Goal: Task Accomplishment & Management: Manage account settings

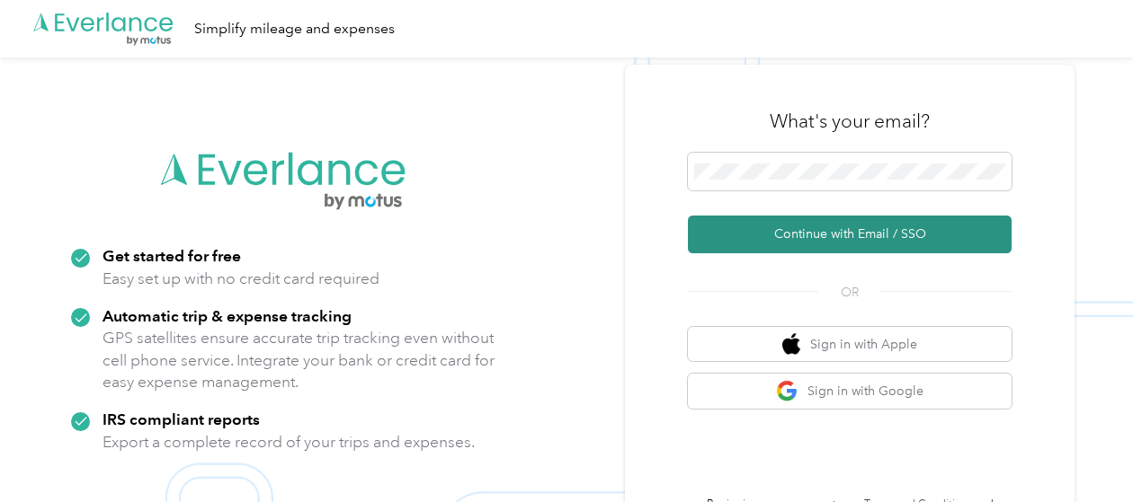
click at [798, 228] on button "Continue with Email / SSO" at bounding box center [850, 235] width 324 height 38
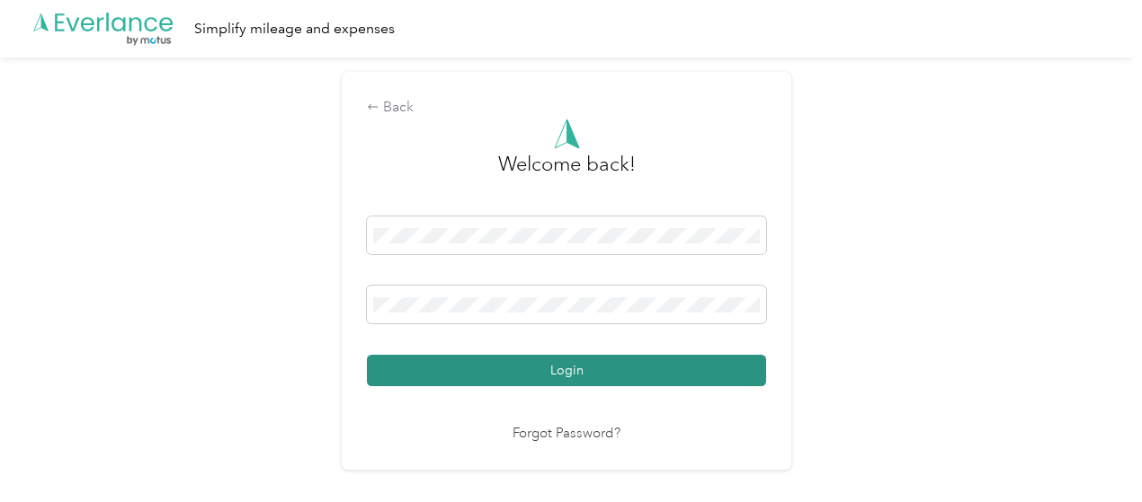
click at [510, 366] on button "Login" at bounding box center [566, 370] width 399 height 31
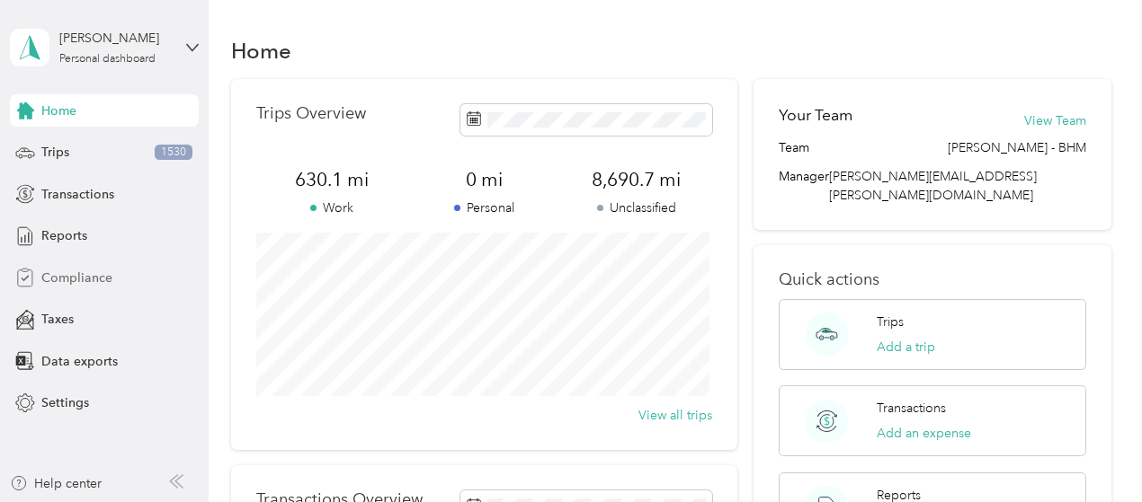
click at [84, 279] on span "Compliance" at bounding box center [76, 278] width 71 height 19
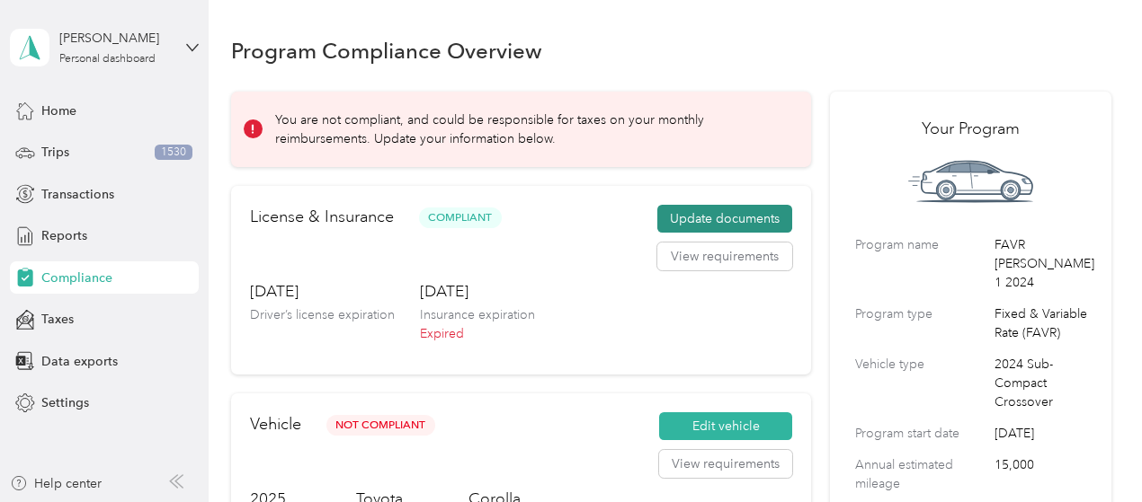
click at [699, 221] on button "Update documents" at bounding box center [724, 219] width 135 height 29
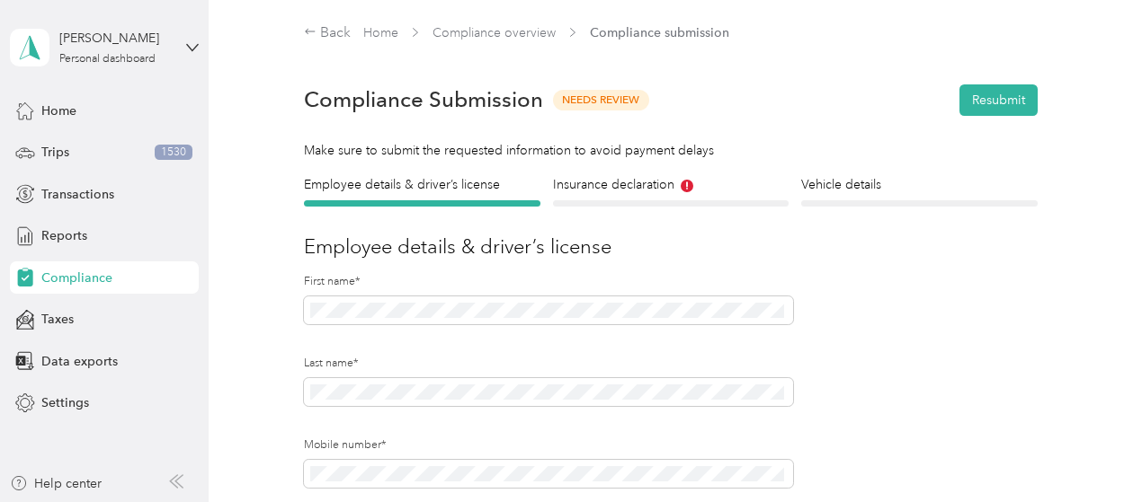
click at [609, 198] on div "Insurance declaration Insurance" at bounding box center [671, 190] width 236 height 31
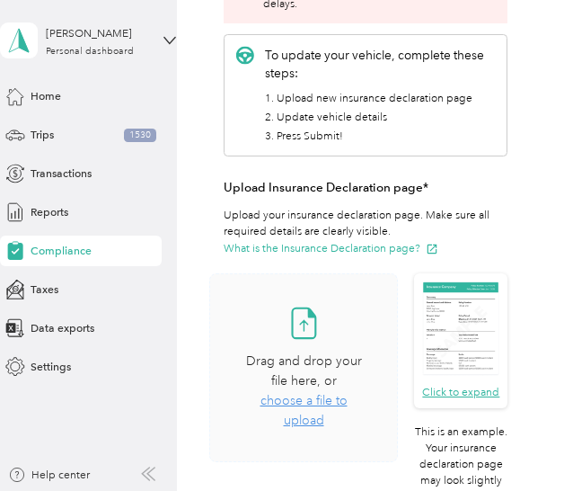
scroll to position [449, 0]
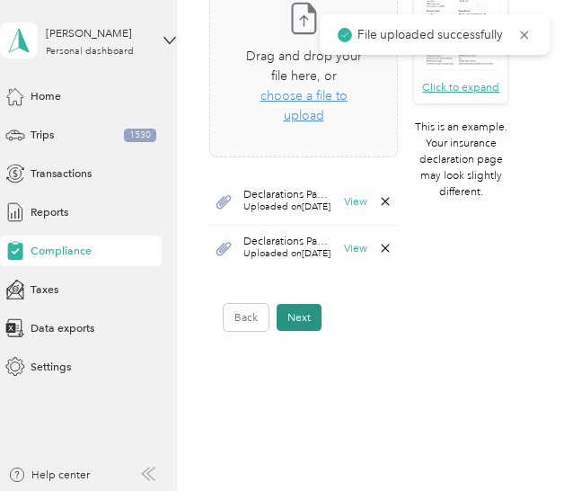
click at [308, 331] on button "Next" at bounding box center [299, 317] width 45 height 27
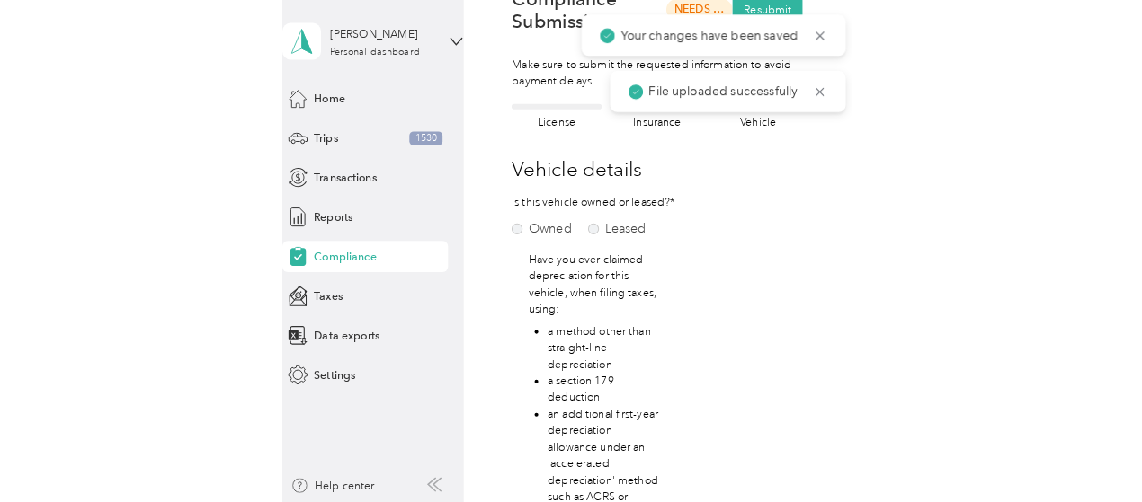
scroll to position [19, 0]
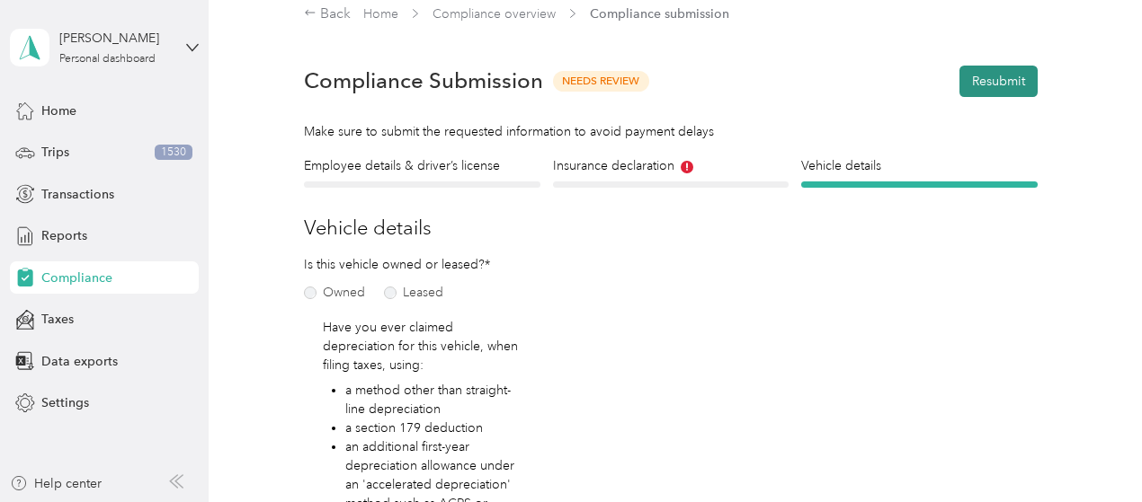
click at [980, 77] on button "Resubmit" at bounding box center [998, 81] width 78 height 31
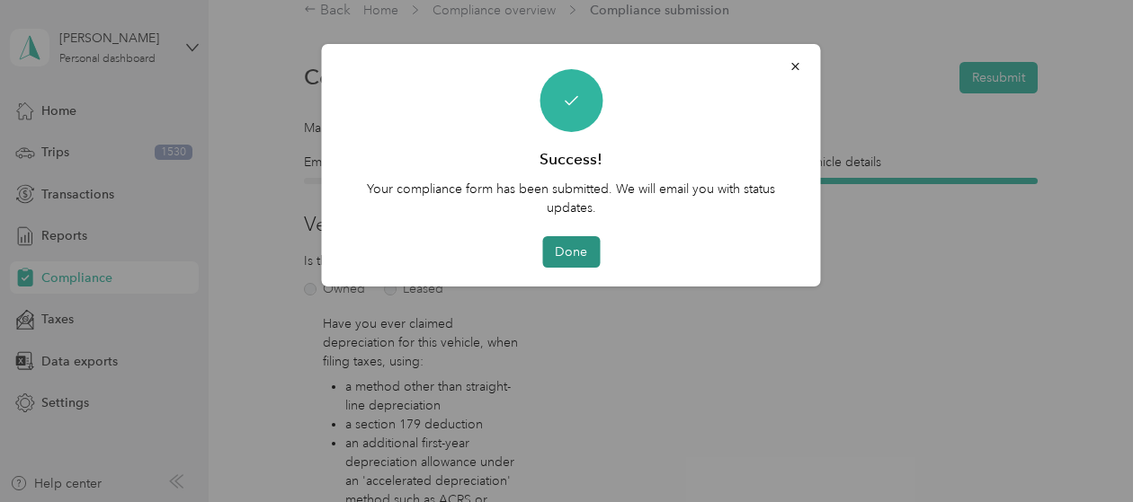
click at [564, 250] on button "Done" at bounding box center [571, 251] width 58 height 31
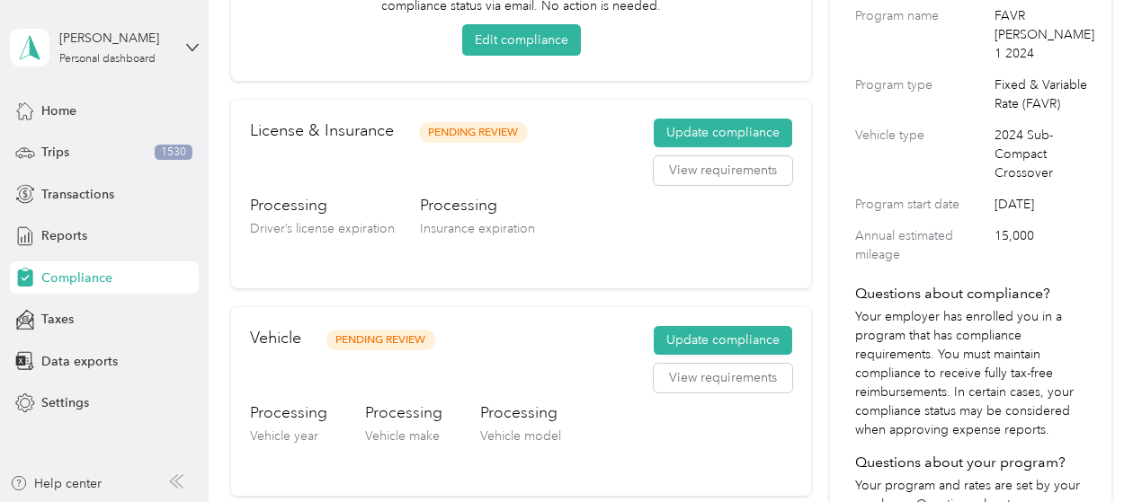
scroll to position [112, 0]
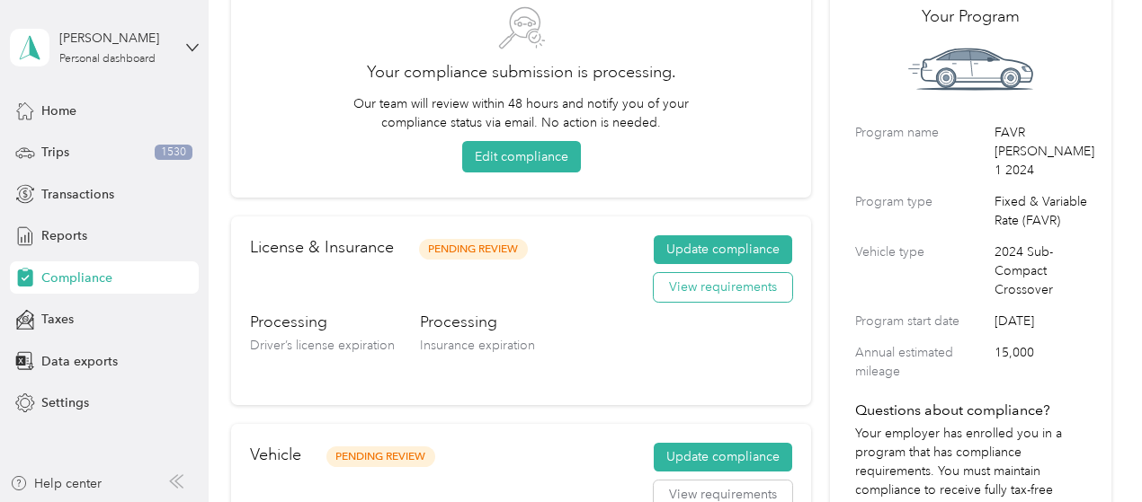
click at [697, 285] on button "View requirements" at bounding box center [722, 287] width 138 height 29
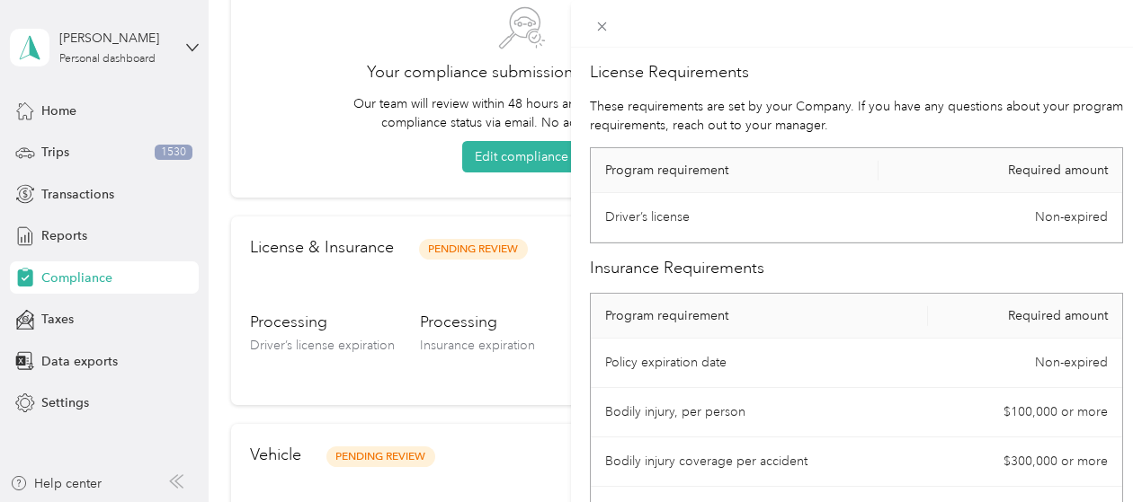
click at [476, 280] on div "License Requirements These requirements are set by your Company. If you have an…" at bounding box center [571, 251] width 1142 height 502
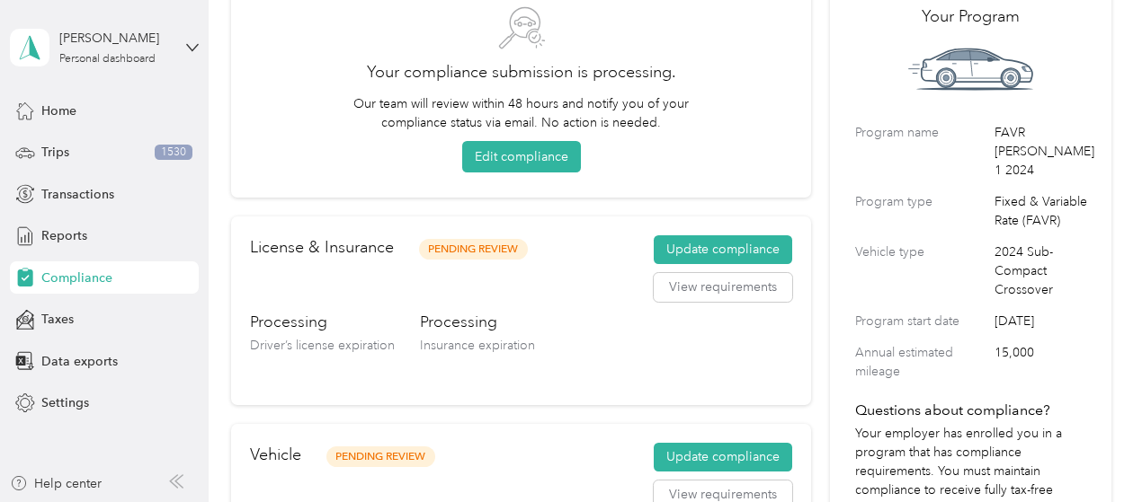
scroll to position [0, 0]
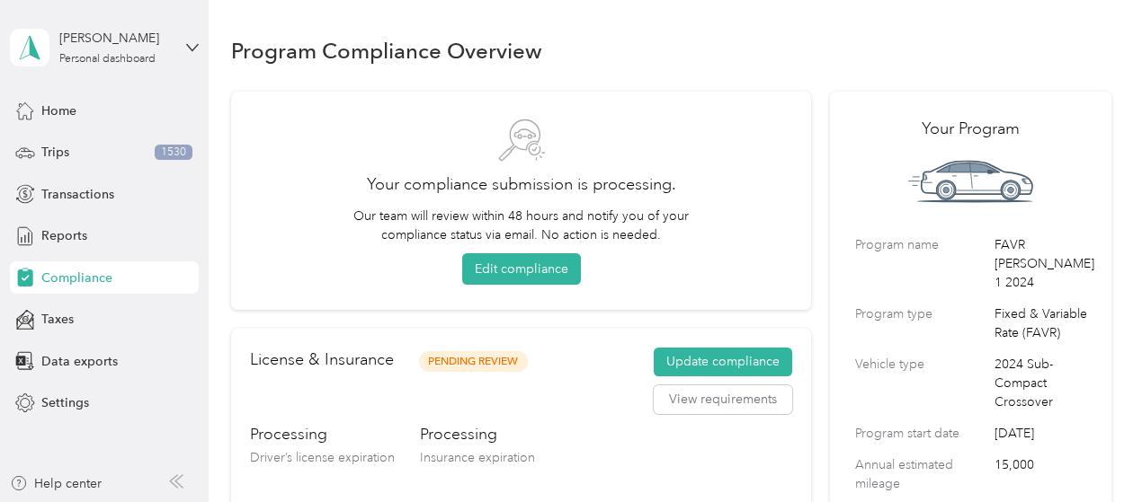
click at [112, 169] on div "Home Trips 1530 Transactions Reports Compliance Taxes Data exports Settings" at bounding box center [104, 256] width 189 height 325
click at [69, 152] on div "Trips 1530" at bounding box center [104, 153] width 189 height 32
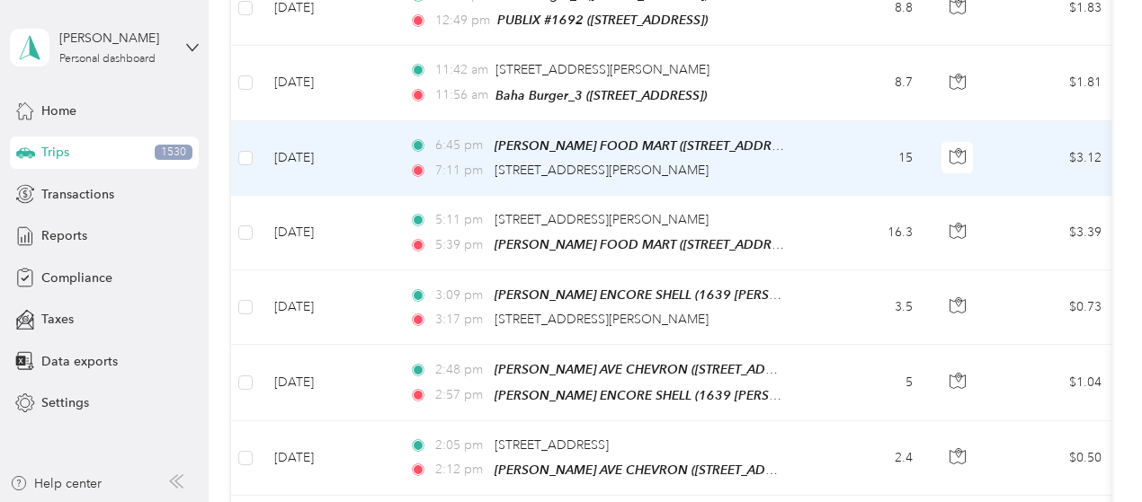
scroll to position [1073, 0]
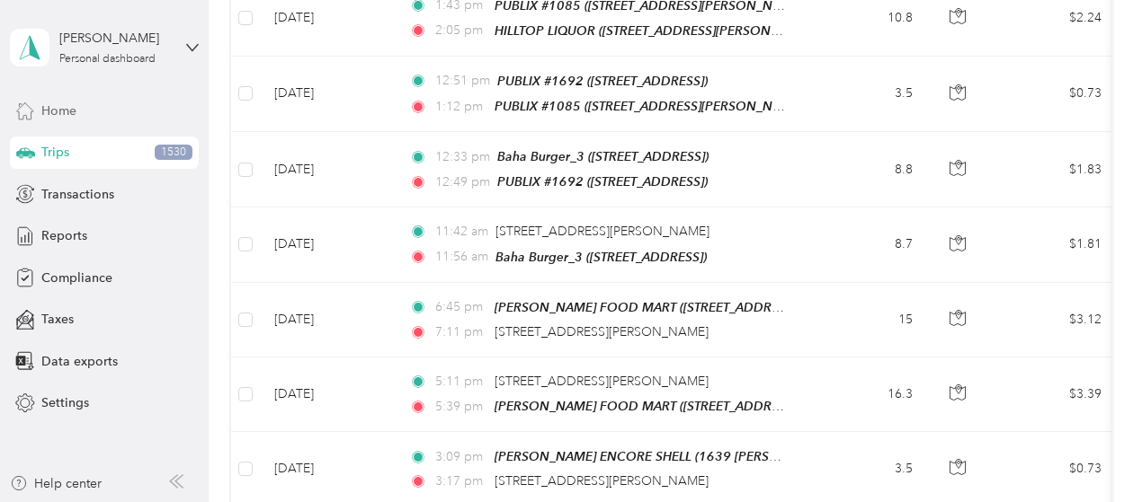
click at [66, 112] on span "Home" at bounding box center [58, 111] width 35 height 19
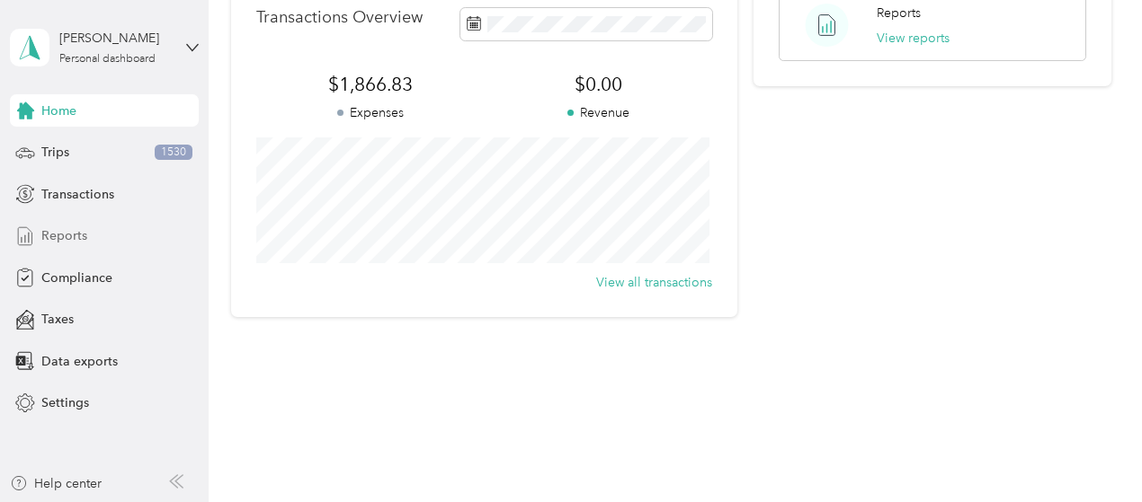
click at [81, 226] on div "Reports" at bounding box center [104, 236] width 189 height 32
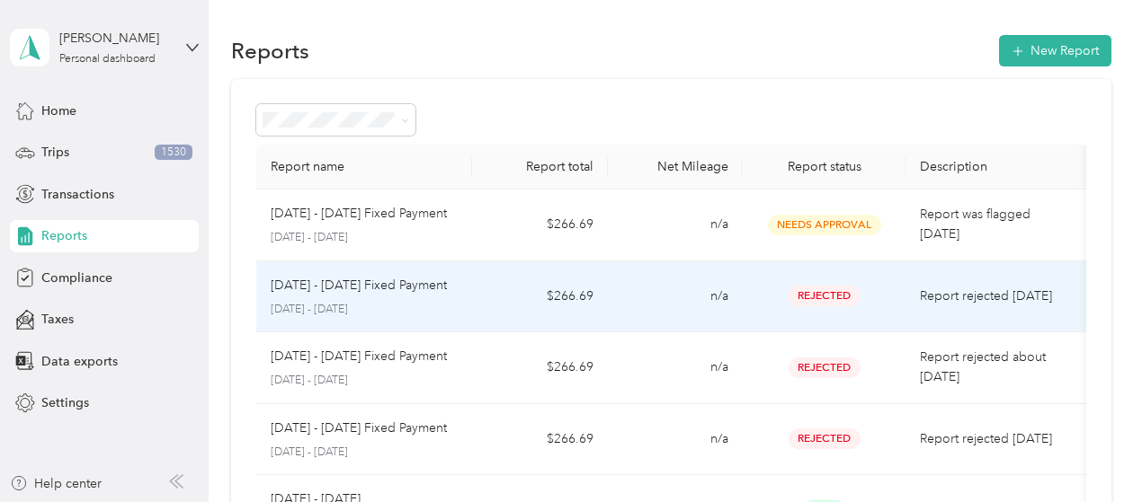
click at [697, 287] on td "n/a" at bounding box center [675, 298] width 135 height 72
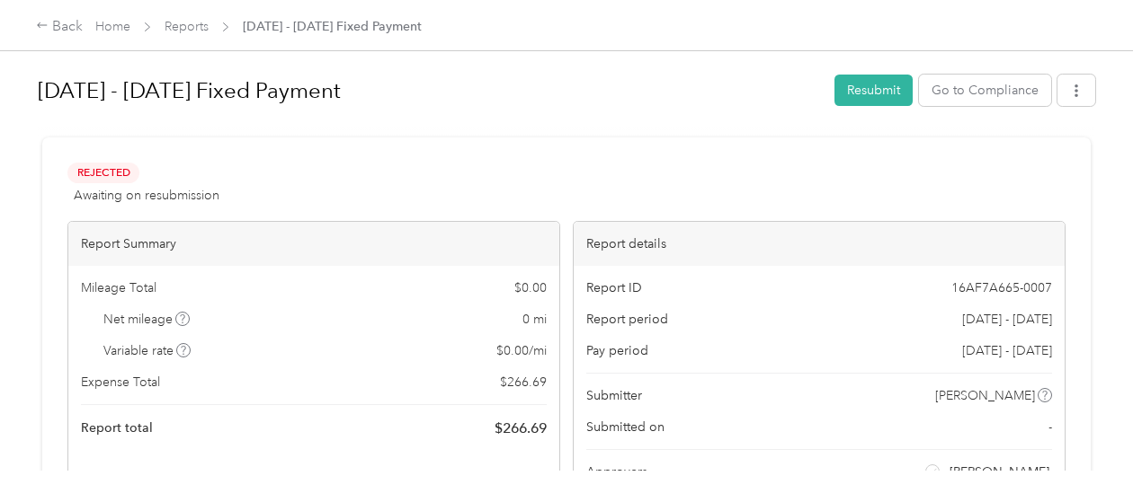
click at [861, 110] on div "[DATE] - [DATE] Fixed Payment Resubmit Go to Compliance" at bounding box center [566, 93] width 1057 height 53
click at [858, 99] on button "Resubmit" at bounding box center [873, 90] width 78 height 31
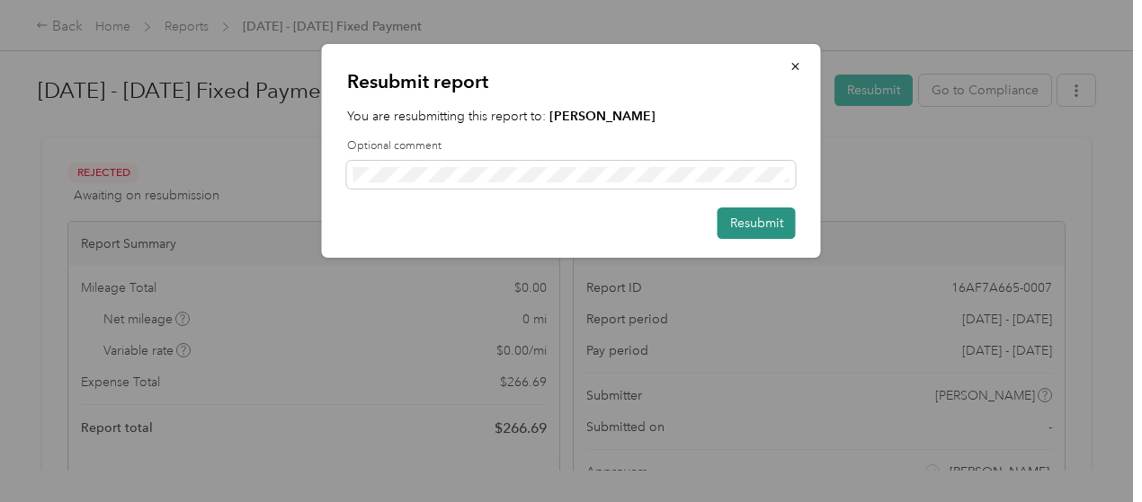
click at [751, 219] on button "Resubmit" at bounding box center [756, 223] width 78 height 31
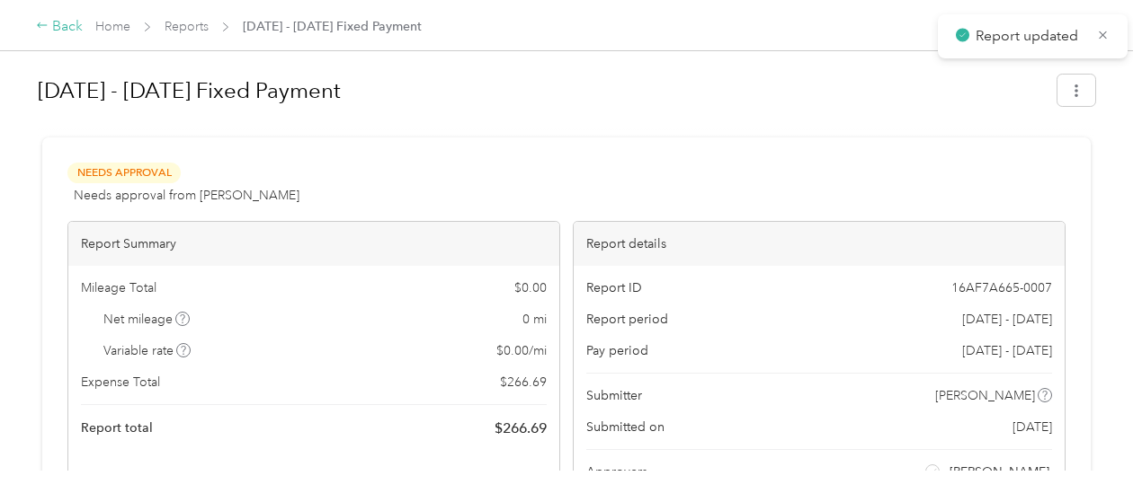
click at [50, 31] on div "Back" at bounding box center [59, 27] width 47 height 22
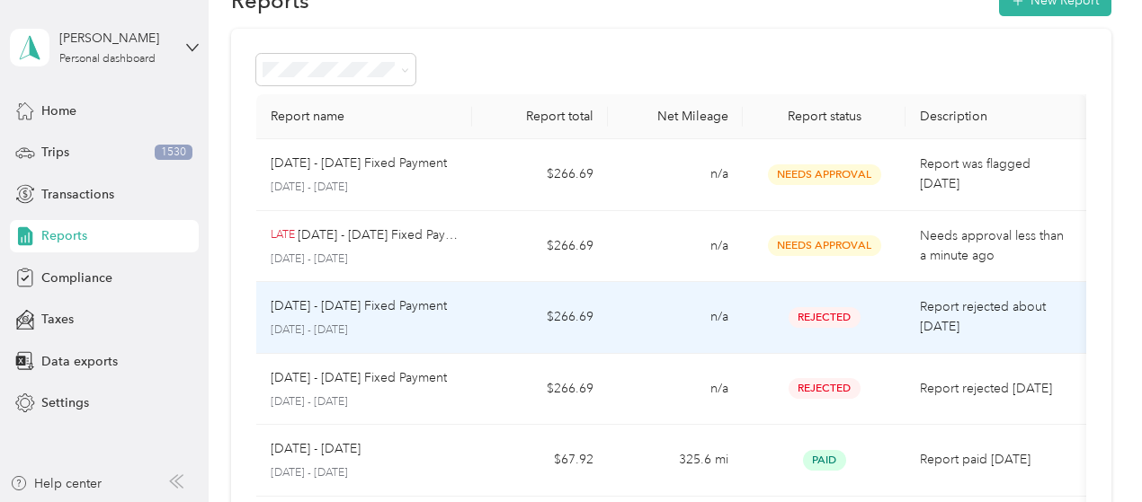
scroll to position [180, 0]
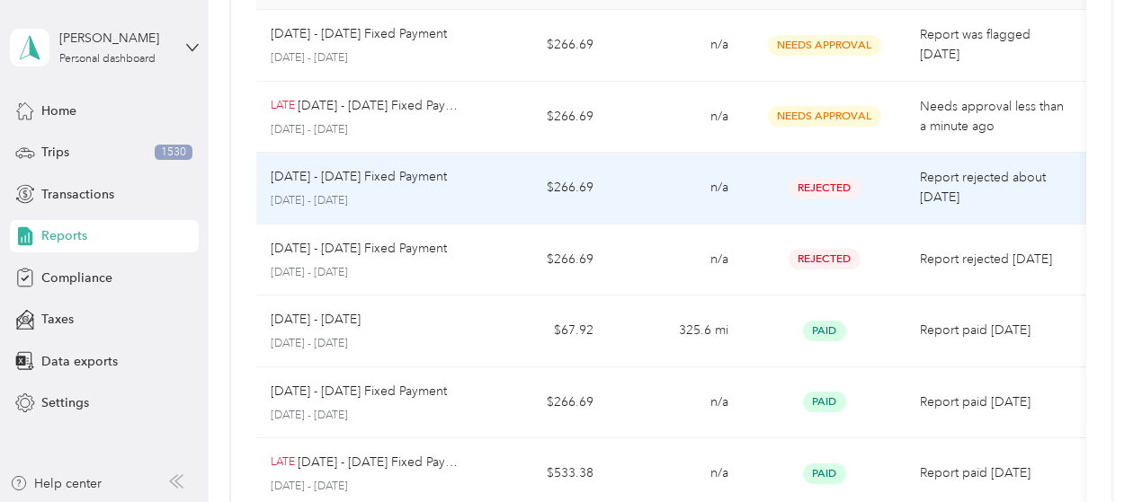
click at [700, 193] on td "n/a" at bounding box center [675, 189] width 135 height 72
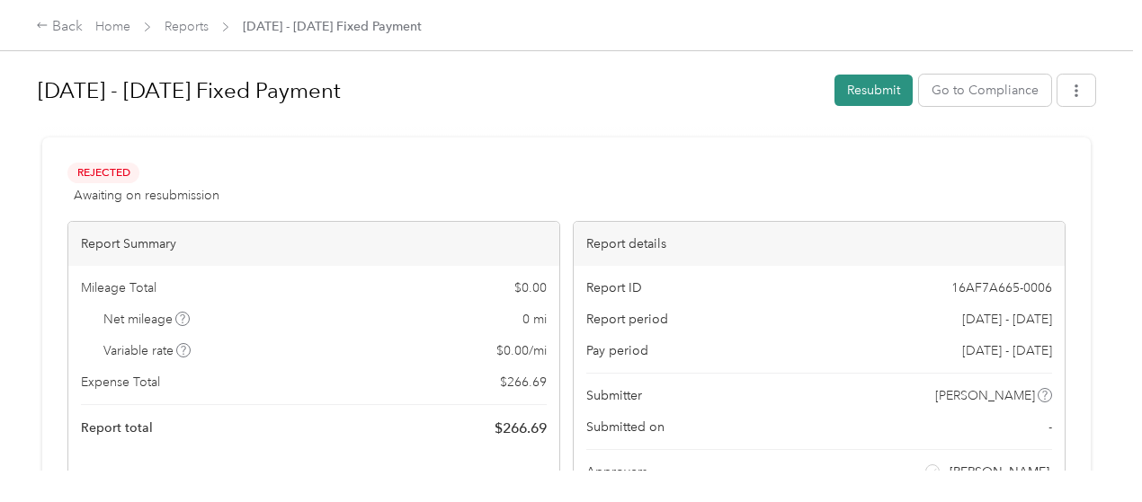
click at [853, 93] on button "Resubmit" at bounding box center [873, 90] width 78 height 31
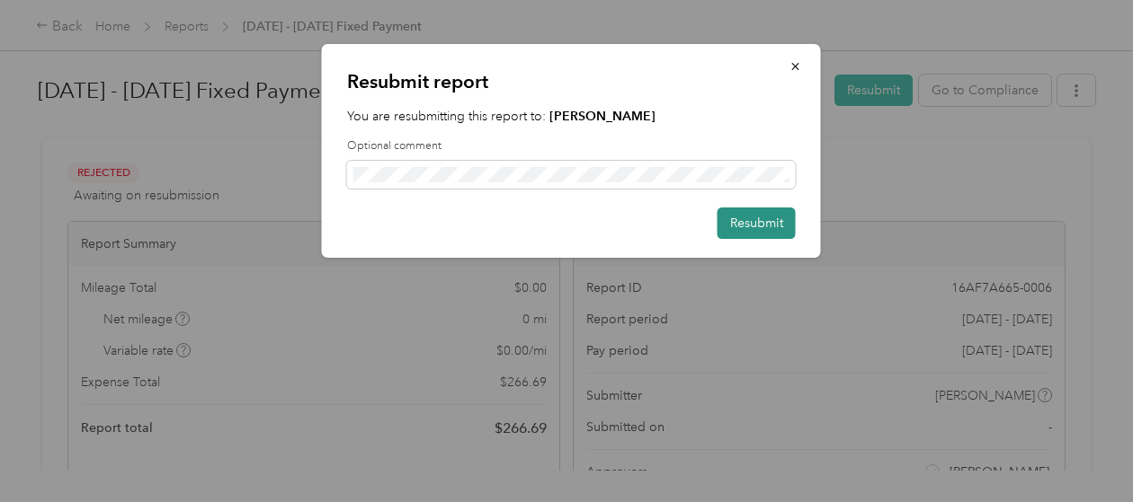
click at [751, 231] on button "Resubmit" at bounding box center [756, 223] width 78 height 31
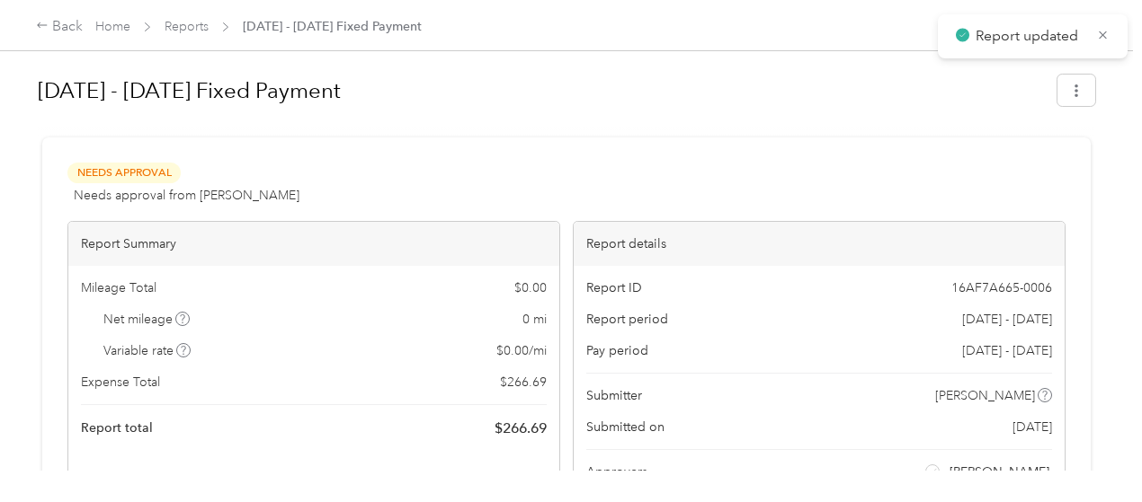
click at [35, 23] on div "Back Home Reports [DATE] - [DATE] Fixed Payment" at bounding box center [571, 25] width 1142 height 50
click at [50, 29] on div "Back" at bounding box center [59, 27] width 47 height 22
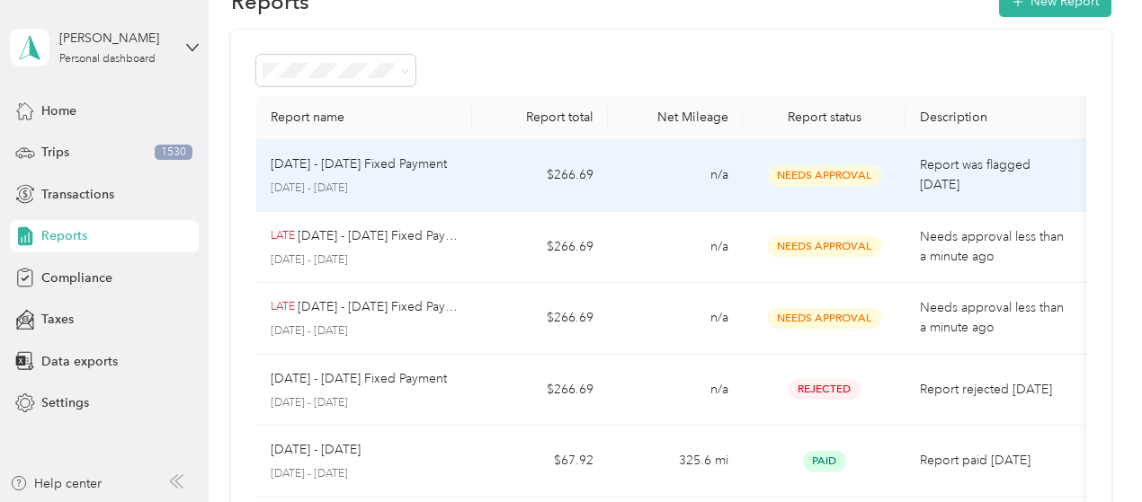
scroll to position [90, 0]
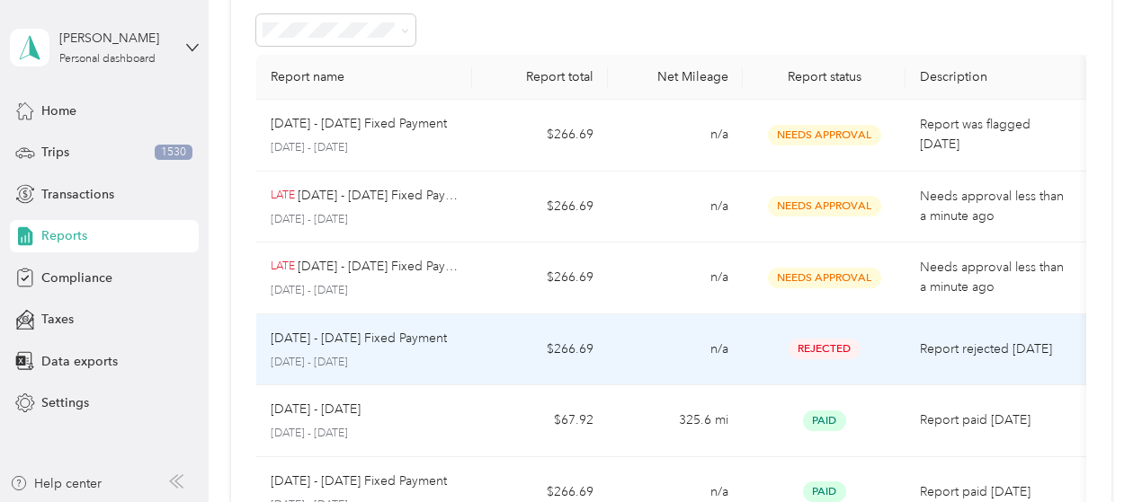
click at [761, 361] on td "Rejected" at bounding box center [823, 351] width 163 height 72
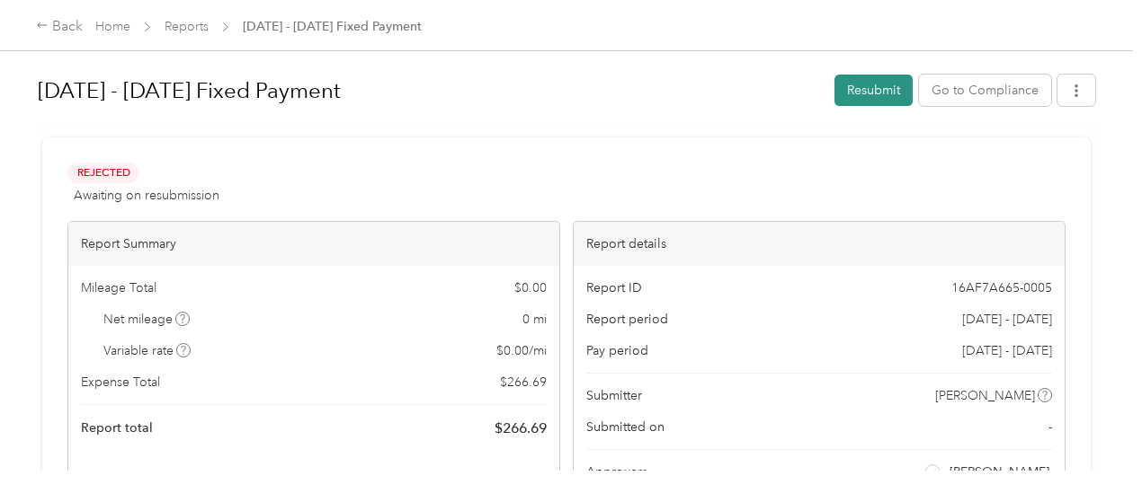
click at [903, 86] on button "Resubmit" at bounding box center [873, 90] width 78 height 31
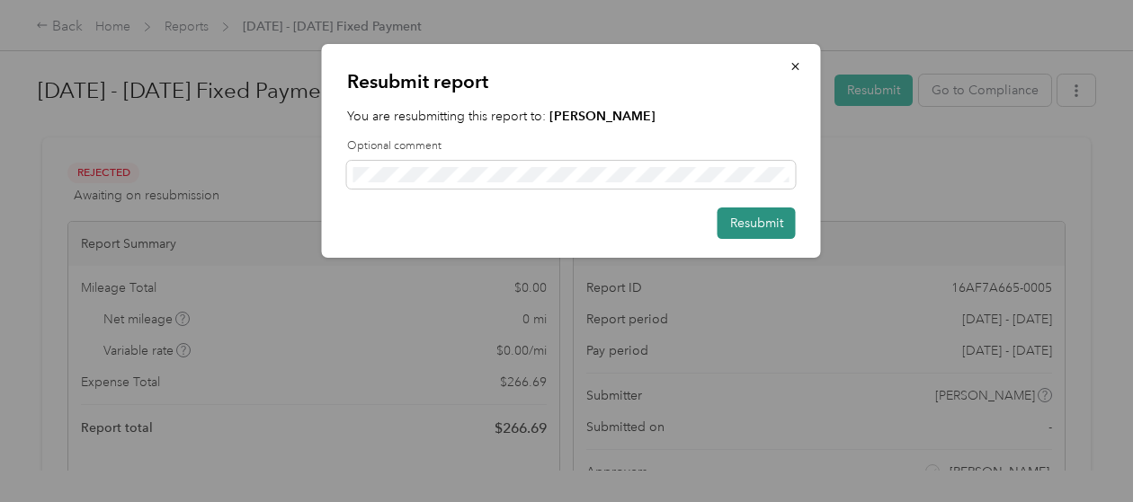
click at [751, 219] on button "Resubmit" at bounding box center [756, 223] width 78 height 31
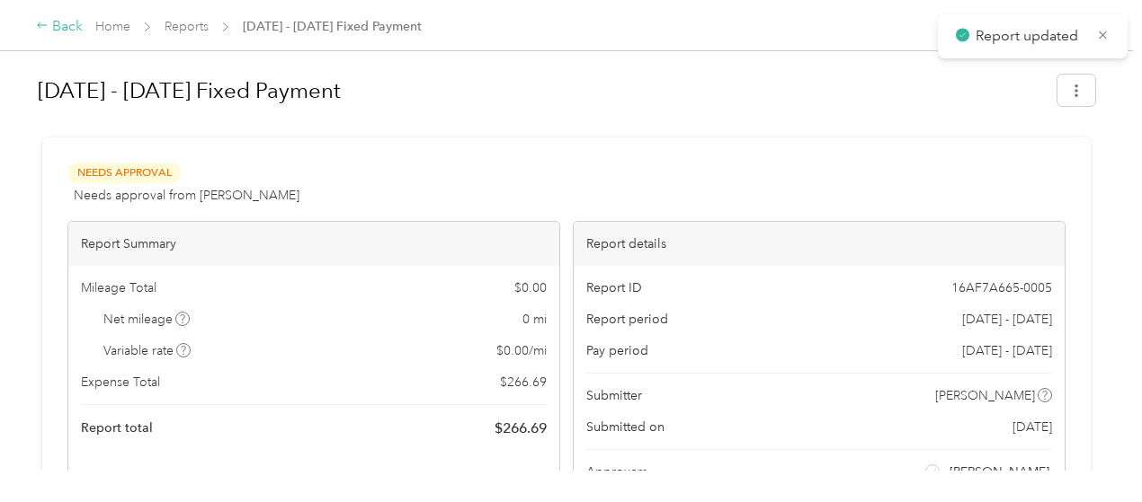
click at [44, 26] on icon at bounding box center [42, 24] width 10 height 5
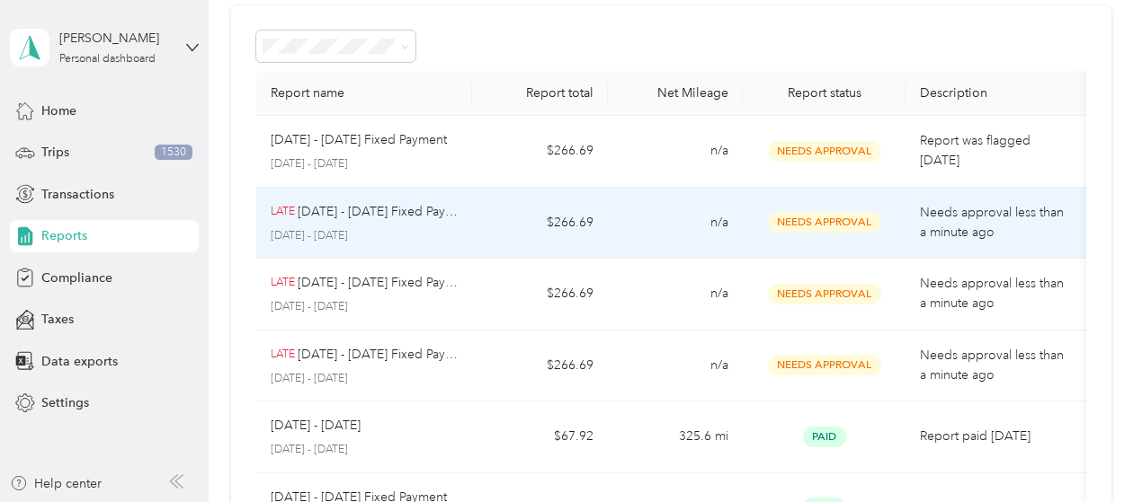
scroll to position [180, 0]
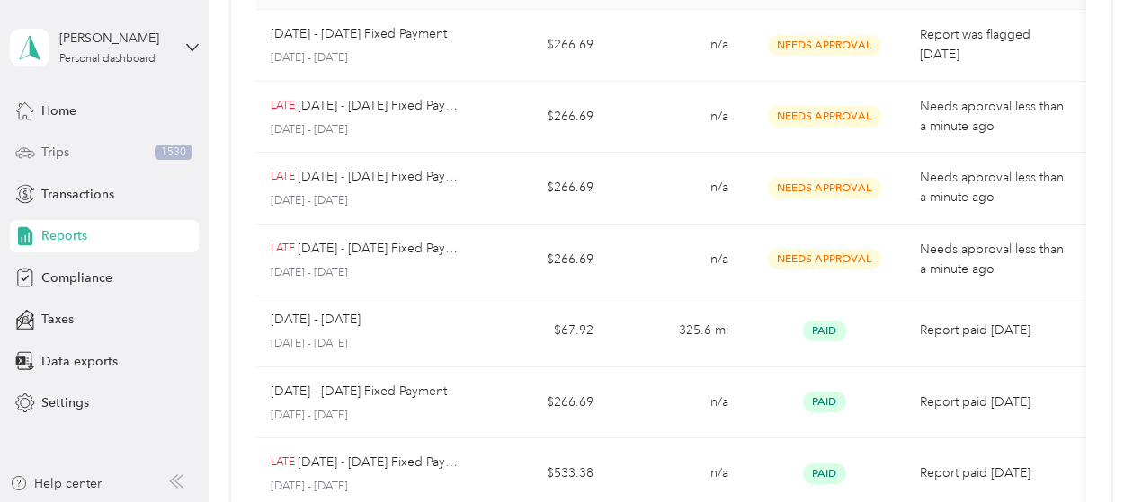
click at [81, 151] on div "Trips 1530" at bounding box center [104, 153] width 189 height 32
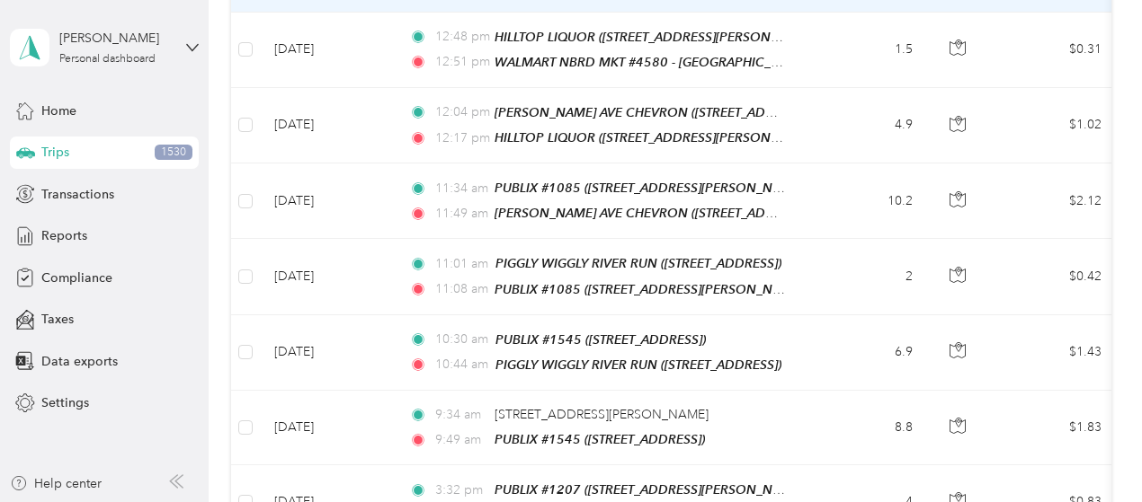
scroll to position [449, 0]
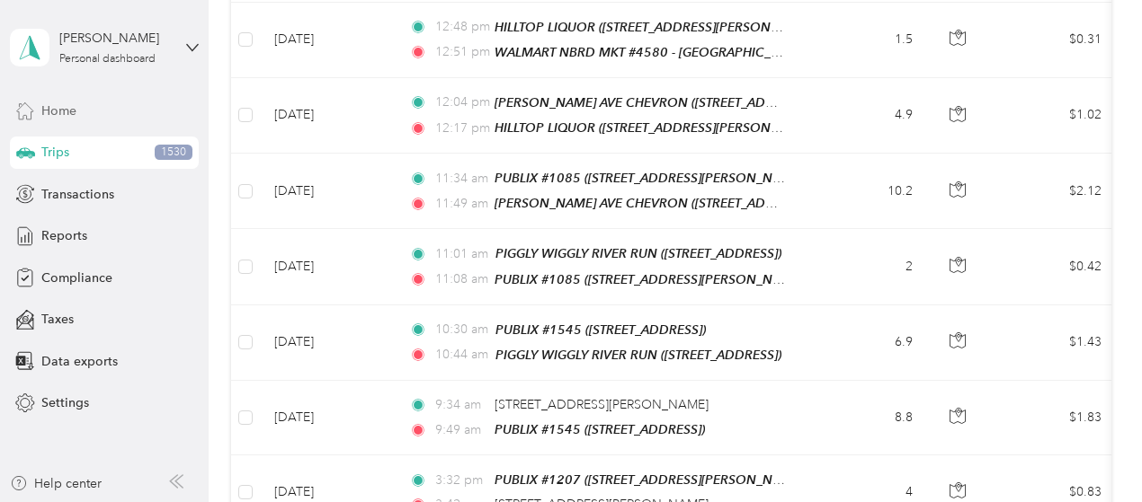
click at [85, 111] on div "Home" at bounding box center [104, 110] width 189 height 32
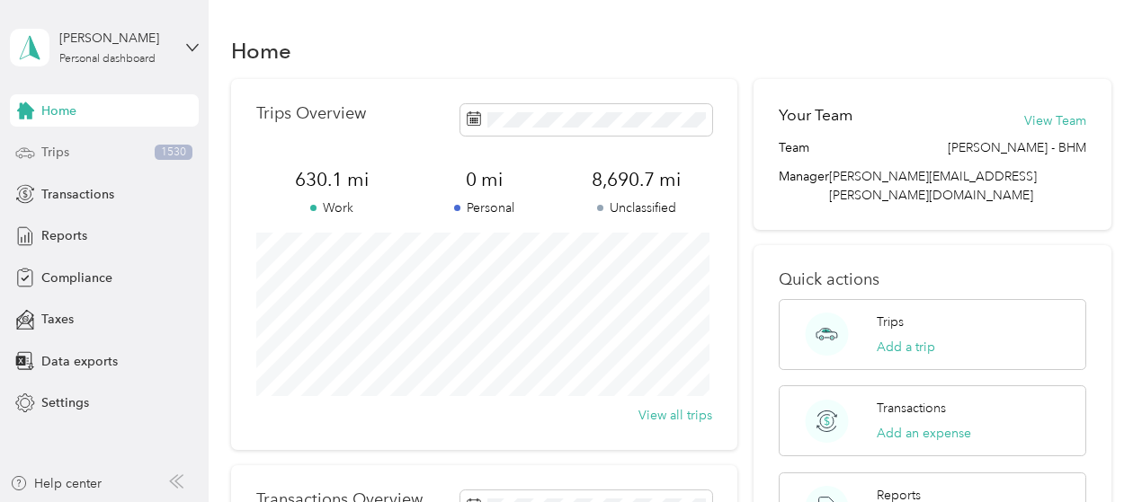
click at [78, 158] on div "Trips 1530" at bounding box center [104, 153] width 189 height 32
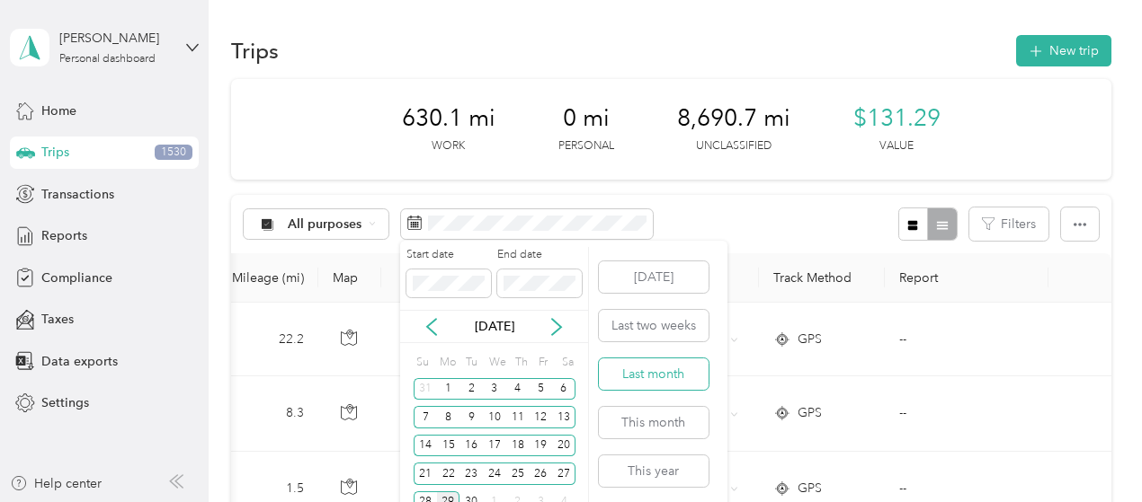
click at [672, 378] on button "Last month" at bounding box center [654, 374] width 110 height 31
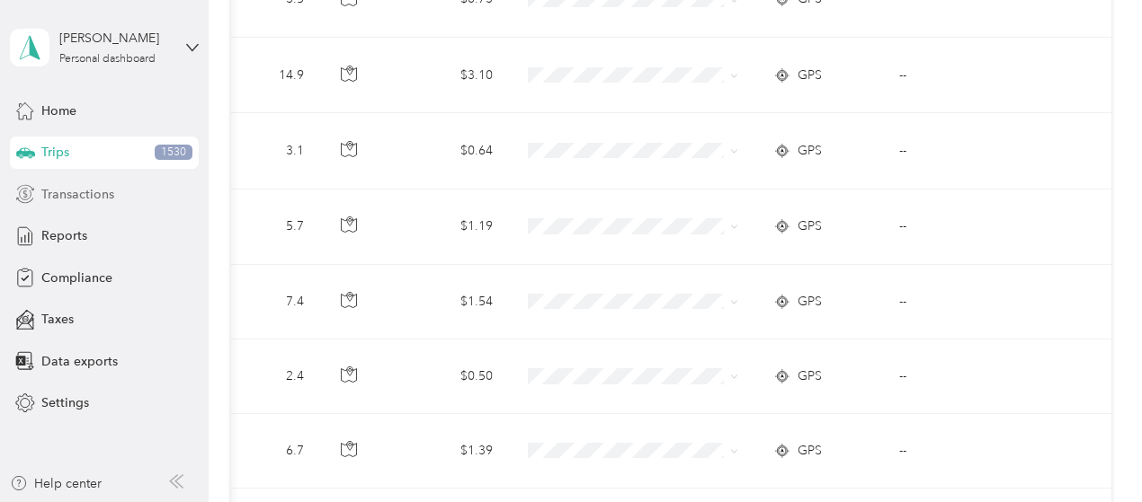
click at [80, 185] on span "Transactions" at bounding box center [77, 194] width 73 height 19
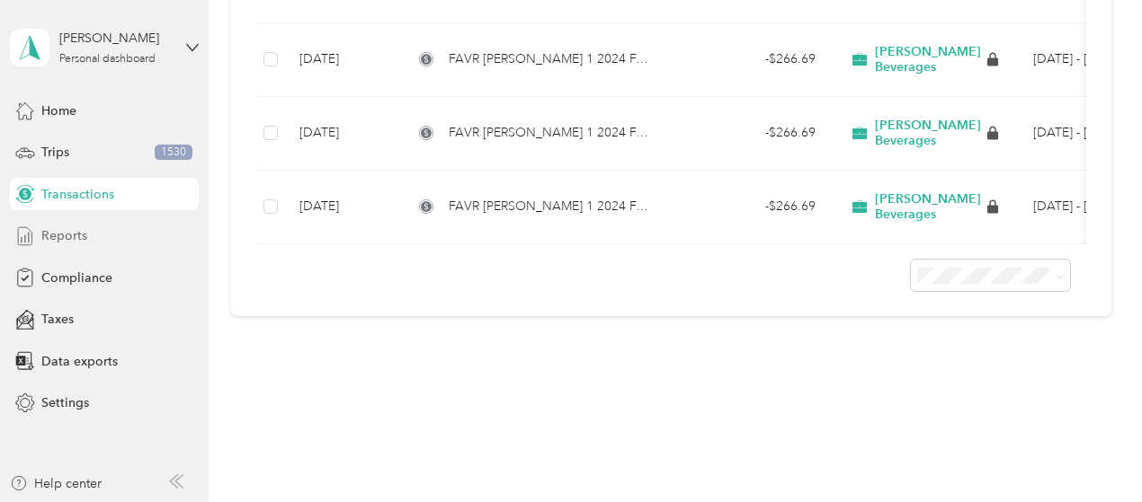
click at [83, 236] on span "Reports" at bounding box center [64, 236] width 46 height 19
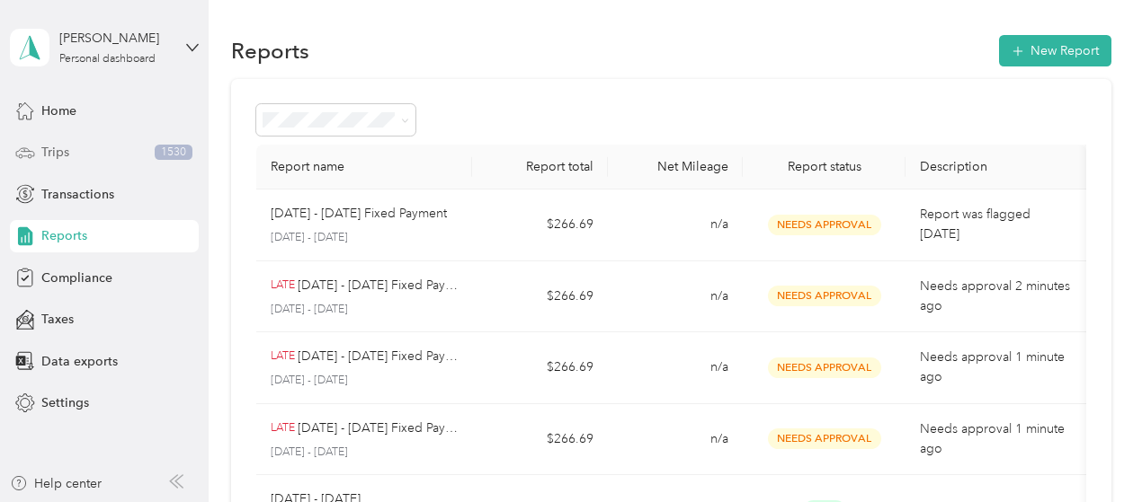
click at [83, 155] on div "Trips 1530" at bounding box center [104, 153] width 189 height 32
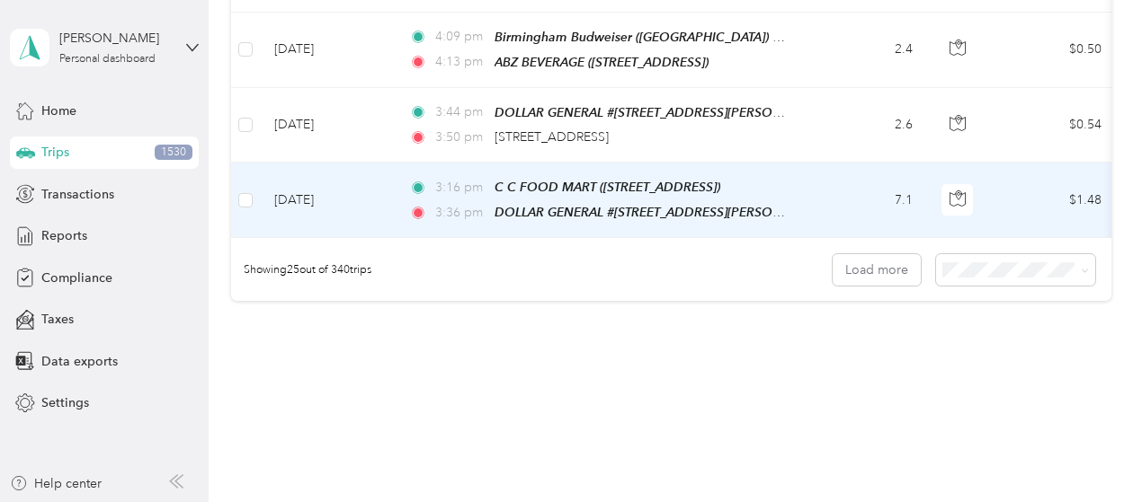
scroll to position [1974, 0]
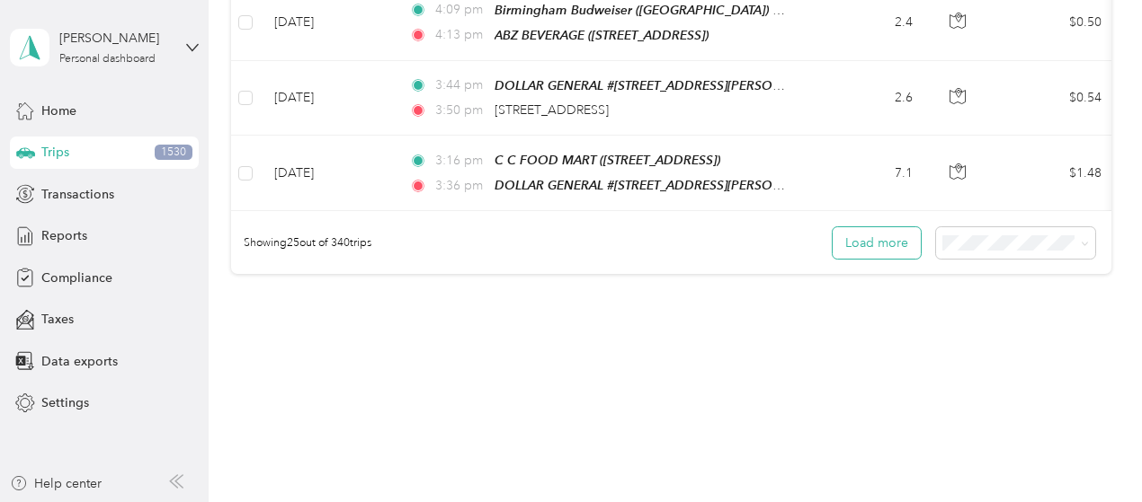
click at [896, 211] on div "Showing 25 out of 340 trips Load more" at bounding box center [671, 242] width 880 height 63
click at [889, 227] on button "Load more" at bounding box center [876, 242] width 88 height 31
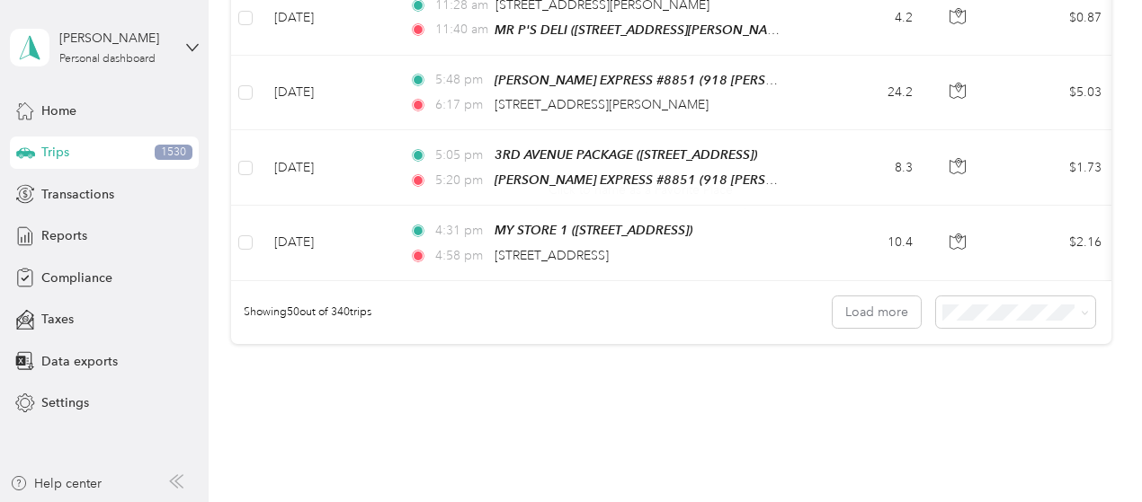
scroll to position [3822, 0]
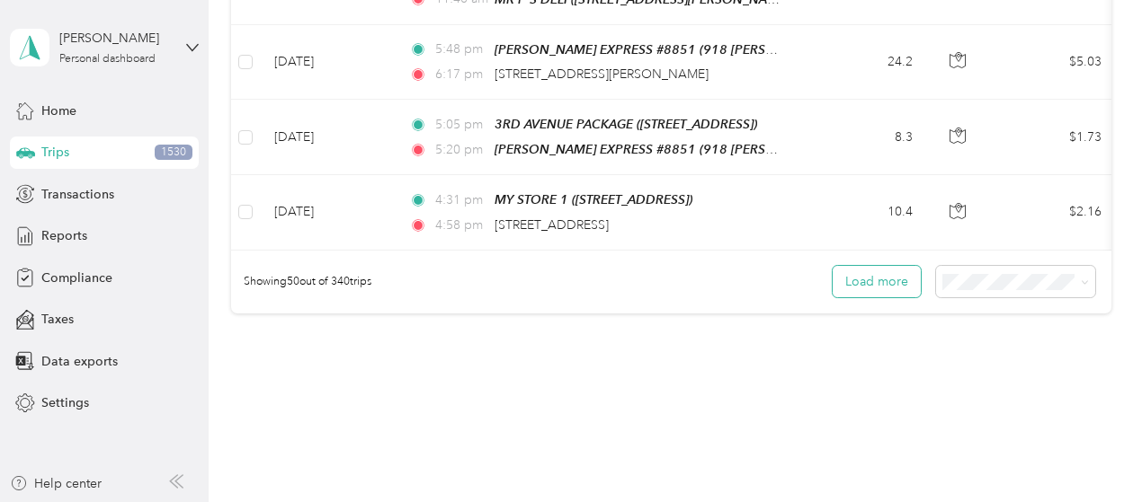
click at [884, 266] on button "Load more" at bounding box center [876, 281] width 88 height 31
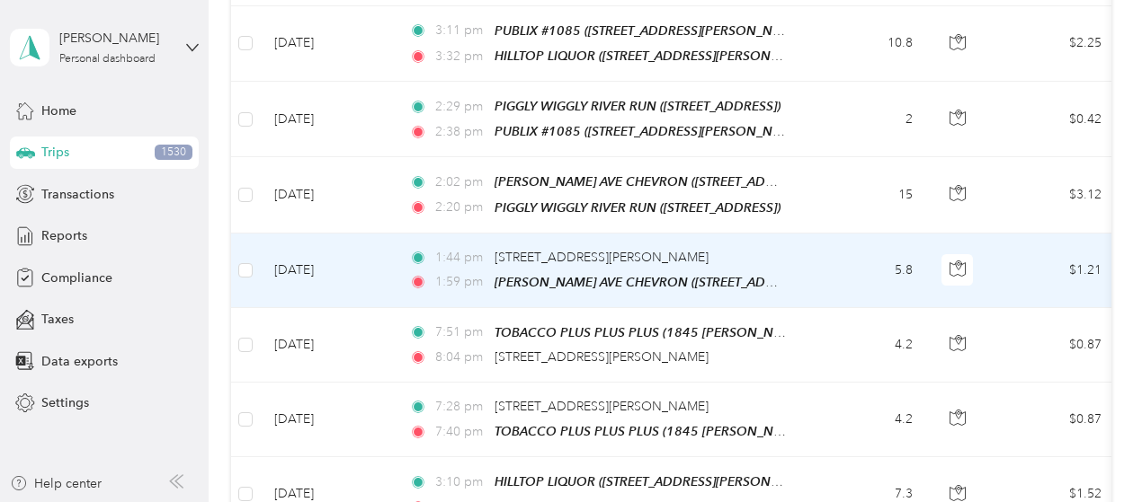
scroll to position [5670, 0]
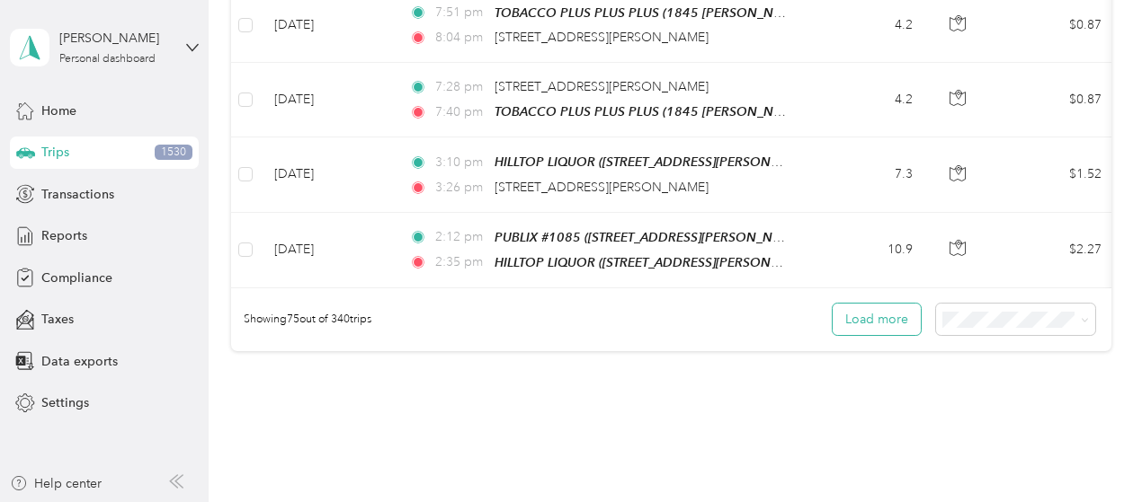
click at [842, 304] on button "Load more" at bounding box center [876, 319] width 88 height 31
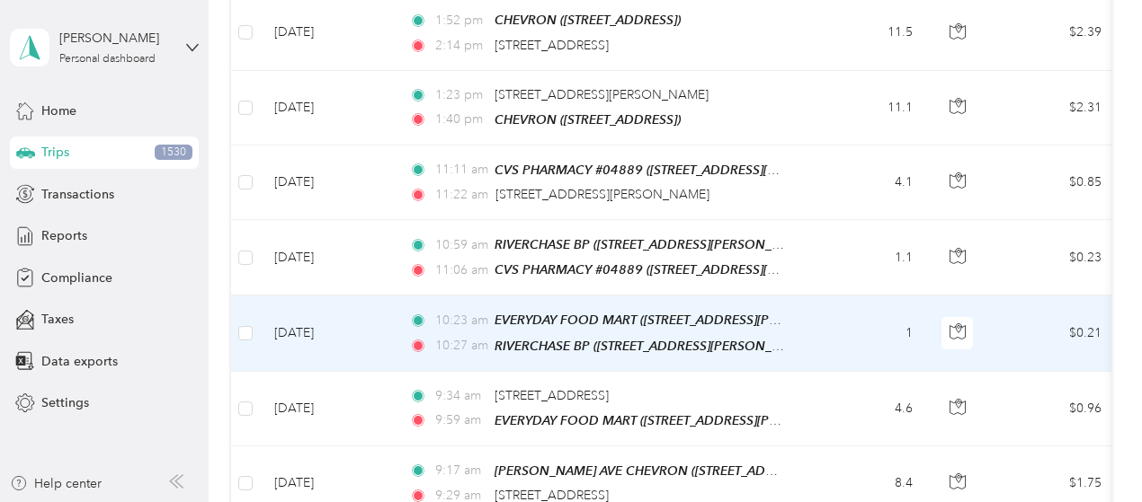
scroll to position [7519, 0]
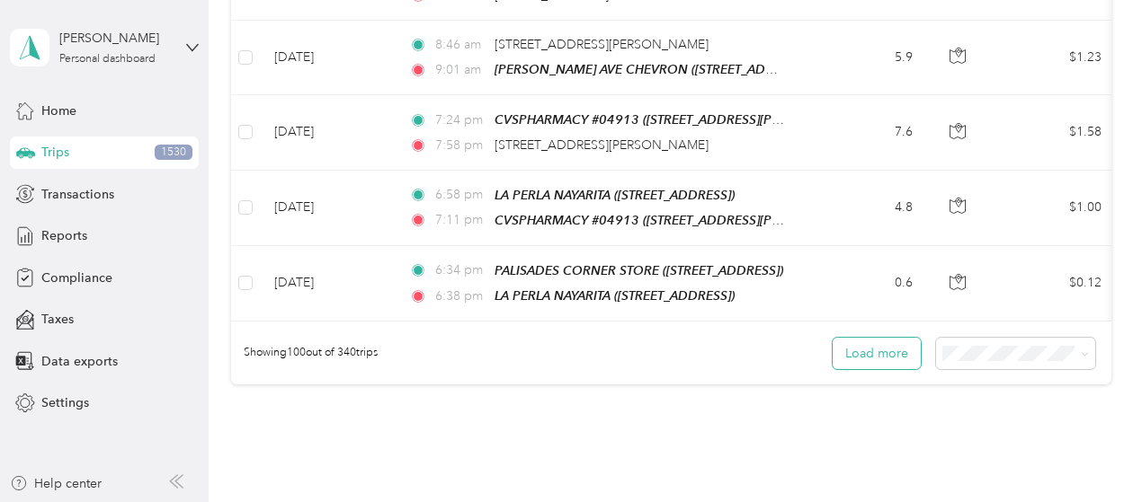
drag, startPoint x: 844, startPoint y: 218, endPoint x: 838, endPoint y: 229, distance: 13.3
click at [844, 338] on button "Load more" at bounding box center [876, 353] width 88 height 31
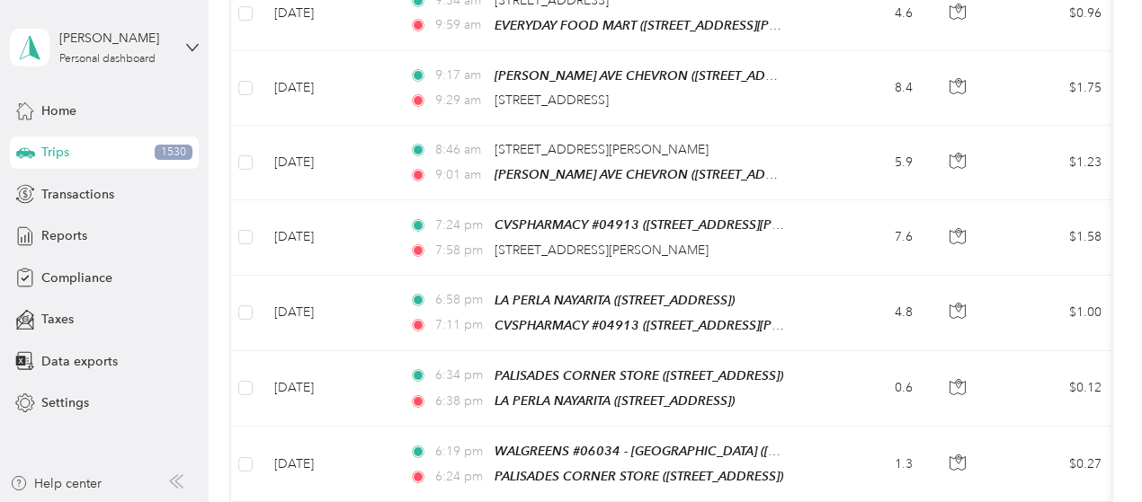
scroll to position [7339, 0]
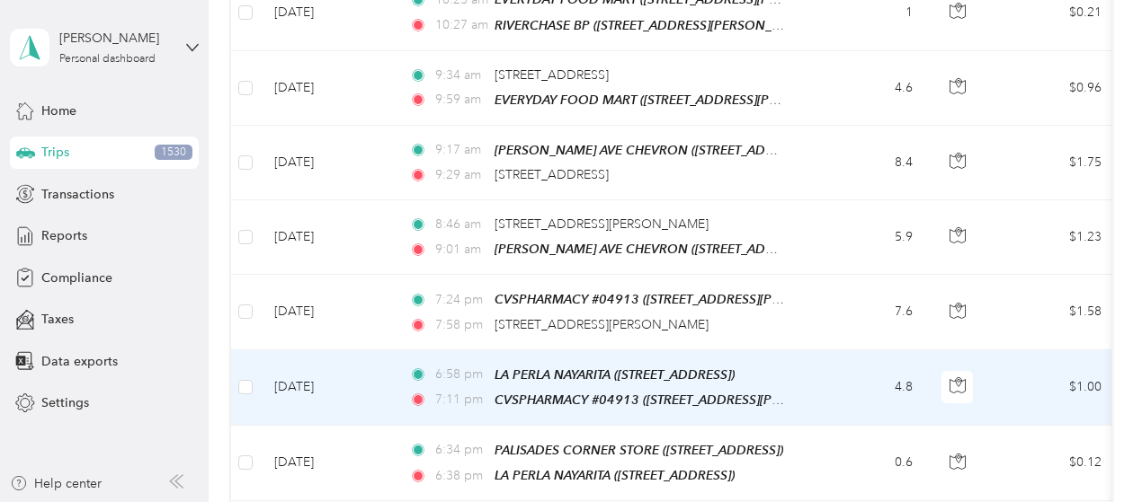
click at [371, 351] on td "[DATE]" at bounding box center [327, 389] width 135 height 76
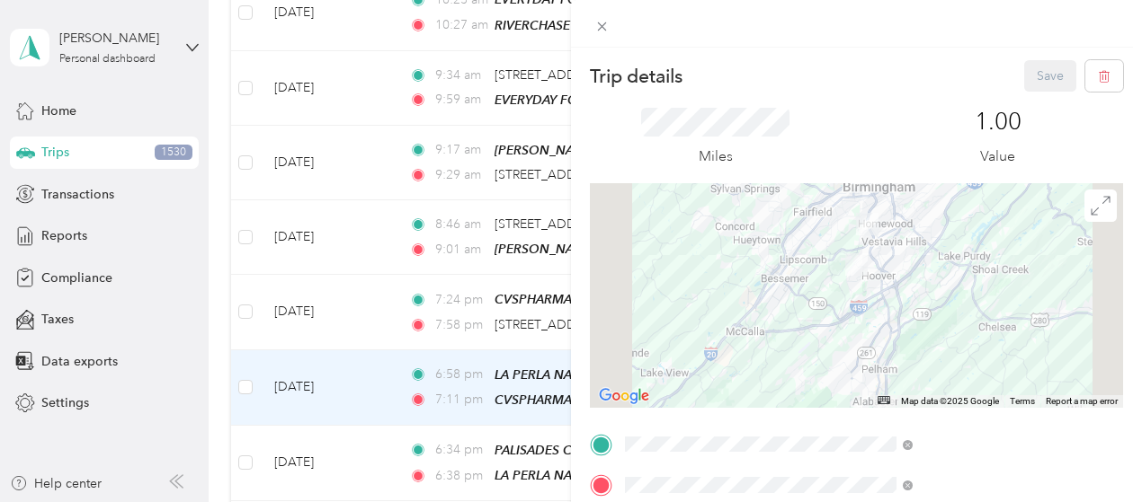
click at [79, 121] on div "Trip details Save This trip cannot be edited because it is either under review,…" at bounding box center [571, 251] width 1142 height 502
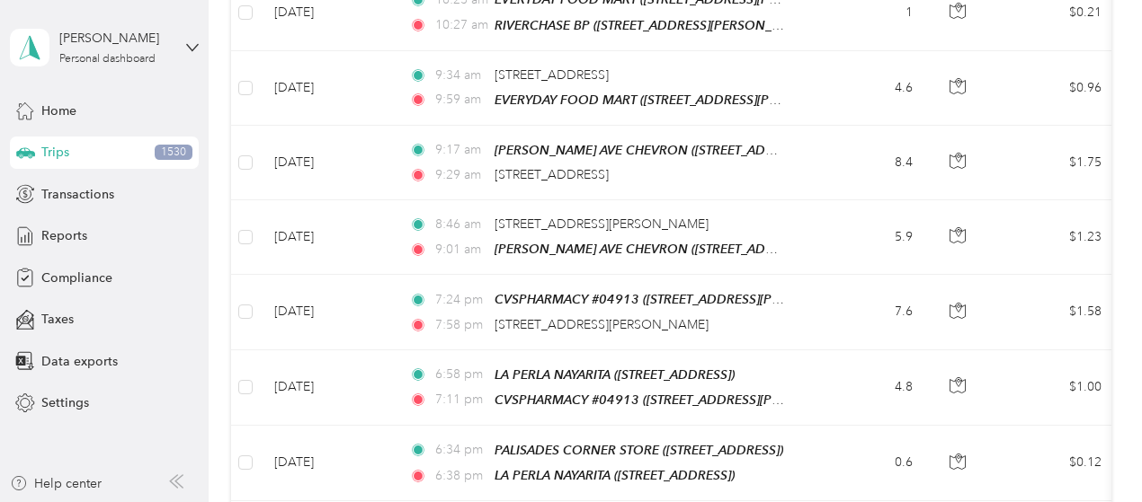
click at [69, 110] on span "Home" at bounding box center [58, 111] width 35 height 19
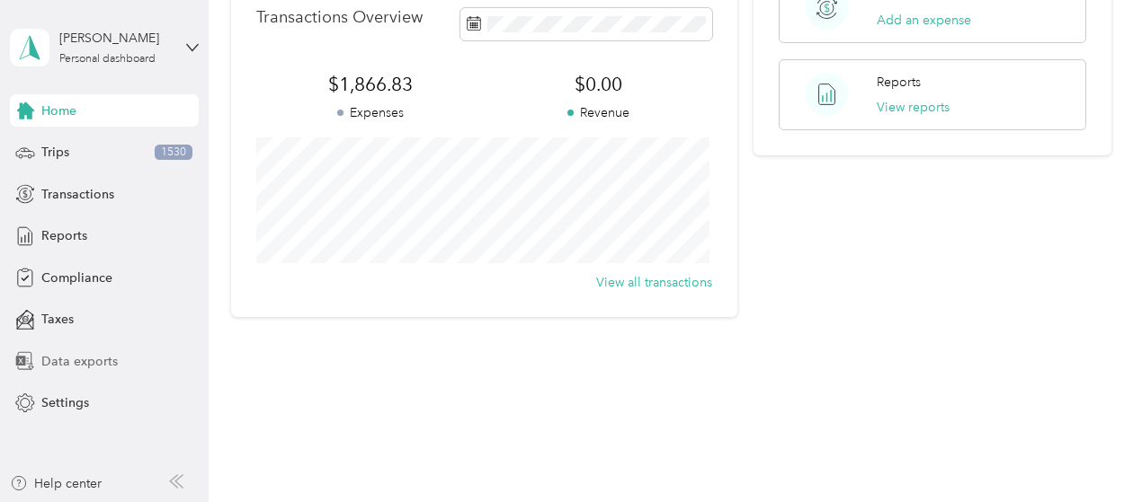
scroll to position [483, 0]
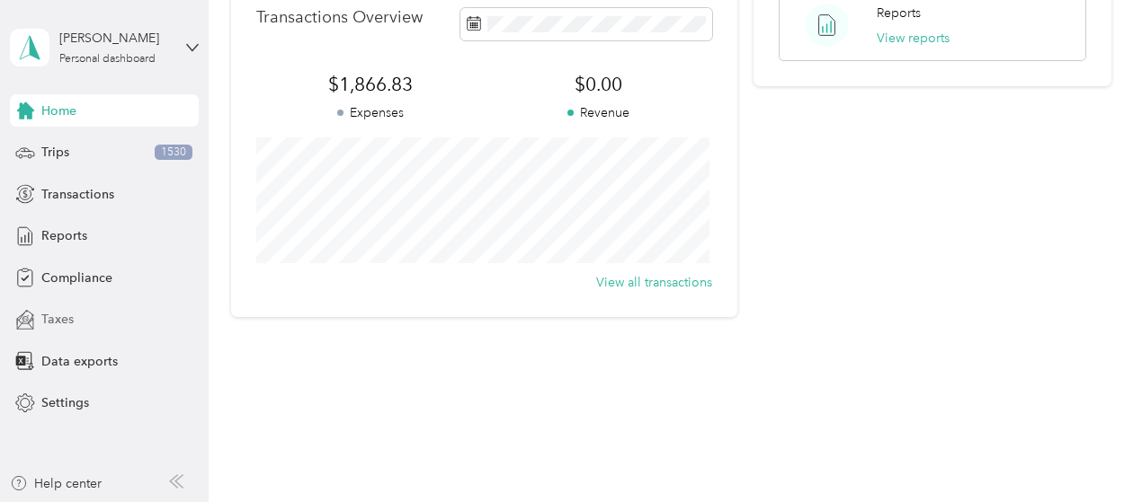
click at [122, 313] on div "Taxes" at bounding box center [104, 320] width 189 height 32
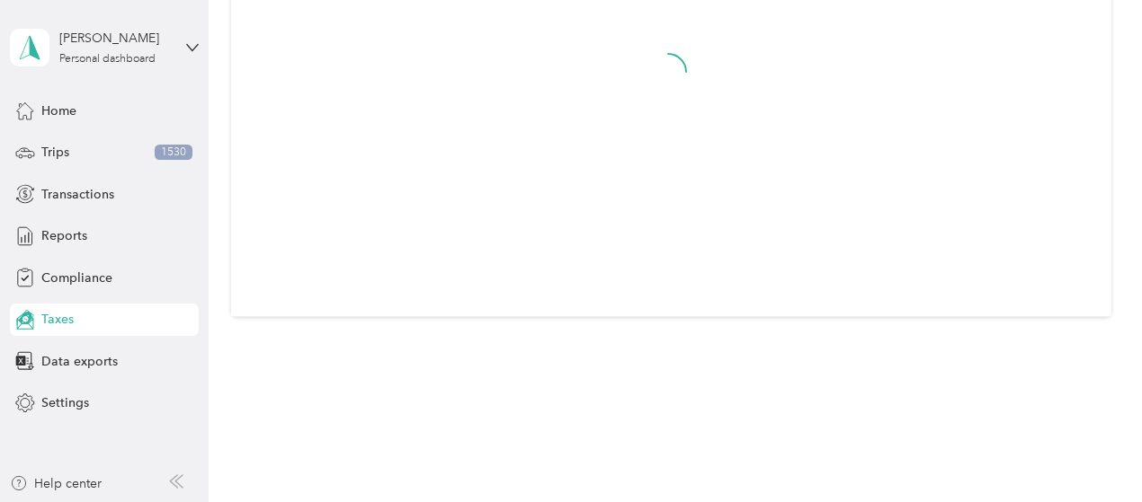
scroll to position [309, 0]
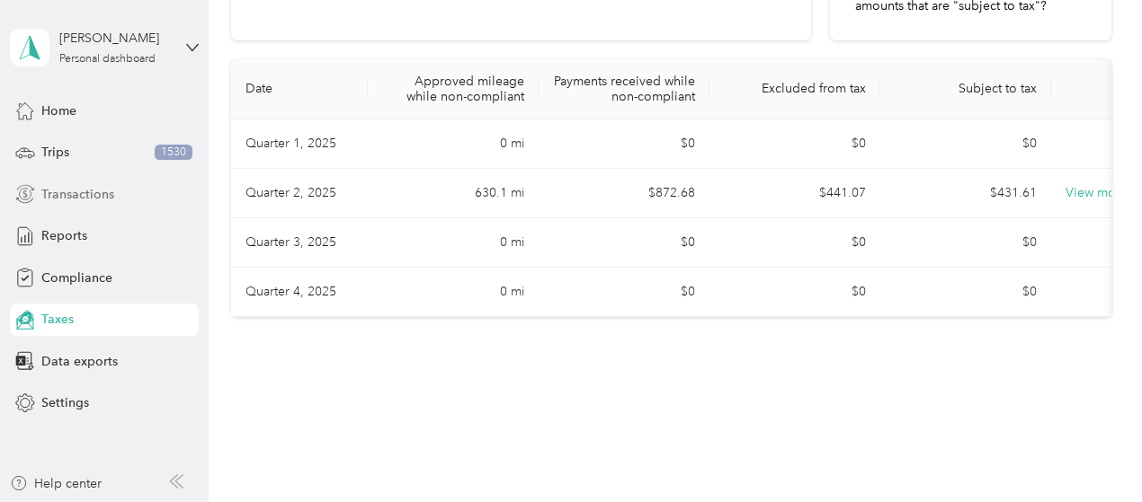
click at [85, 194] on span "Transactions" at bounding box center [77, 194] width 73 height 19
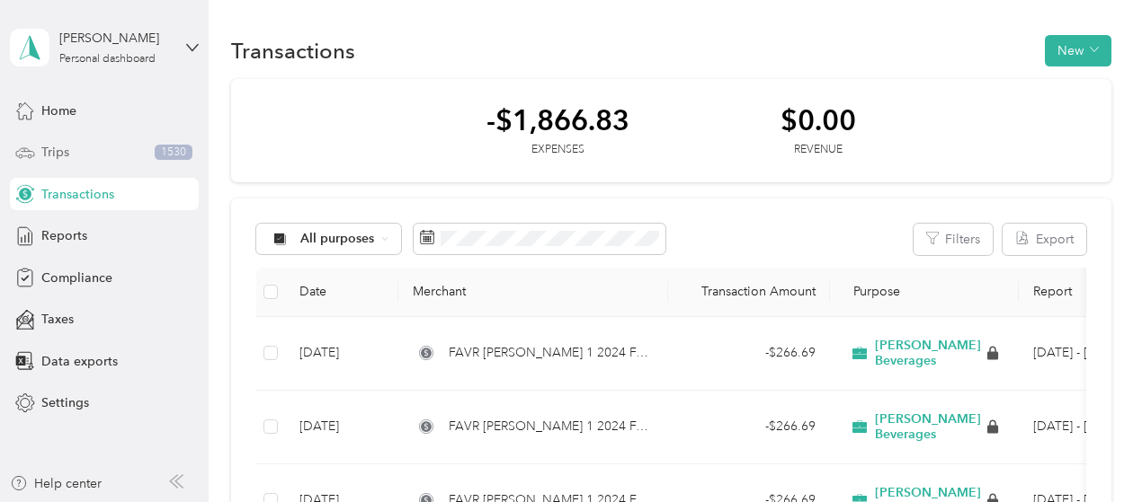
click at [66, 150] on span "Trips" at bounding box center [55, 152] width 28 height 19
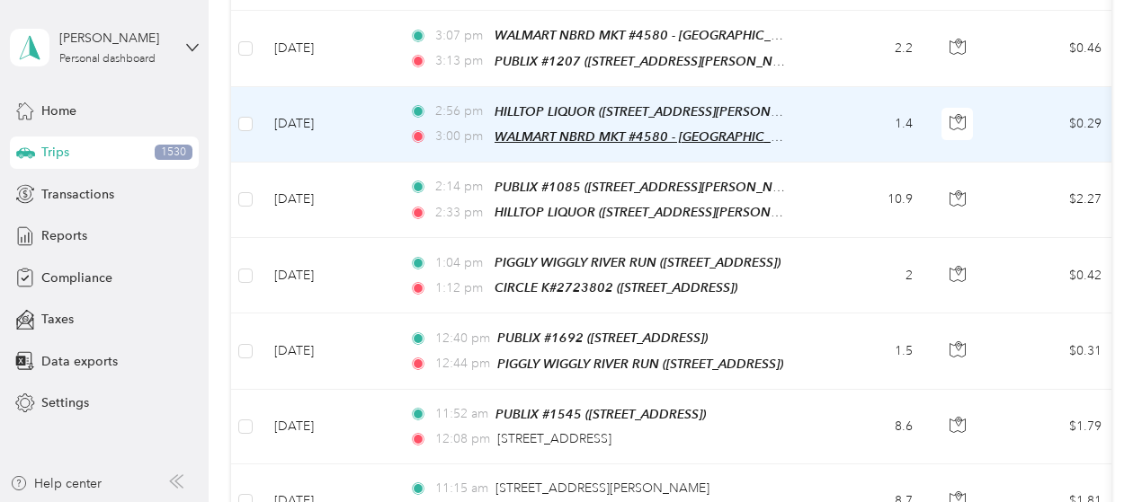
scroll to position [629, 0]
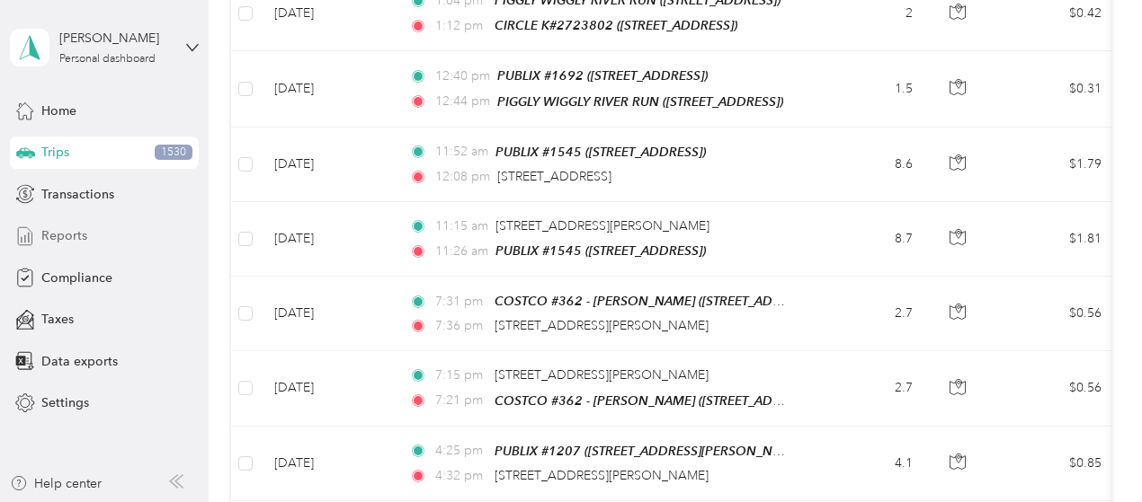
click at [80, 243] on span "Reports" at bounding box center [64, 236] width 46 height 19
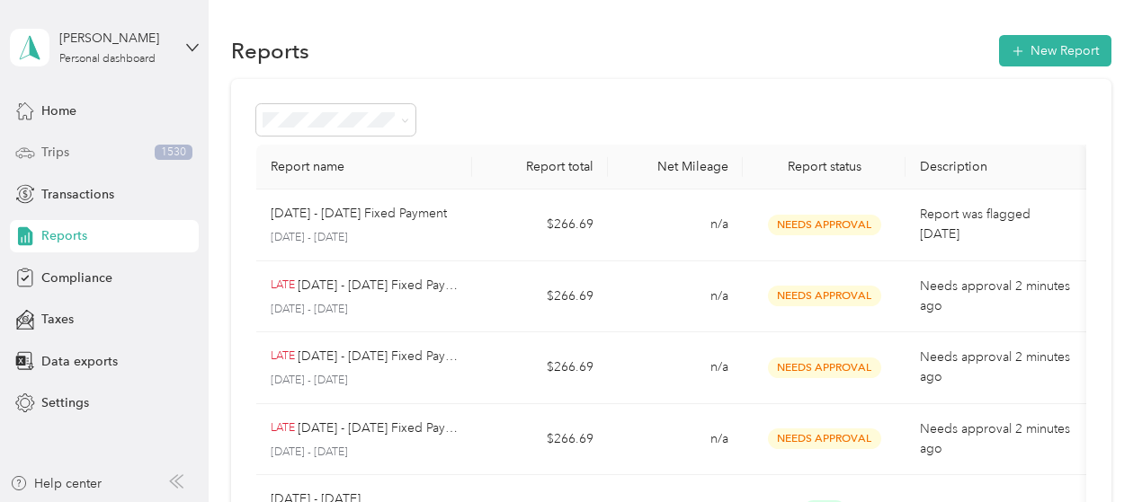
click at [106, 152] on div "Trips 1530" at bounding box center [104, 153] width 189 height 32
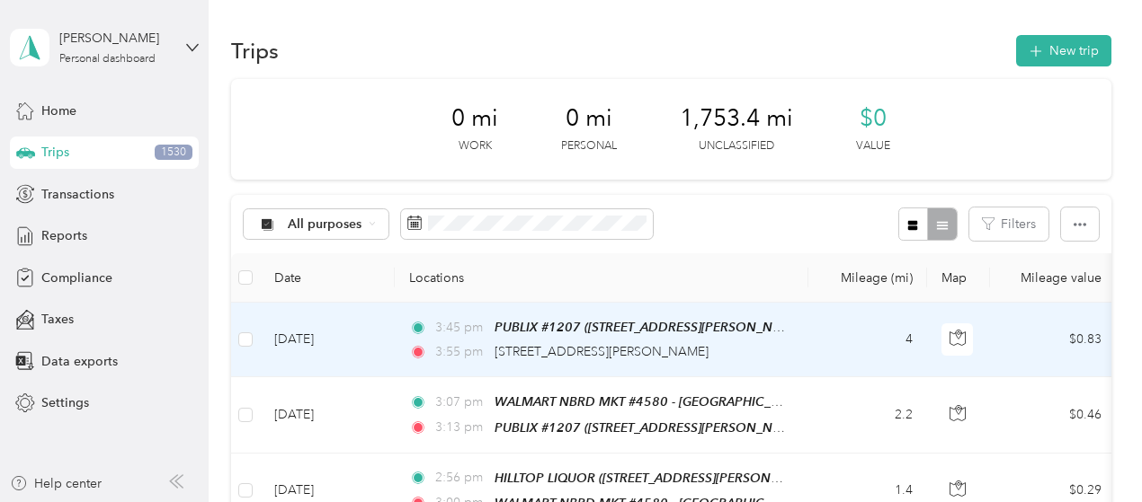
click at [254, 342] on td at bounding box center [245, 340] width 29 height 75
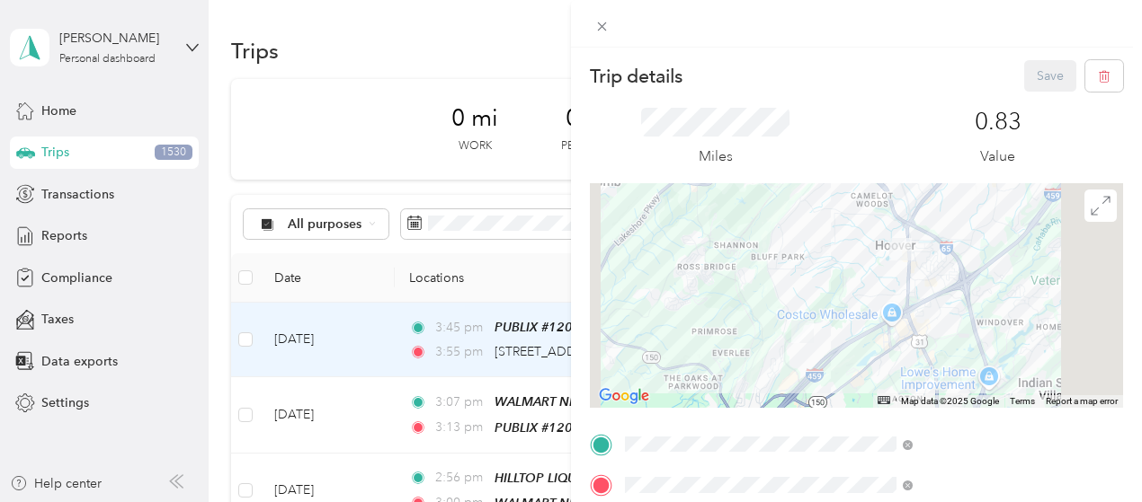
click at [246, 348] on div "Trip details Save This trip cannot be edited because it is either under review,…" at bounding box center [571, 251] width 1142 height 502
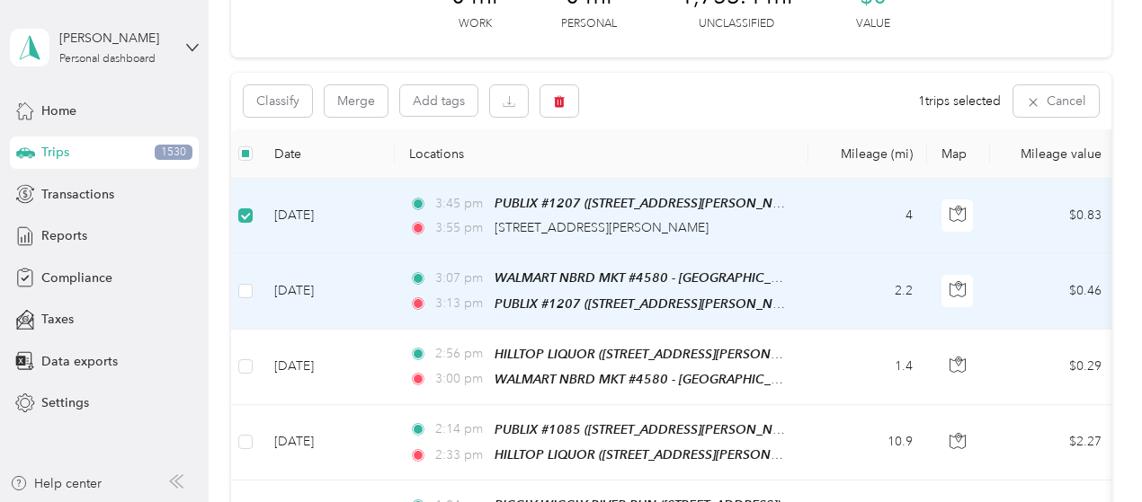
scroll to position [180, 0]
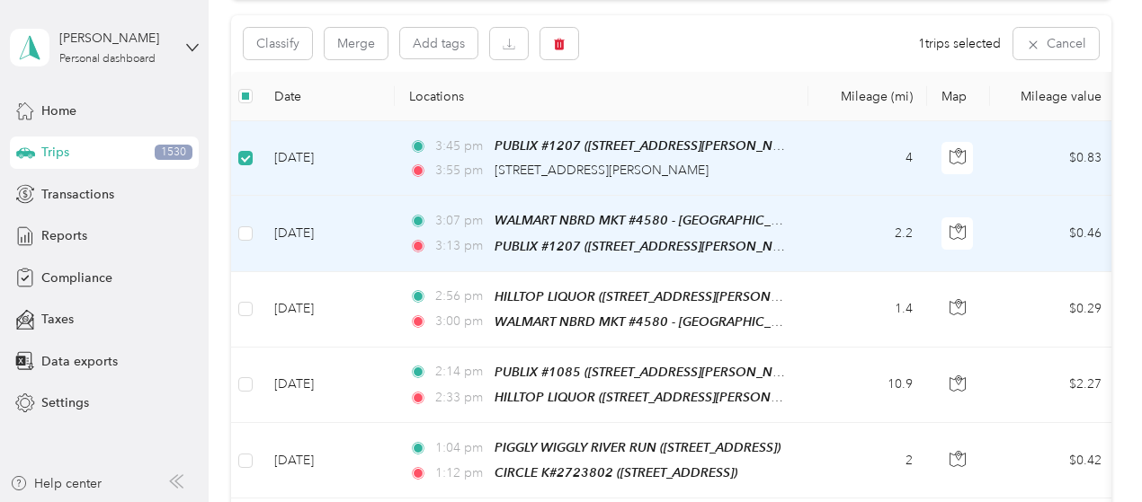
click at [253, 236] on td at bounding box center [245, 234] width 29 height 76
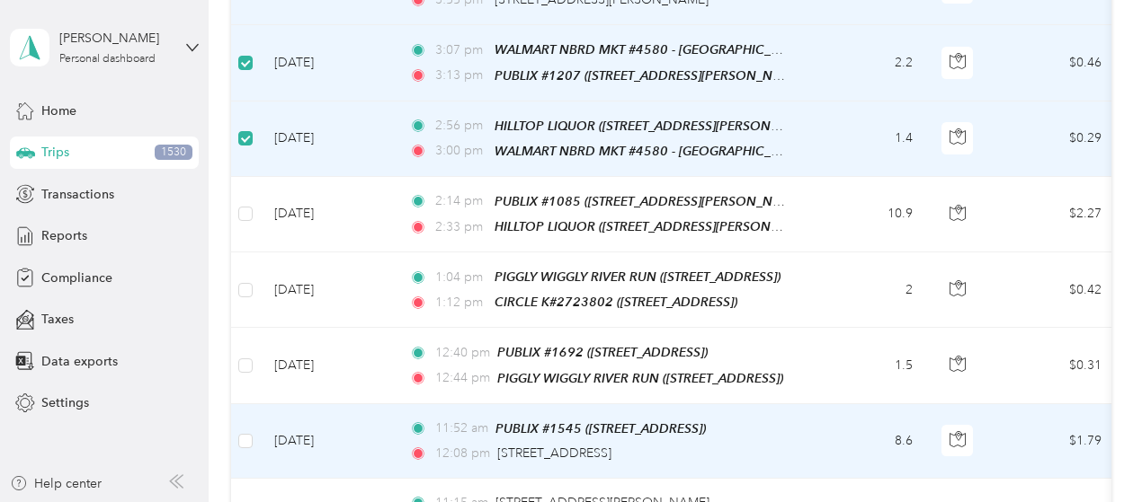
scroll to position [0, 0]
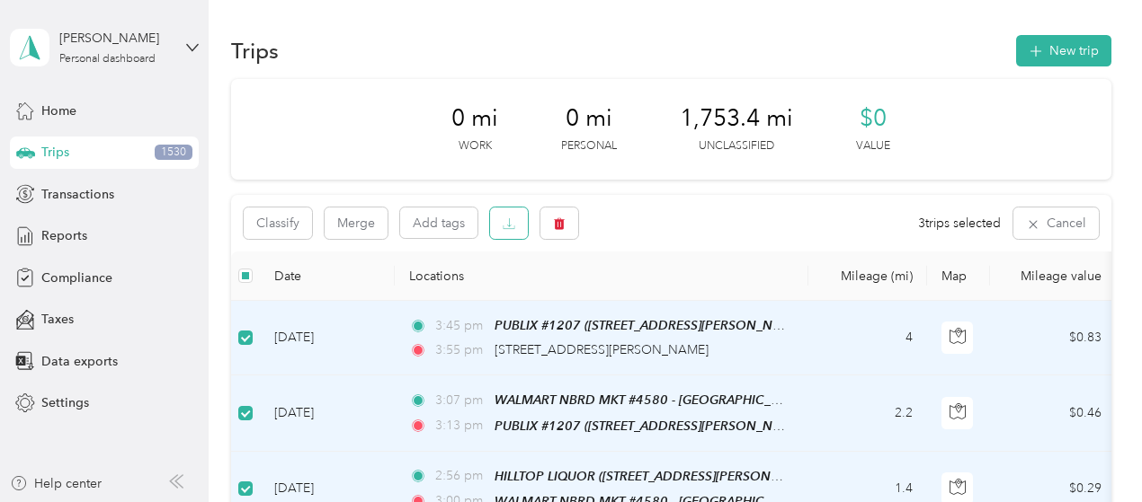
click at [517, 229] on button "button" at bounding box center [509, 223] width 38 height 31
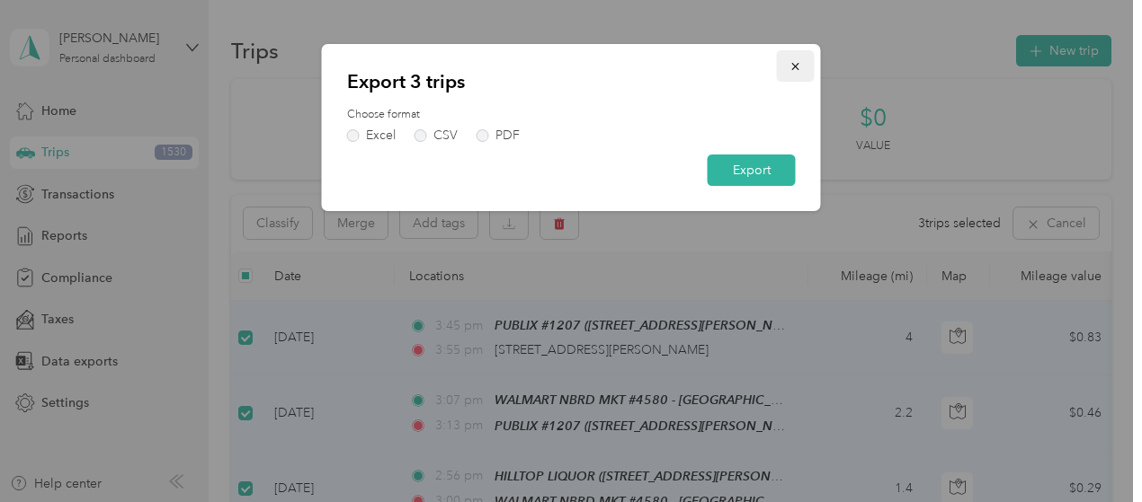
click at [799, 58] on button "button" at bounding box center [796, 65] width 38 height 31
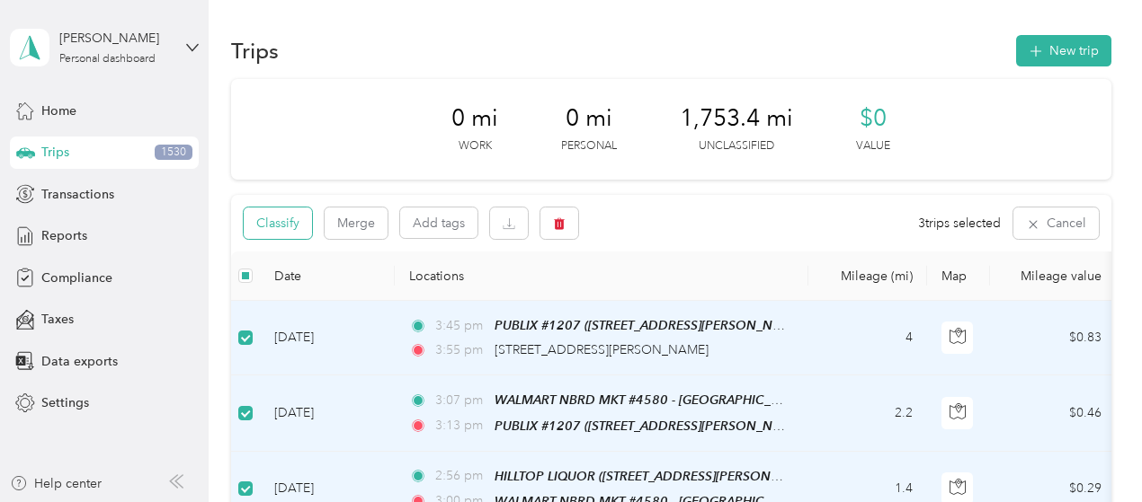
click at [279, 218] on button "Classify" at bounding box center [278, 223] width 68 height 31
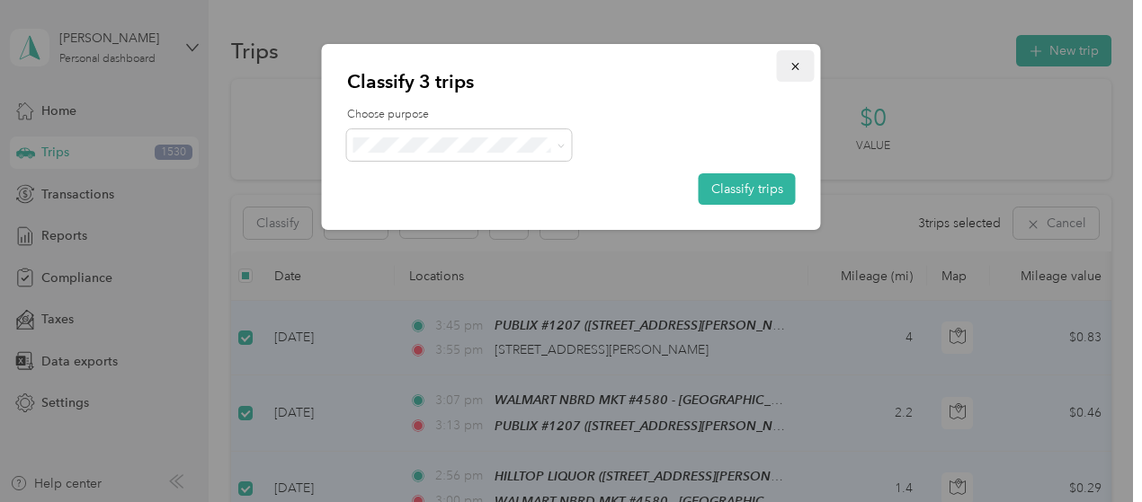
click at [793, 65] on icon "button" at bounding box center [794, 66] width 7 height 7
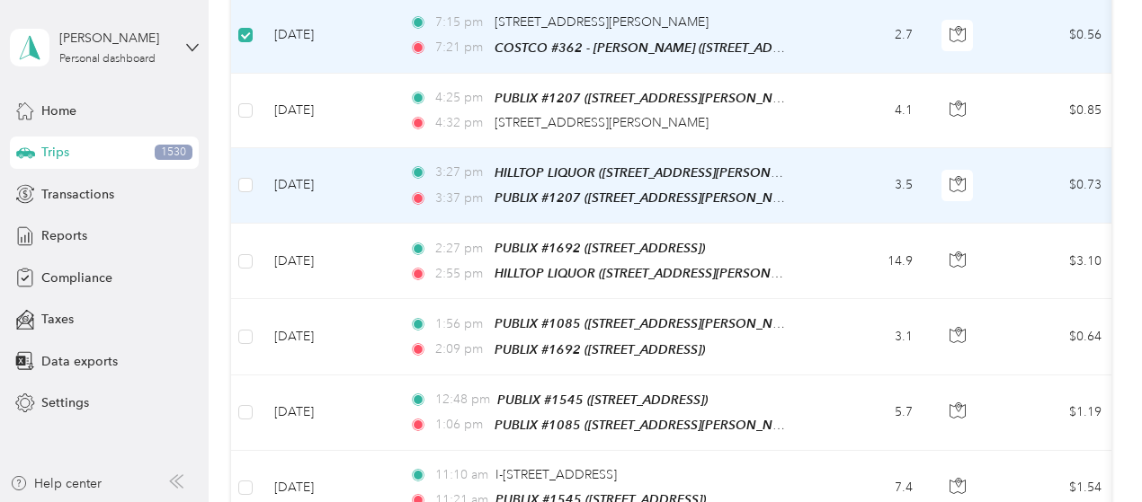
scroll to position [989, 0]
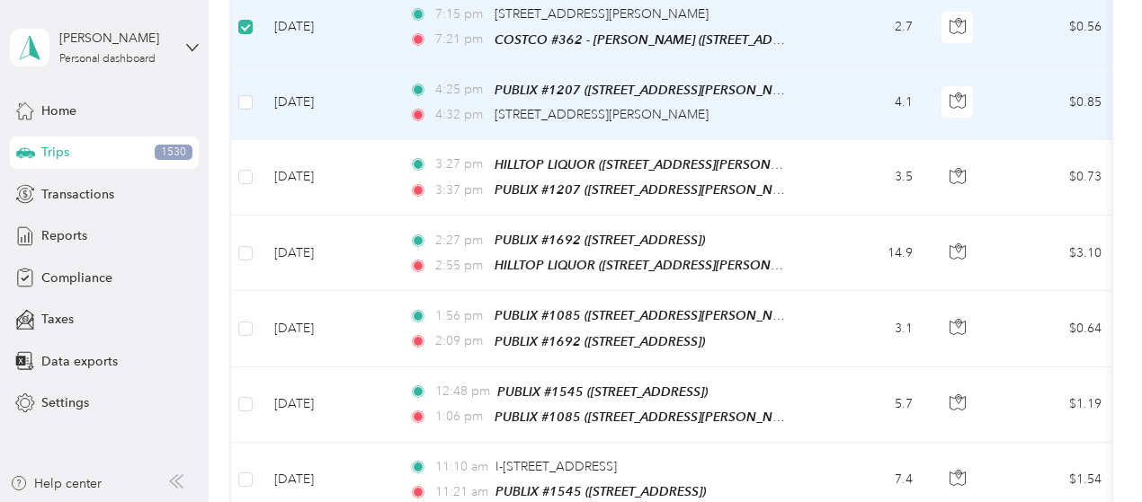
click at [254, 95] on td at bounding box center [245, 103] width 29 height 75
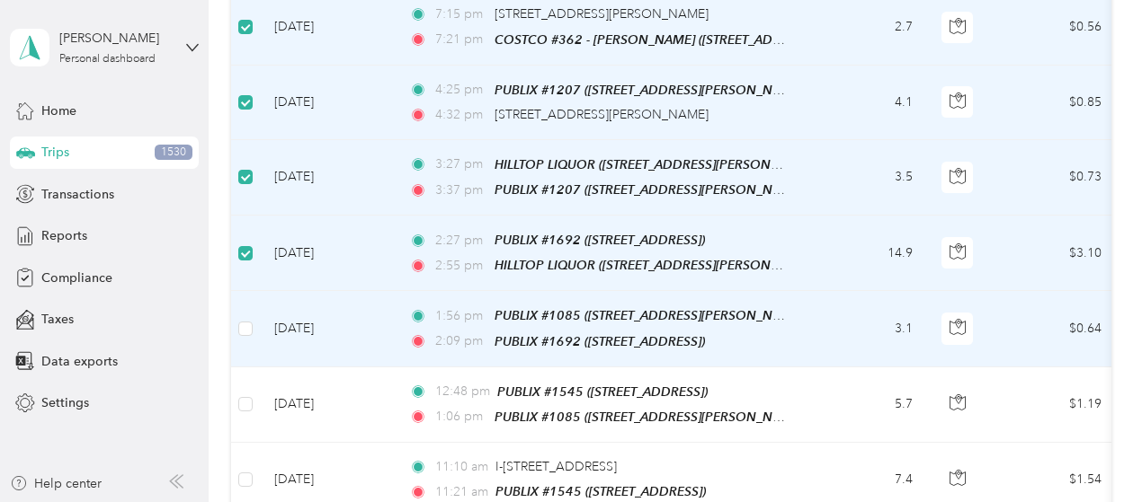
click at [248, 322] on td at bounding box center [245, 329] width 29 height 76
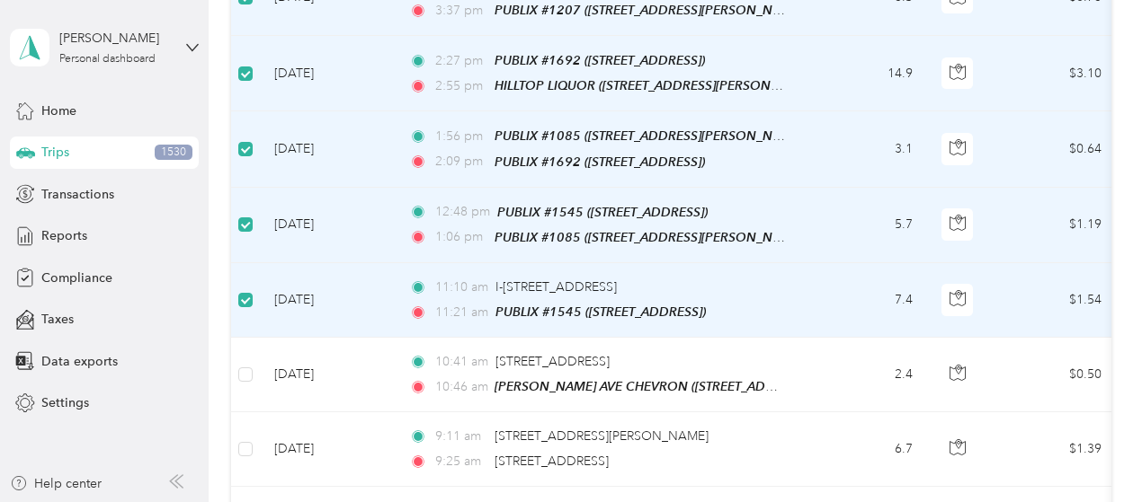
scroll to position [1348, 0]
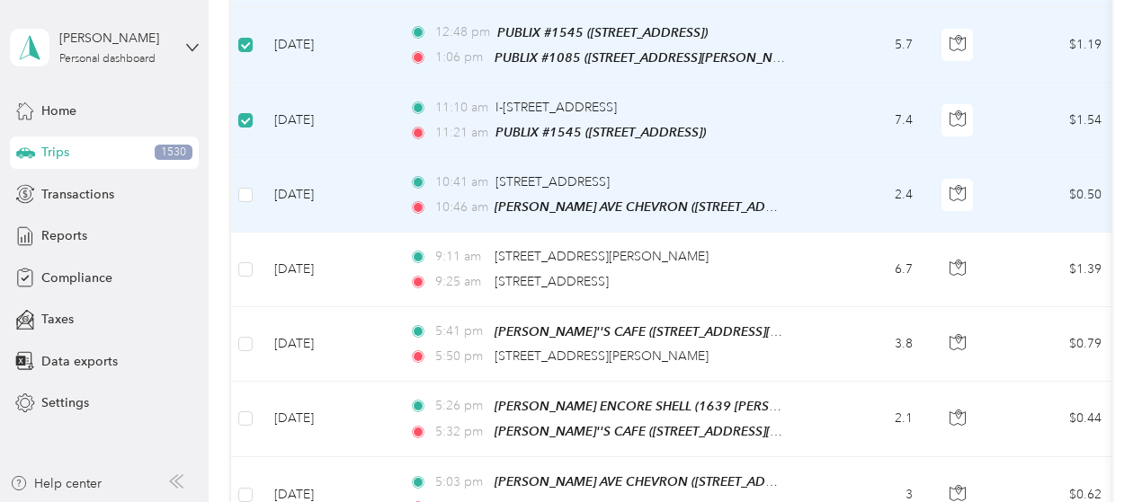
click at [258, 183] on td at bounding box center [245, 195] width 29 height 75
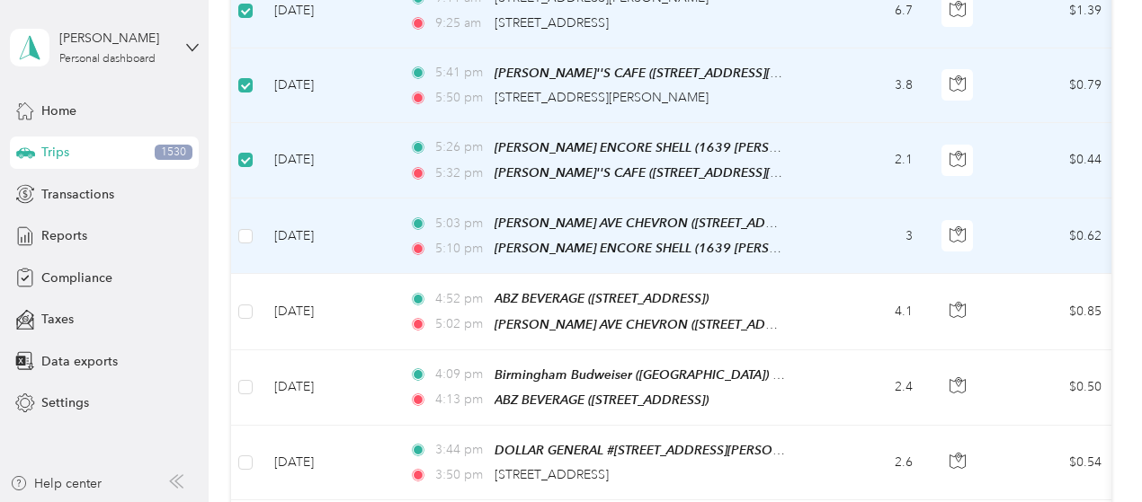
scroll to position [1708, 0]
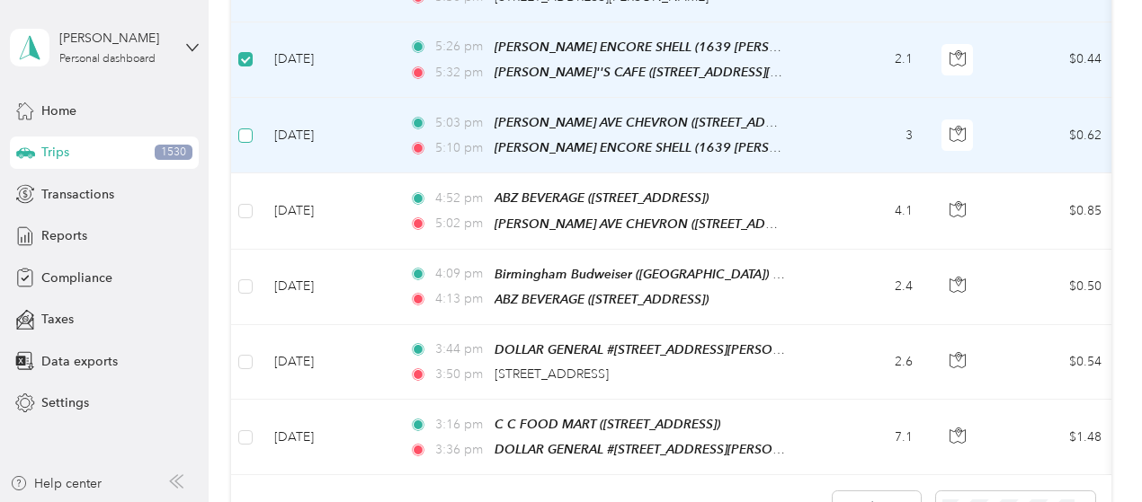
click at [249, 126] on label at bounding box center [245, 136] width 14 height 20
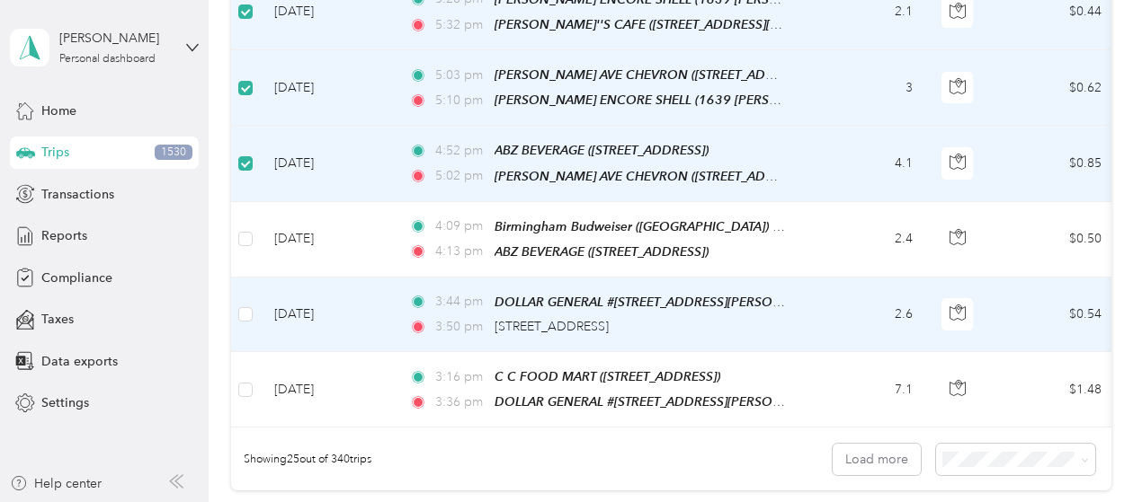
scroll to position [1798, 0]
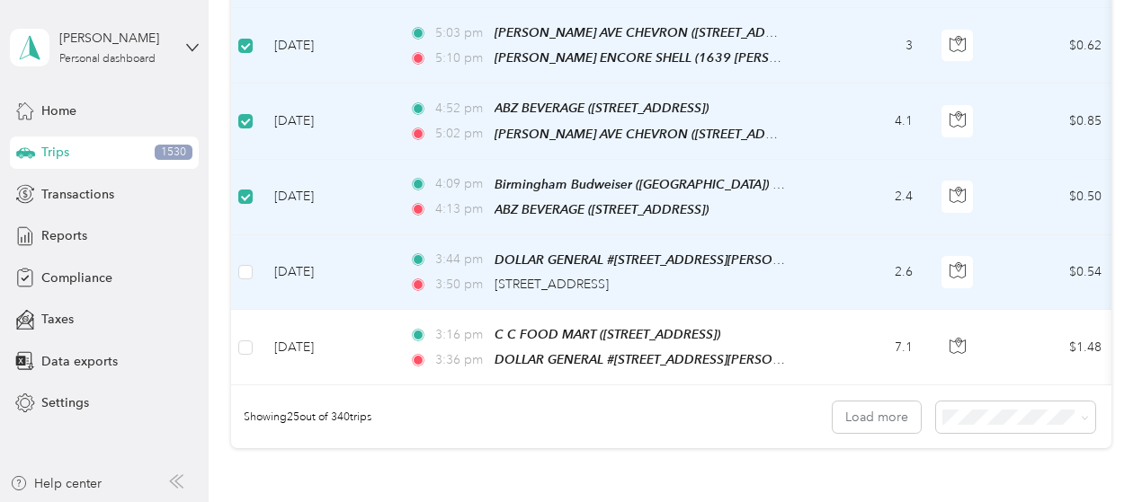
click at [248, 235] on td at bounding box center [245, 272] width 29 height 75
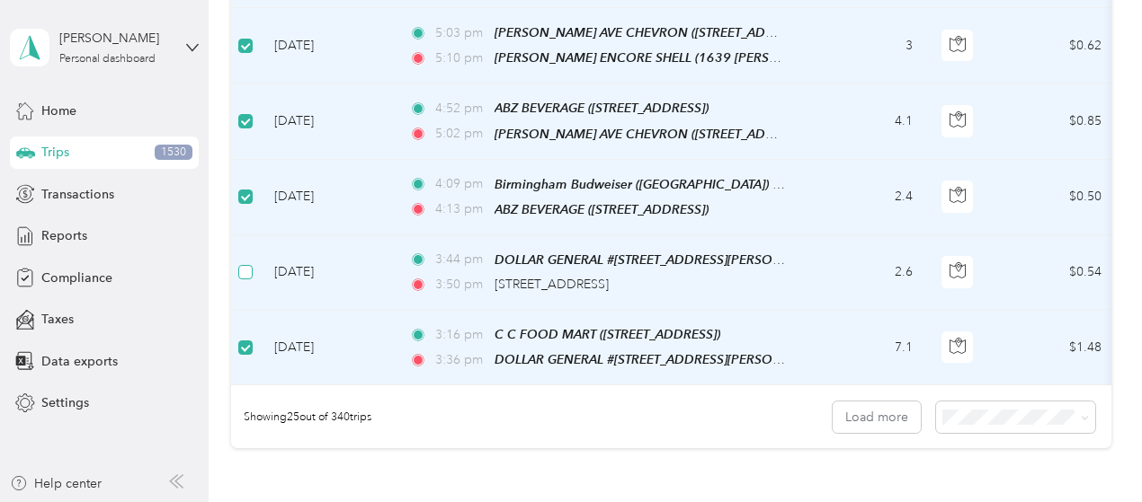
click at [250, 262] on label at bounding box center [245, 272] width 14 height 20
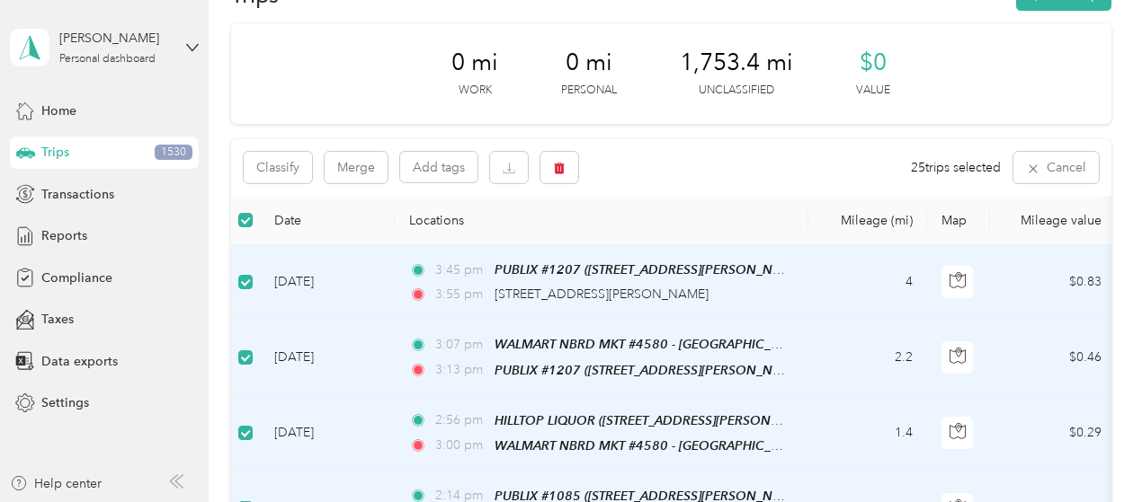
scroll to position [0, 0]
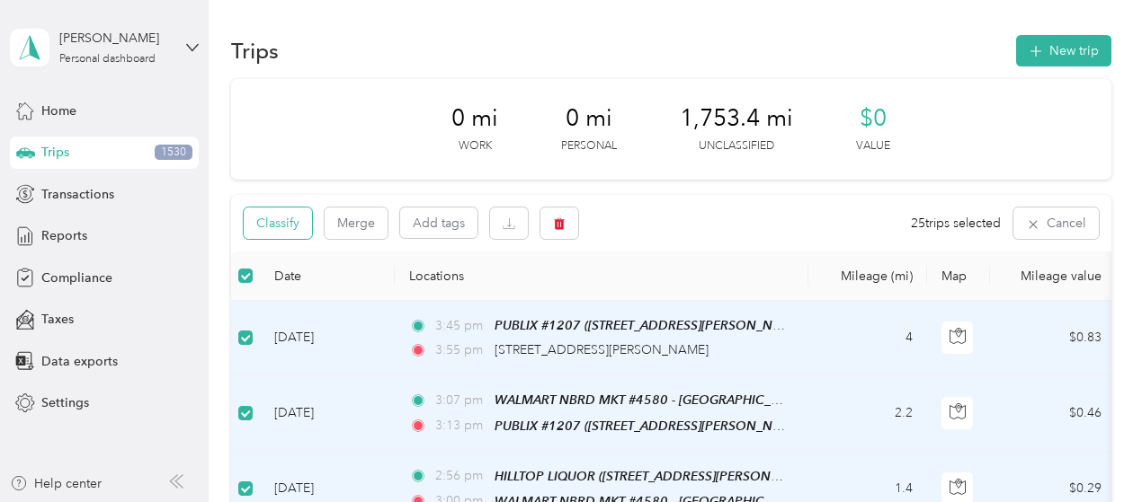
click at [293, 230] on button "Classify" at bounding box center [278, 223] width 68 height 31
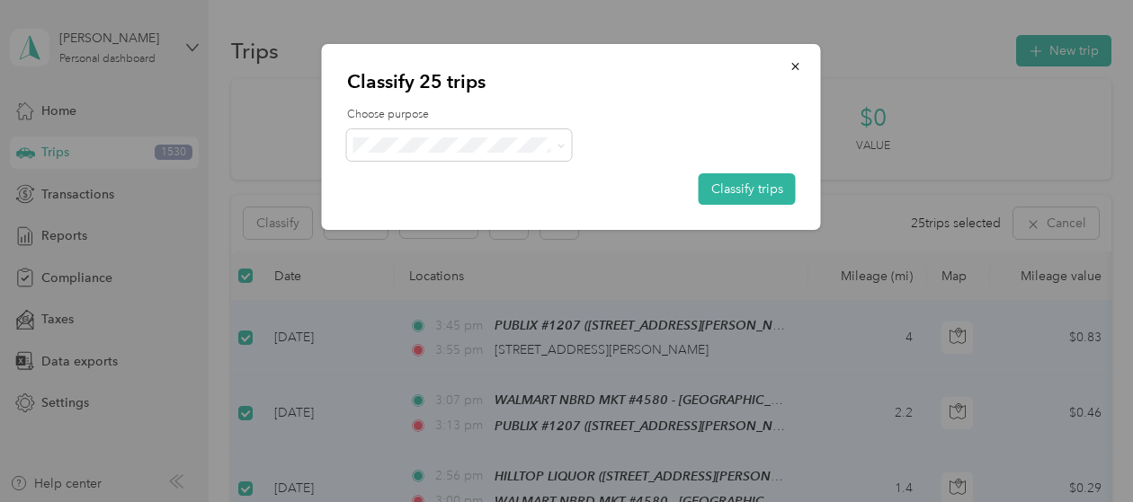
click at [407, 177] on span "[PERSON_NAME] Beverages" at bounding box center [476, 174] width 171 height 19
click at [746, 188] on button "Classify trips" at bounding box center [746, 188] width 97 height 31
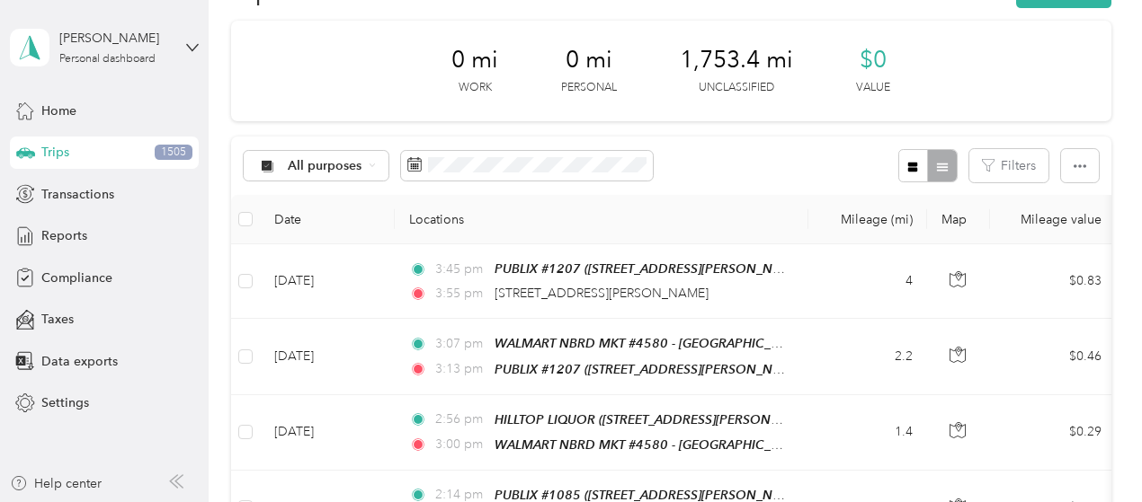
scroll to position [90, 0]
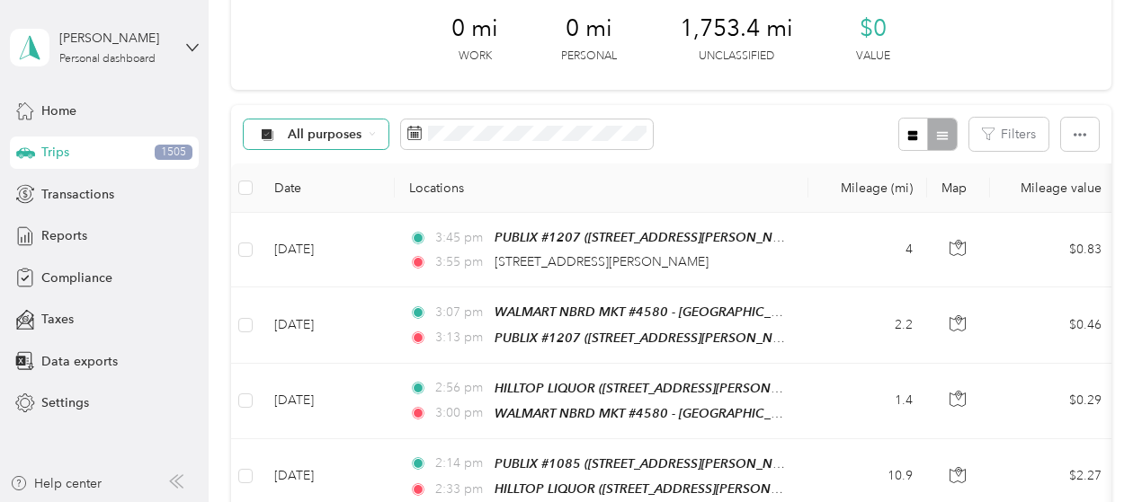
click at [338, 137] on span "All purposes" at bounding box center [325, 135] width 75 height 13
click at [332, 194] on span "Unclassified" at bounding box center [374, 198] width 171 height 19
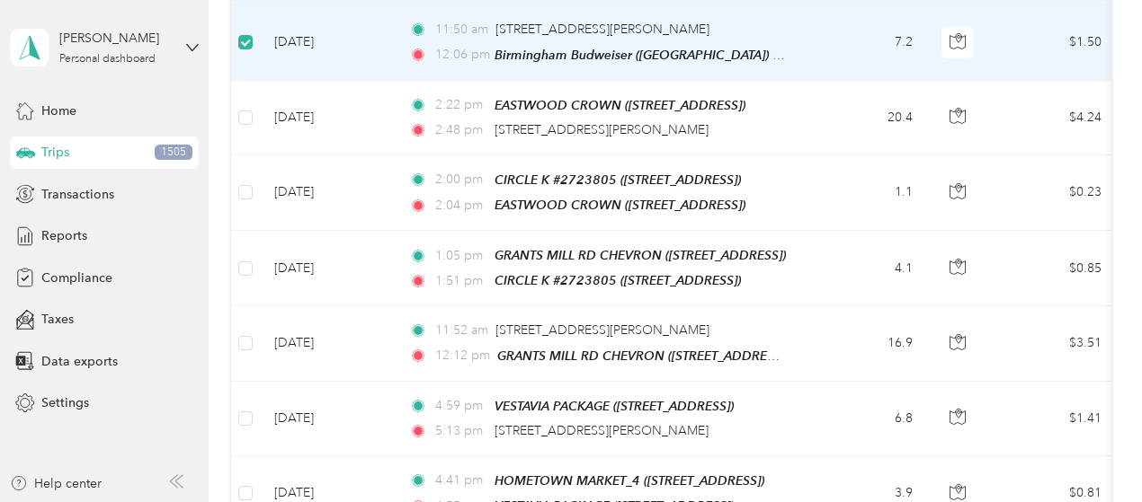
scroll to position [719, 0]
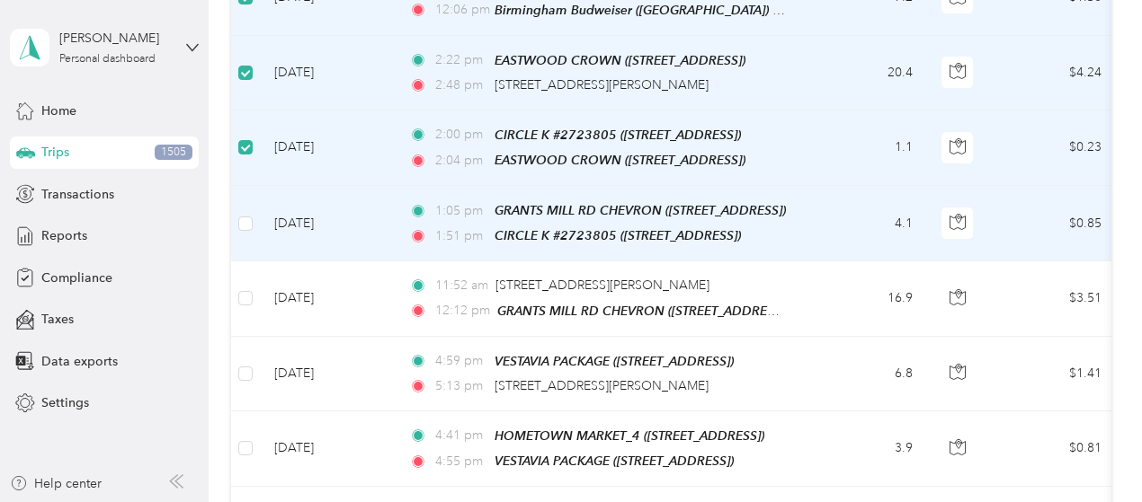
click at [253, 209] on td at bounding box center [245, 224] width 29 height 76
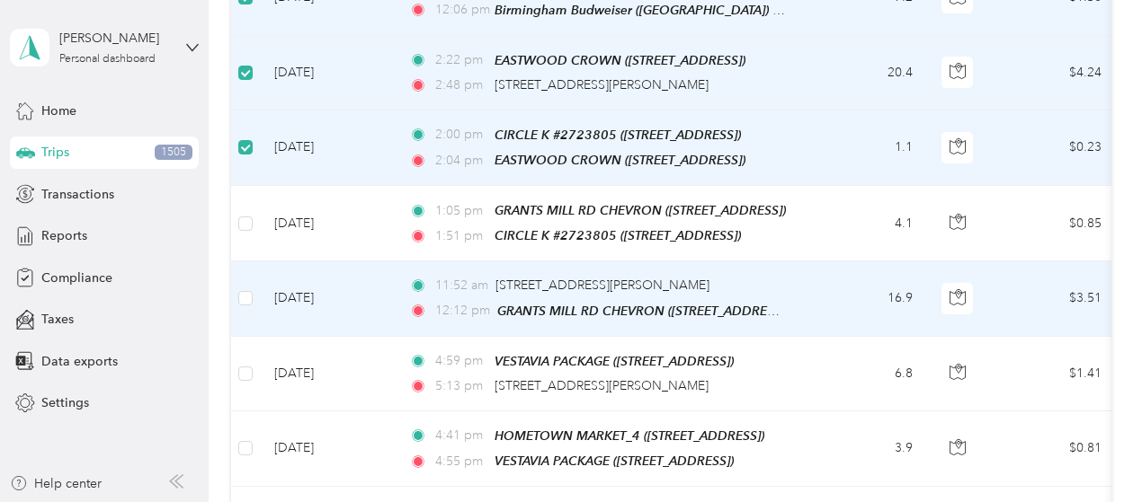
click at [252, 294] on td at bounding box center [245, 299] width 29 height 75
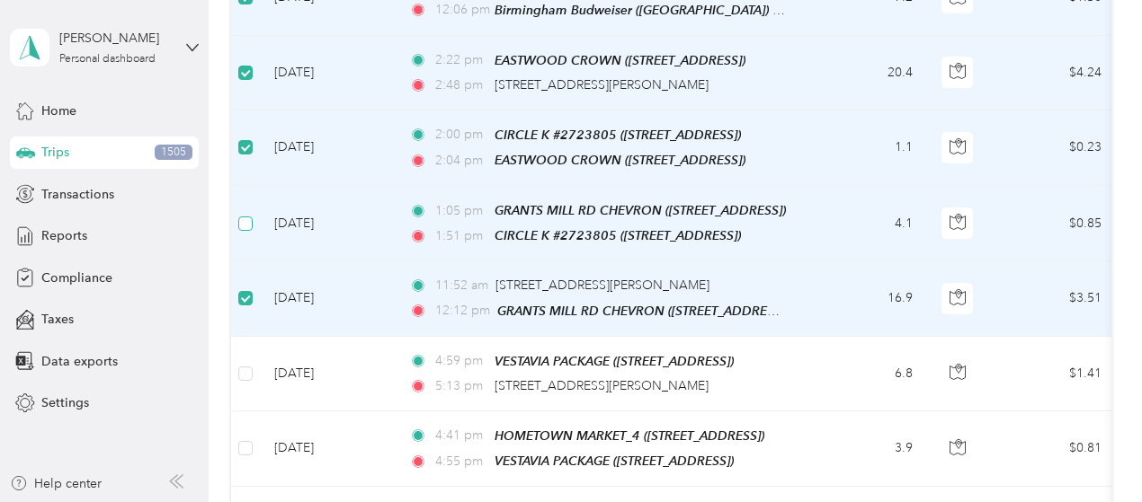
click at [246, 218] on label at bounding box center [245, 224] width 14 height 20
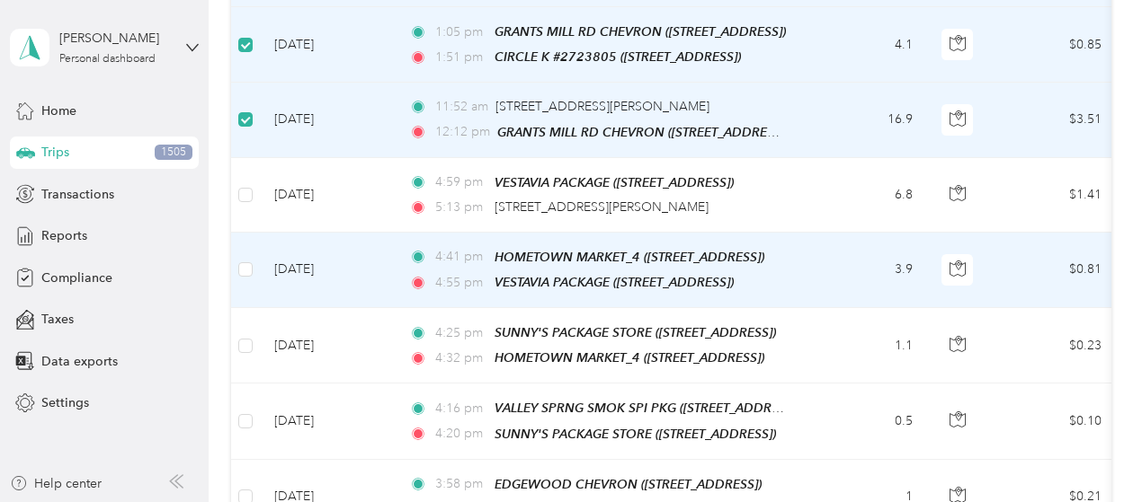
scroll to position [899, 0]
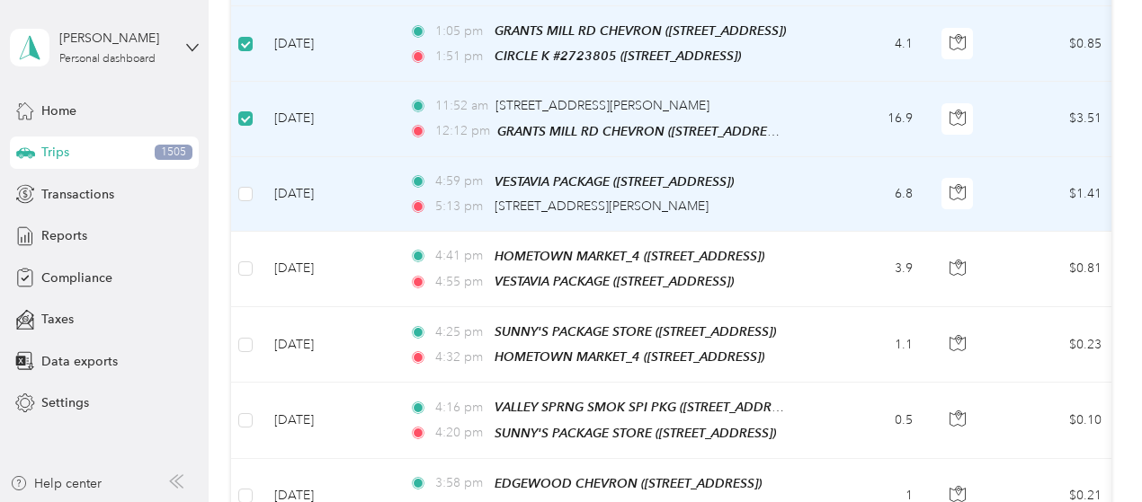
click at [237, 180] on td at bounding box center [245, 194] width 29 height 75
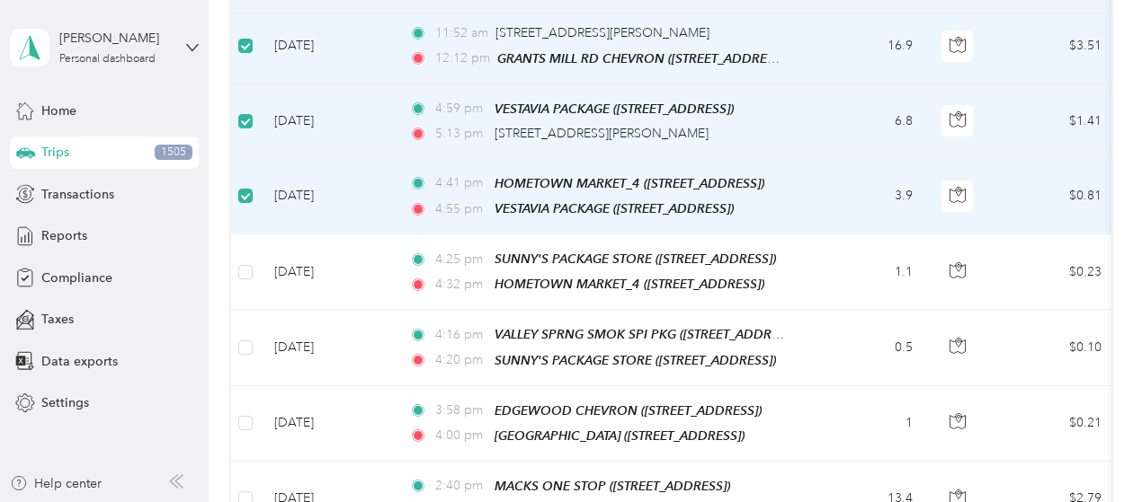
scroll to position [1079, 0]
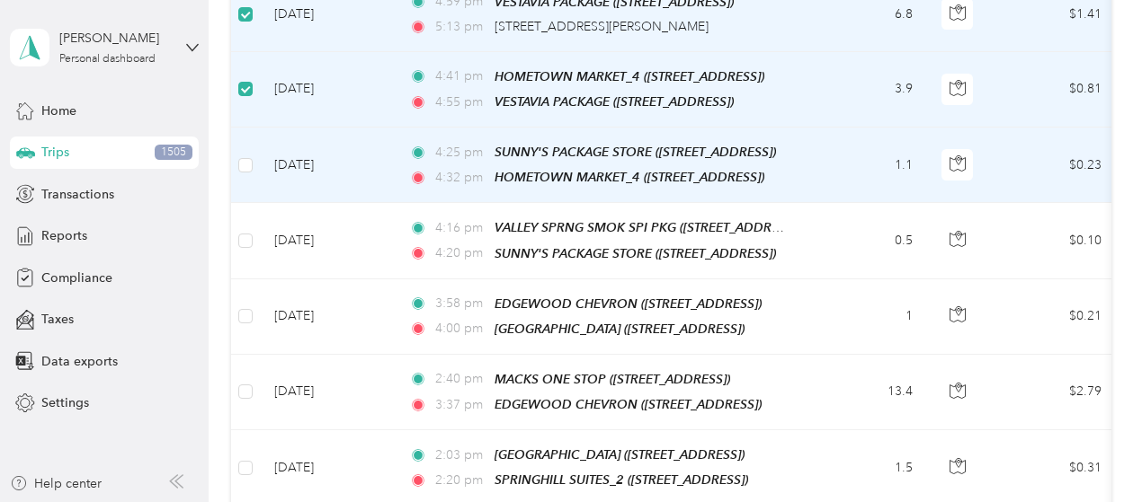
click at [248, 156] on td at bounding box center [245, 166] width 29 height 76
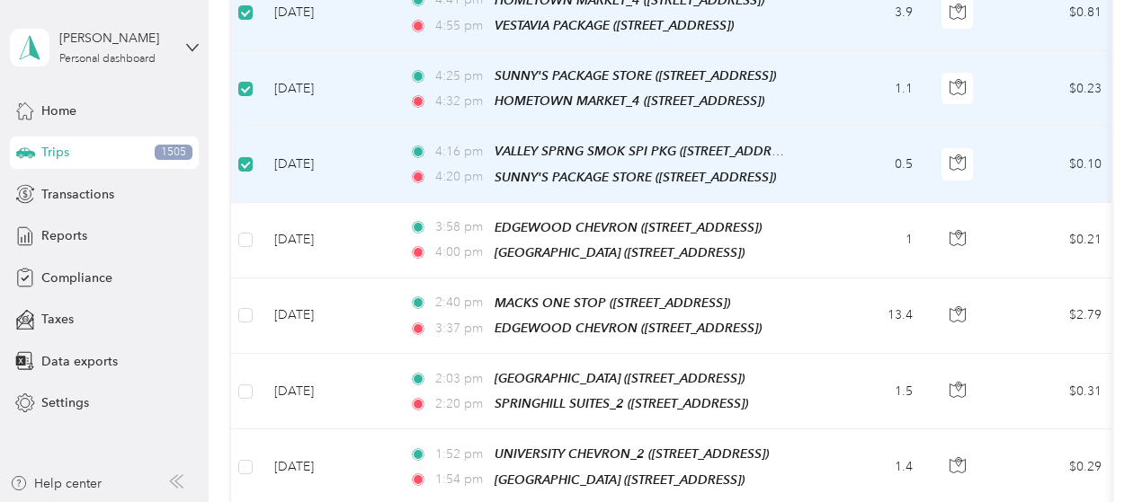
scroll to position [1258, 0]
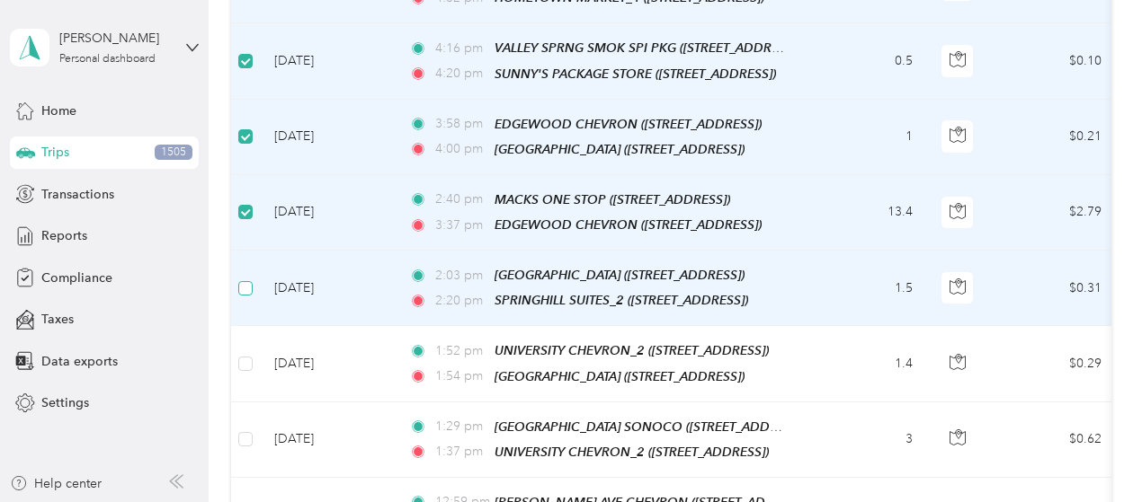
click at [241, 279] on label at bounding box center [245, 289] width 14 height 20
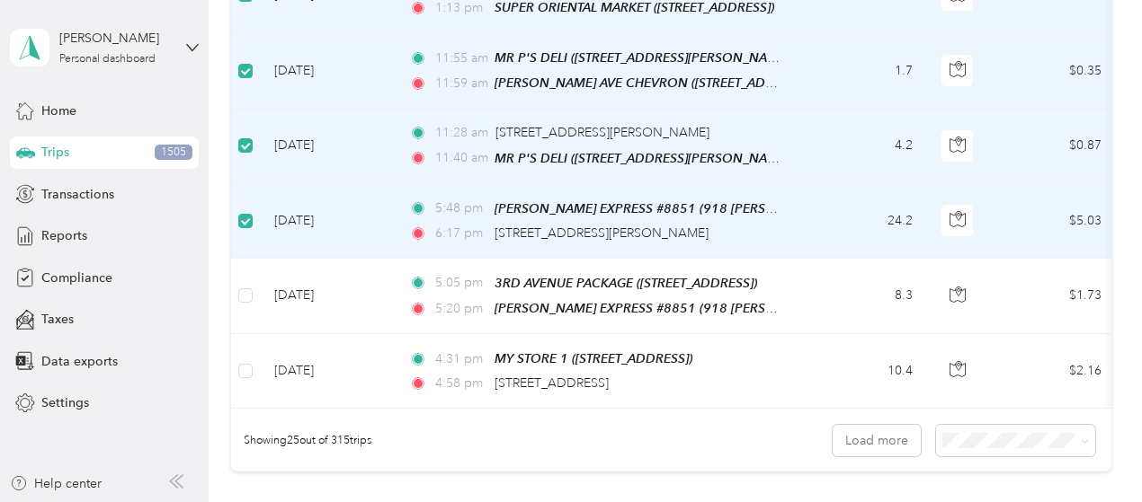
scroll to position [1888, 0]
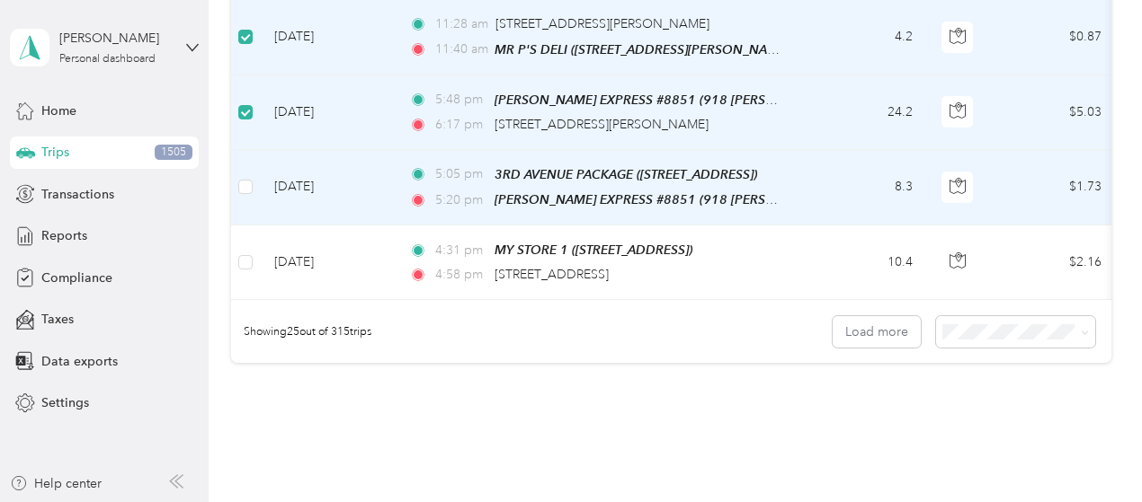
click at [253, 156] on td at bounding box center [245, 188] width 29 height 76
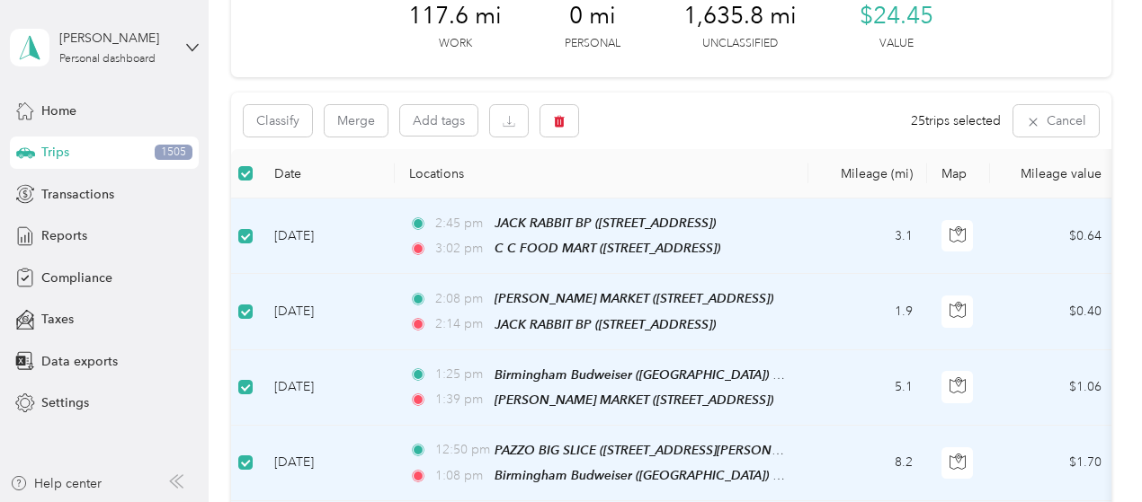
scroll to position [0, 0]
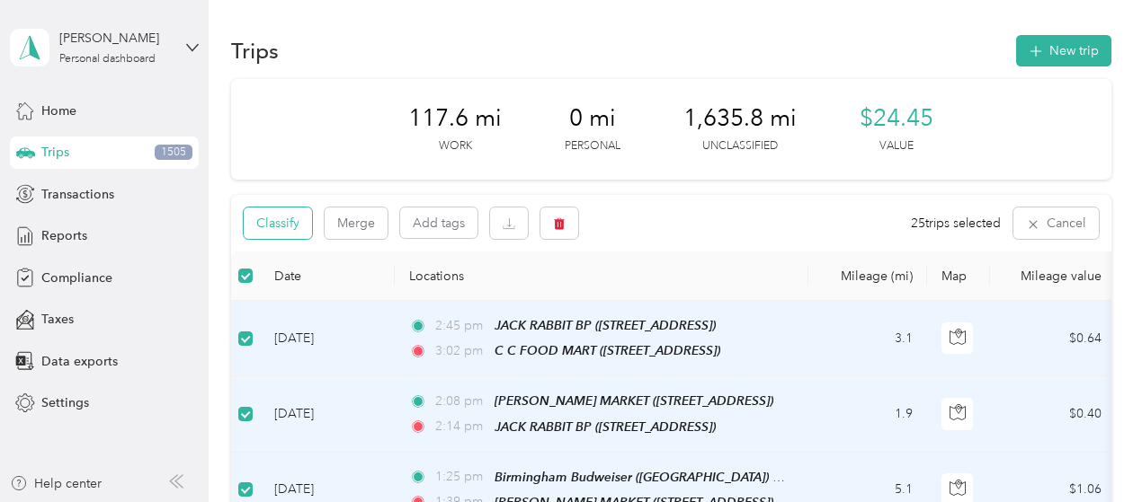
click at [277, 224] on button "Classify" at bounding box center [278, 223] width 68 height 31
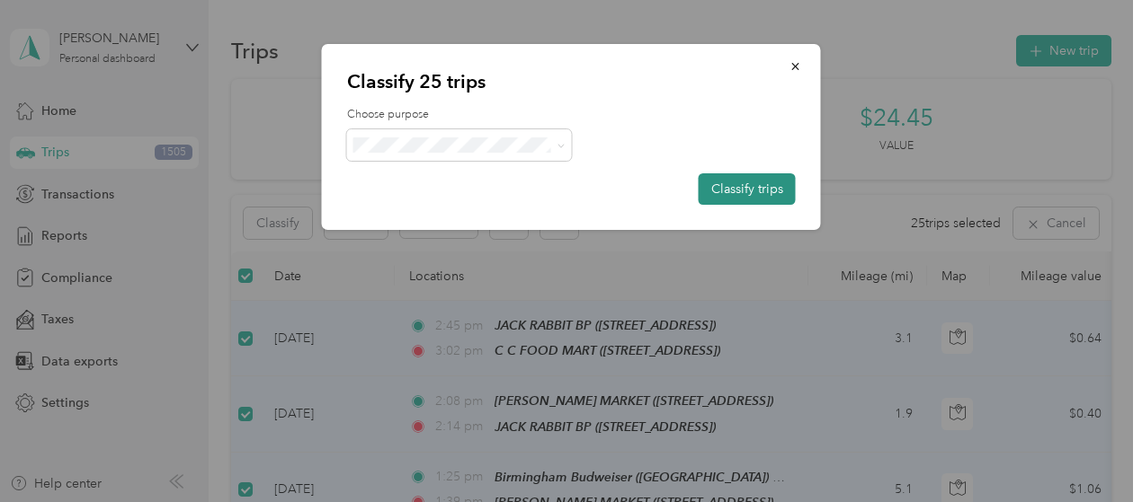
click at [729, 186] on button "Classify trips" at bounding box center [746, 188] width 97 height 31
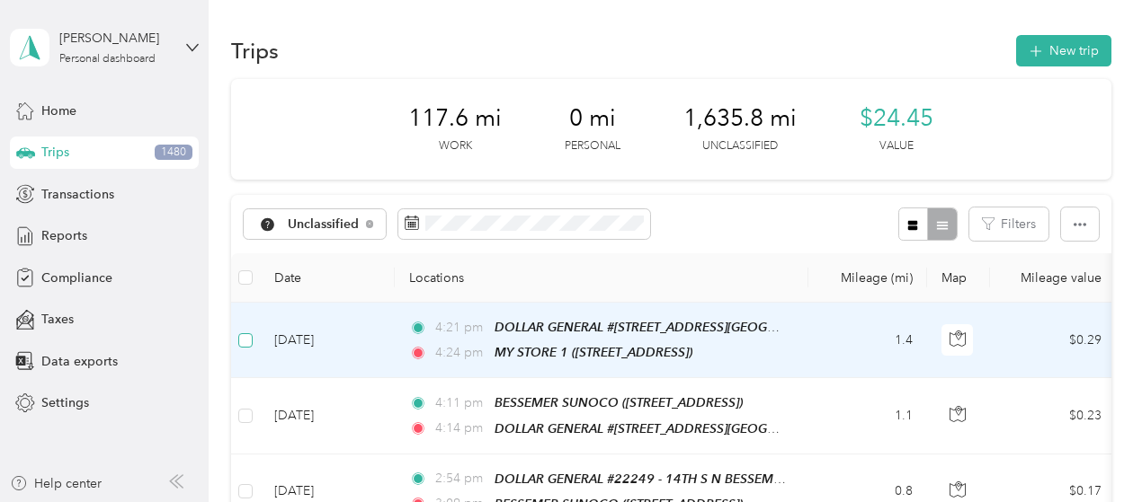
click at [246, 346] on td at bounding box center [245, 341] width 29 height 76
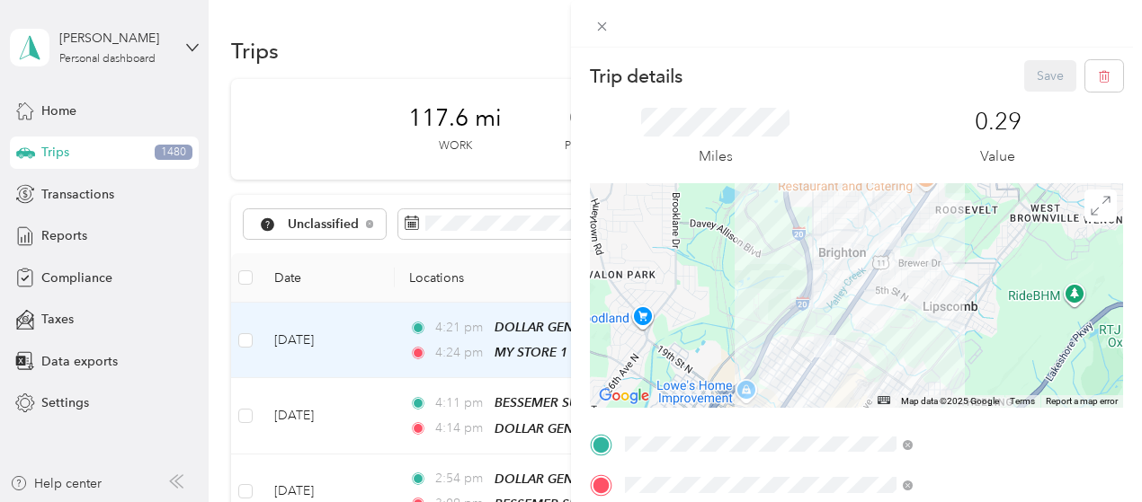
click at [245, 339] on div "Trip details Save This trip cannot be edited because it is either under review,…" at bounding box center [571, 251] width 1142 height 502
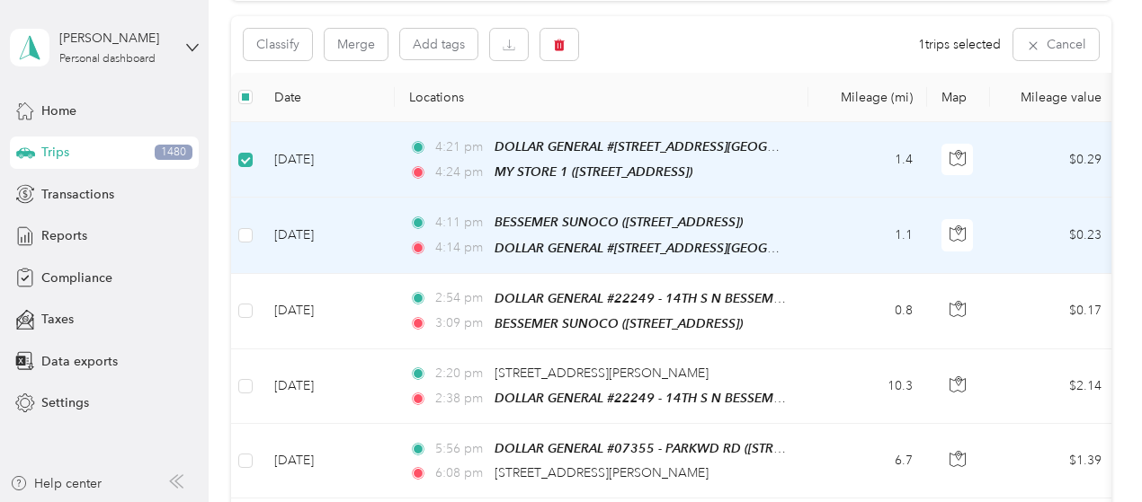
scroll to position [180, 0]
click at [246, 239] on label at bounding box center [245, 235] width 14 height 20
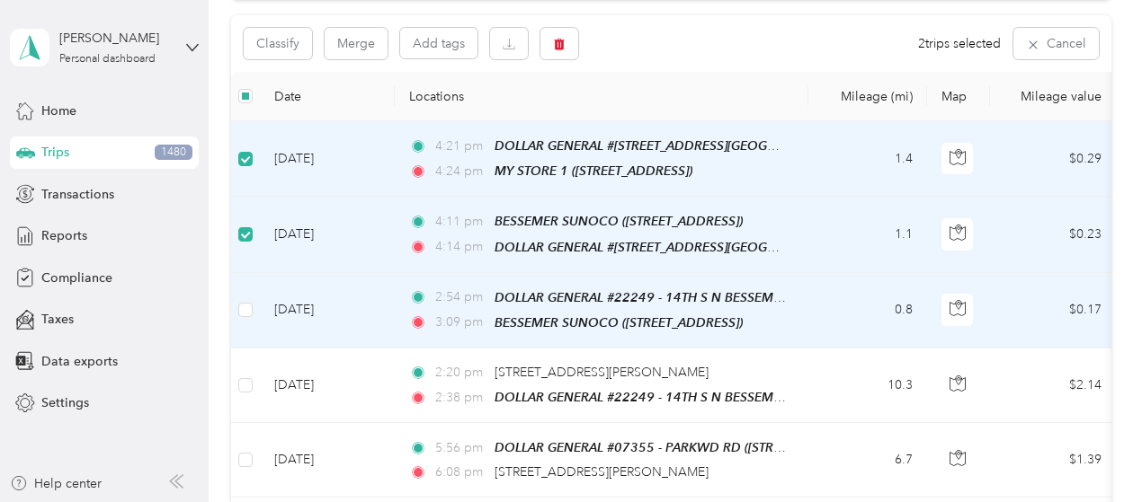
click at [253, 302] on td at bounding box center [245, 311] width 29 height 76
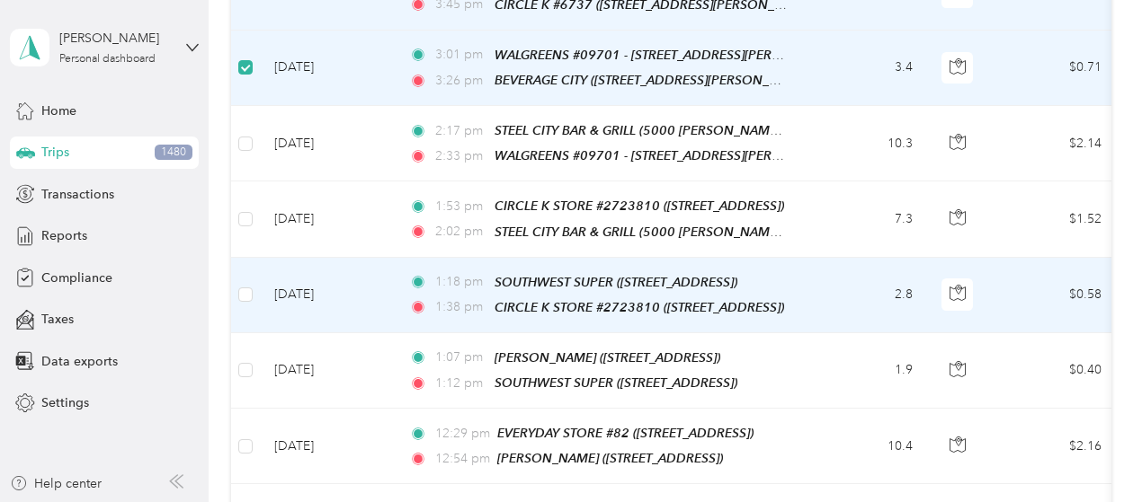
scroll to position [809, 0]
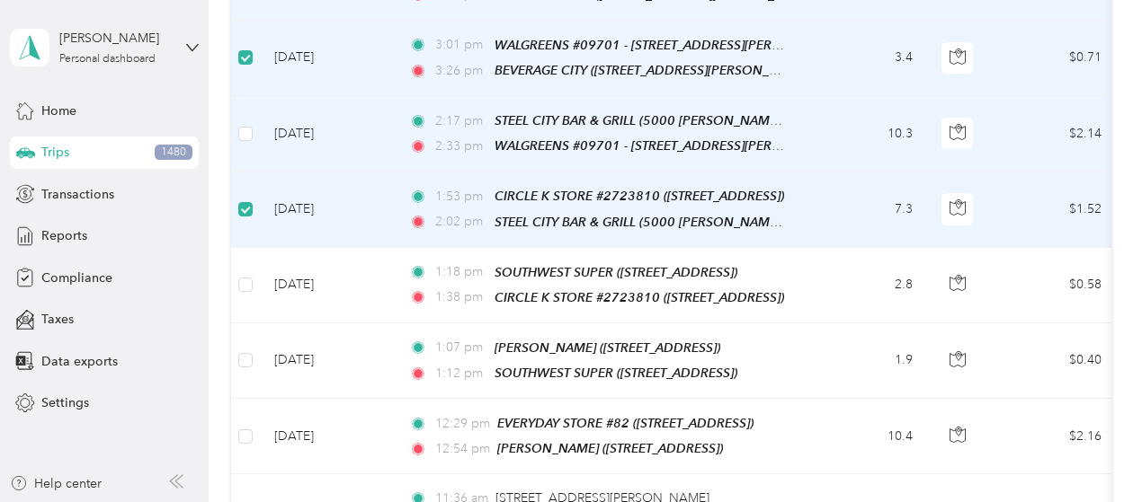
click at [254, 123] on td at bounding box center [245, 134] width 29 height 76
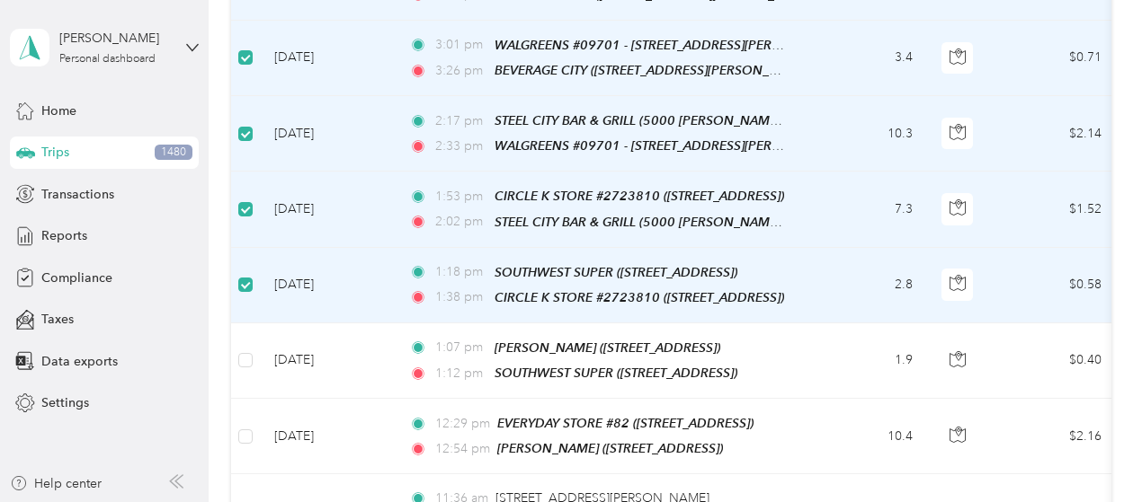
scroll to position [989, 0]
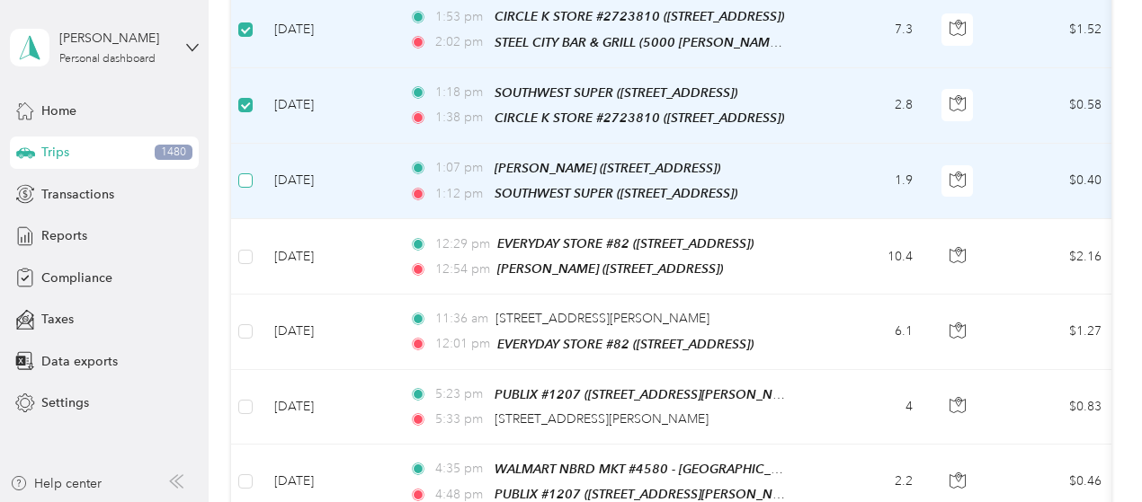
click at [242, 171] on label at bounding box center [245, 181] width 14 height 20
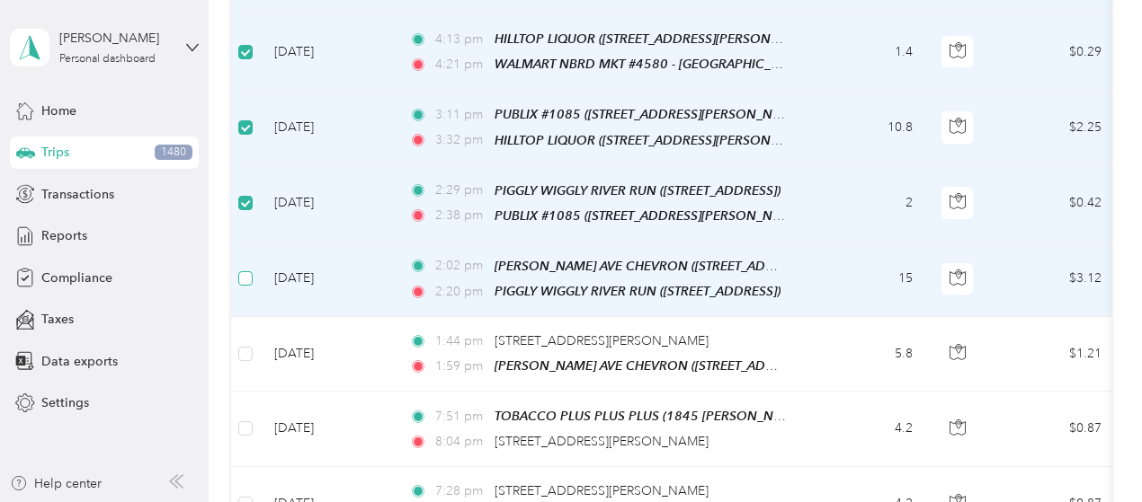
scroll to position [1618, 0]
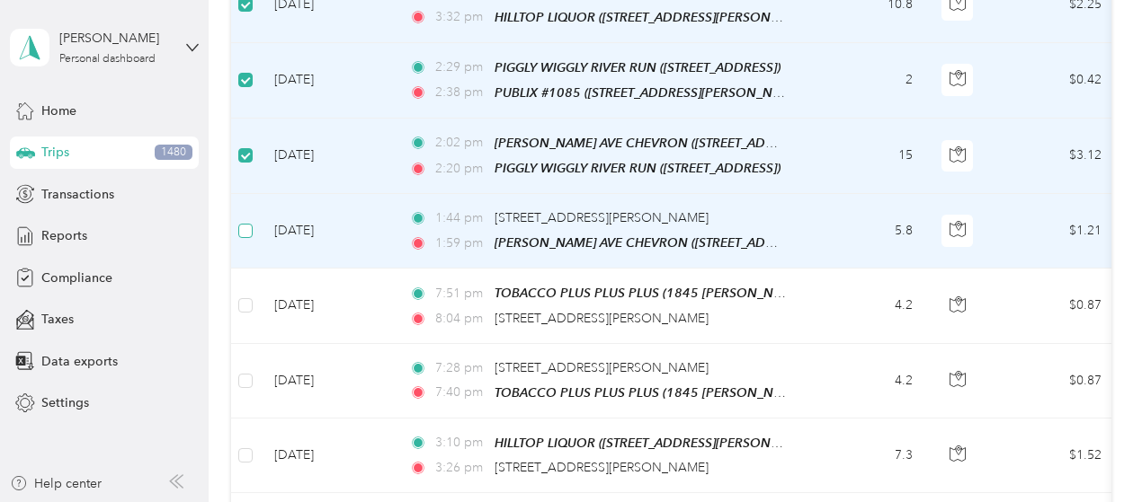
click at [244, 221] on label at bounding box center [245, 231] width 14 height 20
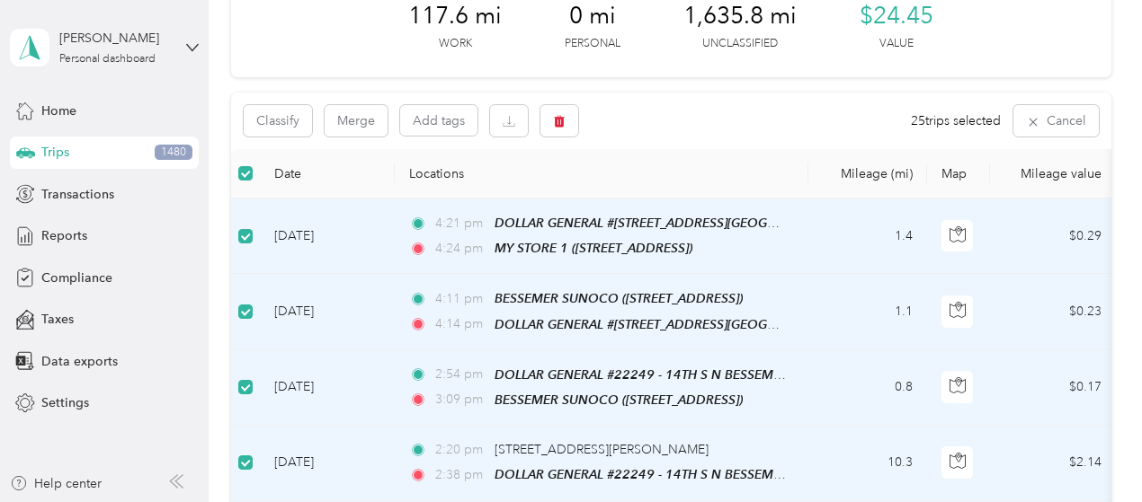
scroll to position [0, 0]
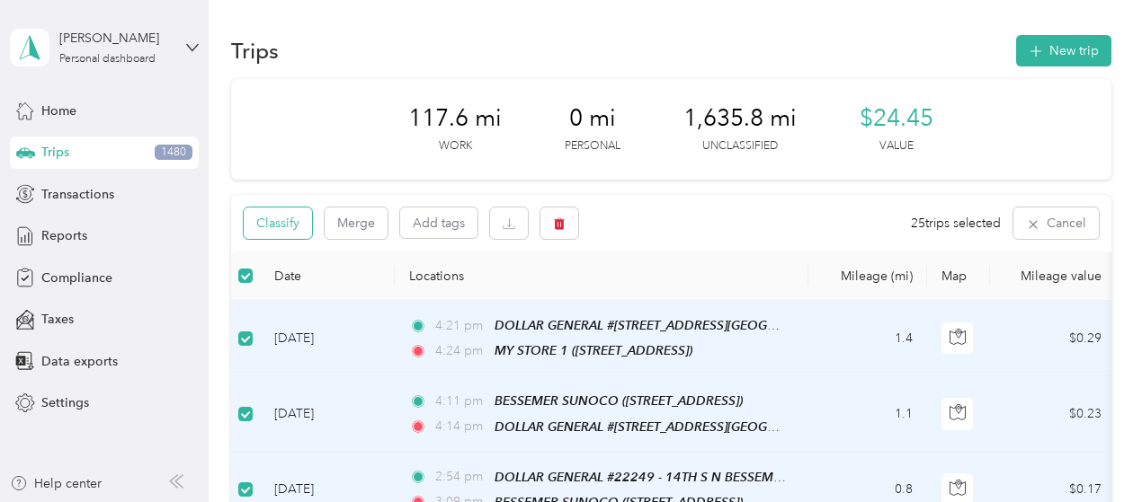
click at [280, 226] on button "Classify" at bounding box center [278, 223] width 68 height 31
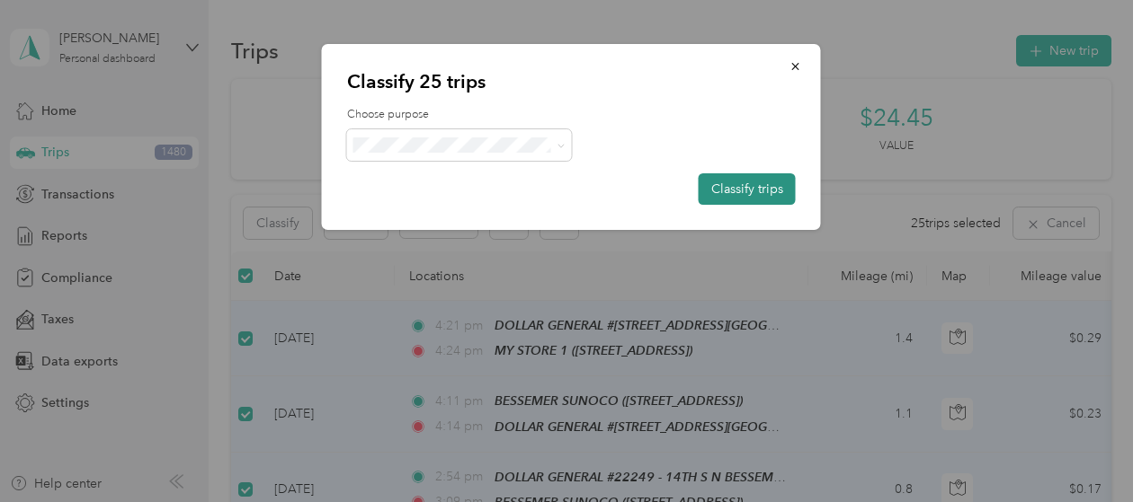
click at [733, 189] on button "Classify trips" at bounding box center [746, 188] width 97 height 31
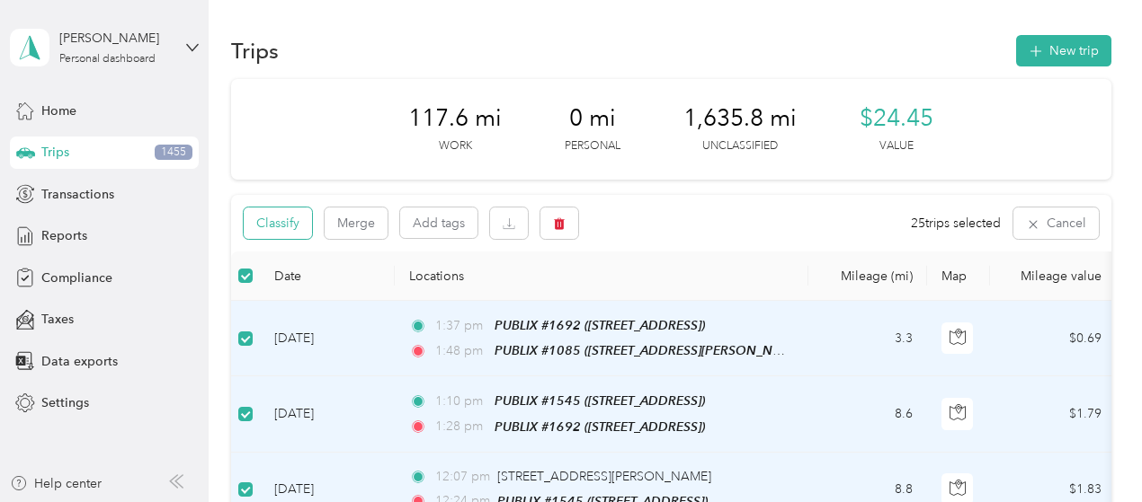
click at [281, 221] on button "Classify" at bounding box center [278, 223] width 68 height 31
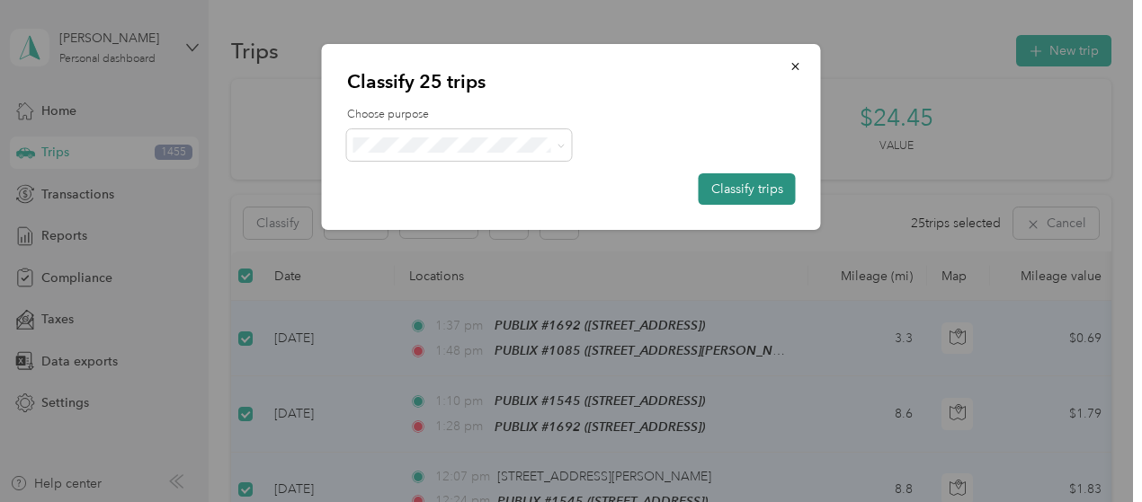
click at [757, 191] on button "Classify trips" at bounding box center [746, 188] width 97 height 31
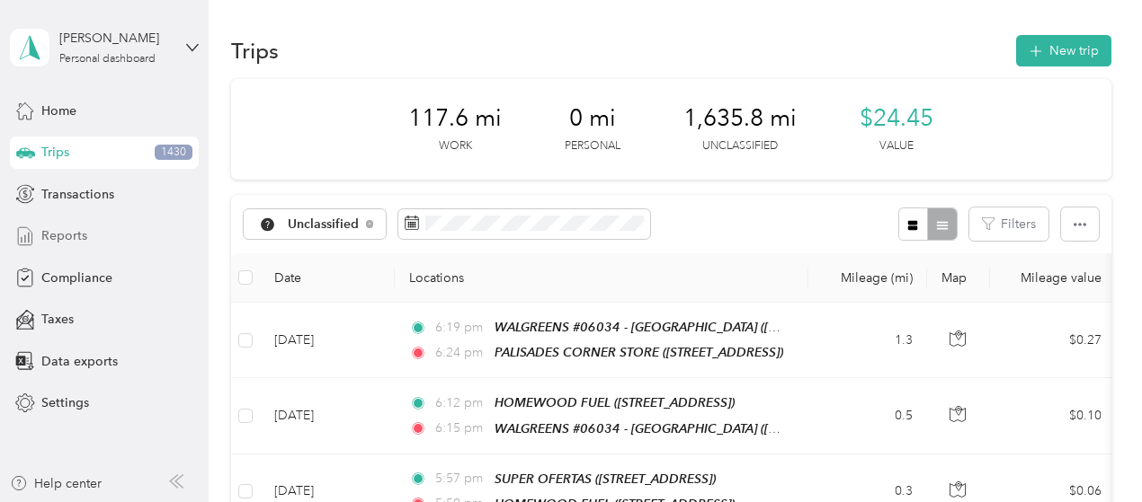
click at [84, 243] on span "Reports" at bounding box center [64, 236] width 46 height 19
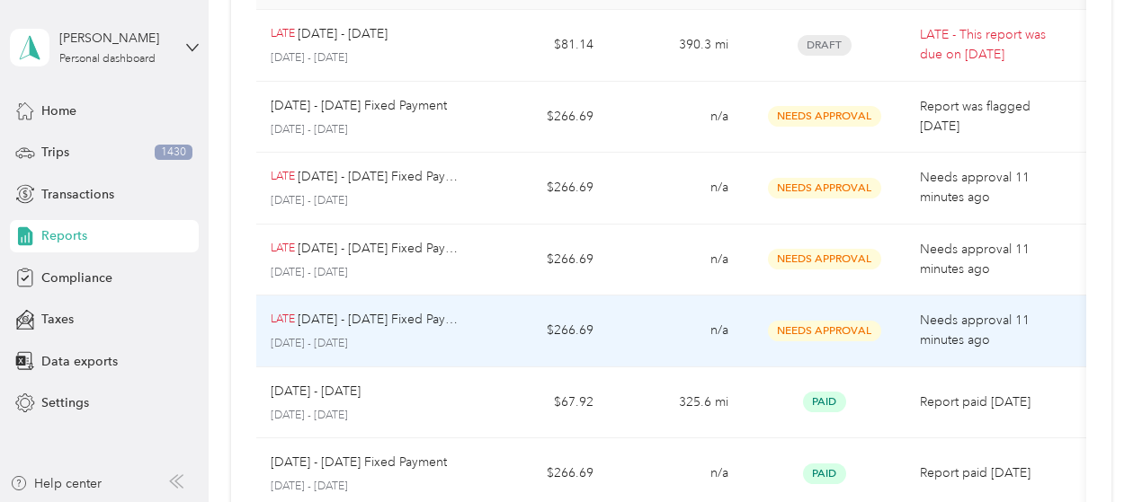
scroll to position [90, 0]
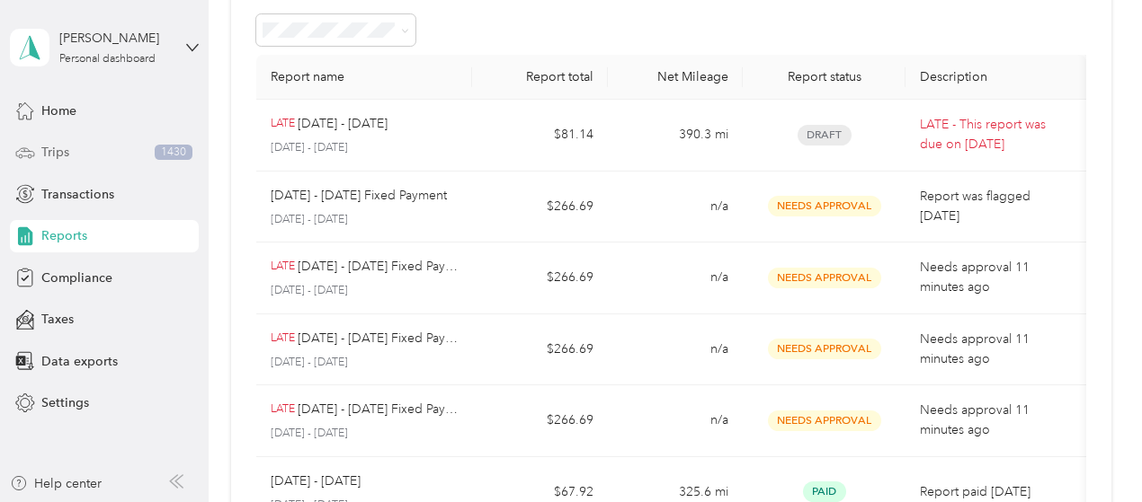
click at [56, 152] on span "Trips" at bounding box center [55, 152] width 28 height 19
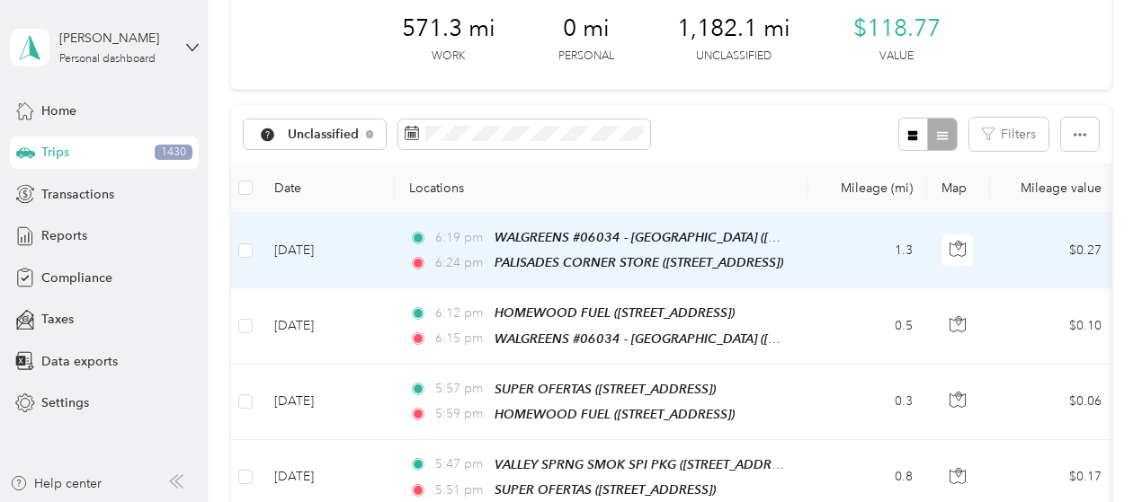
click at [237, 249] on td at bounding box center [245, 251] width 29 height 76
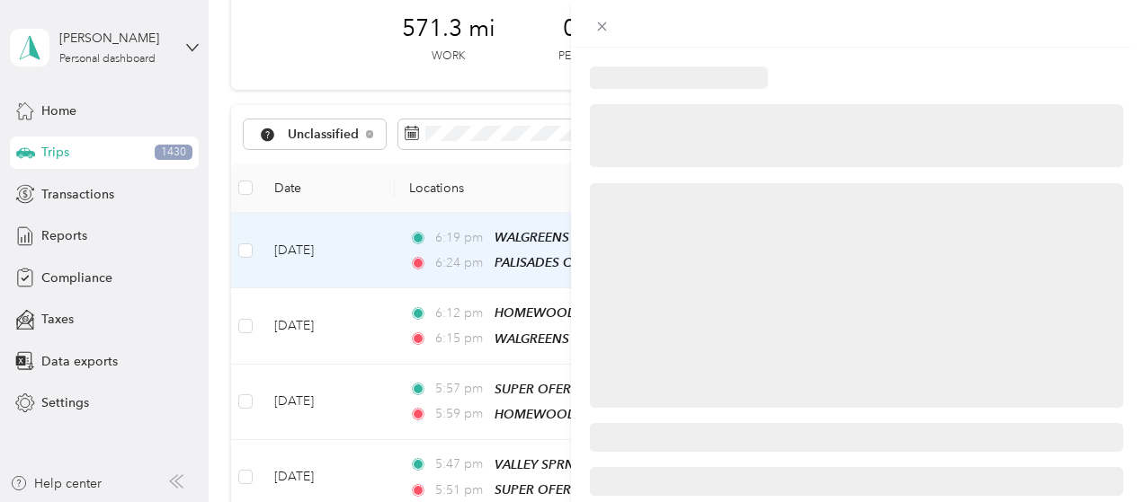
click at [244, 249] on div at bounding box center [571, 251] width 1142 height 502
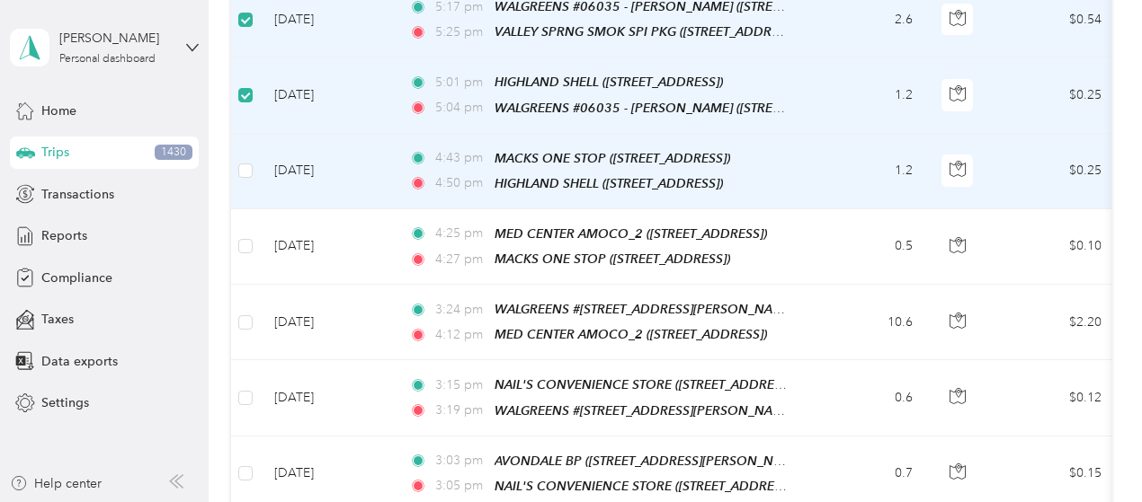
scroll to position [629, 0]
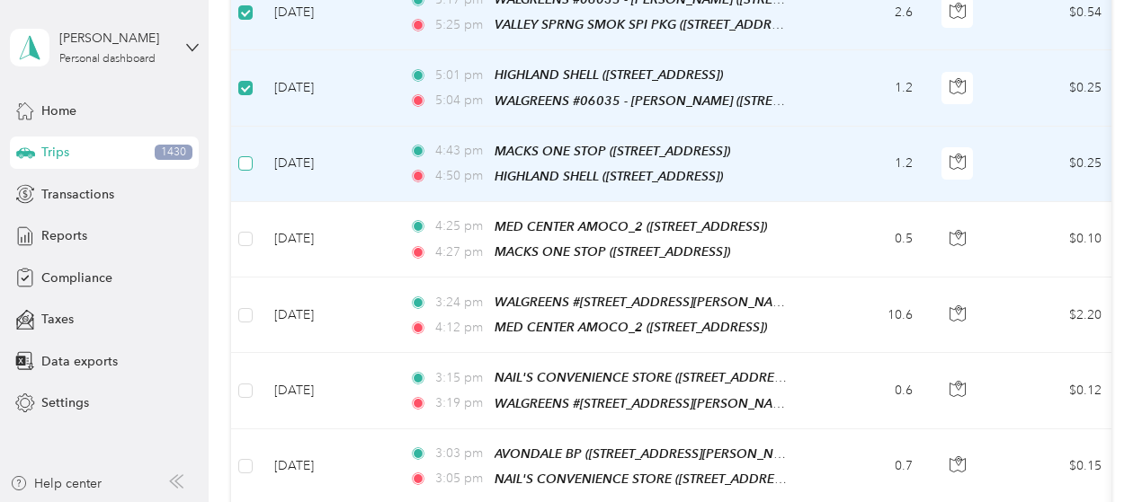
click at [248, 160] on label at bounding box center [245, 164] width 14 height 20
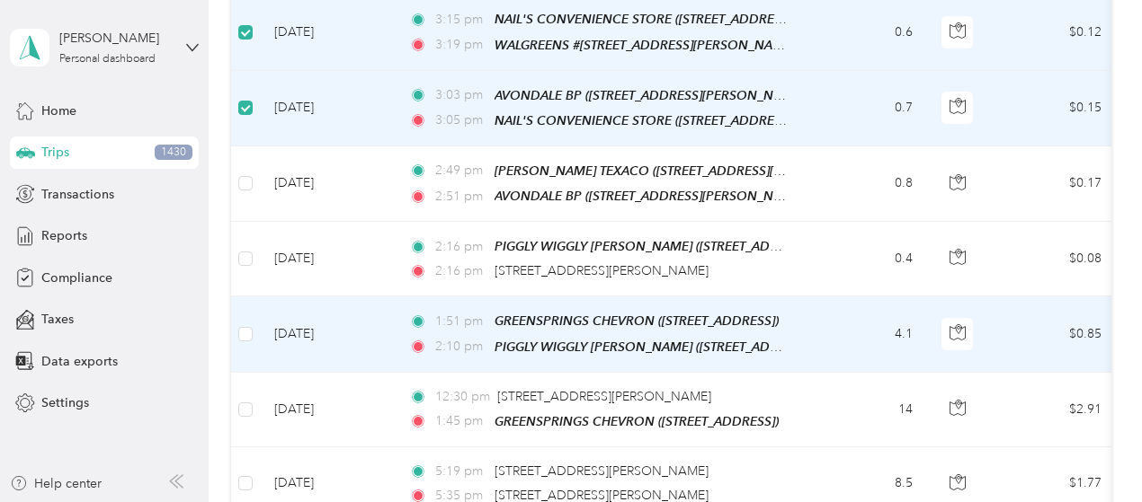
scroll to position [989, 0]
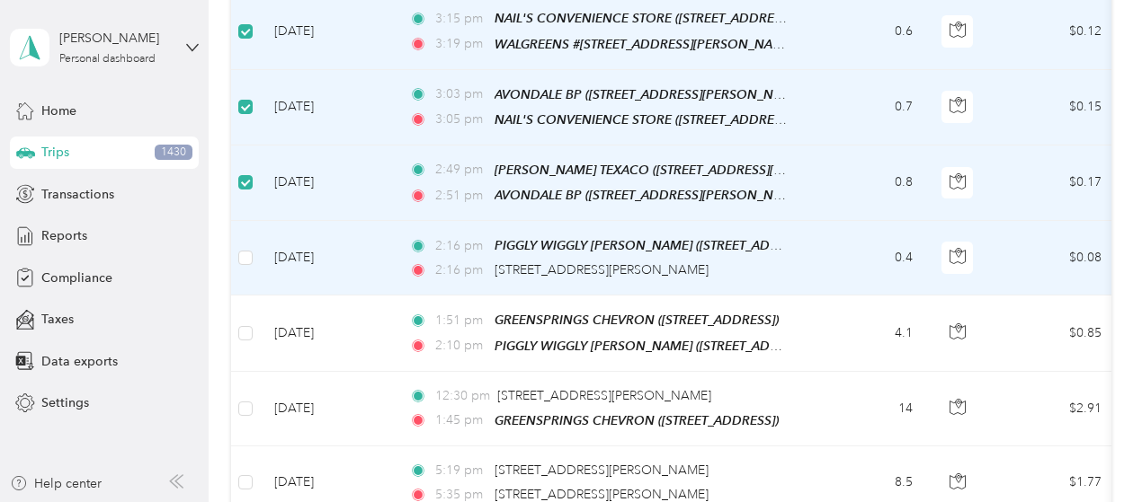
click at [242, 249] on td at bounding box center [245, 258] width 29 height 75
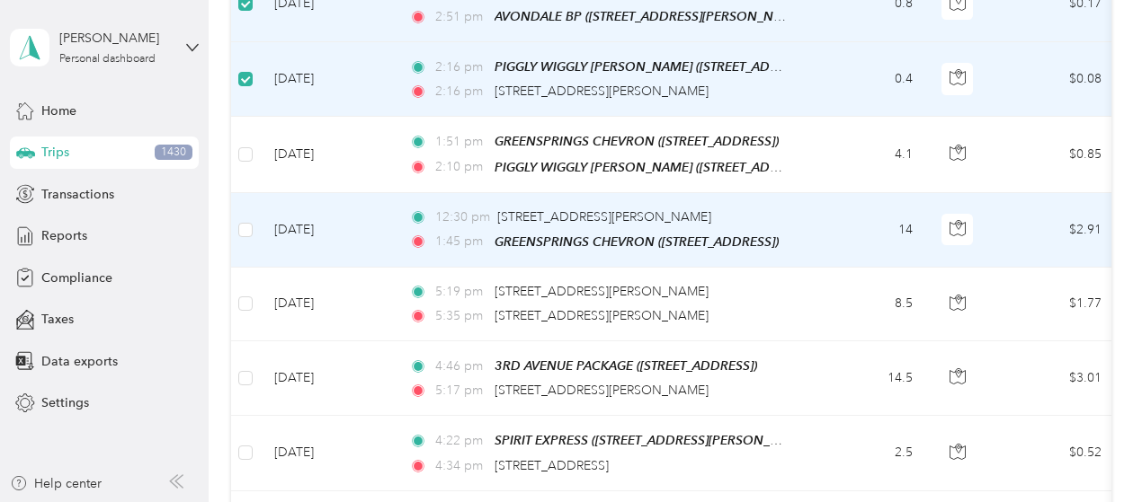
scroll to position [1168, 0]
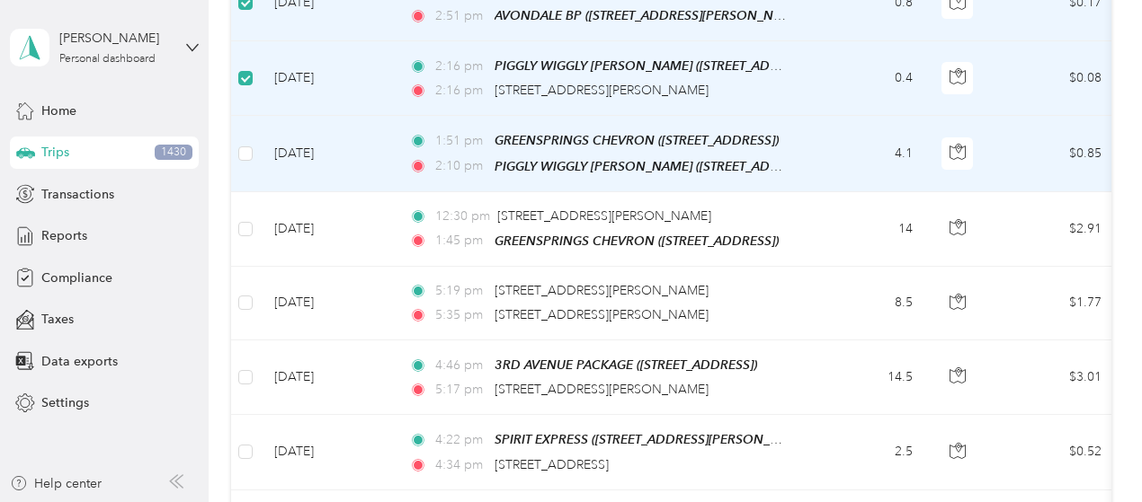
click at [251, 141] on td at bounding box center [245, 154] width 29 height 76
click at [247, 144] on label at bounding box center [245, 154] width 14 height 20
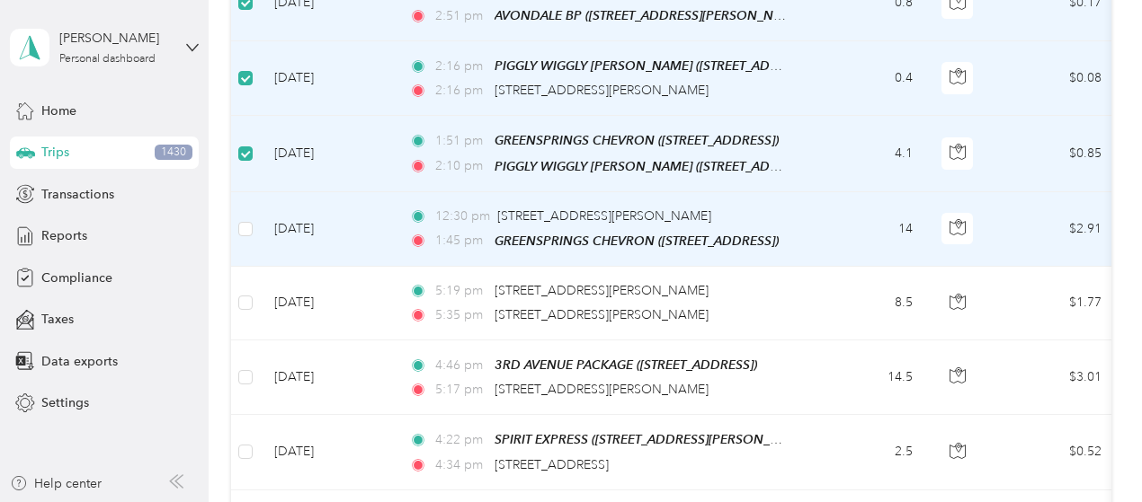
click at [246, 216] on td at bounding box center [245, 229] width 29 height 75
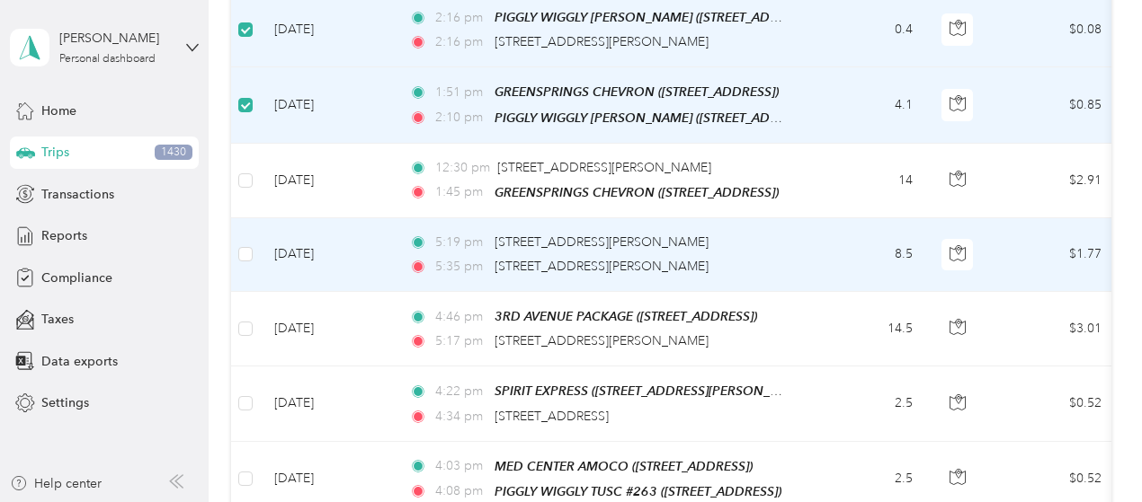
scroll to position [1258, 0]
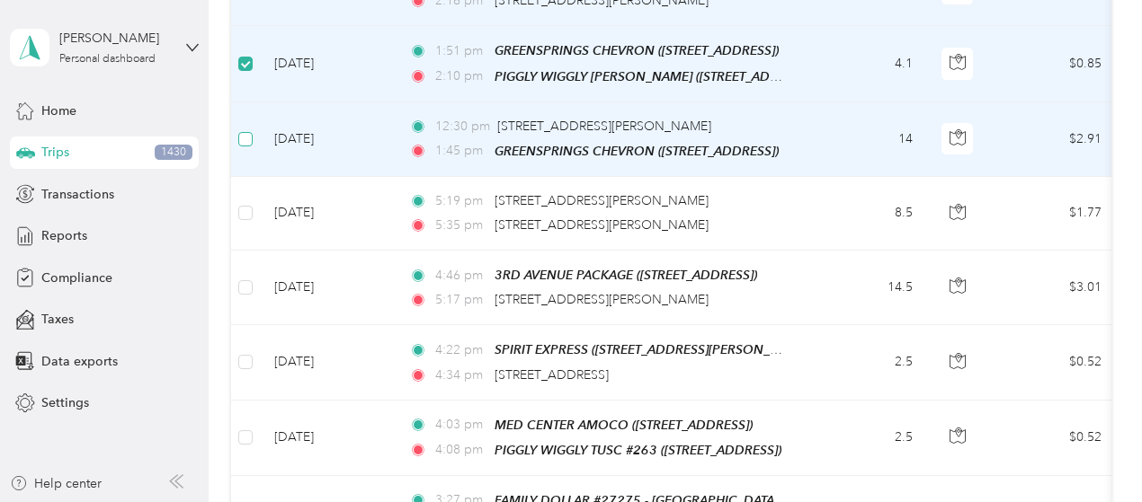
click at [242, 123] on td at bounding box center [245, 139] width 29 height 75
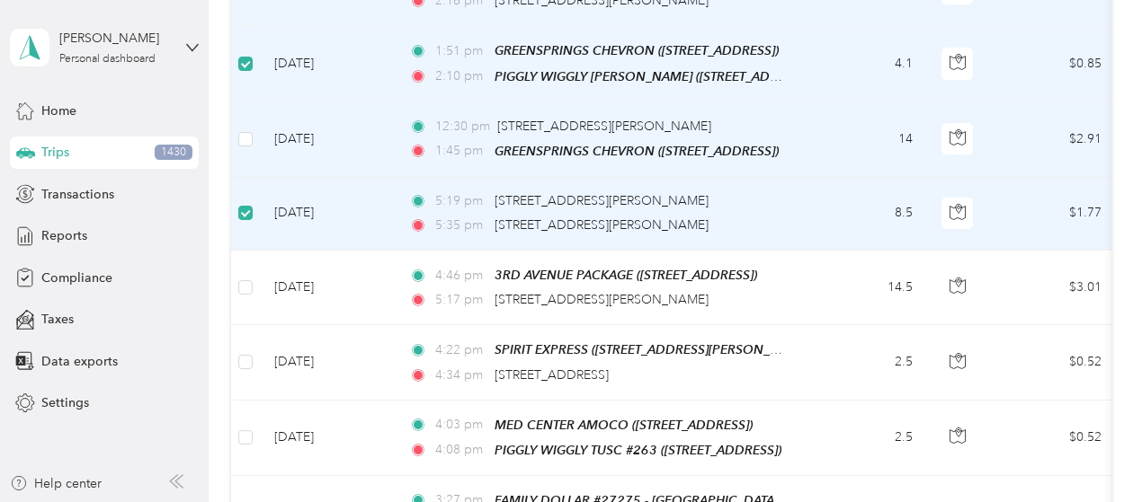
click at [242, 102] on td at bounding box center [245, 139] width 29 height 75
click at [246, 129] on label at bounding box center [245, 139] width 14 height 20
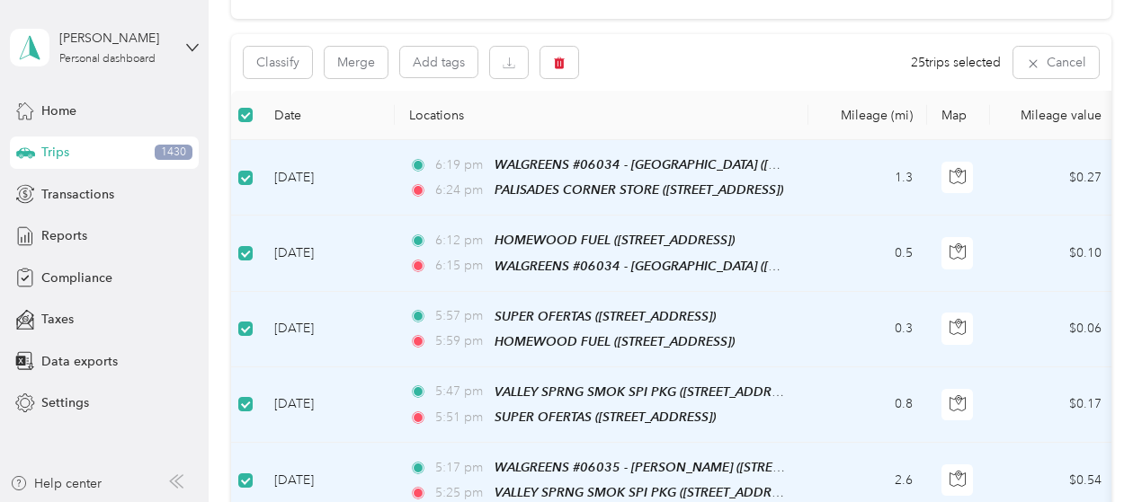
scroll to position [0, 0]
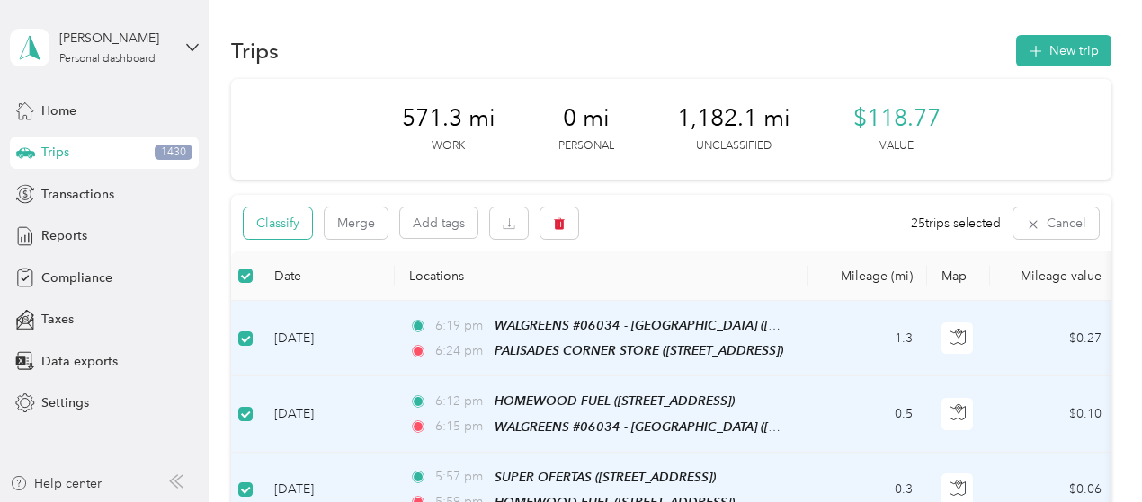
click at [285, 221] on button "Classify" at bounding box center [278, 223] width 68 height 31
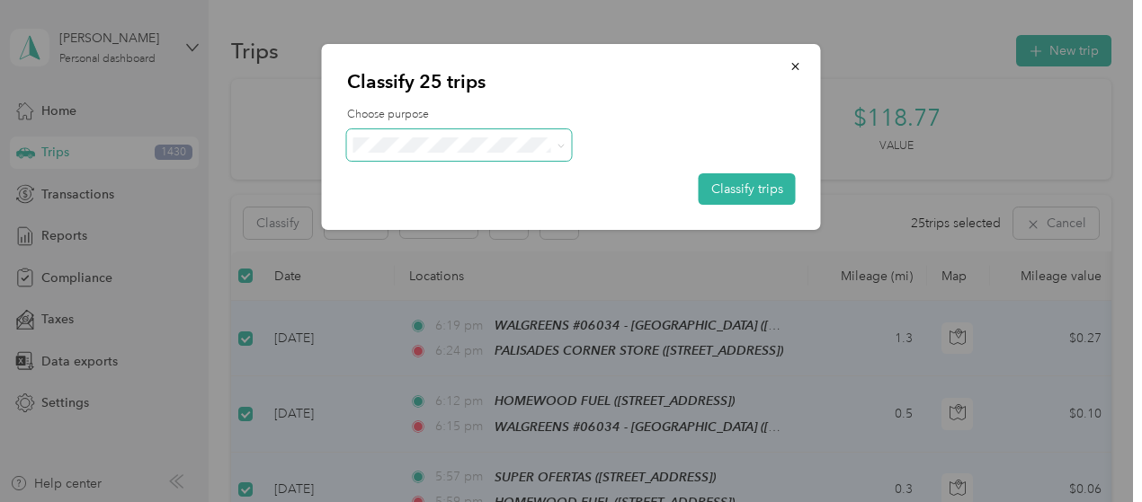
click at [446, 137] on span at bounding box center [459, 144] width 225 height 31
click at [428, 174] on span "[PERSON_NAME] Beverages" at bounding box center [476, 178] width 171 height 19
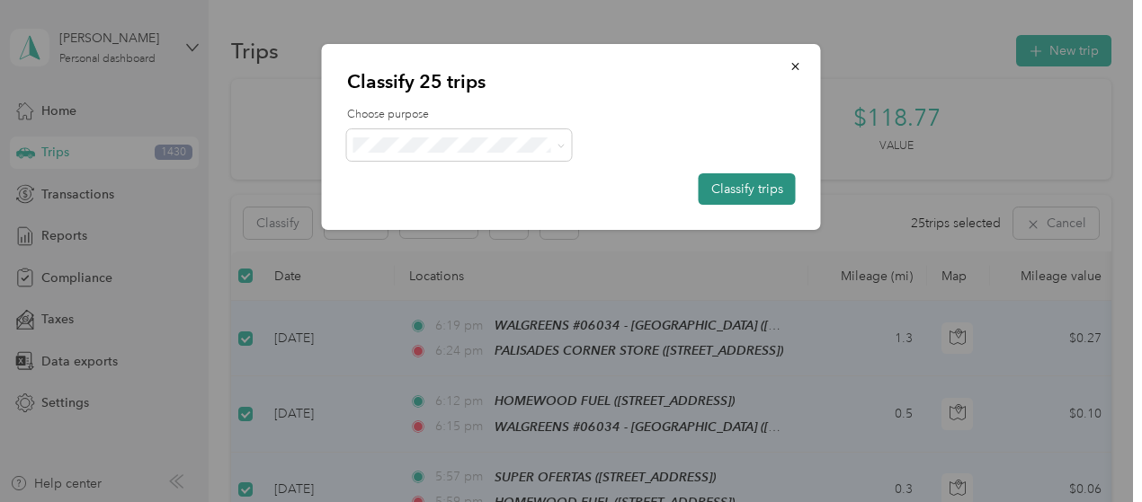
click at [769, 190] on button "Classify trips" at bounding box center [746, 188] width 97 height 31
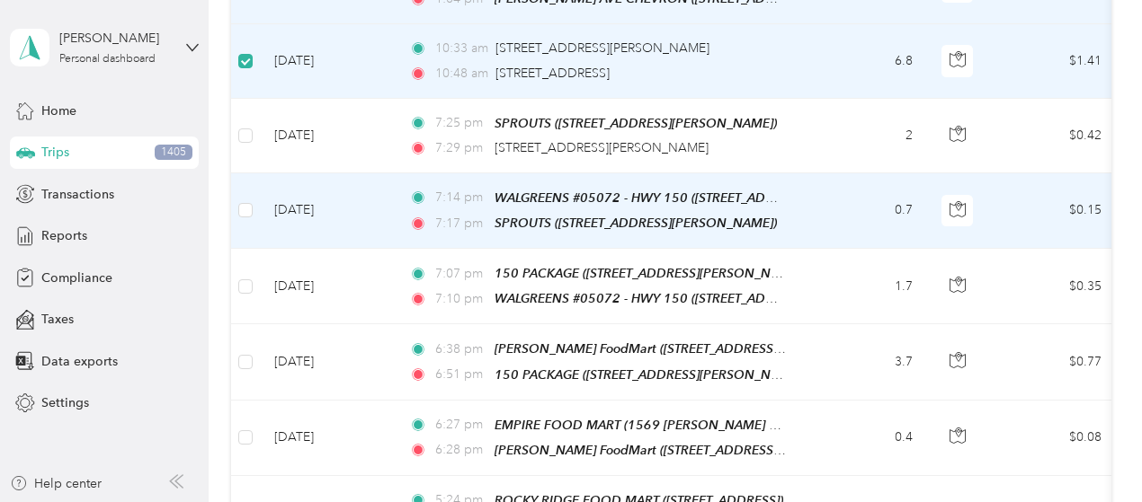
scroll to position [358, 0]
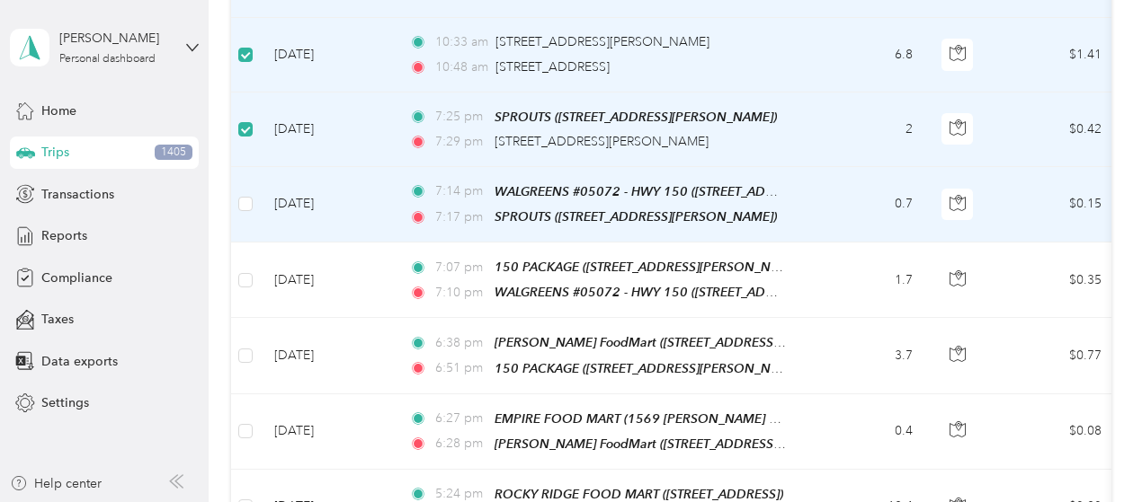
click at [246, 191] on td at bounding box center [245, 205] width 29 height 76
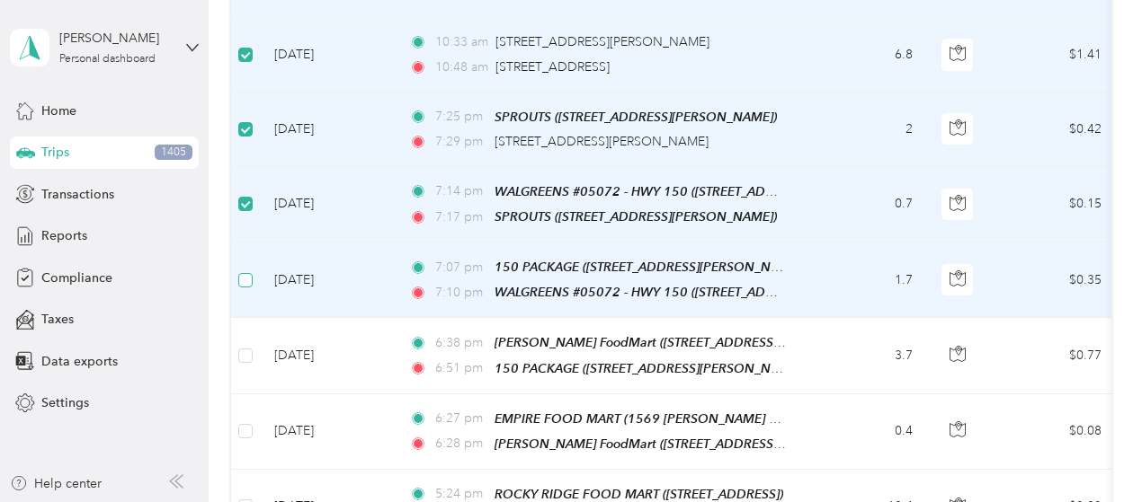
click at [253, 271] on label at bounding box center [245, 281] width 14 height 20
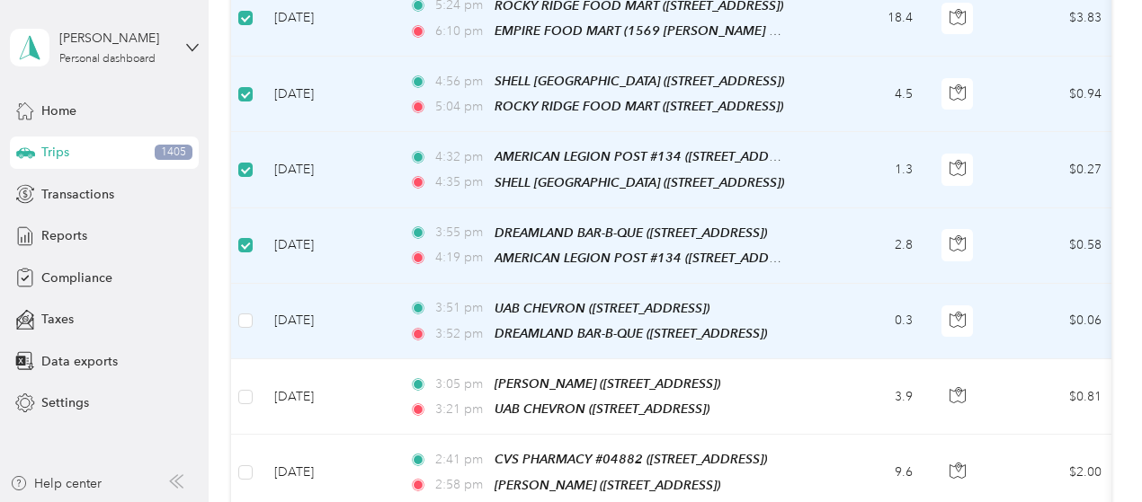
scroll to position [987, 0]
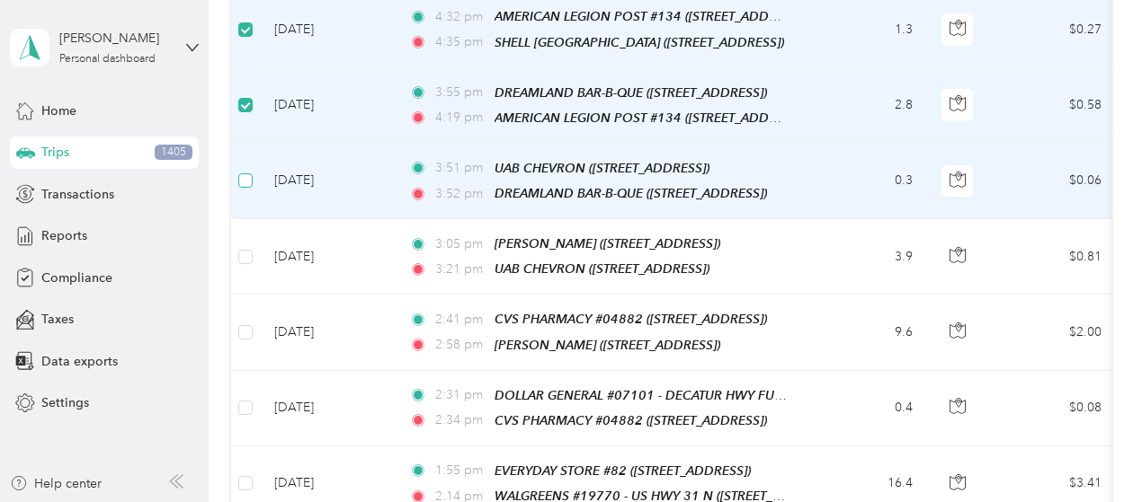
click at [242, 154] on td at bounding box center [245, 182] width 29 height 76
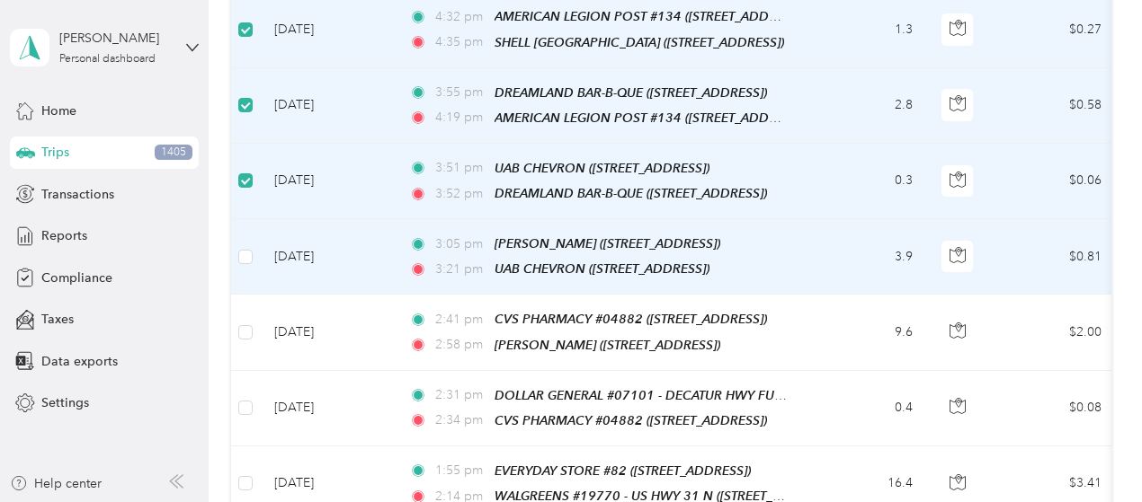
click at [237, 247] on td at bounding box center [245, 257] width 29 height 76
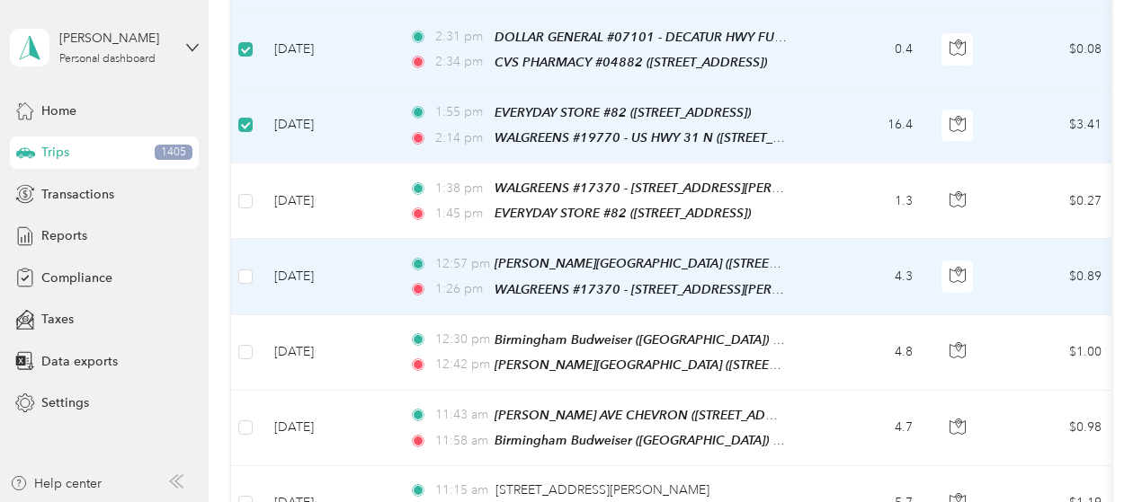
scroll to position [1346, 0]
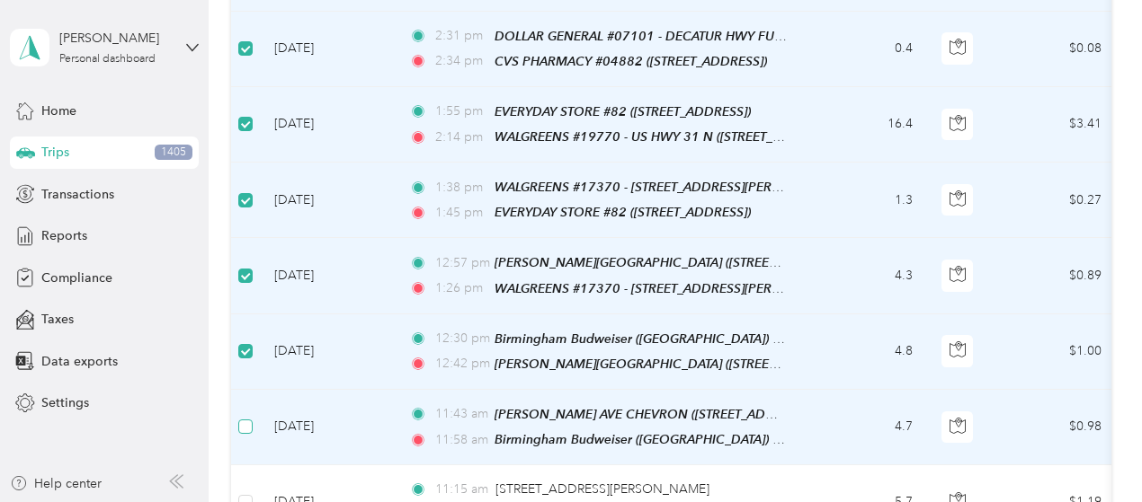
click at [247, 417] on label at bounding box center [245, 427] width 14 height 20
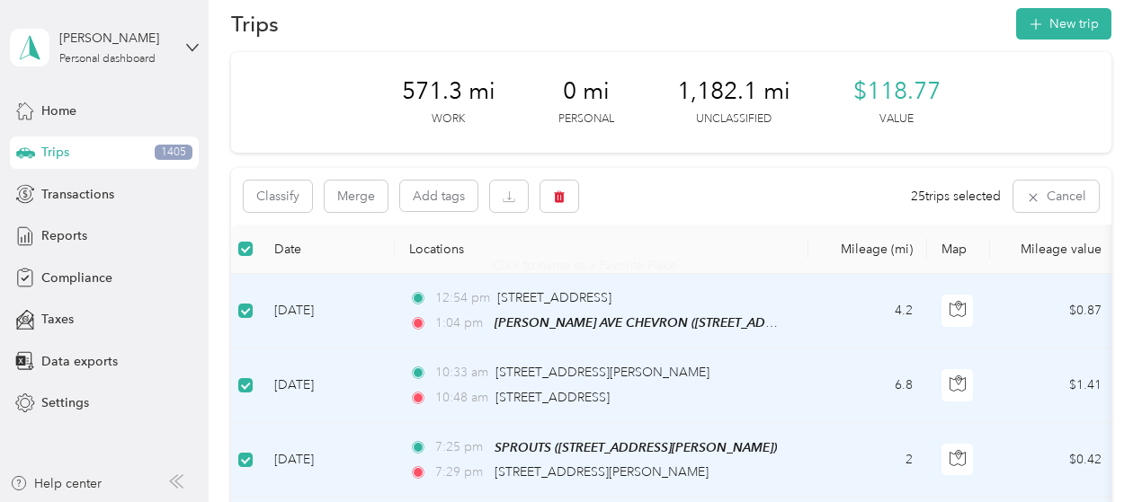
scroll to position [0, 0]
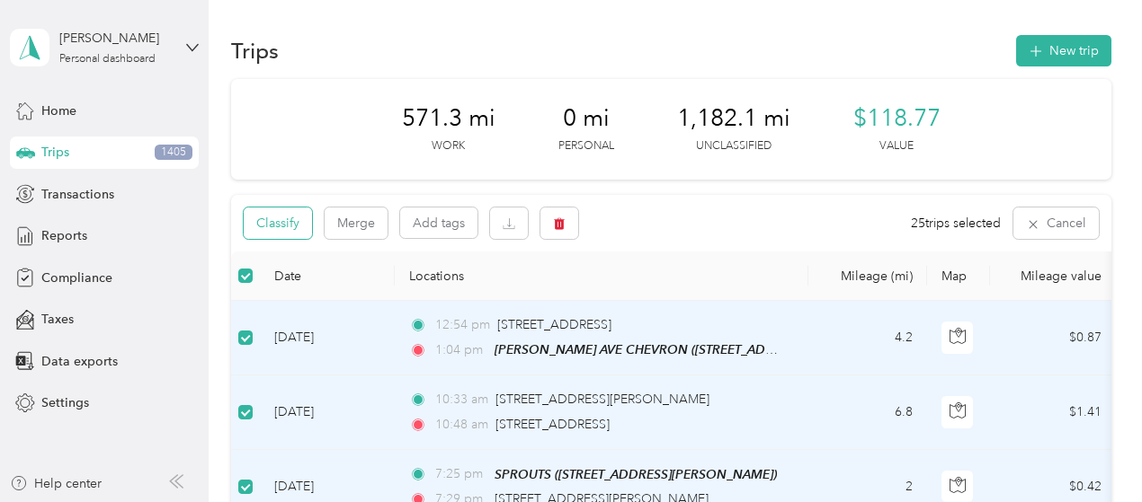
click at [277, 229] on button "Classify" at bounding box center [278, 223] width 68 height 31
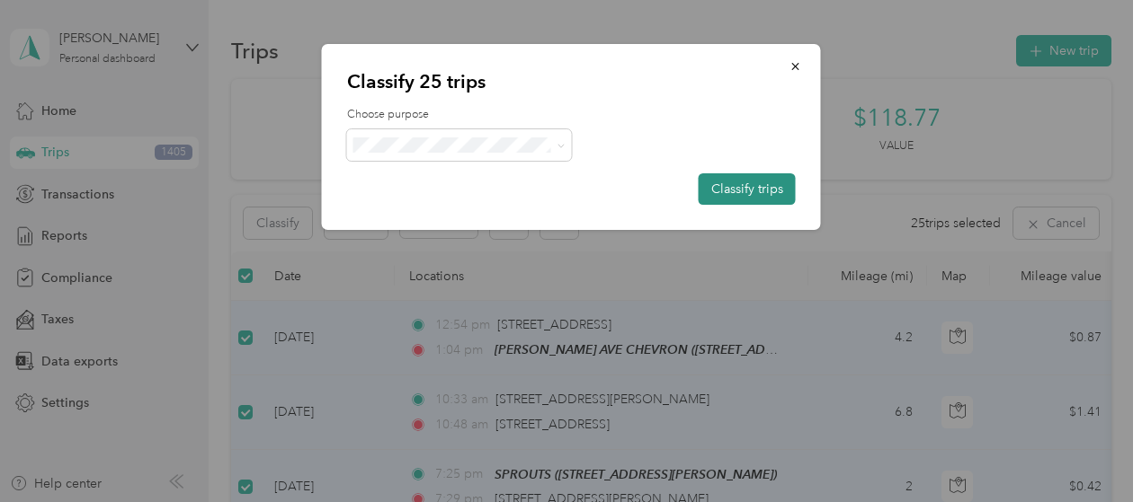
click at [724, 188] on button "Classify trips" at bounding box center [746, 188] width 97 height 31
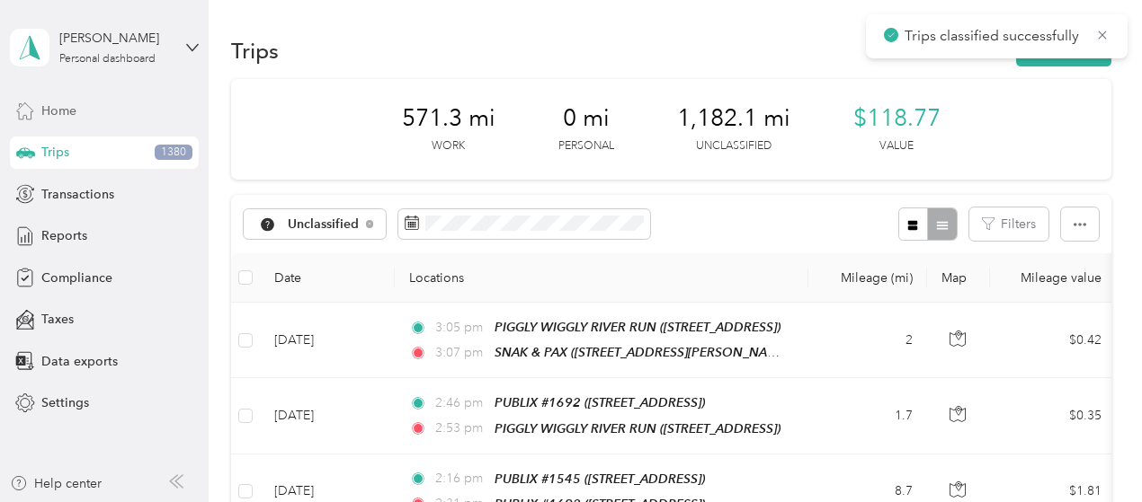
click at [78, 118] on div "Home" at bounding box center [104, 110] width 189 height 32
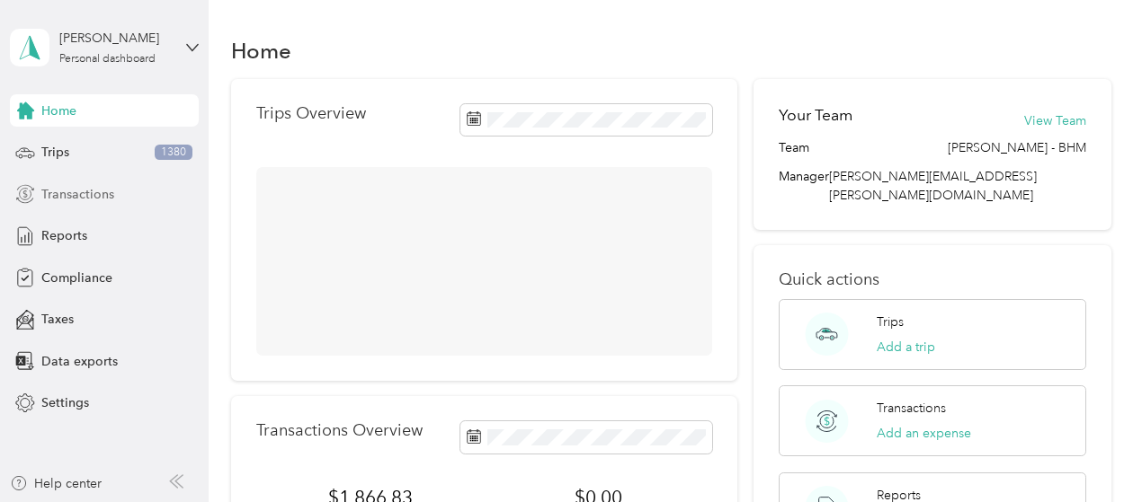
click at [67, 191] on span "Transactions" at bounding box center [77, 194] width 73 height 19
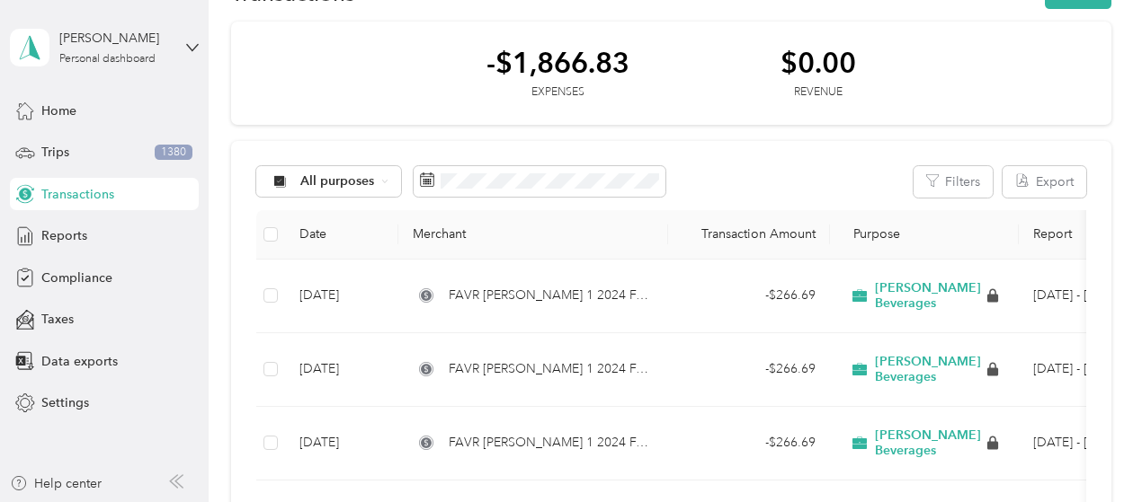
scroll to position [90, 0]
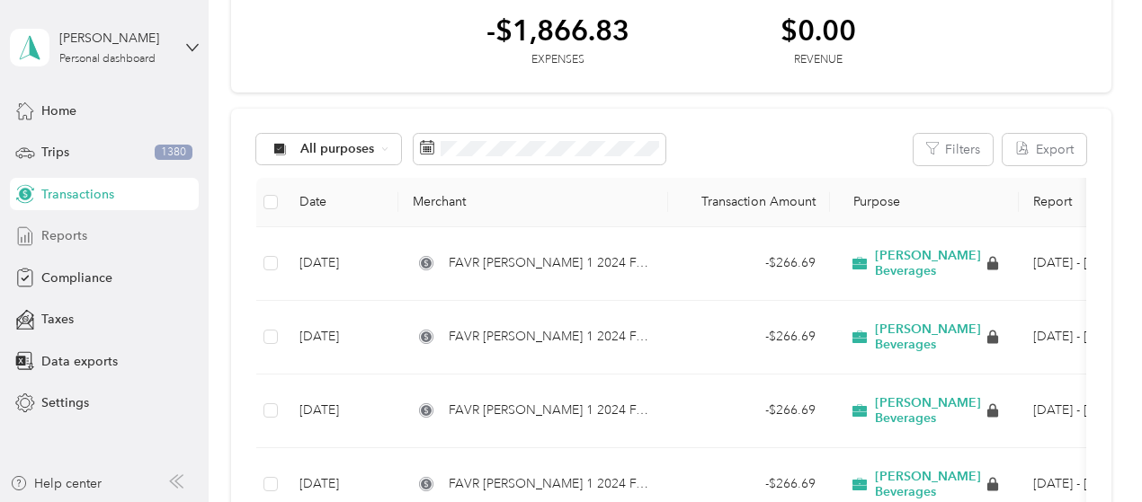
click at [101, 238] on div "Reports" at bounding box center [104, 236] width 189 height 32
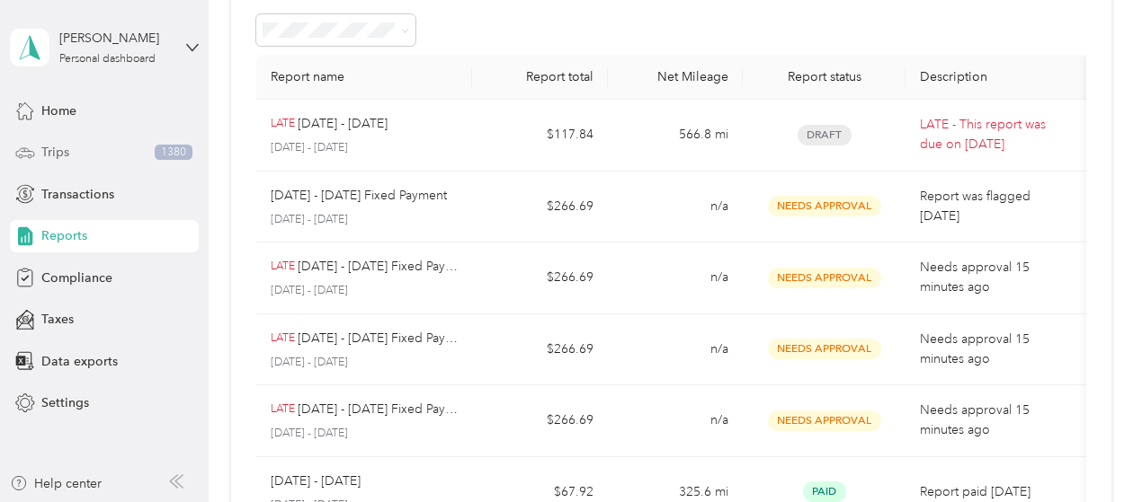
drag, startPoint x: 94, startPoint y: 157, endPoint x: 109, endPoint y: 161, distance: 14.8
click at [96, 157] on div "Trips 1380" at bounding box center [104, 153] width 189 height 32
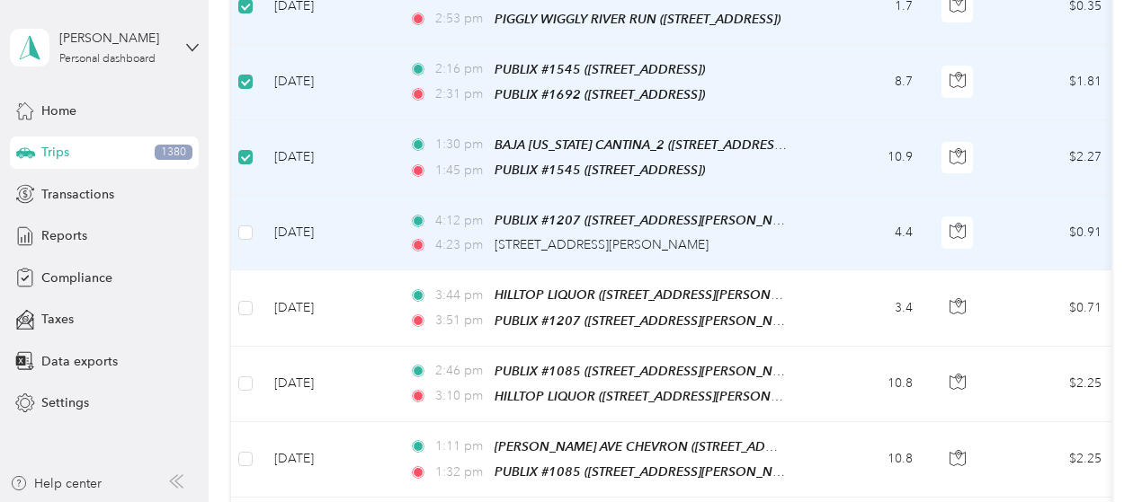
scroll to position [449, 0]
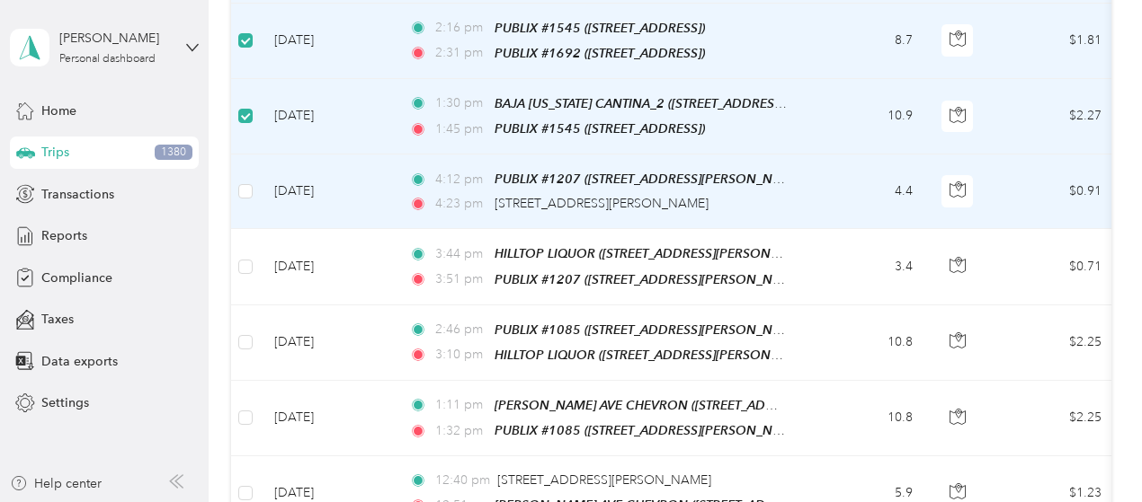
click at [253, 191] on td at bounding box center [245, 192] width 29 height 75
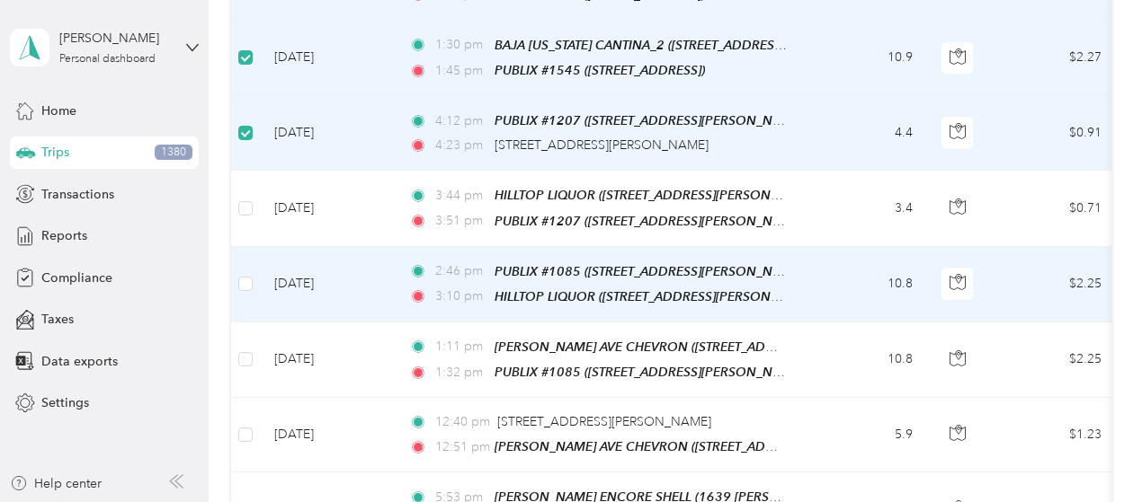
scroll to position [539, 0]
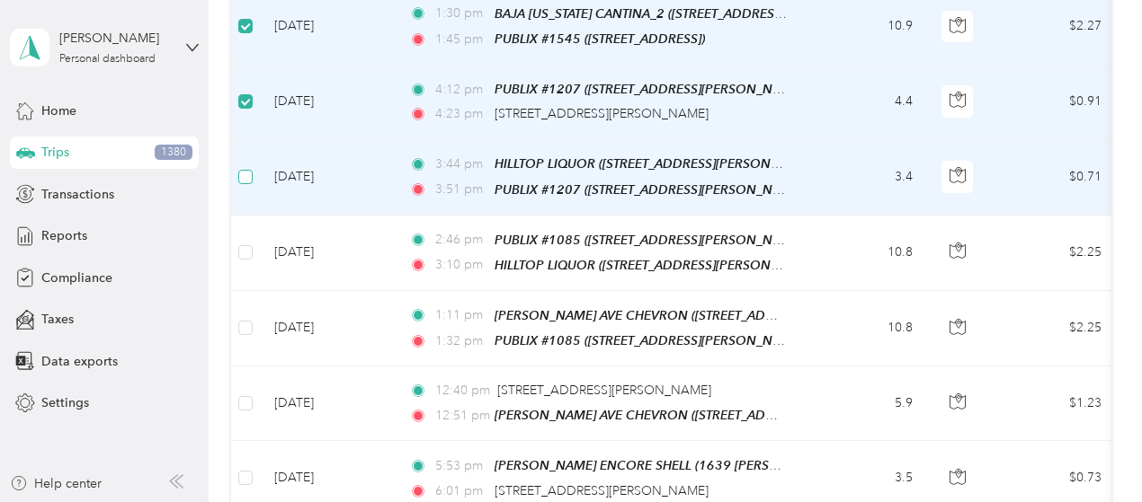
click at [249, 175] on label at bounding box center [245, 177] width 14 height 20
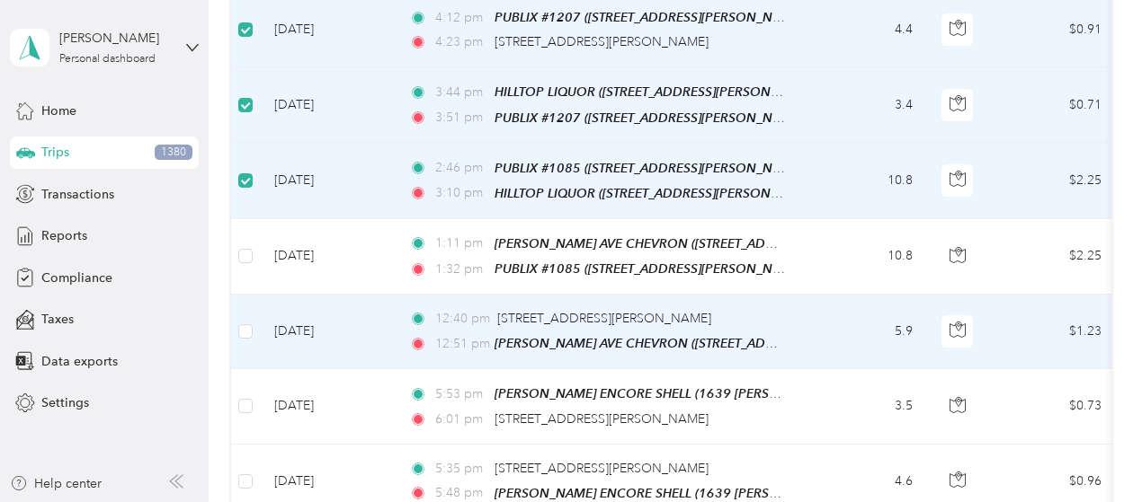
scroll to position [719, 0]
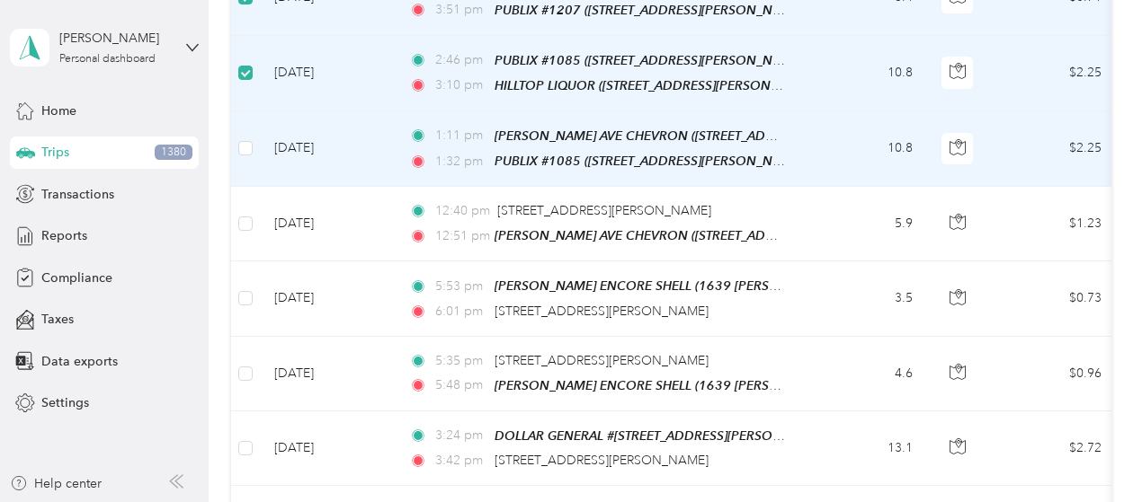
click at [235, 135] on td at bounding box center [245, 149] width 29 height 76
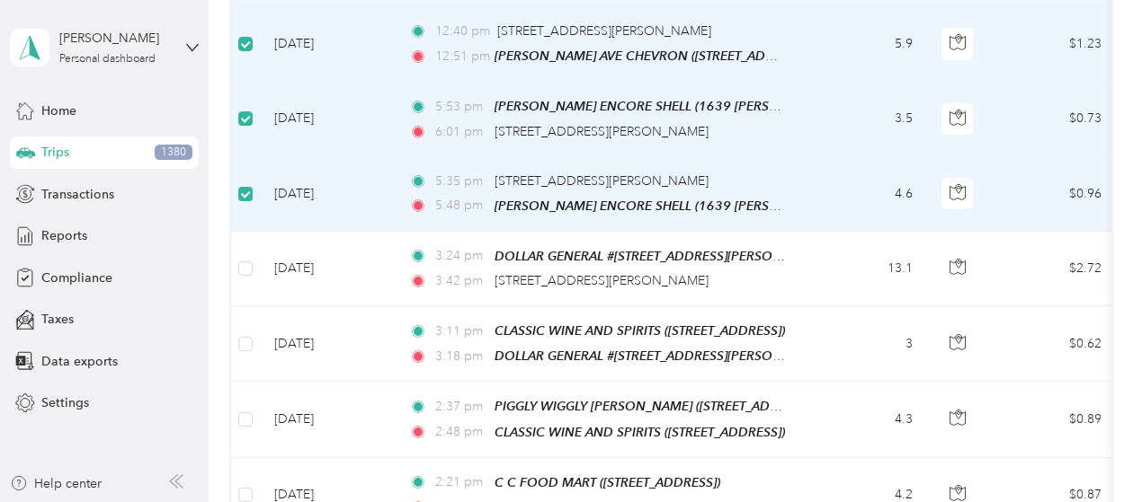
scroll to position [989, 0]
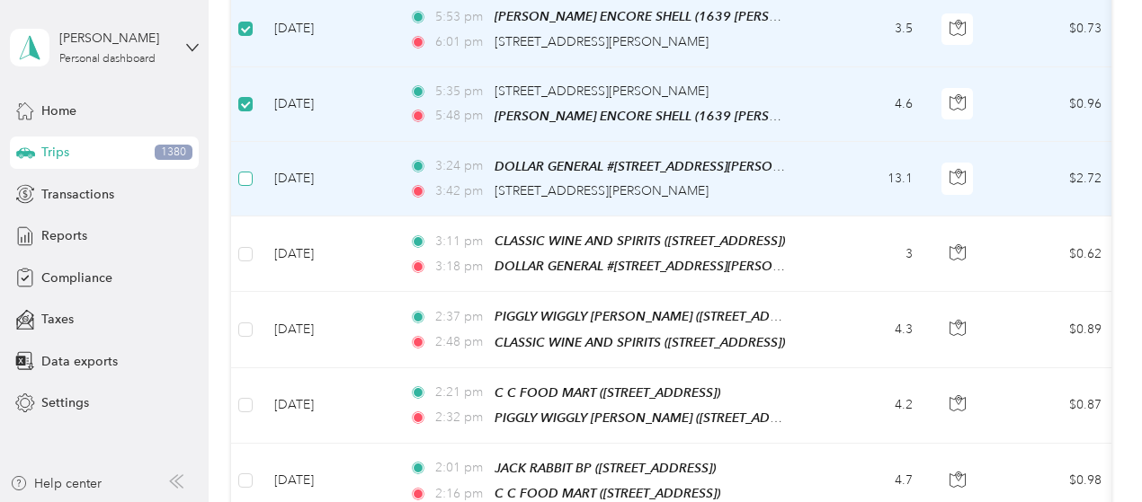
click at [246, 171] on label at bounding box center [245, 179] width 14 height 20
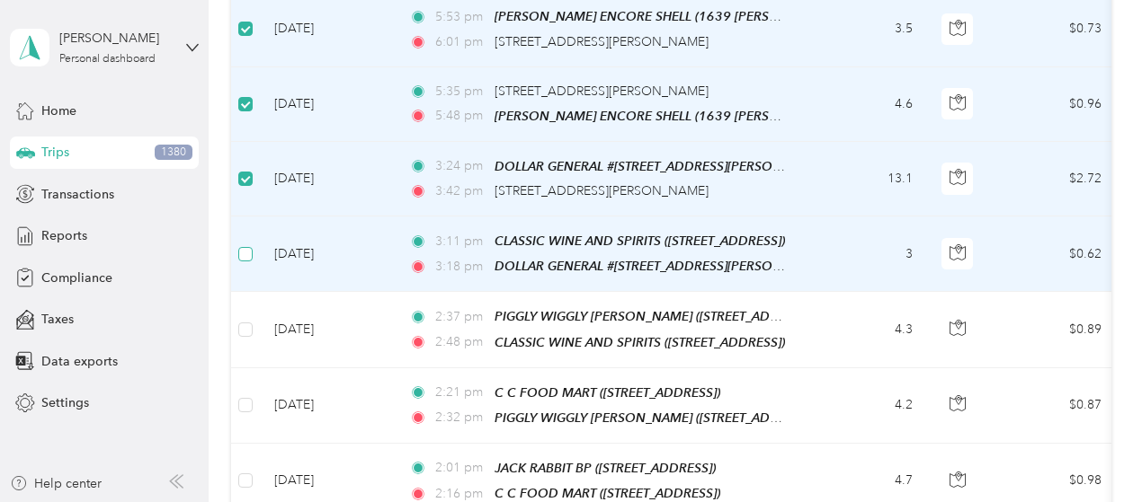
click at [249, 244] on label at bounding box center [245, 254] width 14 height 20
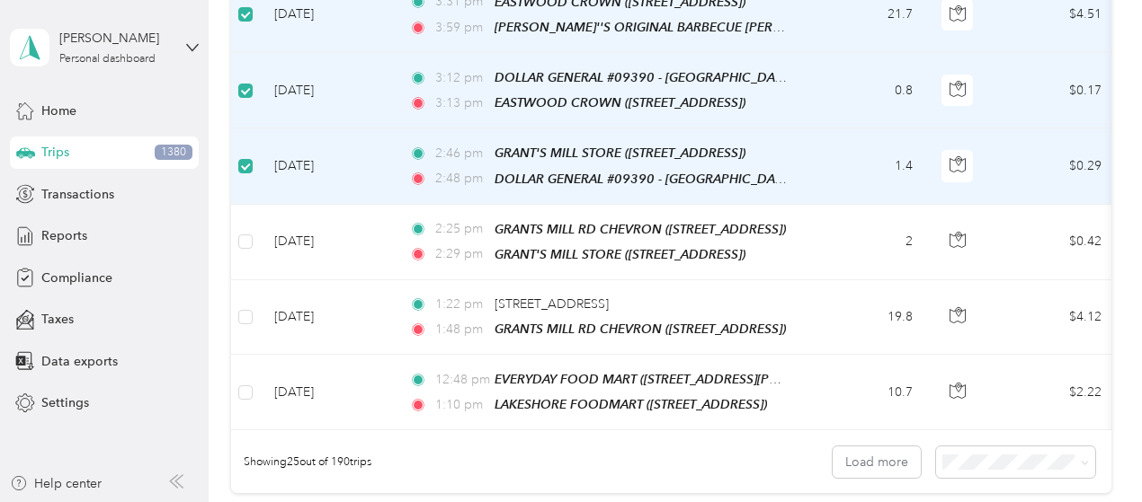
scroll to position [1798, 0]
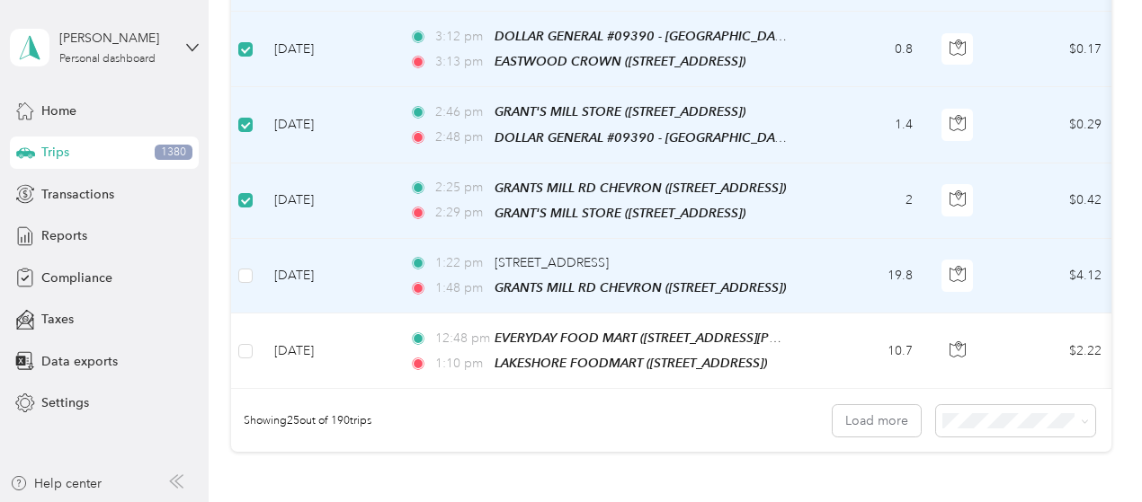
click at [237, 239] on td at bounding box center [245, 276] width 29 height 75
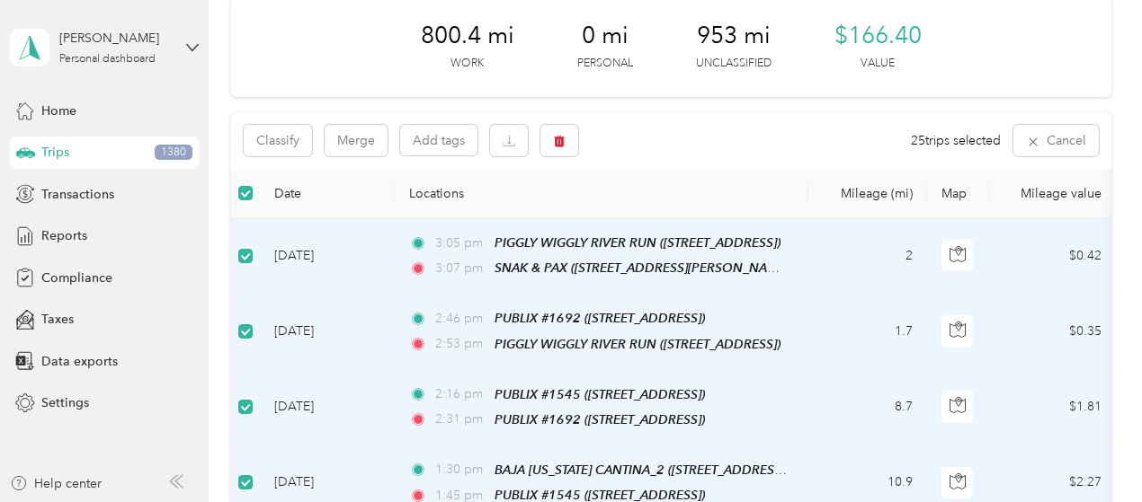
scroll to position [0, 0]
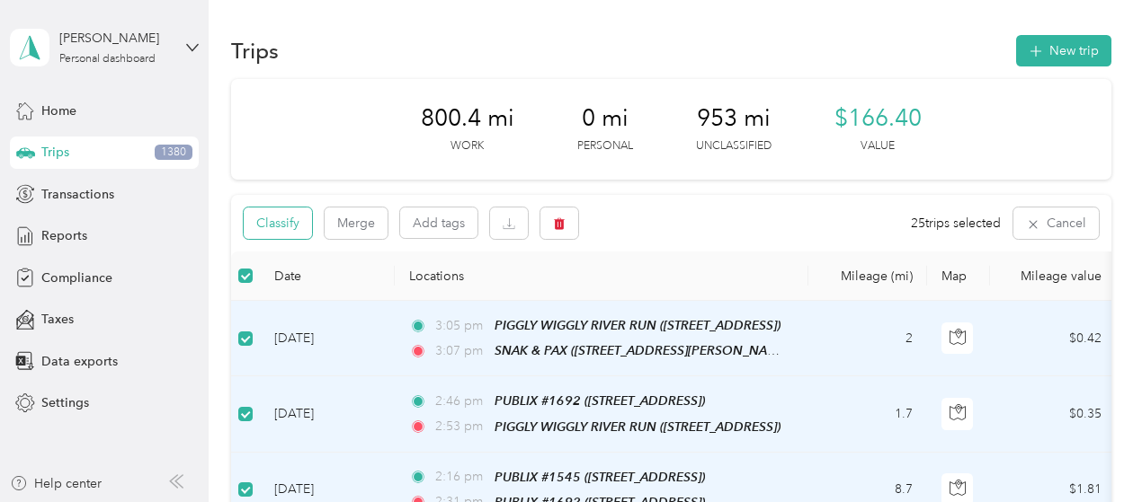
click at [280, 213] on button "Classify" at bounding box center [278, 223] width 68 height 31
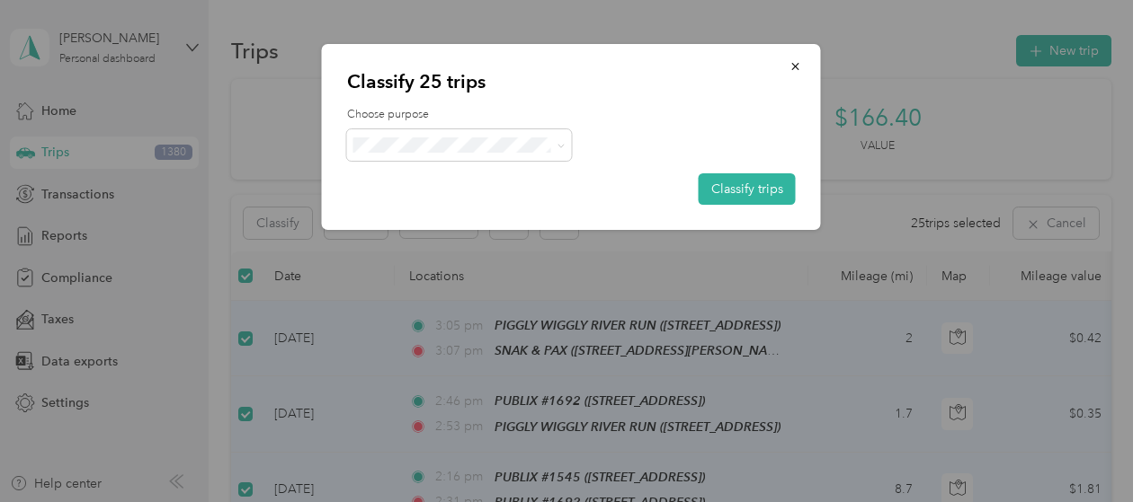
click at [407, 178] on span "[PERSON_NAME] Beverages" at bounding box center [476, 175] width 171 height 19
click at [754, 197] on button "Classify trips" at bounding box center [746, 188] width 97 height 31
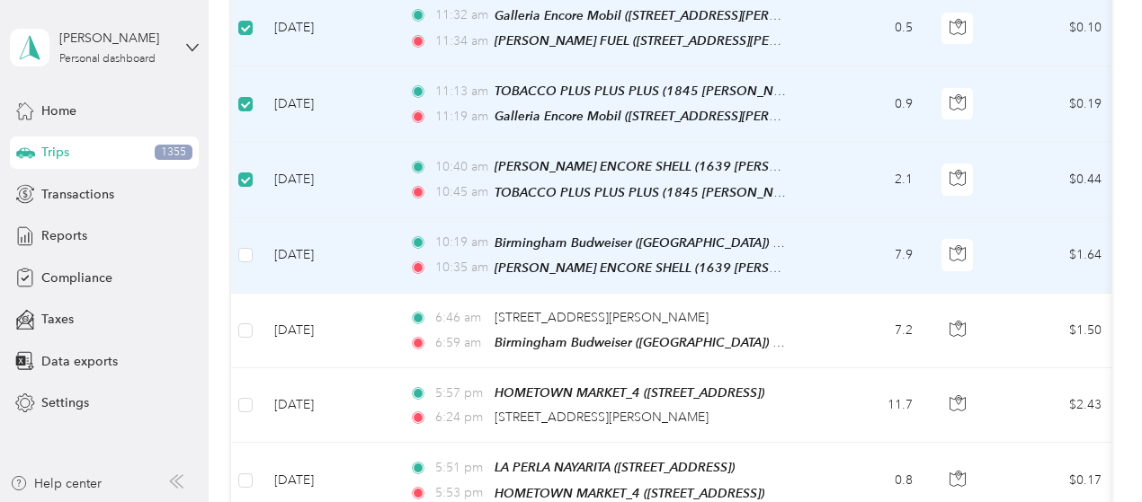
scroll to position [539, 0]
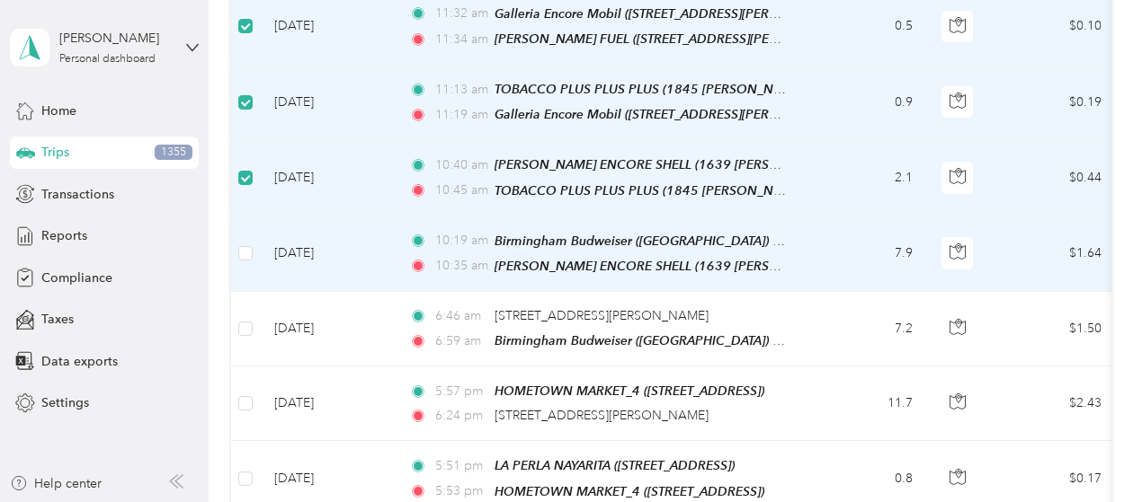
click at [254, 253] on td at bounding box center [245, 255] width 29 height 76
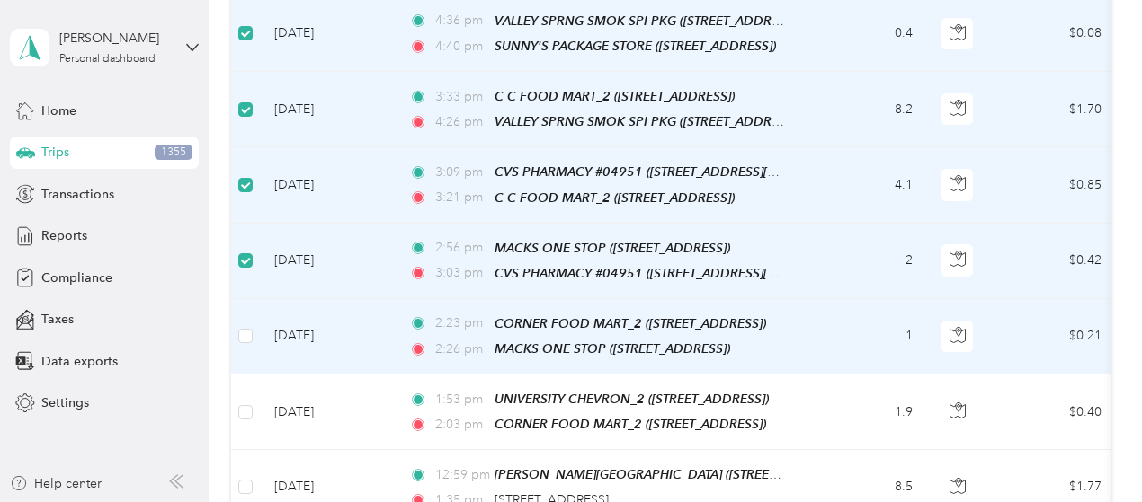
scroll to position [1258, 0]
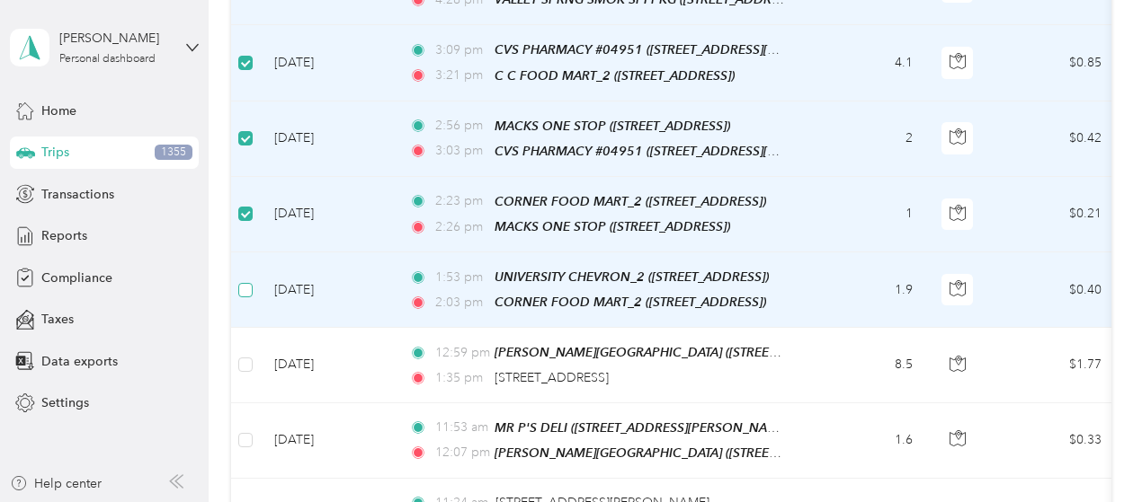
click at [242, 280] on label at bounding box center [245, 290] width 14 height 20
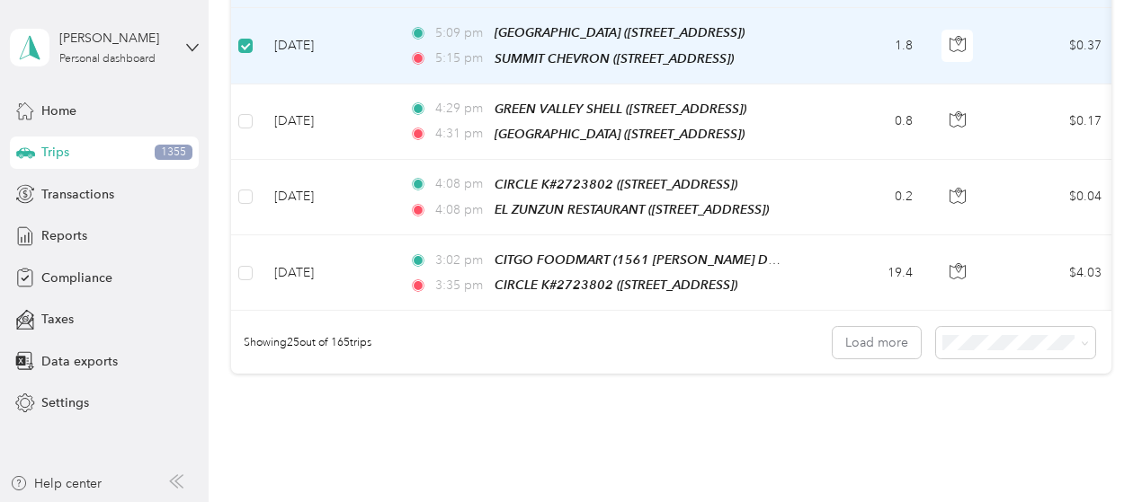
scroll to position [1888, 0]
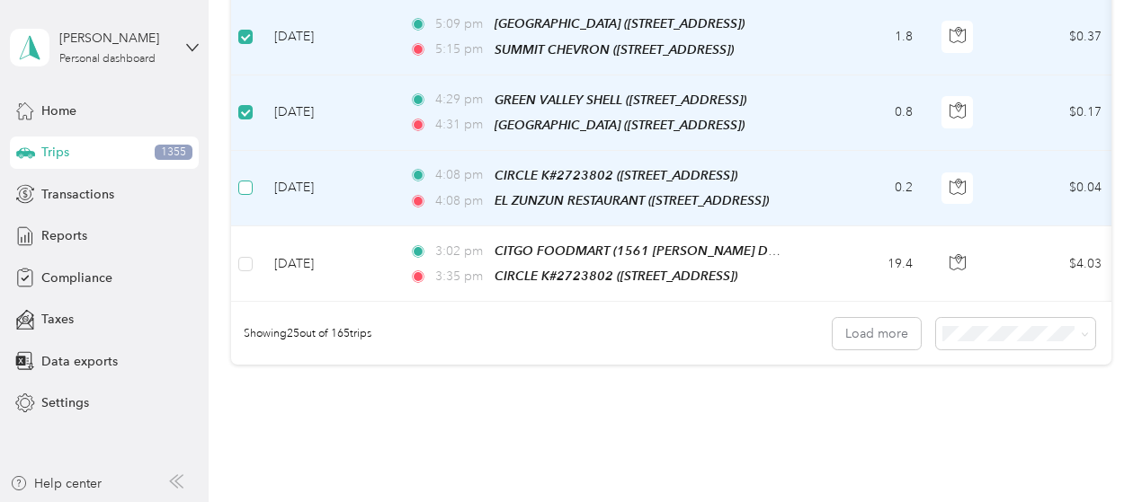
click at [242, 178] on label at bounding box center [245, 188] width 14 height 20
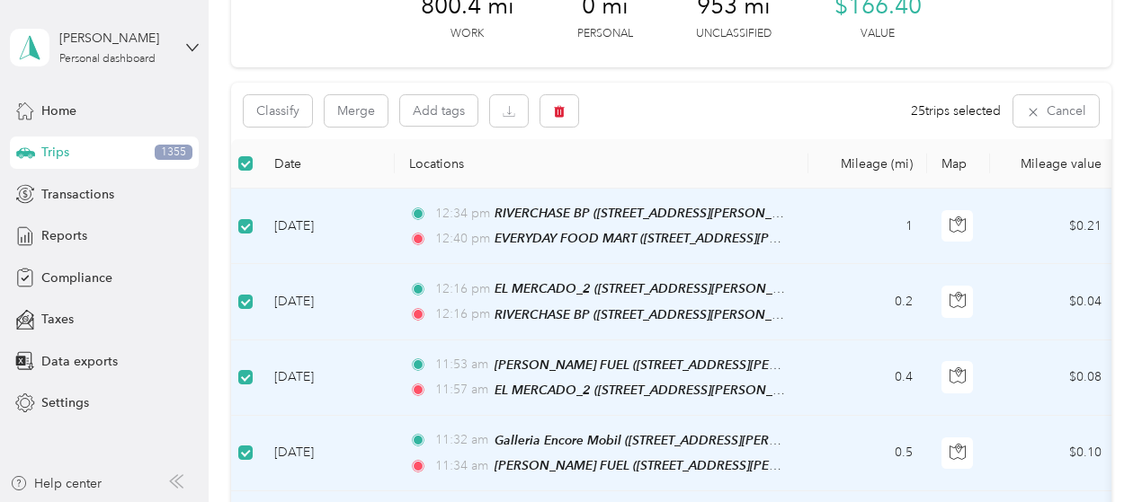
scroll to position [0, 0]
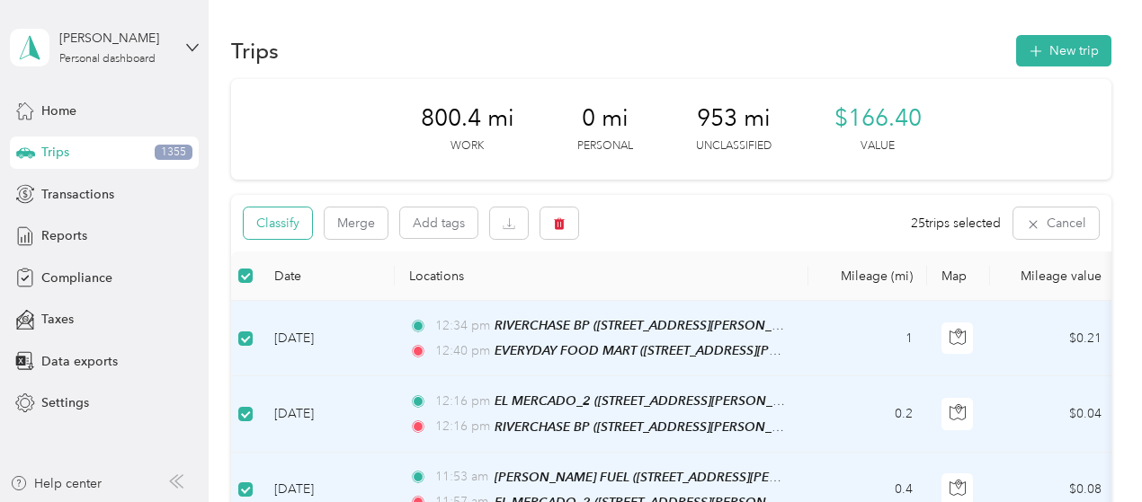
click at [283, 225] on button "Classify" at bounding box center [278, 223] width 68 height 31
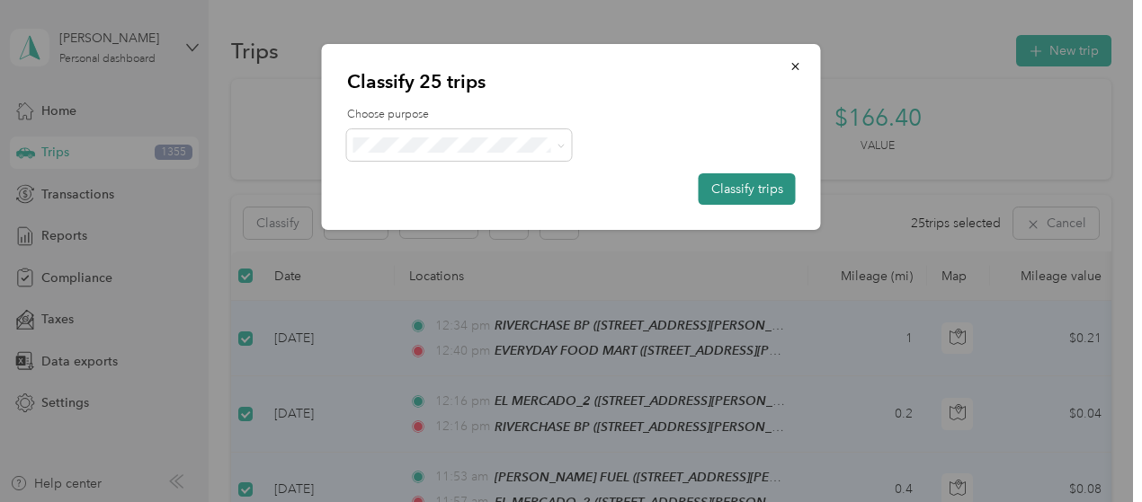
click at [745, 190] on button "Classify trips" at bounding box center [746, 188] width 97 height 31
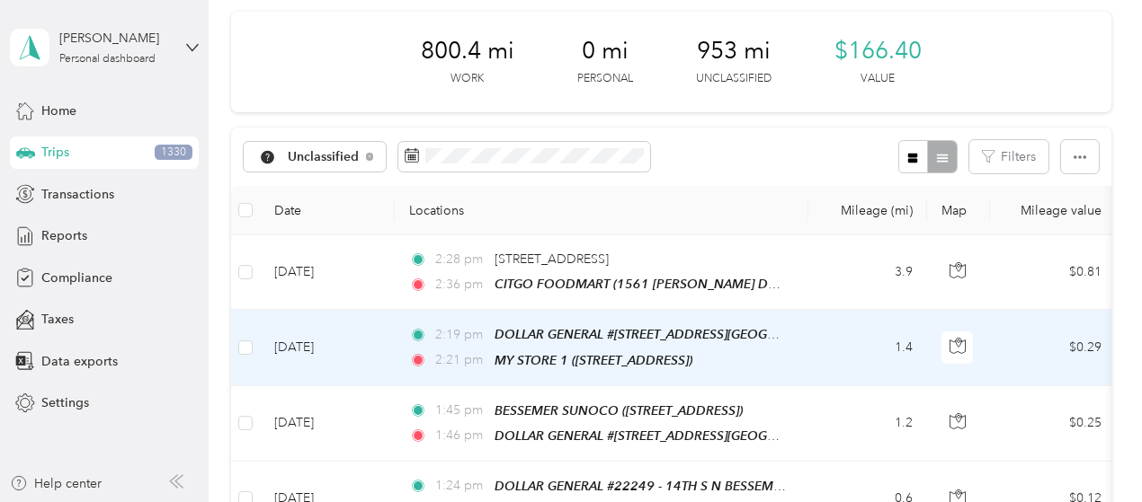
scroll to position [180, 0]
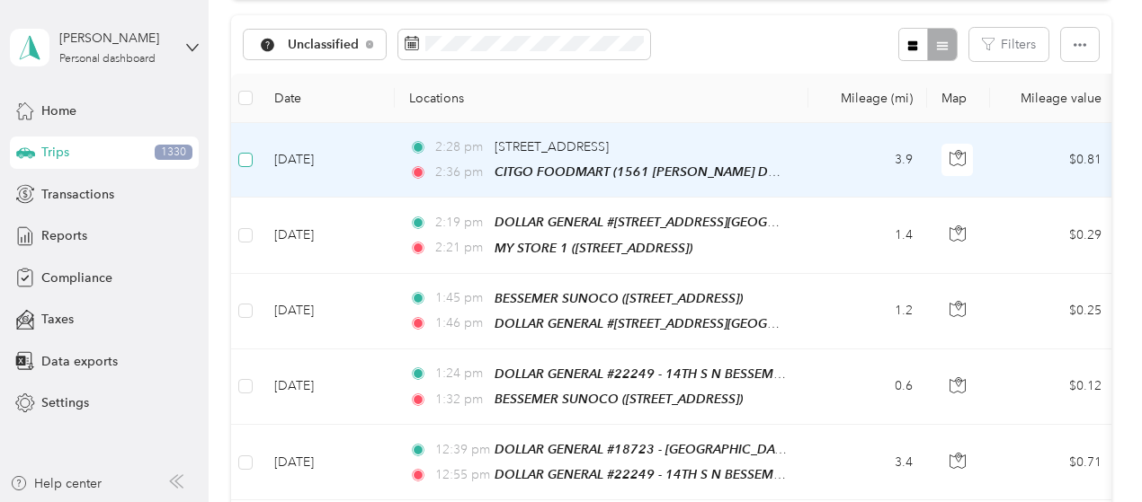
click at [245, 162] on label at bounding box center [245, 160] width 14 height 20
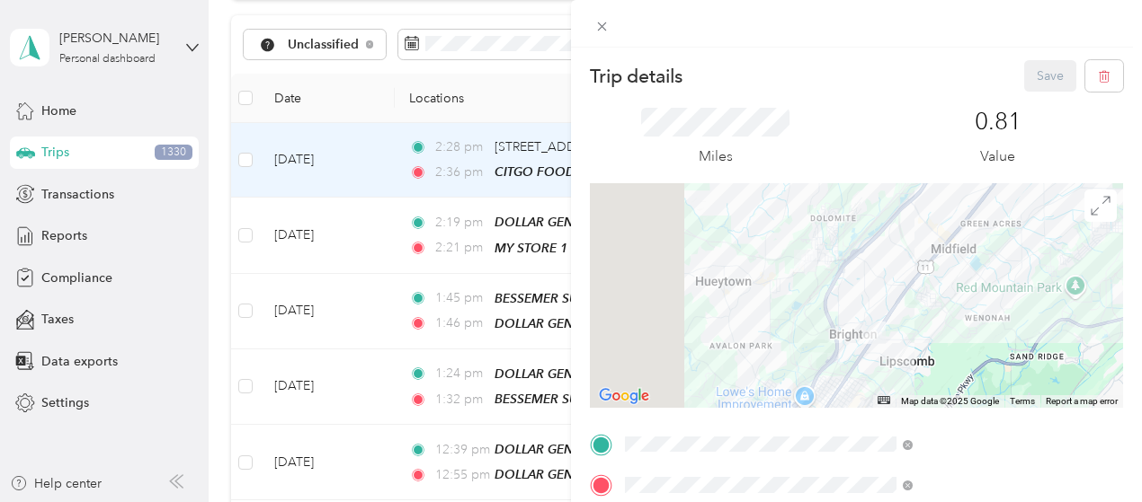
click at [239, 159] on div "Trip details Save This trip cannot be edited because it is either under review,…" at bounding box center [571, 251] width 1142 height 502
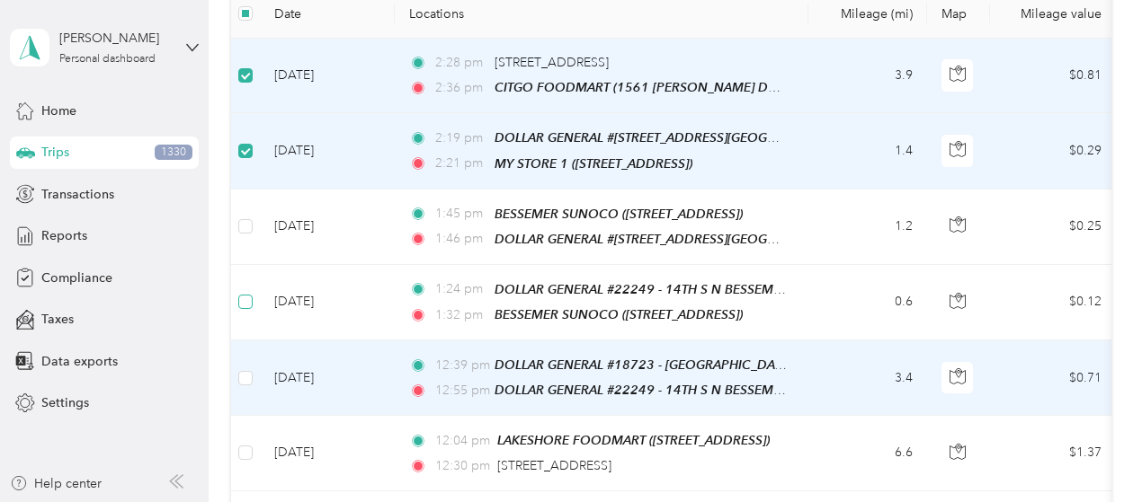
scroll to position [358, 0]
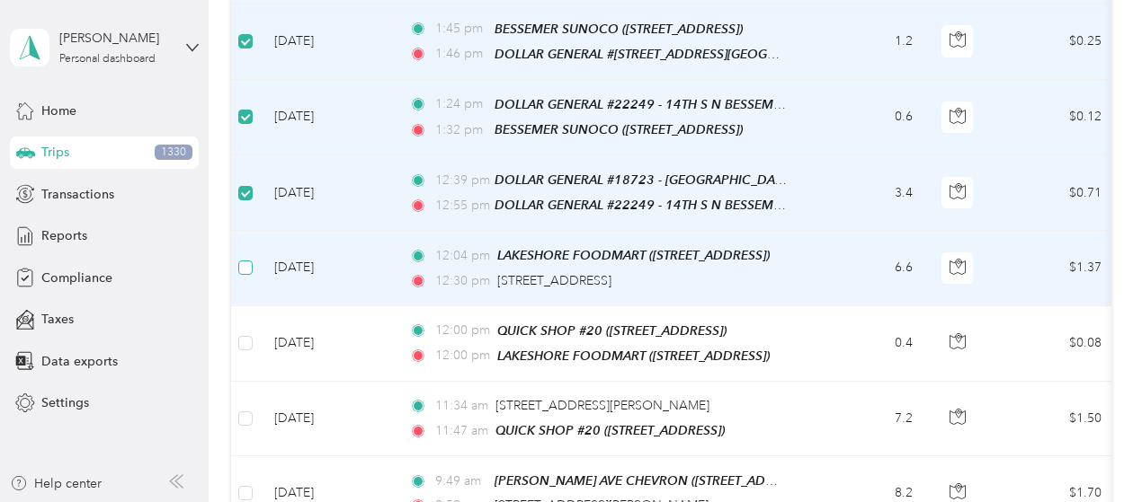
click at [240, 258] on label at bounding box center [245, 268] width 14 height 20
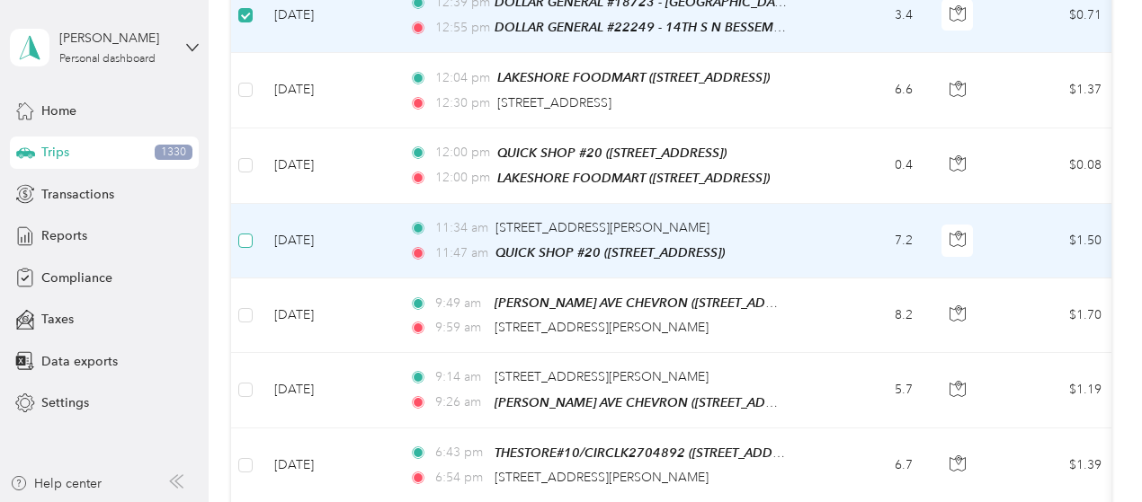
scroll to position [627, 0]
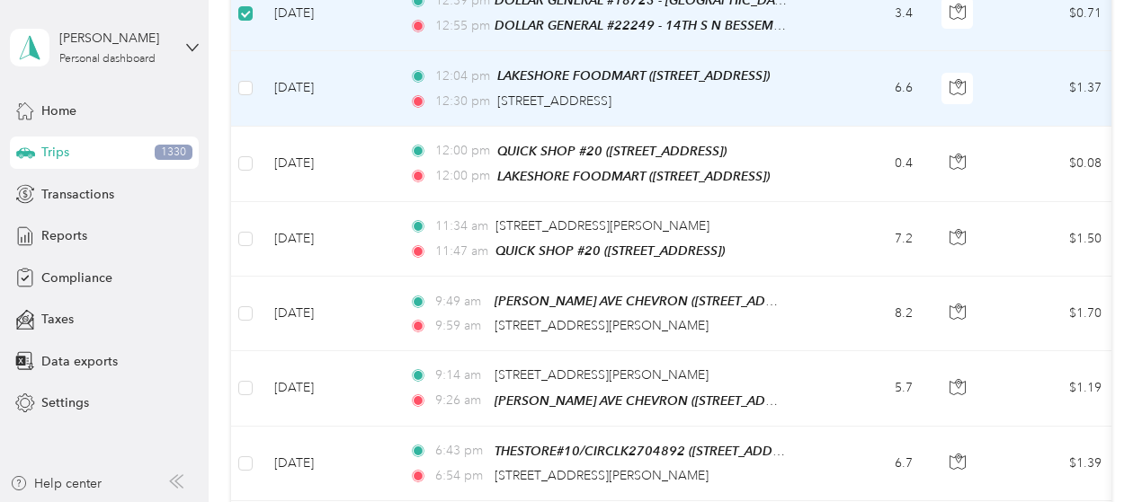
click at [253, 74] on td at bounding box center [245, 88] width 29 height 75
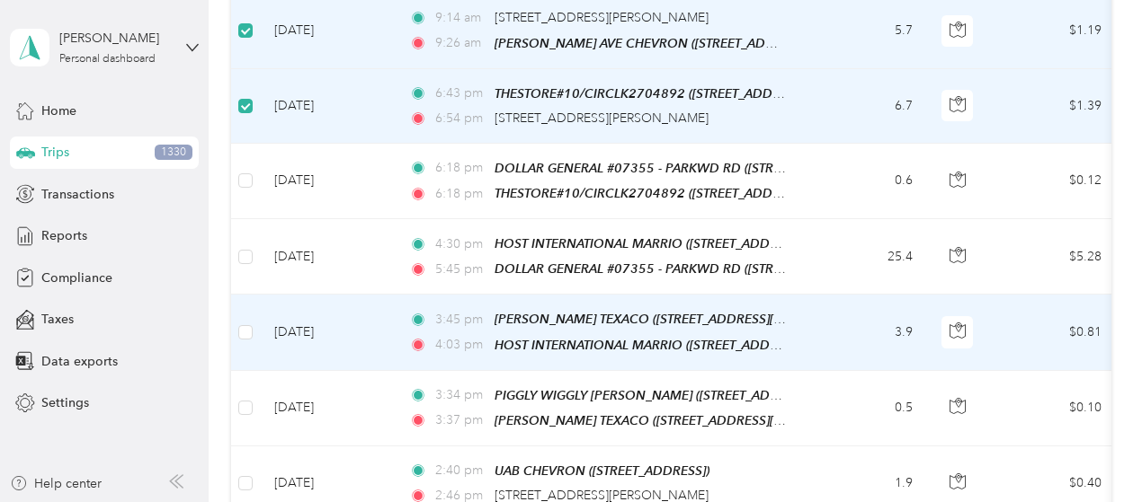
scroll to position [987, 0]
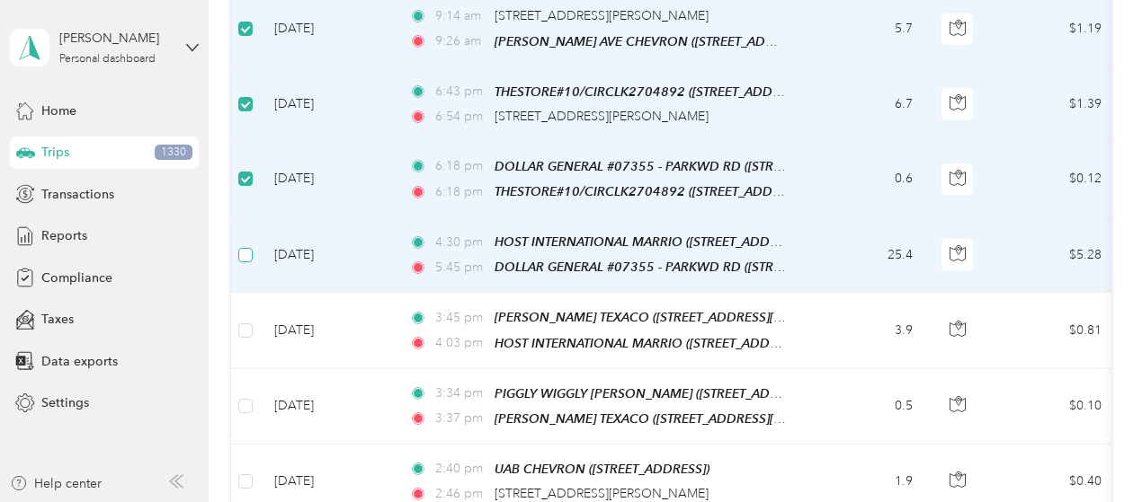
click at [246, 246] on label at bounding box center [245, 255] width 14 height 20
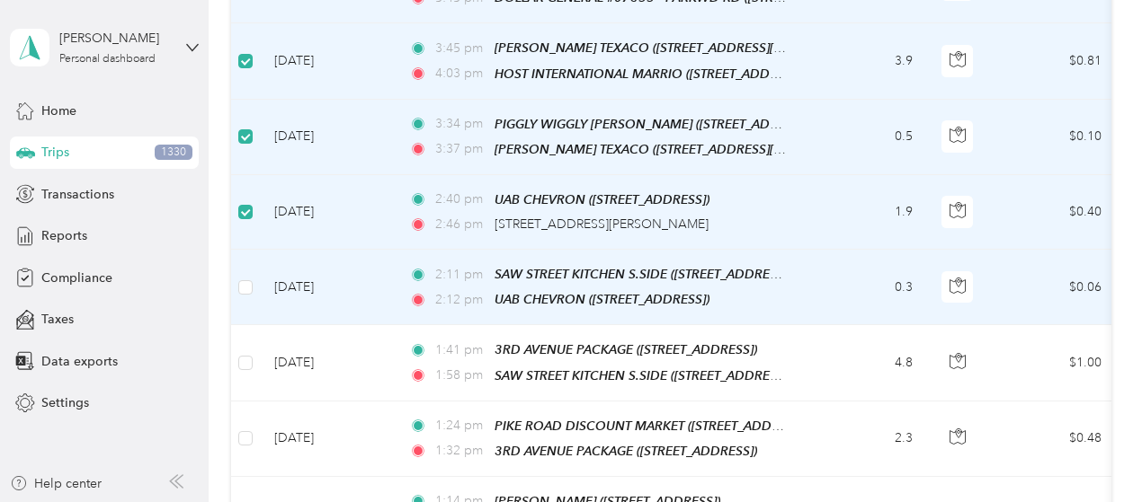
scroll to position [1436, 0]
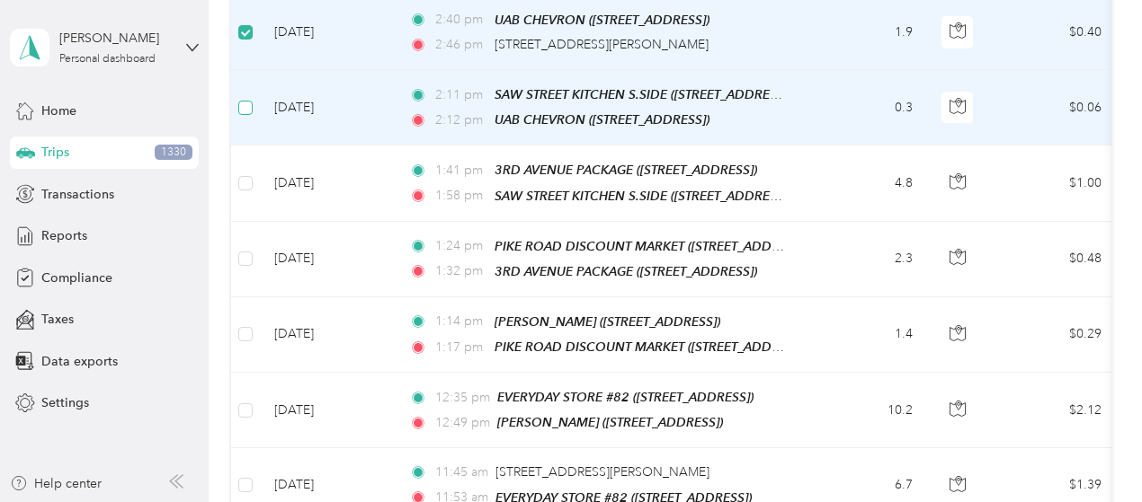
click at [244, 98] on label at bounding box center [245, 108] width 14 height 20
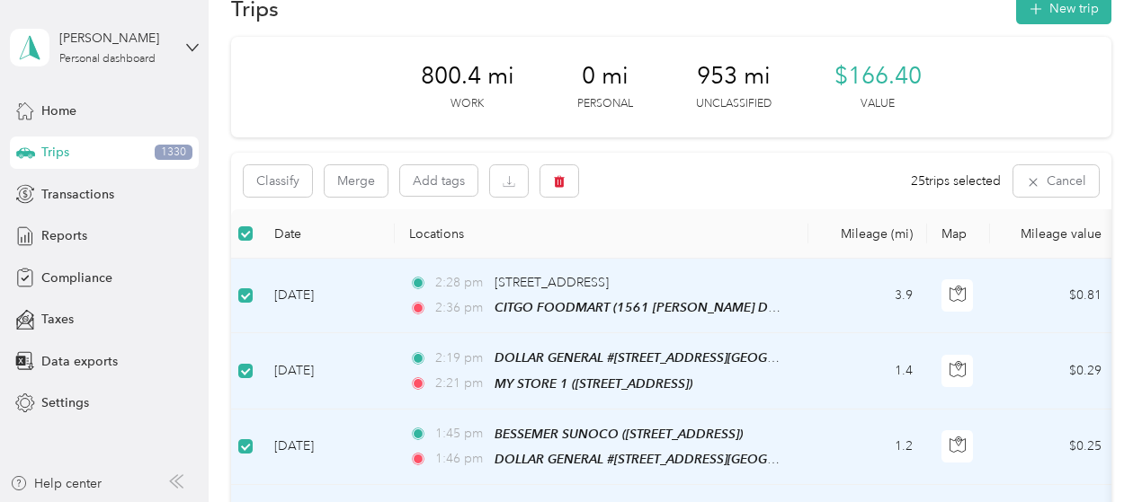
scroll to position [0, 0]
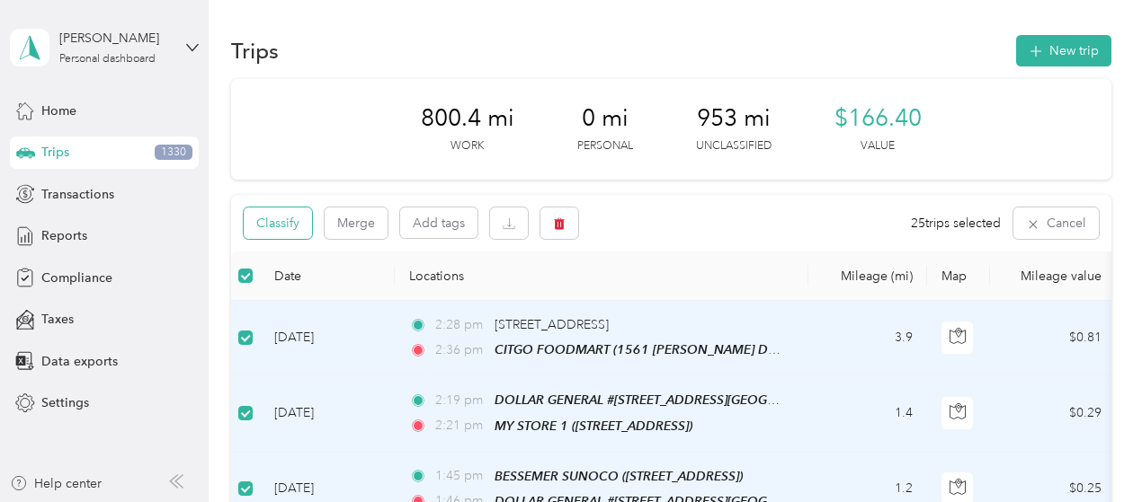
click at [286, 228] on button "Classify" at bounding box center [278, 223] width 68 height 31
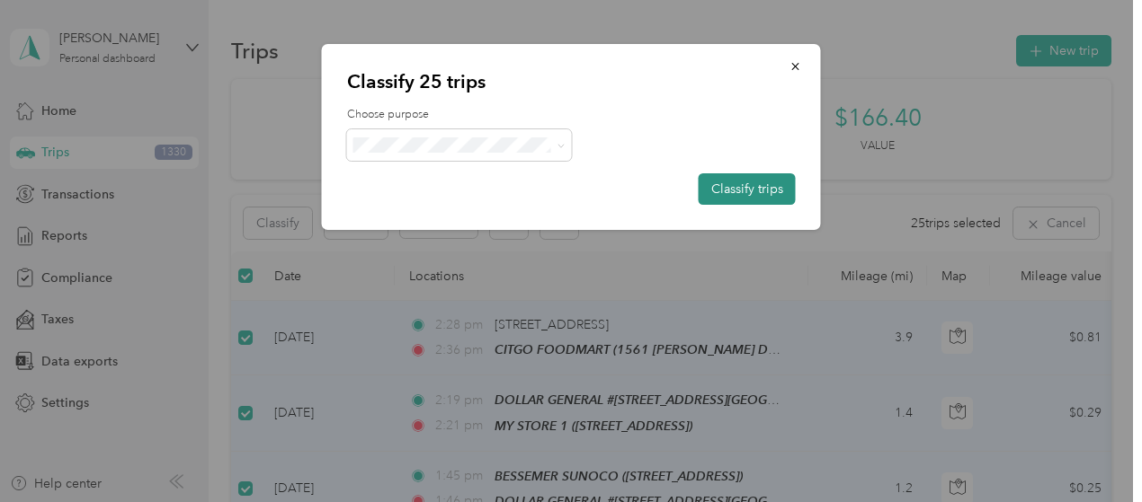
click at [756, 189] on button "Classify trips" at bounding box center [746, 188] width 97 height 31
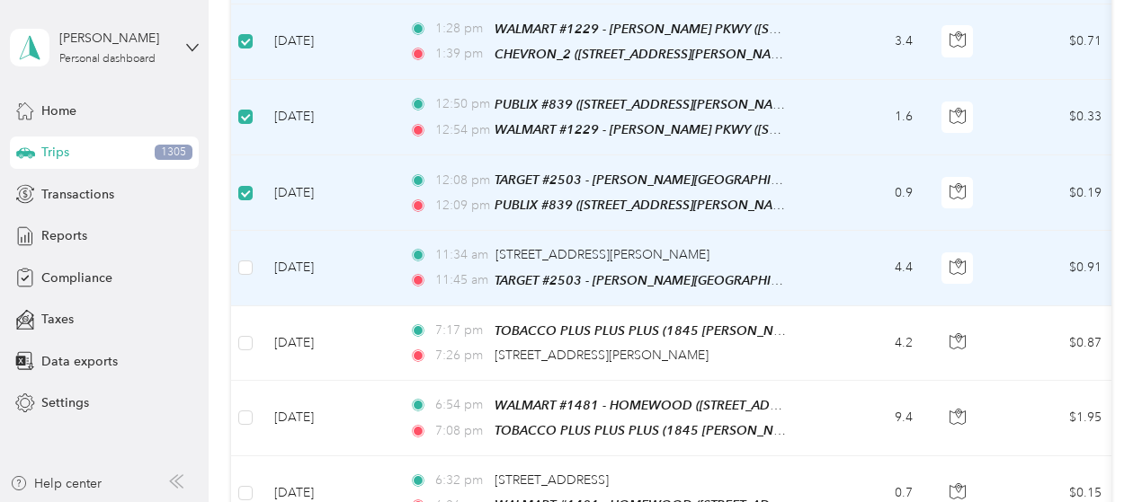
scroll to position [449, 0]
click at [244, 253] on td at bounding box center [245, 267] width 29 height 75
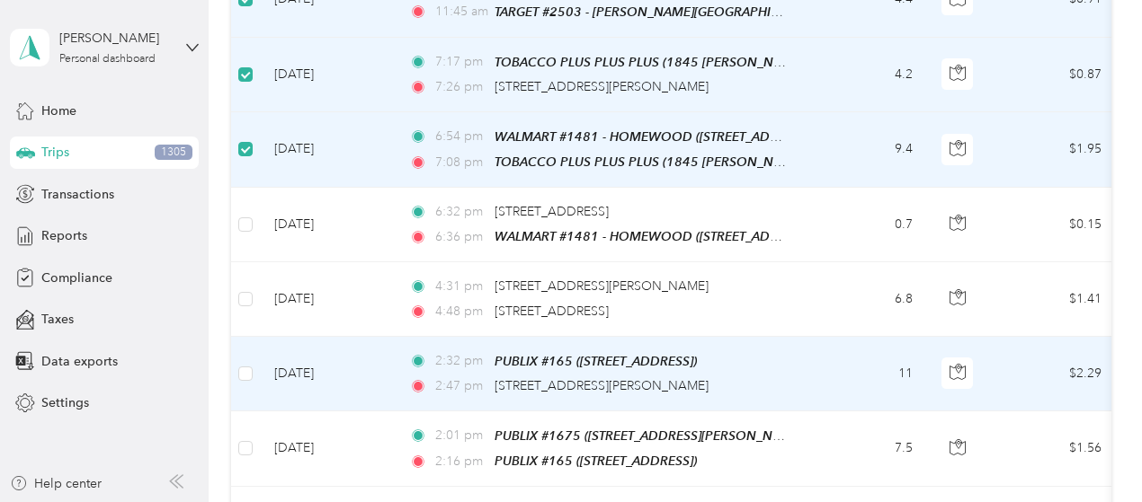
scroll to position [719, 0]
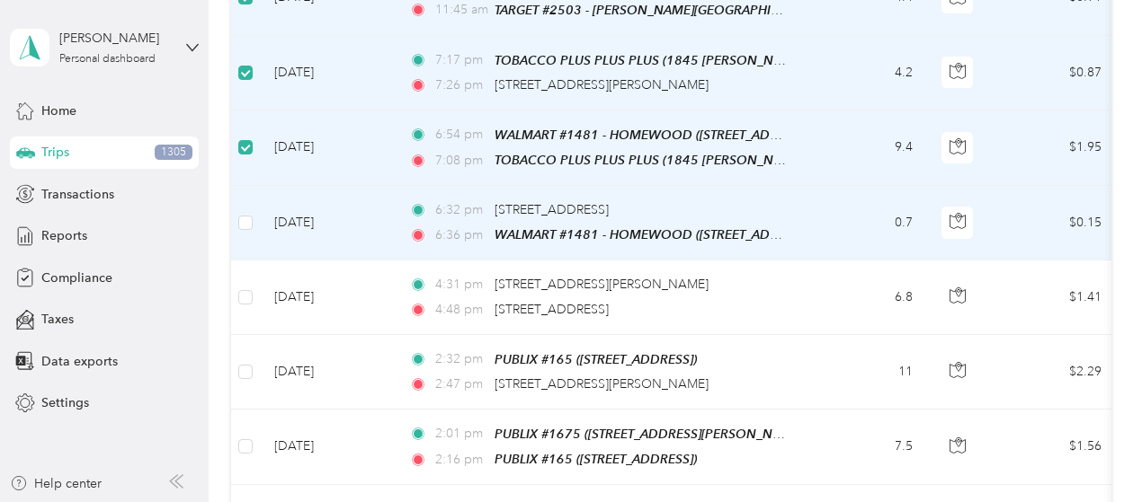
drag, startPoint x: 242, startPoint y: 218, endPoint x: 246, endPoint y: 235, distance: 17.7
click at [241, 218] on label at bounding box center [245, 223] width 14 height 20
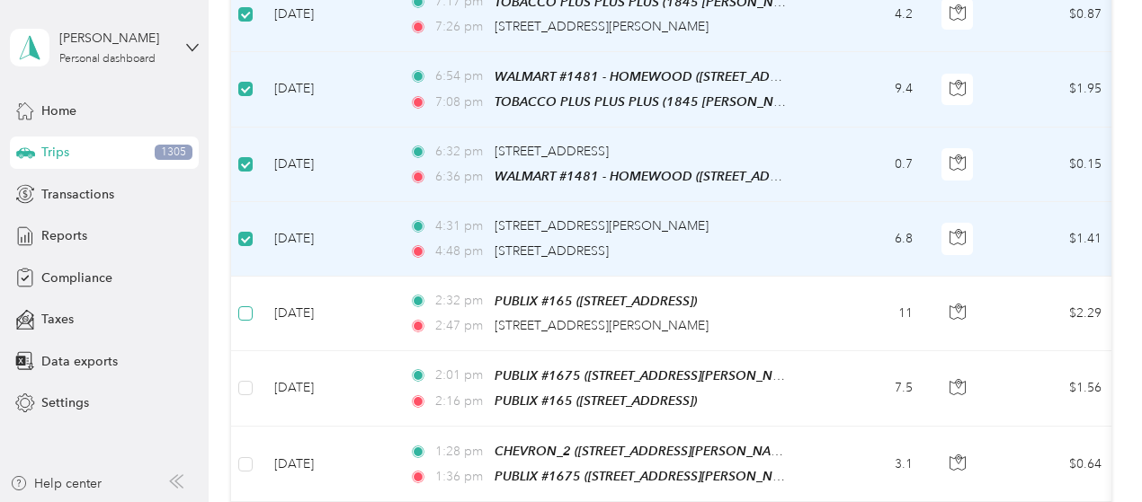
scroll to position [809, 0]
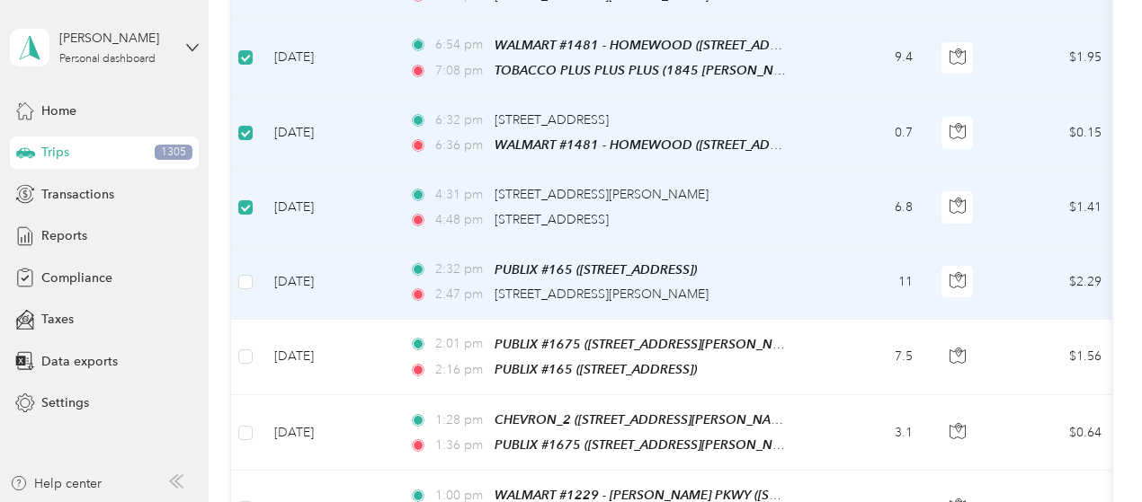
click at [241, 282] on td at bounding box center [245, 282] width 29 height 75
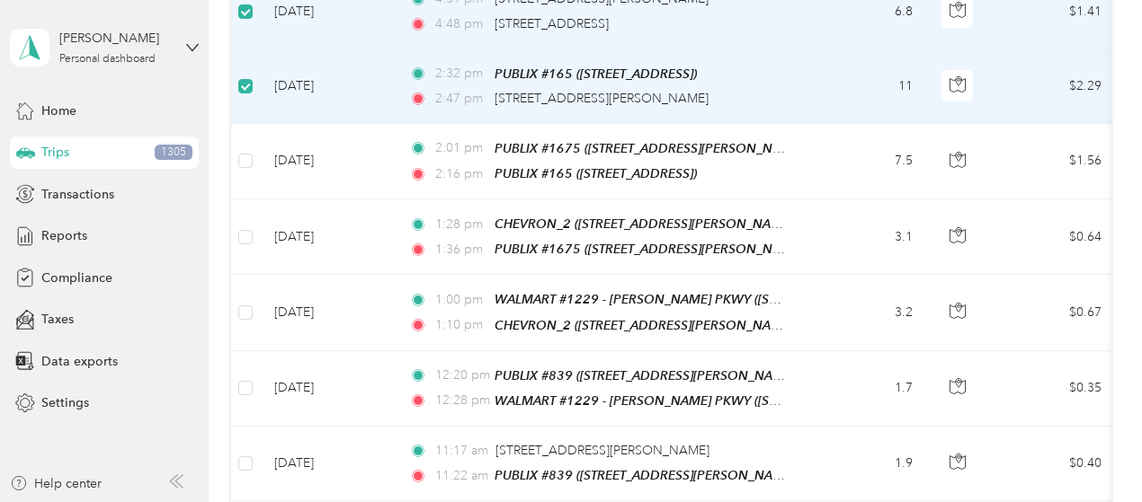
scroll to position [1079, 0]
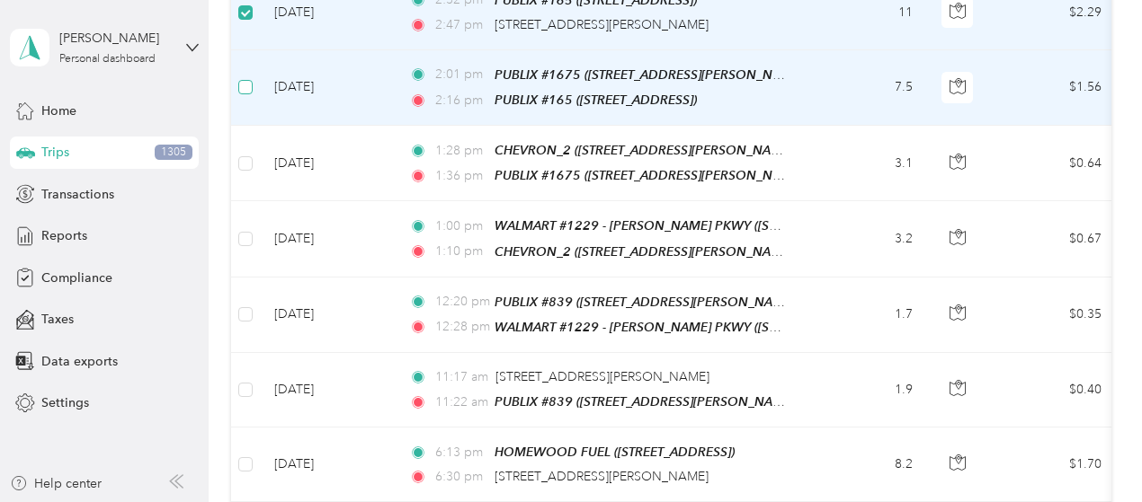
click at [252, 80] on label at bounding box center [245, 87] width 14 height 20
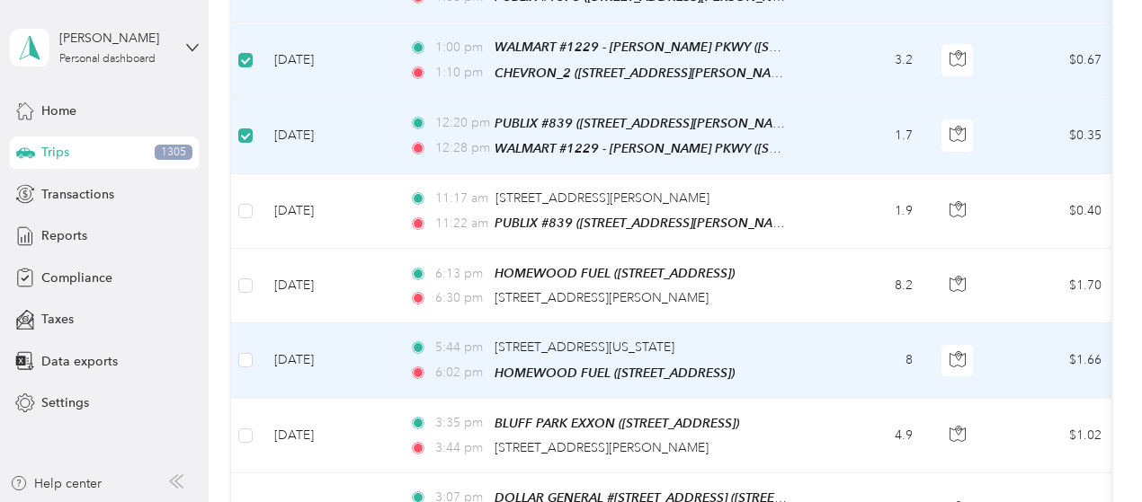
scroll to position [1258, 0]
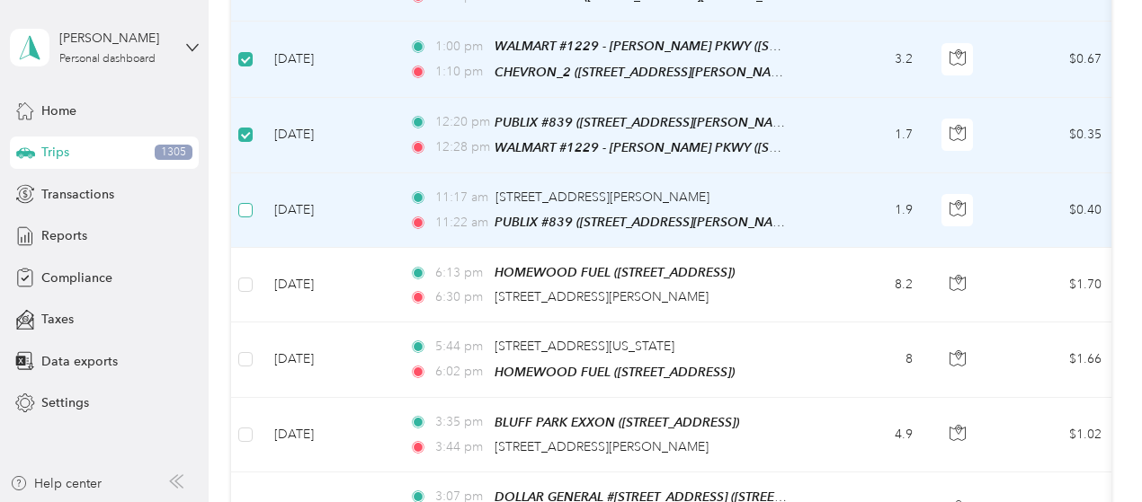
click at [247, 200] on label at bounding box center [245, 210] width 14 height 20
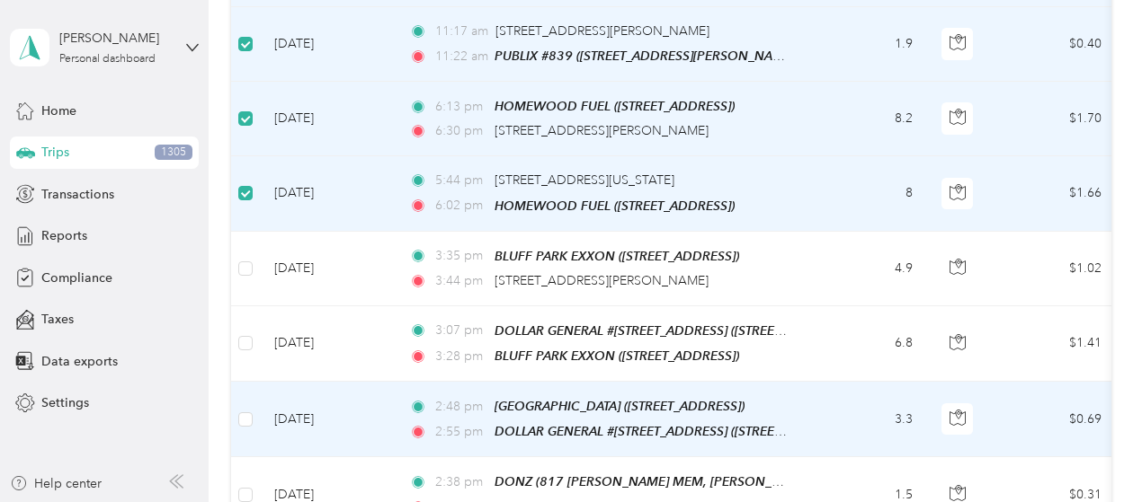
scroll to position [1528, 0]
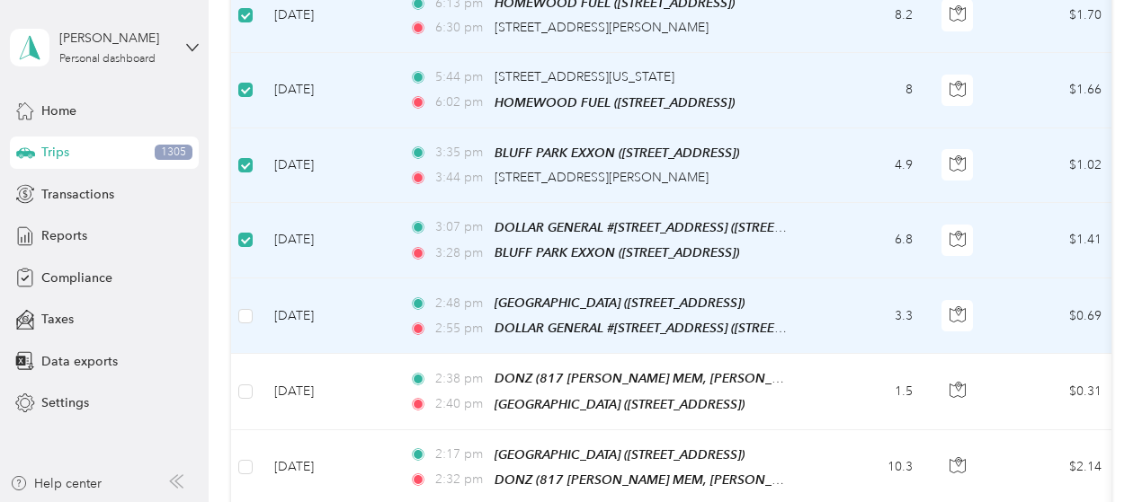
click at [241, 298] on td at bounding box center [245, 317] width 29 height 76
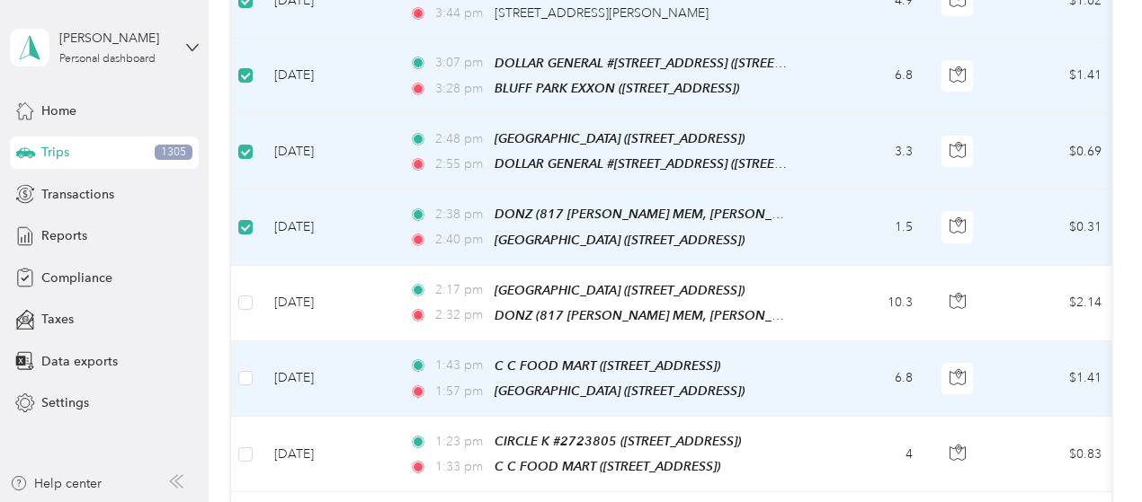
scroll to position [1708, 0]
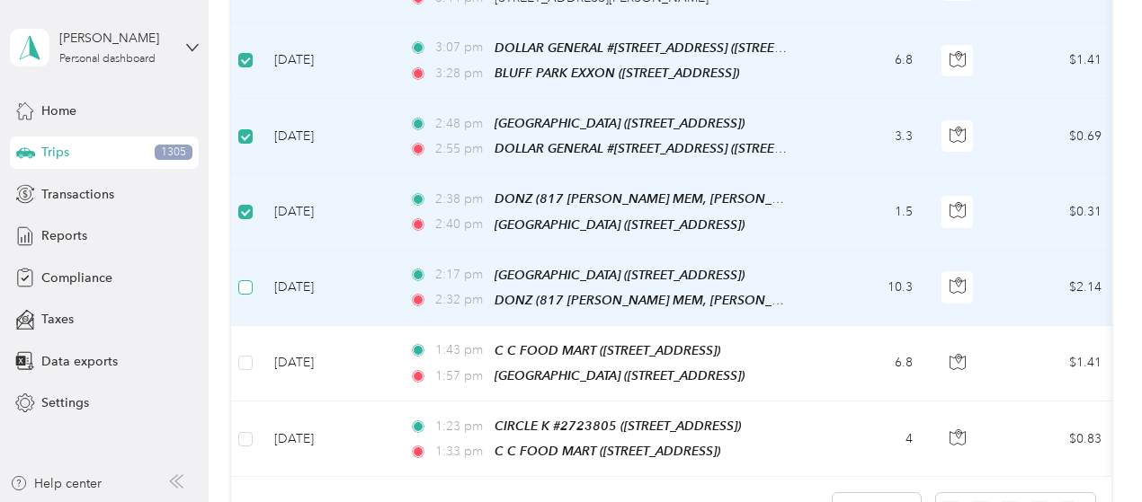
click at [244, 278] on label at bounding box center [245, 288] width 14 height 20
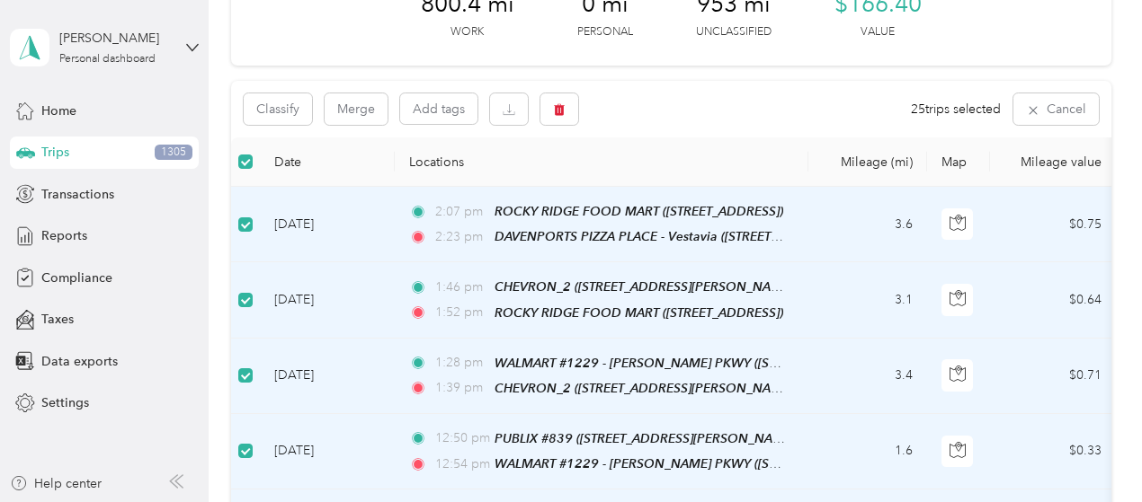
scroll to position [0, 0]
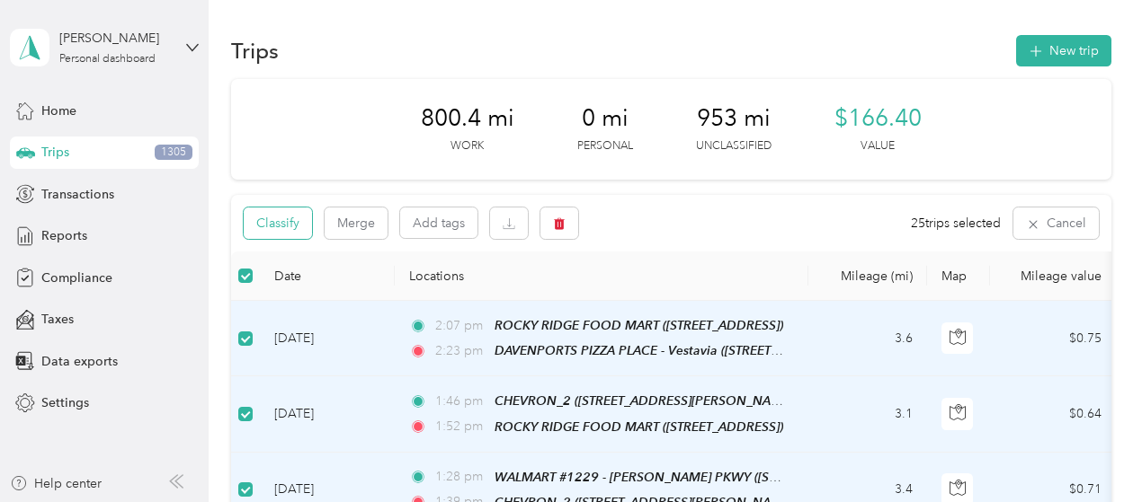
click at [270, 209] on button "Classify" at bounding box center [278, 223] width 68 height 31
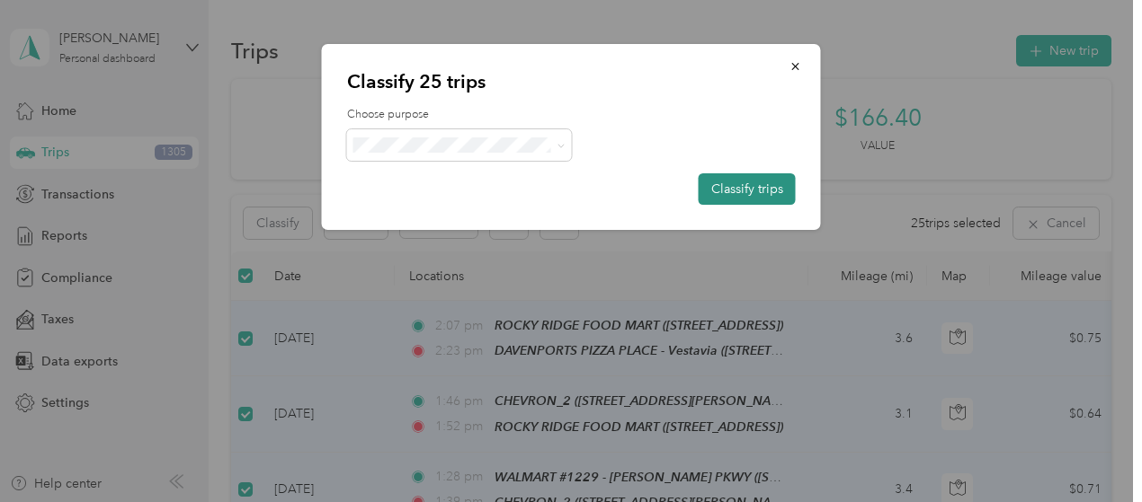
click at [733, 188] on button "Classify trips" at bounding box center [746, 188] width 97 height 31
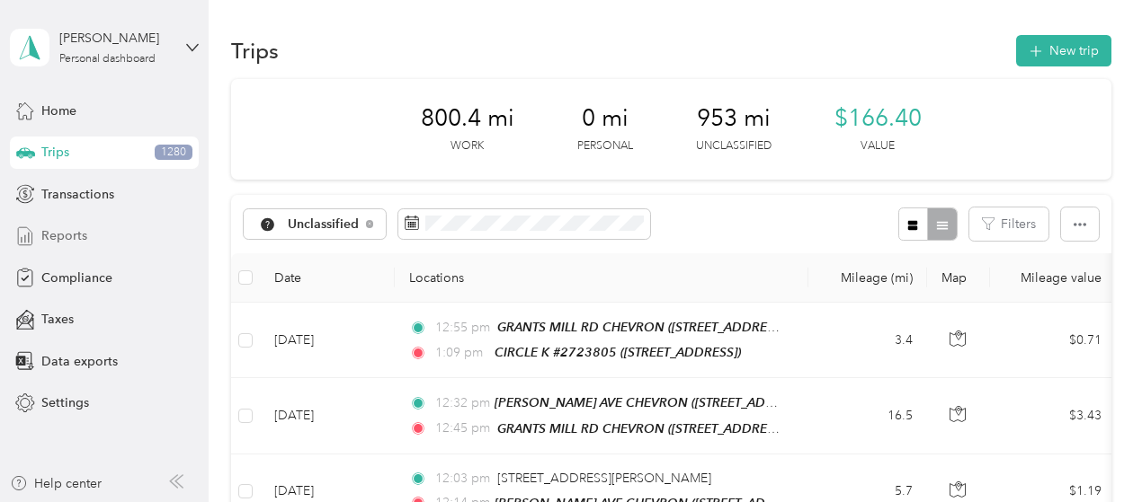
click at [88, 234] on div "Reports" at bounding box center [104, 236] width 189 height 32
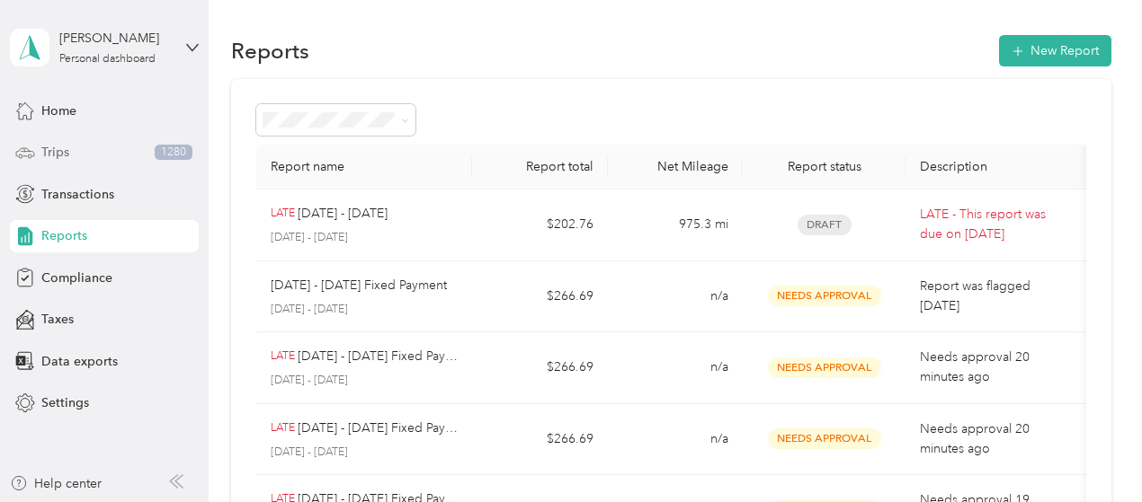
click at [39, 146] on div "Trips 1280" at bounding box center [104, 153] width 189 height 32
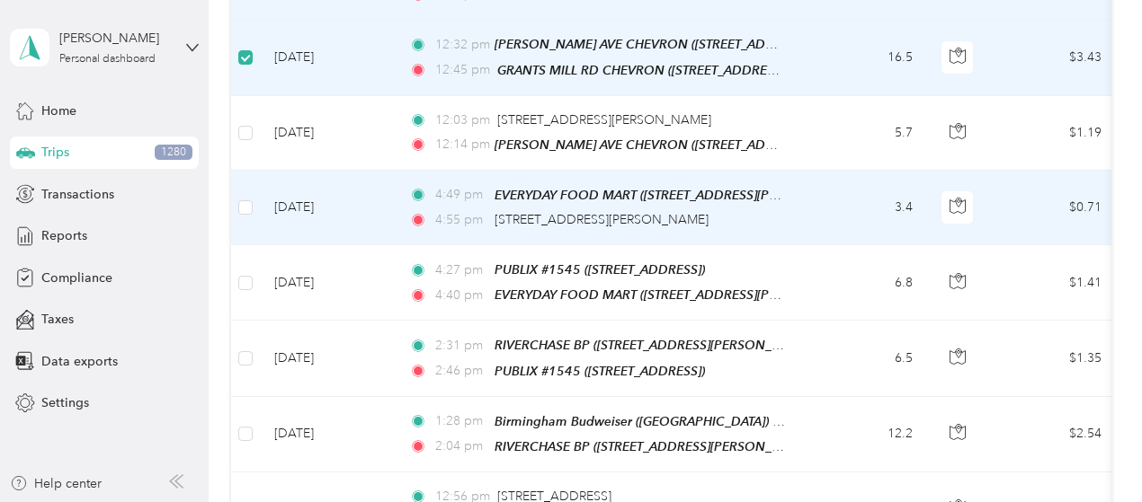
scroll to position [358, 0]
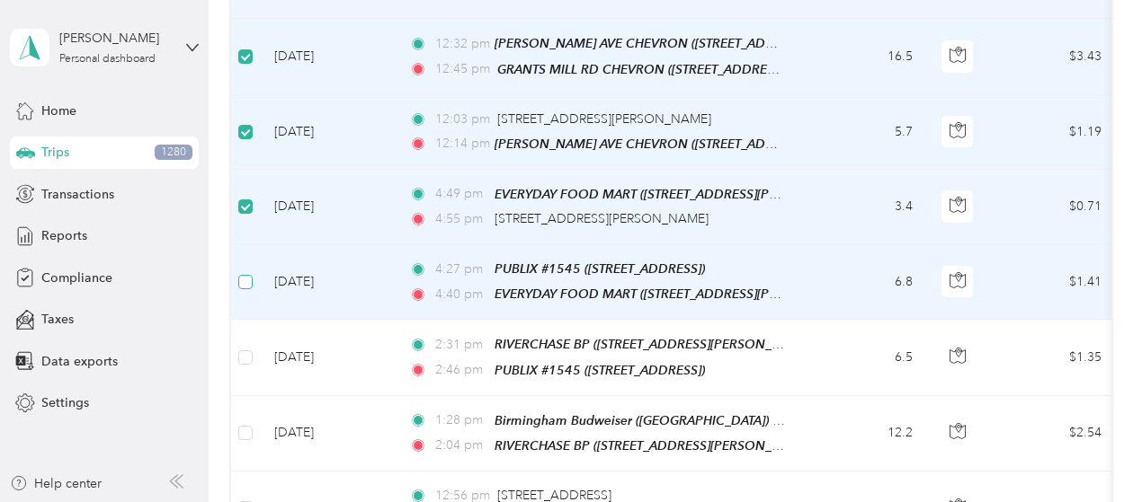
click at [245, 272] on label at bounding box center [245, 282] width 14 height 20
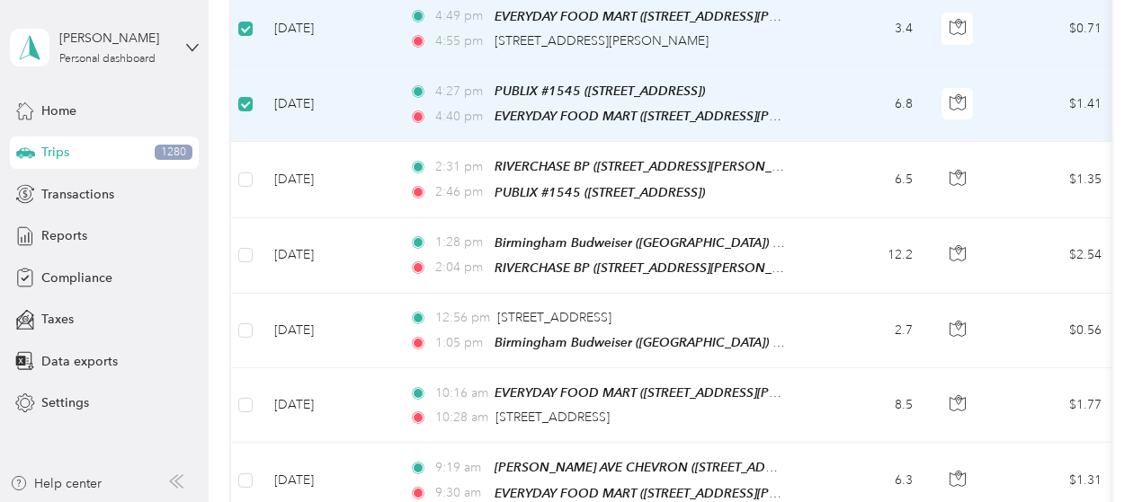
scroll to position [538, 0]
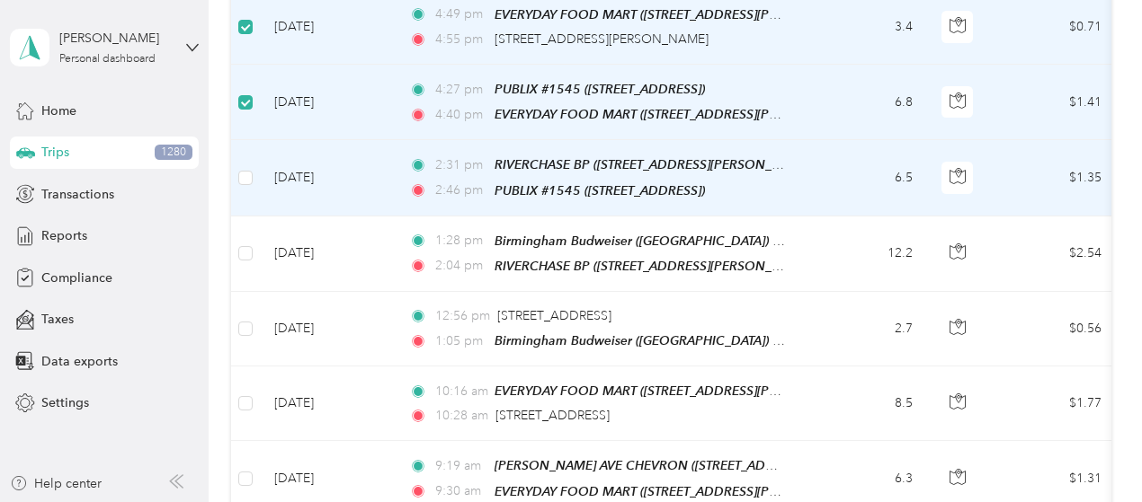
click at [244, 181] on td at bounding box center [245, 178] width 29 height 76
click at [248, 177] on label at bounding box center [245, 178] width 14 height 20
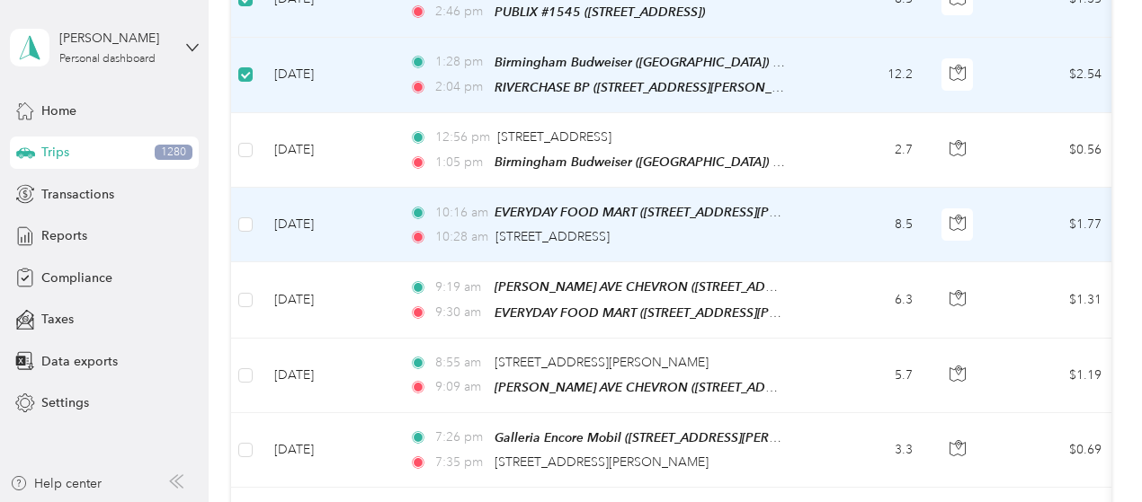
scroll to position [717, 0]
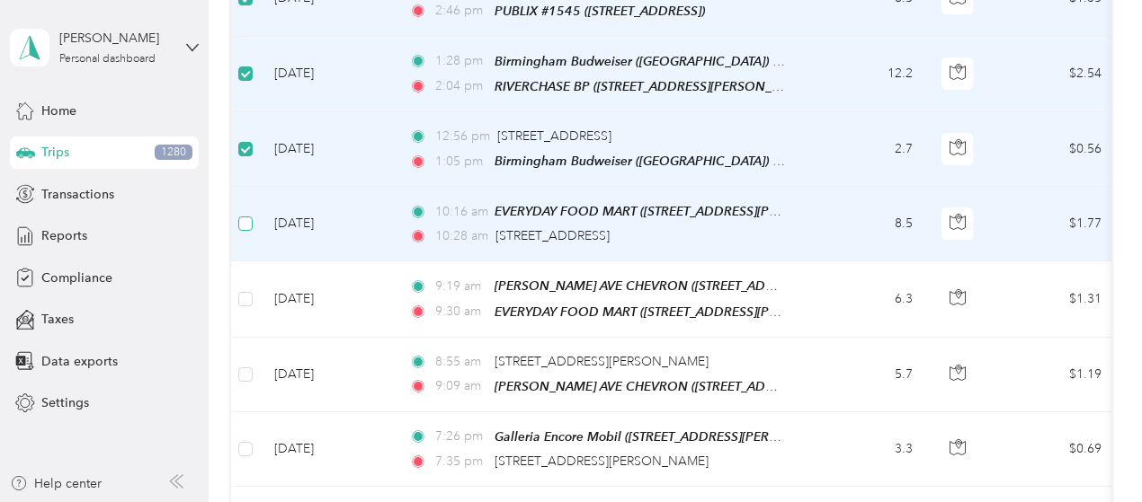
click at [245, 219] on label at bounding box center [245, 224] width 14 height 20
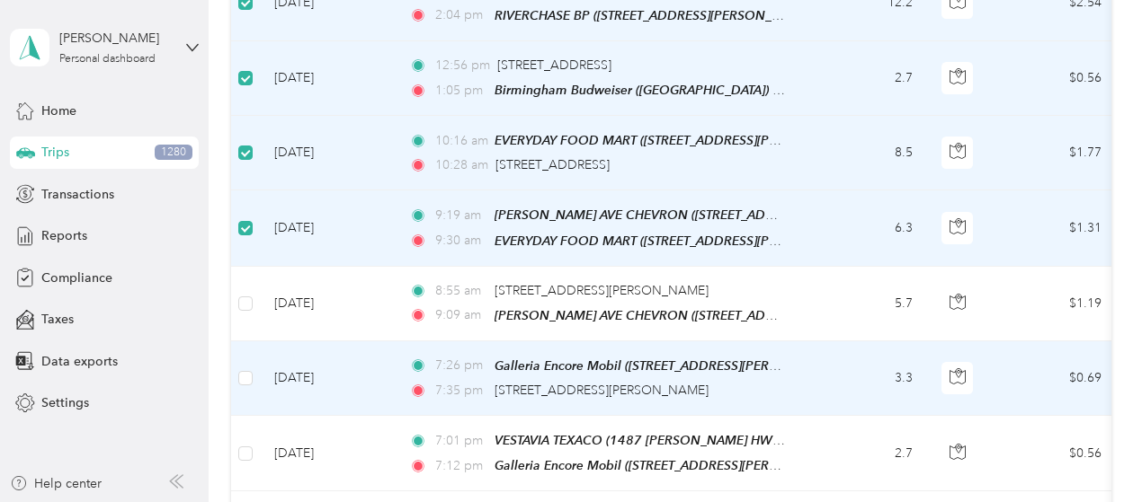
scroll to position [897, 0]
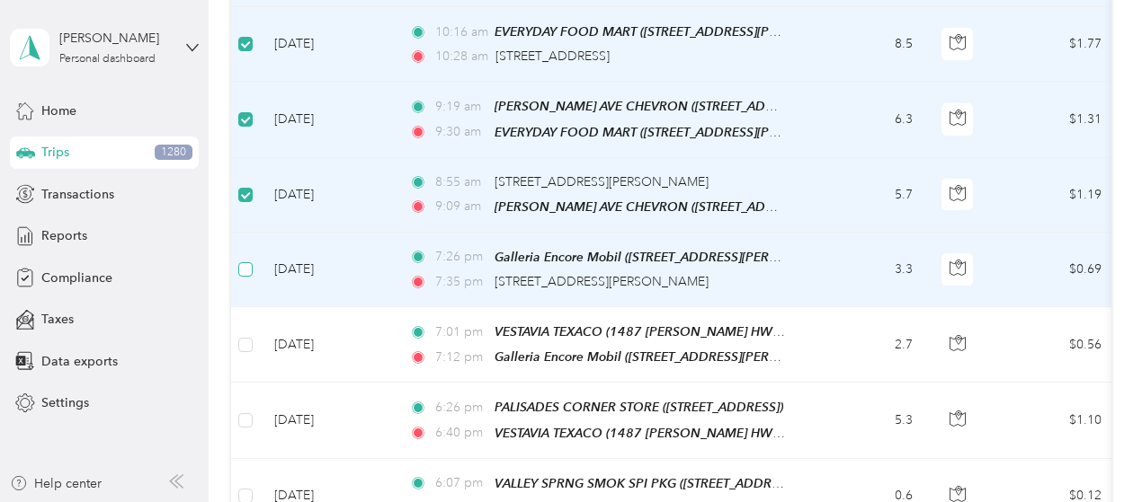
click at [245, 260] on label at bounding box center [245, 270] width 14 height 20
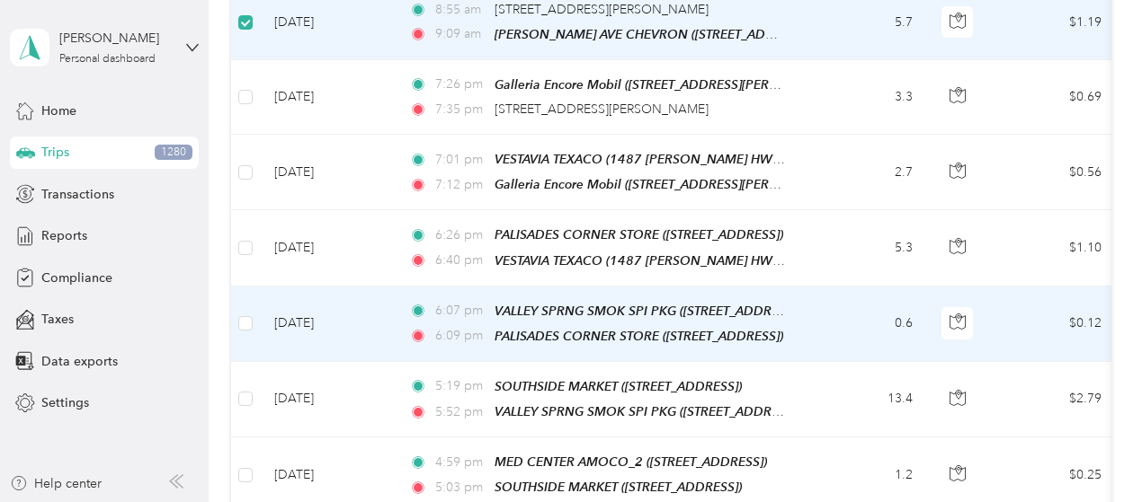
scroll to position [1077, 0]
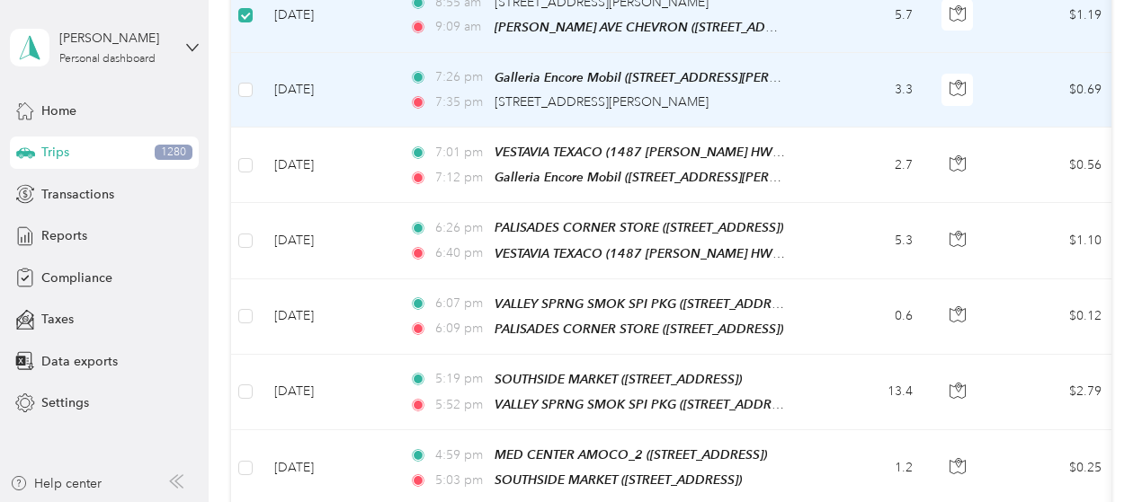
click at [244, 84] on td at bounding box center [245, 90] width 29 height 75
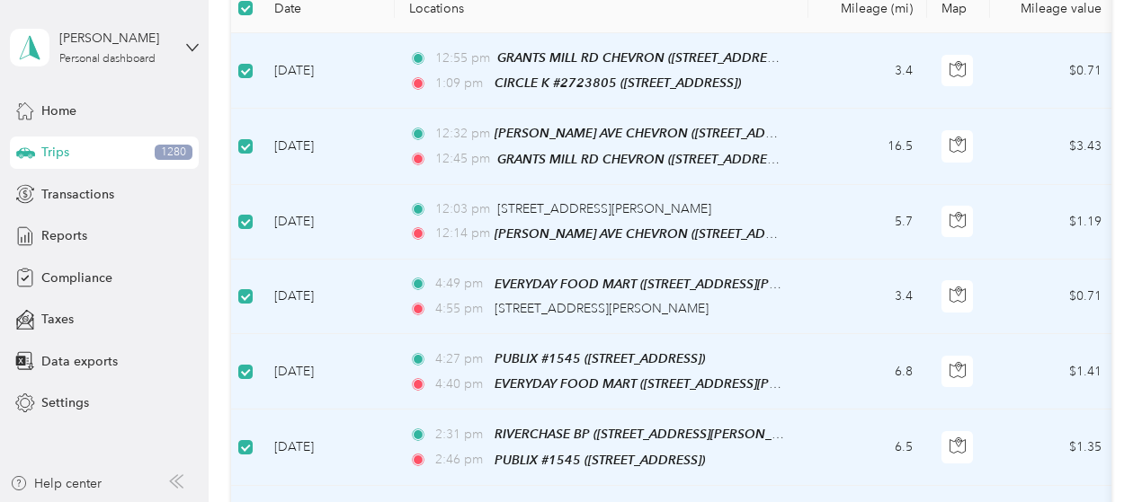
scroll to position [0, 0]
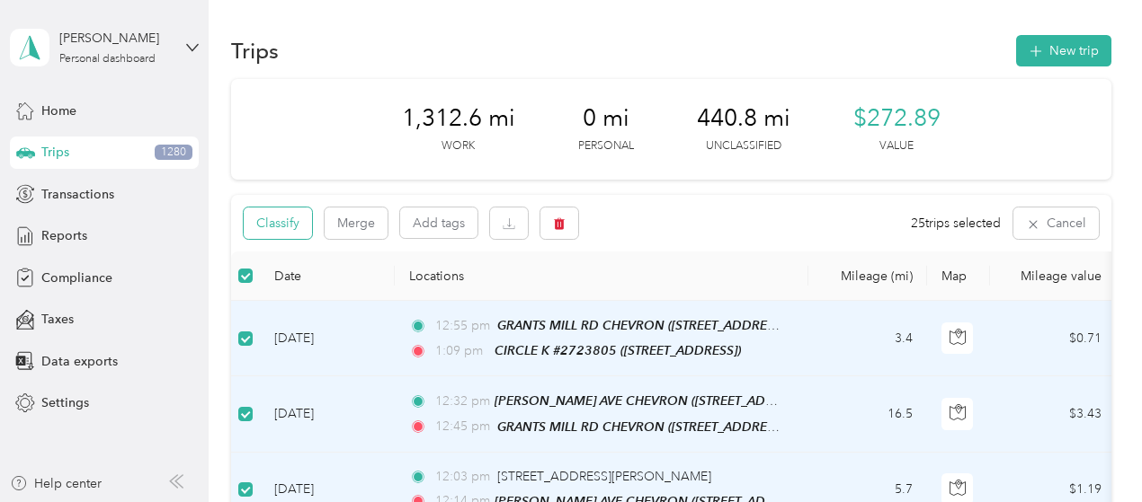
click at [298, 222] on button "Classify" at bounding box center [278, 223] width 68 height 31
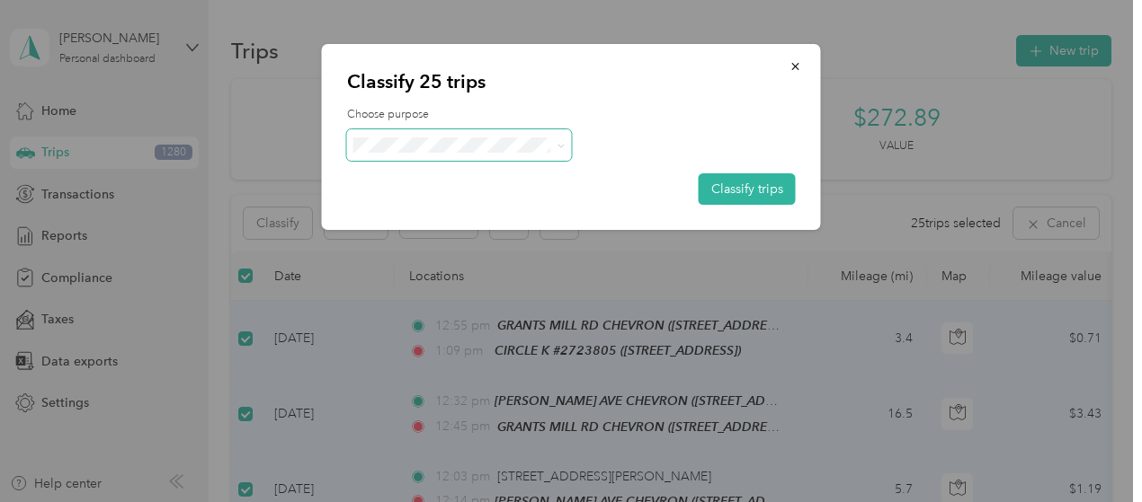
click at [414, 131] on span at bounding box center [459, 144] width 225 height 31
click at [427, 191] on ol "[PERSON_NAME] Beverages Personal" at bounding box center [461, 194] width 228 height 63
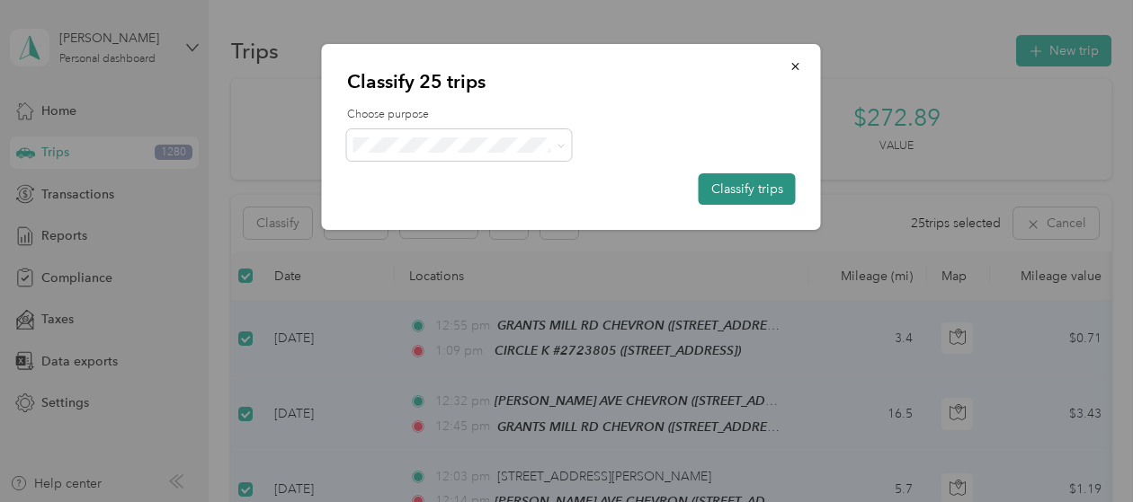
click at [720, 190] on button "Classify trips" at bounding box center [746, 188] width 97 height 31
click at [434, 191] on ol "[PERSON_NAME] Beverages Personal" at bounding box center [461, 194] width 228 height 63
click at [442, 175] on span "[PERSON_NAME] Beverages" at bounding box center [476, 178] width 171 height 19
click at [756, 186] on button "Classify trips" at bounding box center [746, 188] width 97 height 31
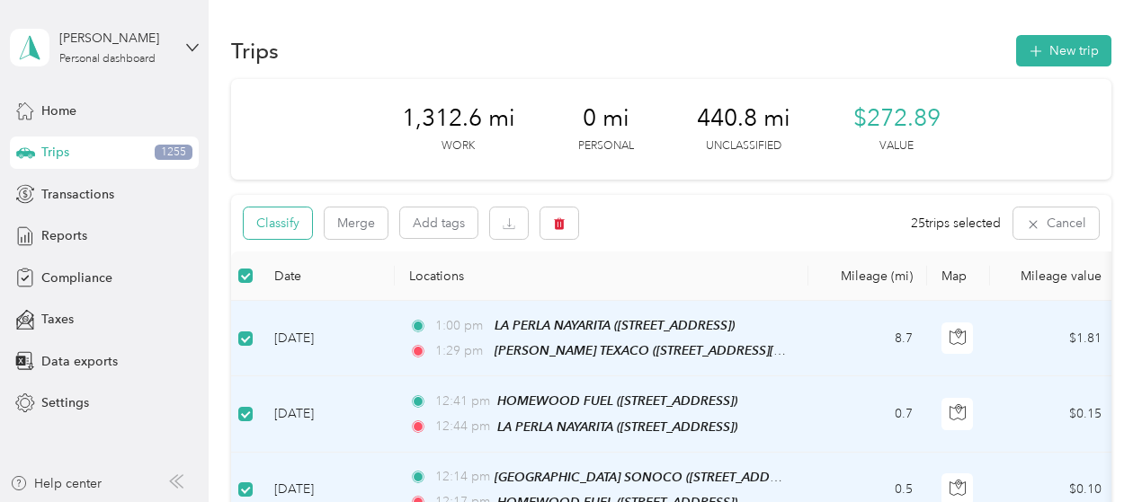
click at [290, 226] on button "Classify" at bounding box center [278, 223] width 68 height 31
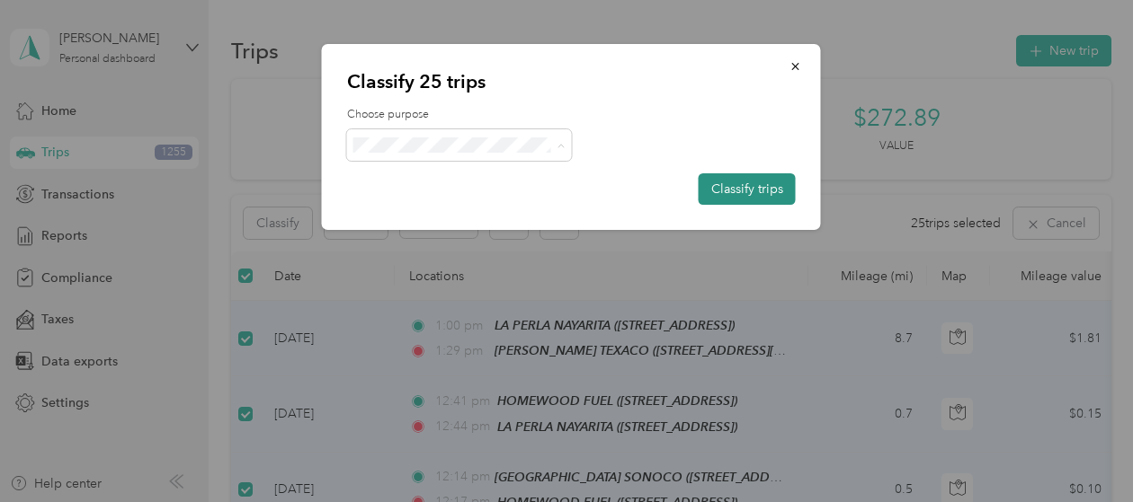
click at [734, 193] on button "Classify trips" at bounding box center [746, 188] width 97 height 31
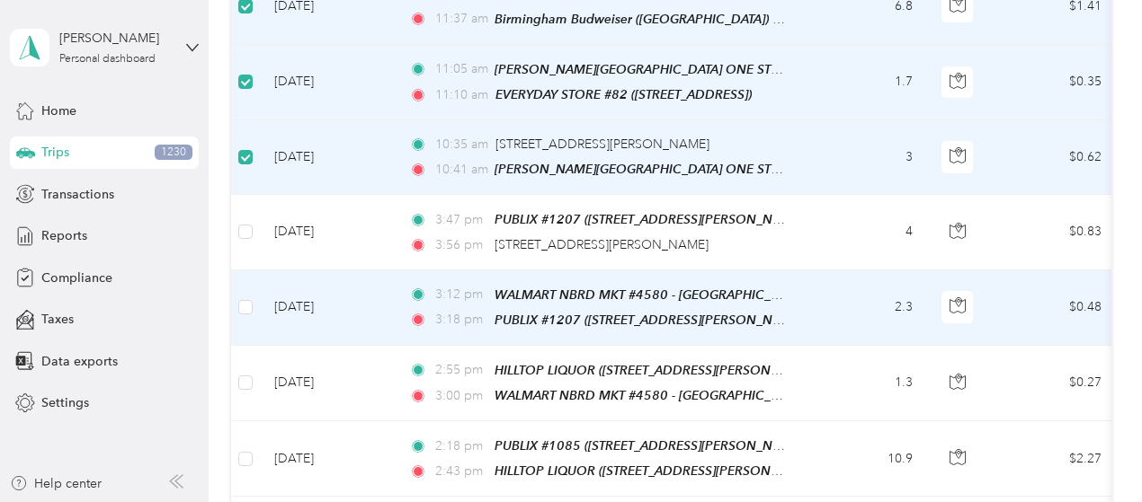
scroll to position [1167, 0]
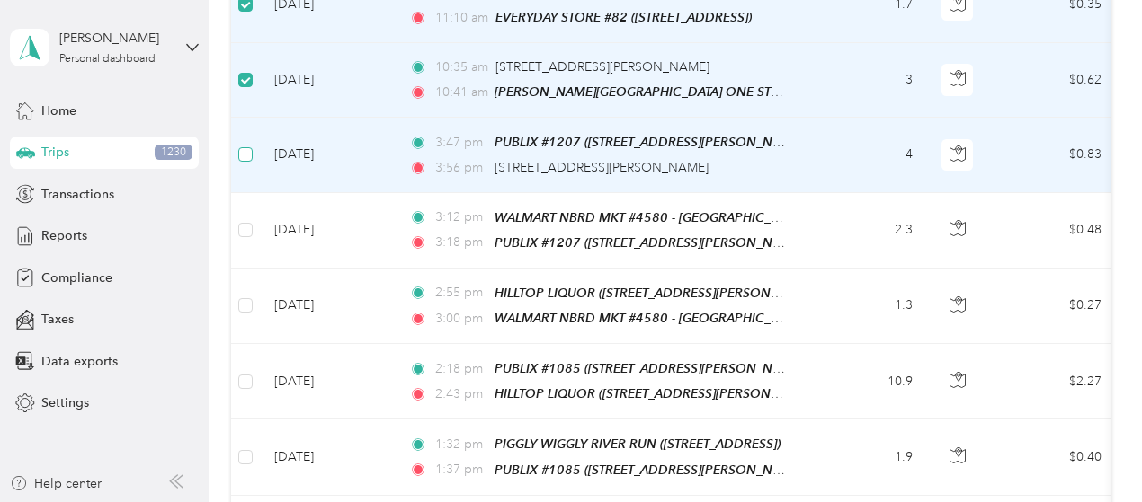
click at [248, 145] on label at bounding box center [245, 155] width 14 height 20
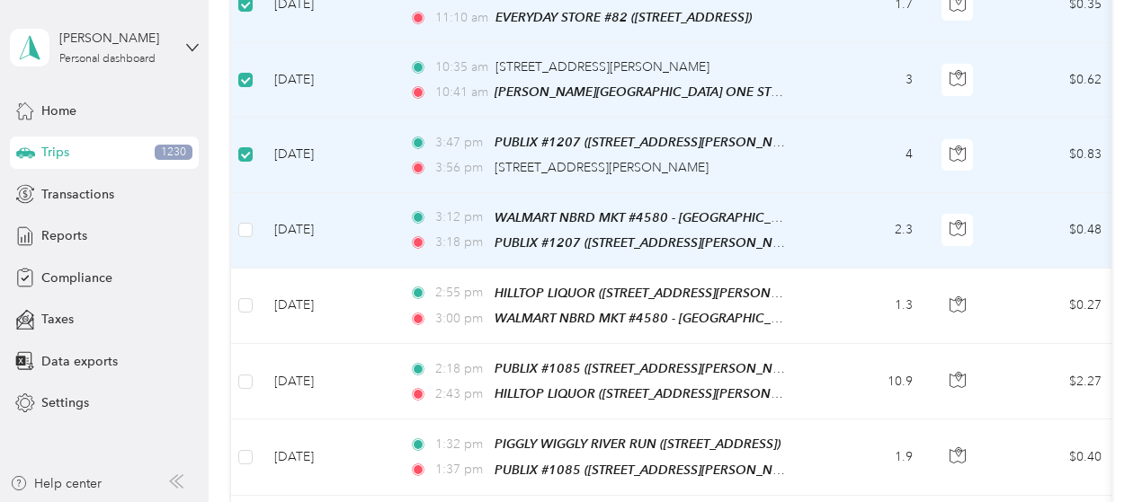
click at [243, 220] on label at bounding box center [245, 230] width 14 height 20
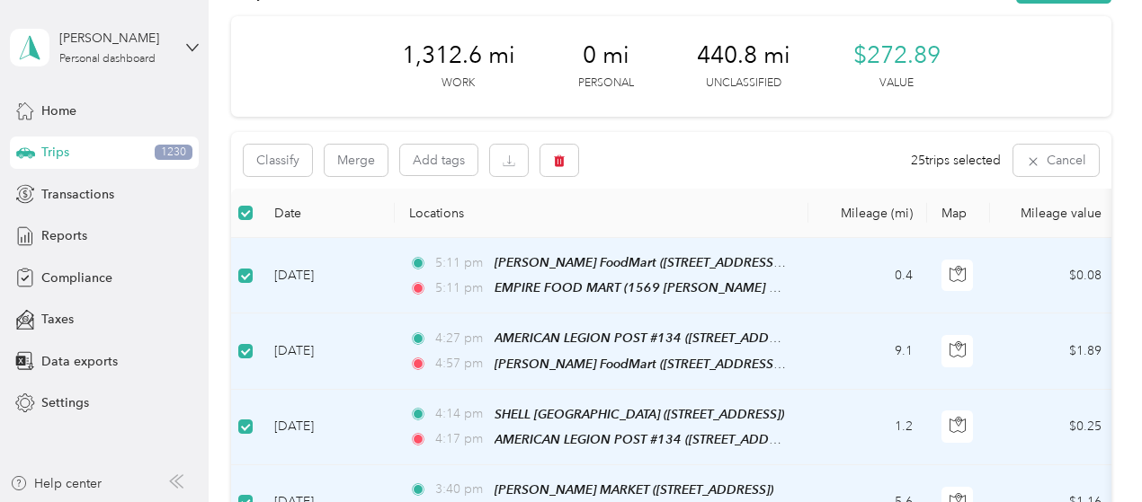
scroll to position [0, 0]
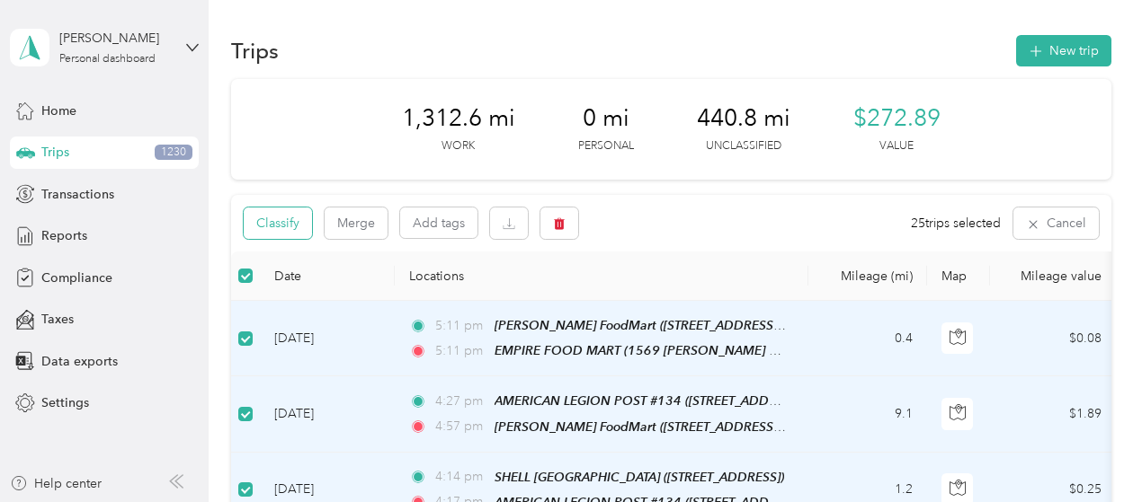
click at [287, 218] on button "Classify" at bounding box center [278, 223] width 68 height 31
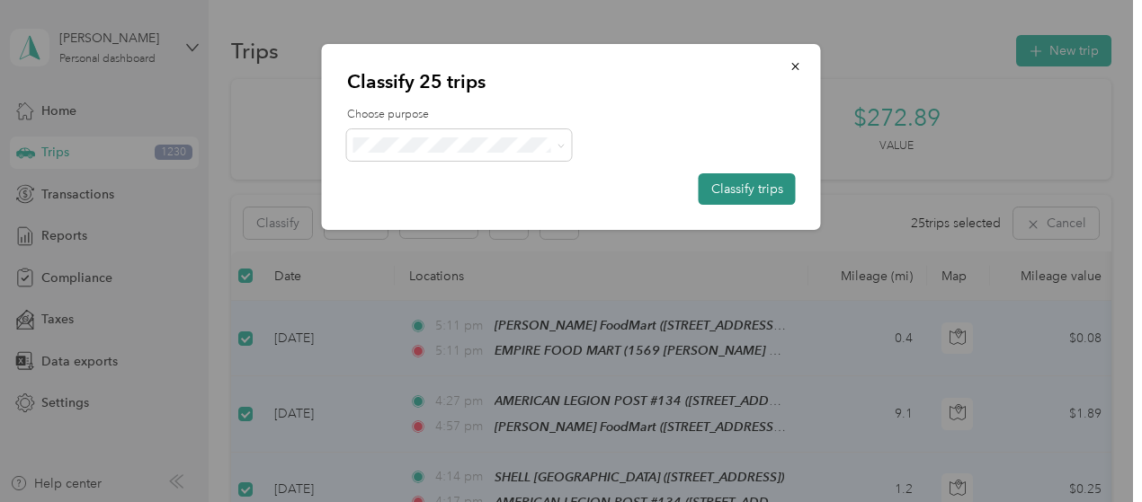
click at [745, 186] on button "Classify trips" at bounding box center [746, 188] width 97 height 31
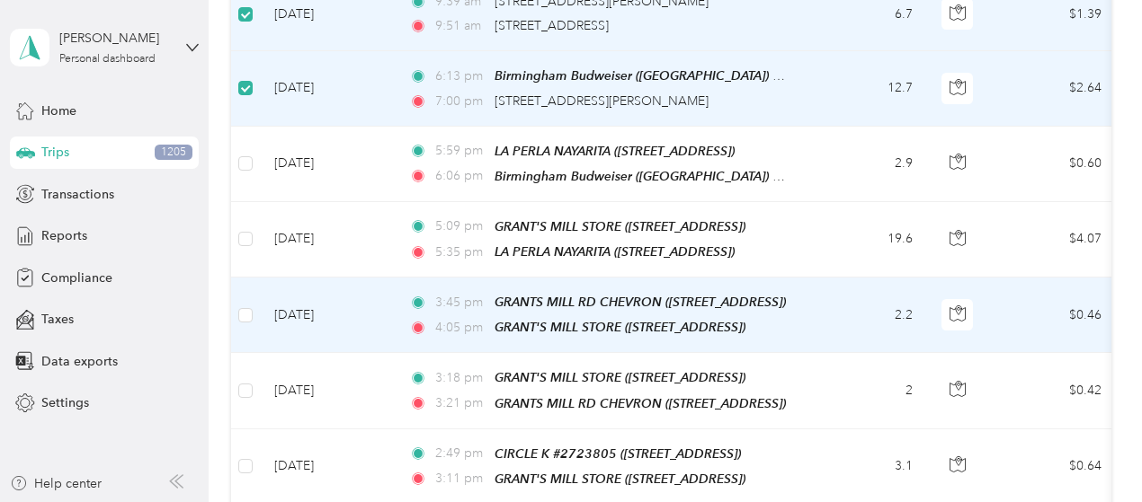
scroll to position [627, 0]
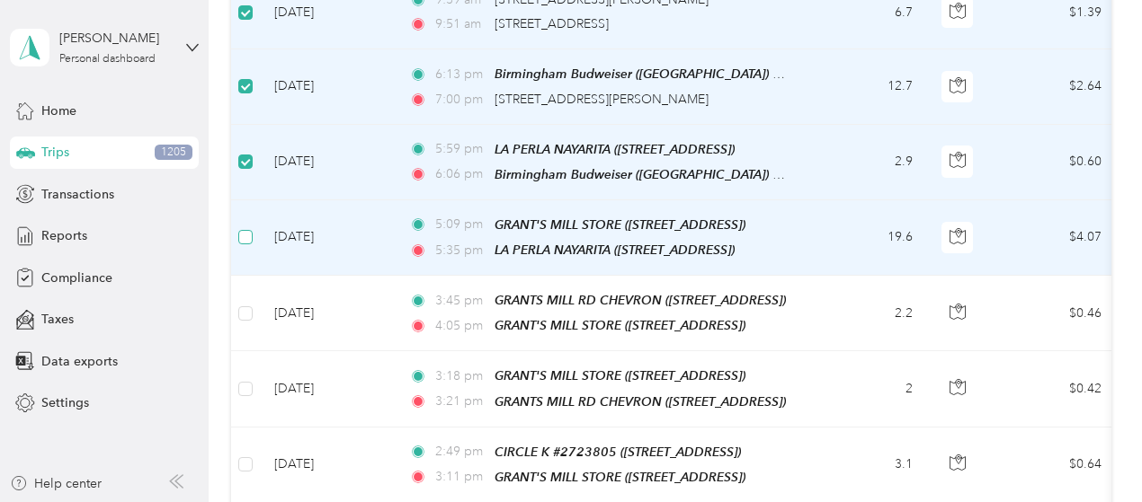
click at [248, 227] on label at bounding box center [245, 237] width 14 height 20
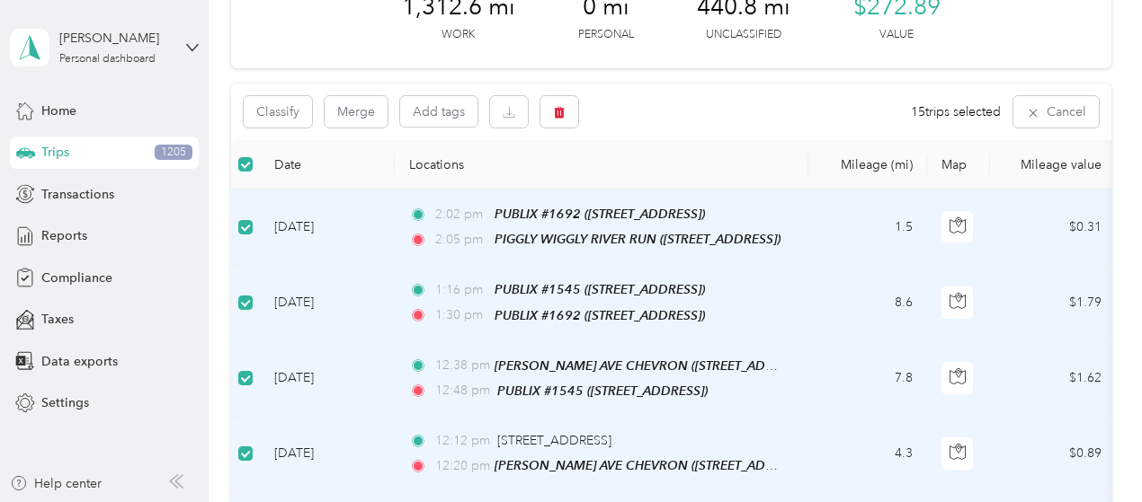
scroll to position [0, 0]
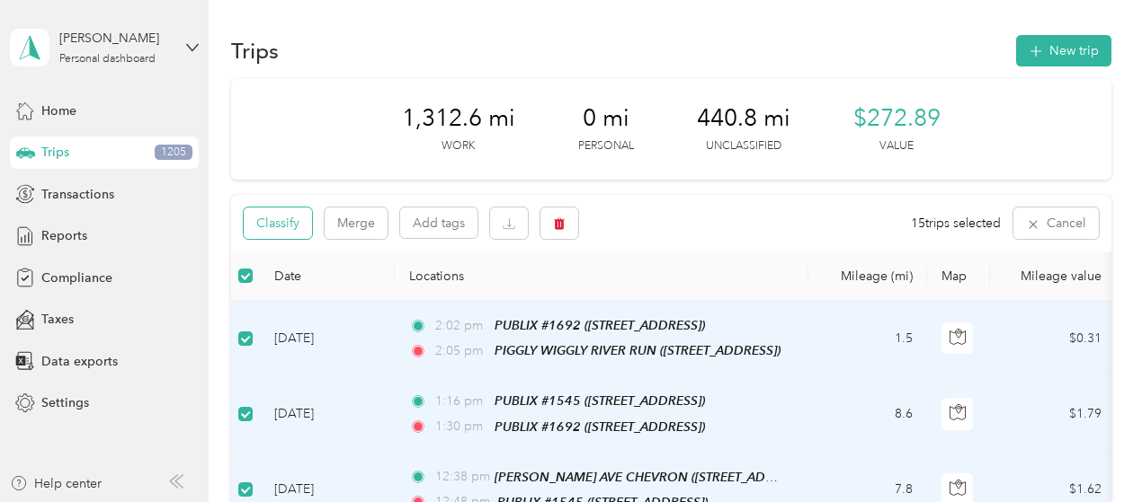
click at [256, 216] on button "Classify" at bounding box center [278, 223] width 68 height 31
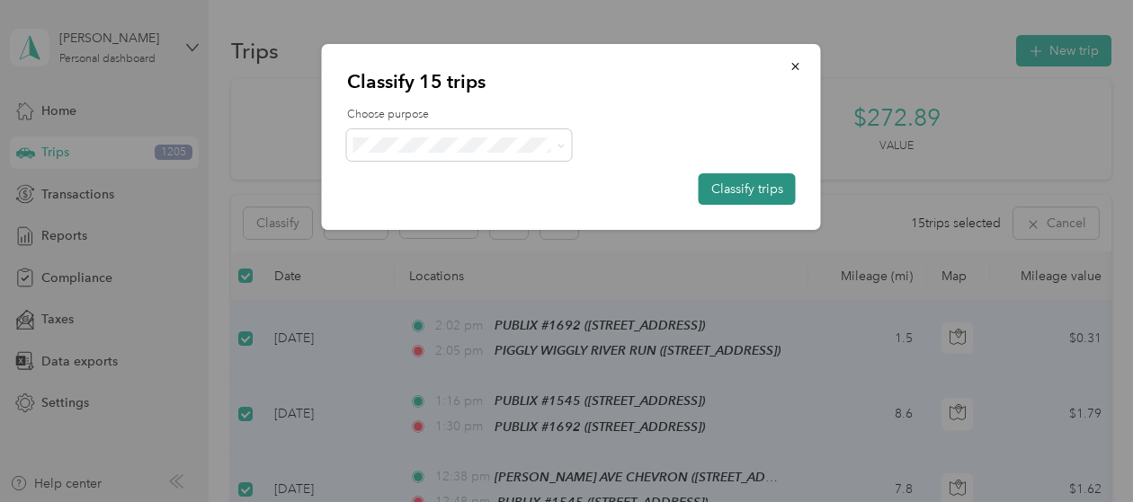
click at [749, 183] on button "Classify trips" at bounding box center [746, 188] width 97 height 31
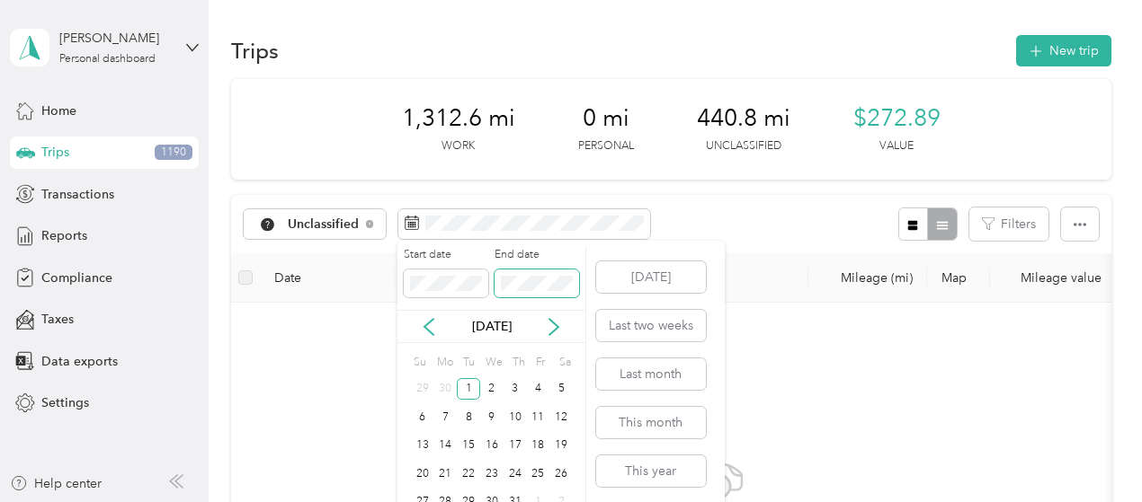
click at [538, 292] on span at bounding box center [536, 284] width 84 height 29
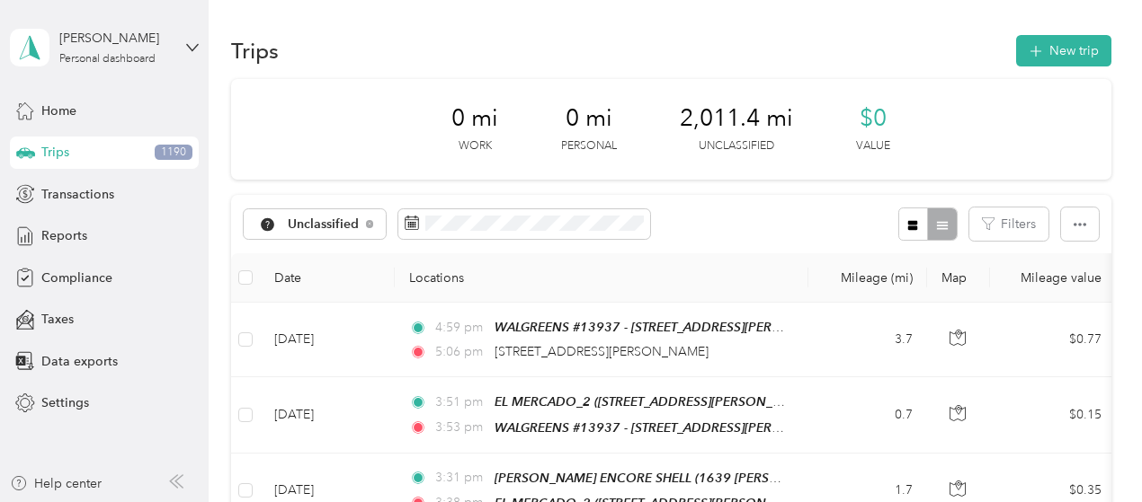
click at [799, 197] on div "Unclassified Filters" at bounding box center [671, 224] width 880 height 58
click at [237, 265] on th at bounding box center [245, 277] width 29 height 49
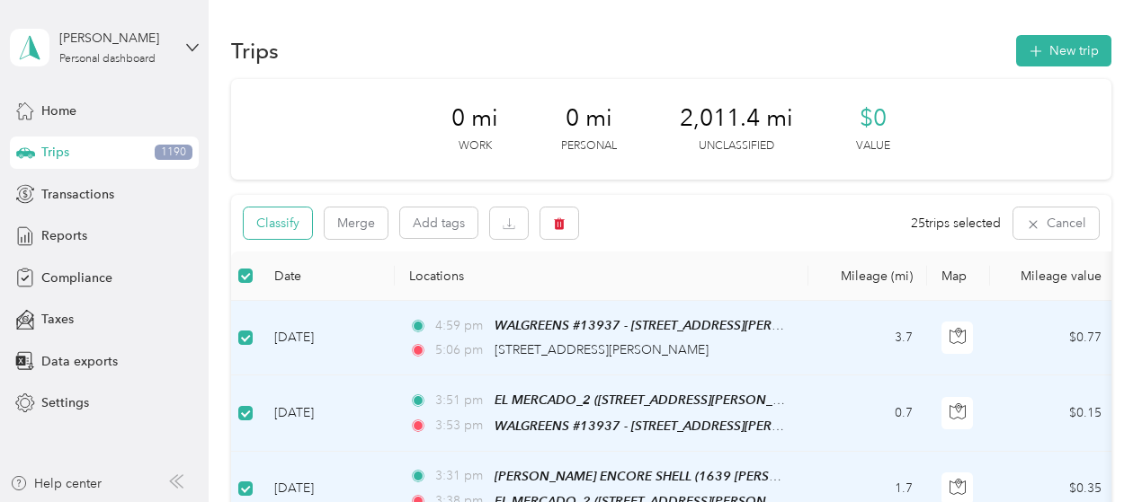
click at [293, 223] on button "Classify" at bounding box center [278, 223] width 68 height 31
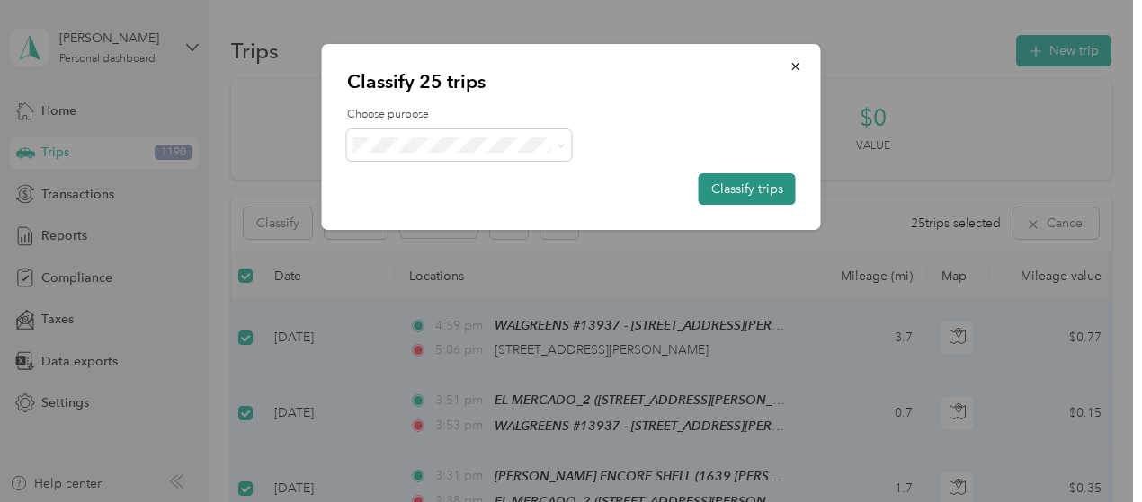
click at [773, 190] on button "Classify trips" at bounding box center [746, 188] width 97 height 31
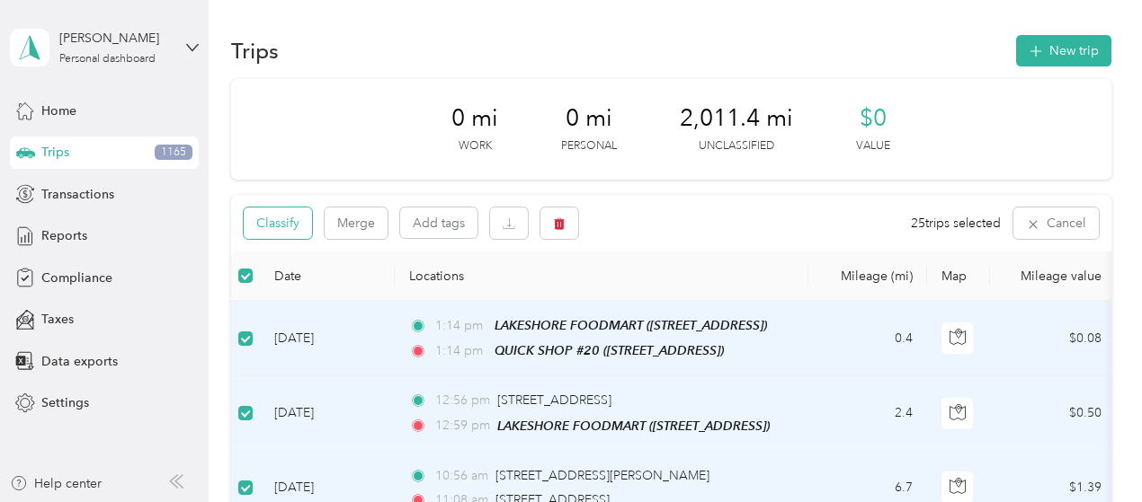
click at [272, 224] on button "Classify" at bounding box center [278, 223] width 68 height 31
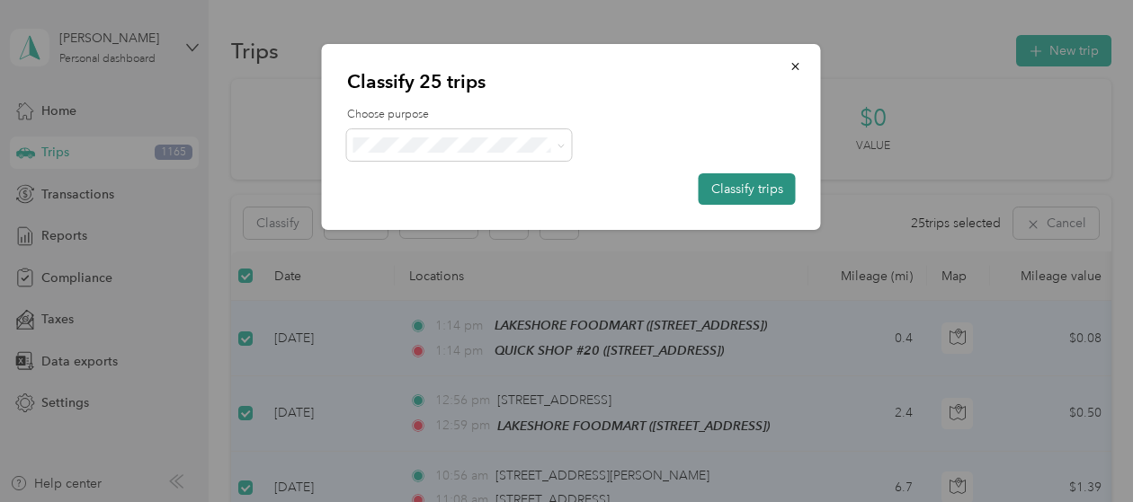
click at [742, 191] on button "Classify trips" at bounding box center [746, 188] width 97 height 31
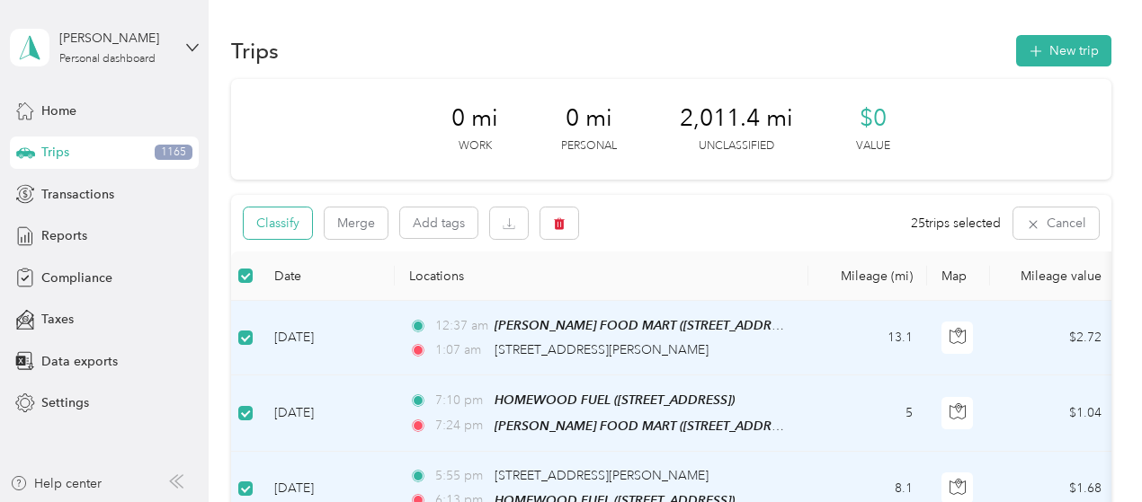
click at [282, 225] on button "Classify" at bounding box center [278, 223] width 68 height 31
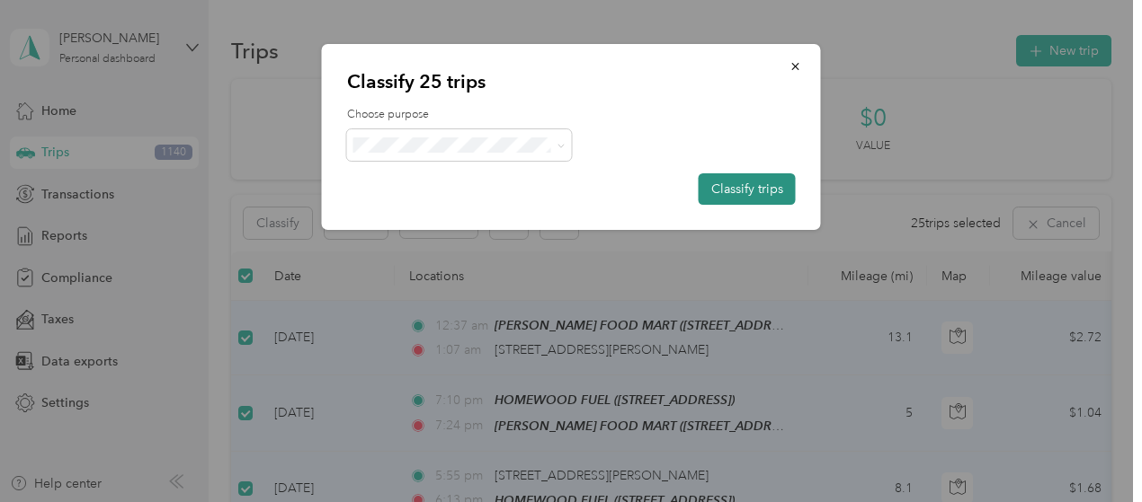
click at [740, 190] on button "Classify trips" at bounding box center [746, 188] width 97 height 31
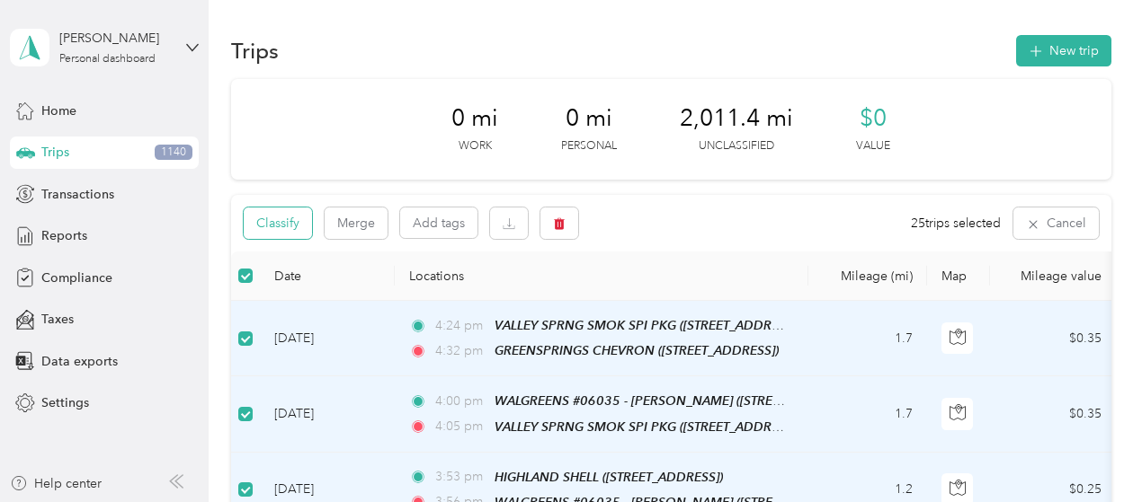
click at [301, 214] on button "Classify" at bounding box center [278, 223] width 68 height 31
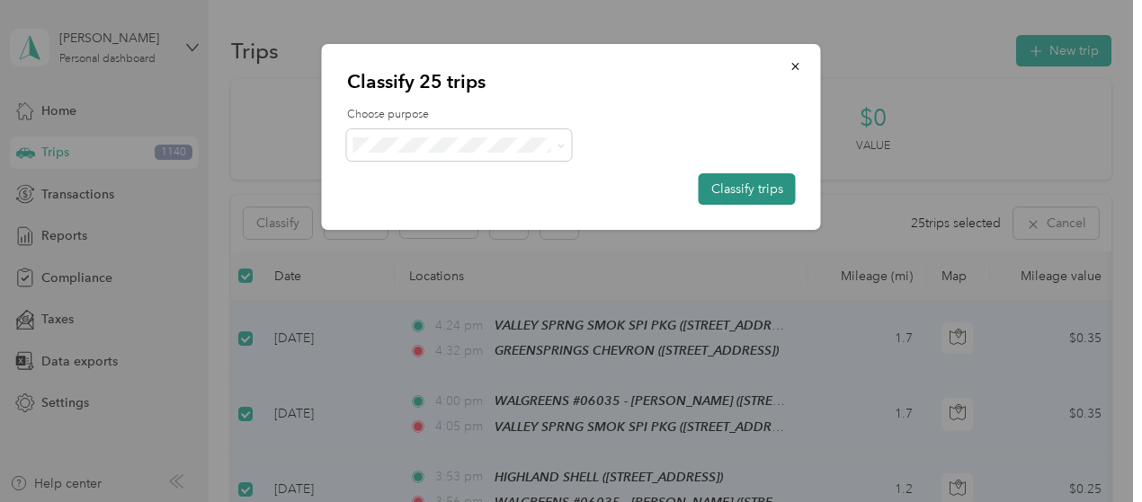
click at [729, 187] on button "Classify trips" at bounding box center [746, 188] width 97 height 31
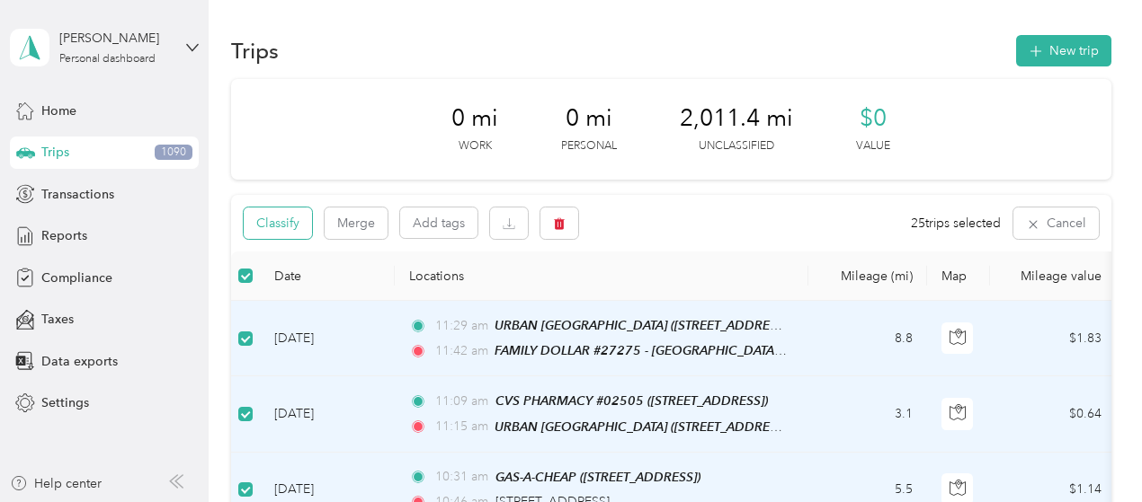
click at [282, 223] on button "Classify" at bounding box center [278, 223] width 68 height 31
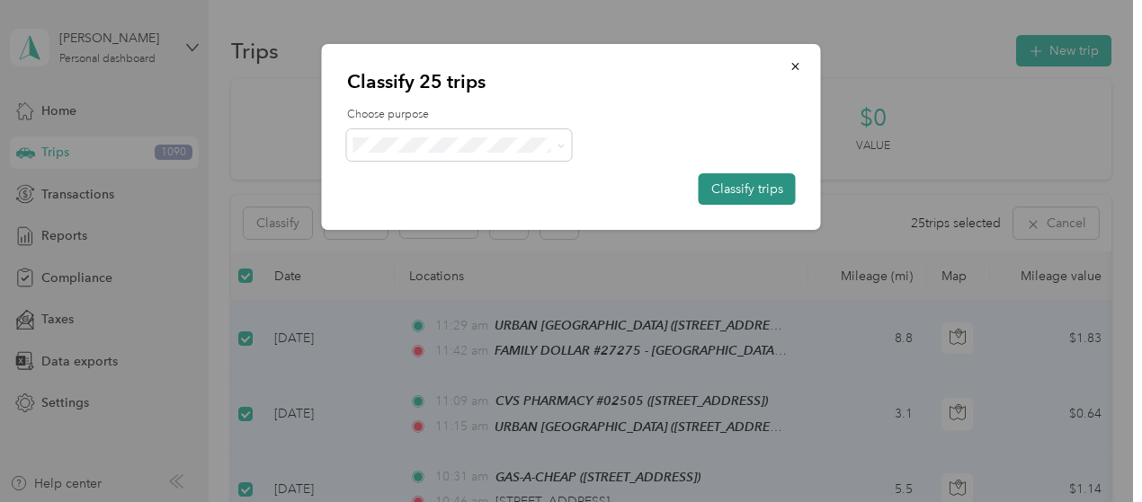
click at [734, 185] on button "Classify trips" at bounding box center [746, 188] width 97 height 31
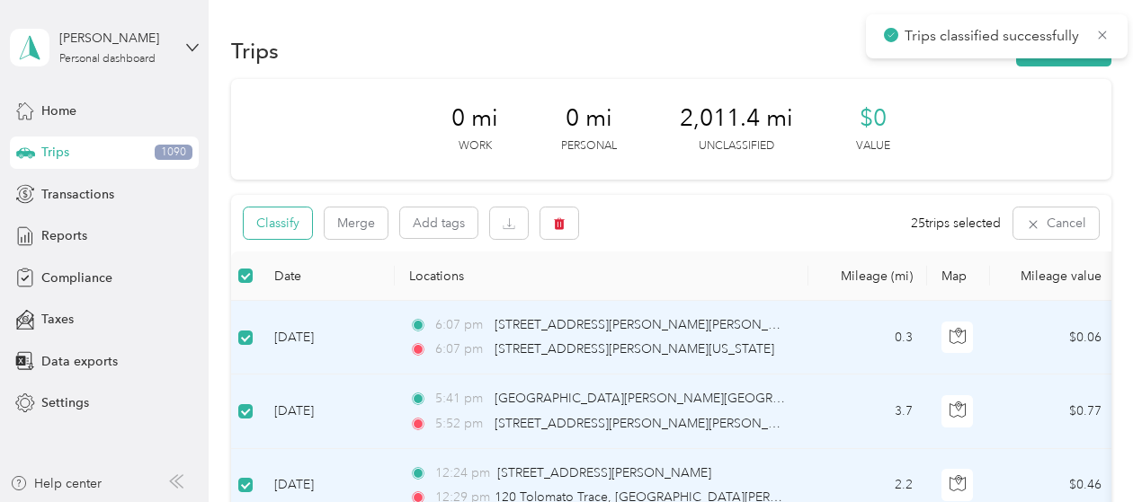
click at [284, 225] on button "Classify" at bounding box center [278, 223] width 68 height 31
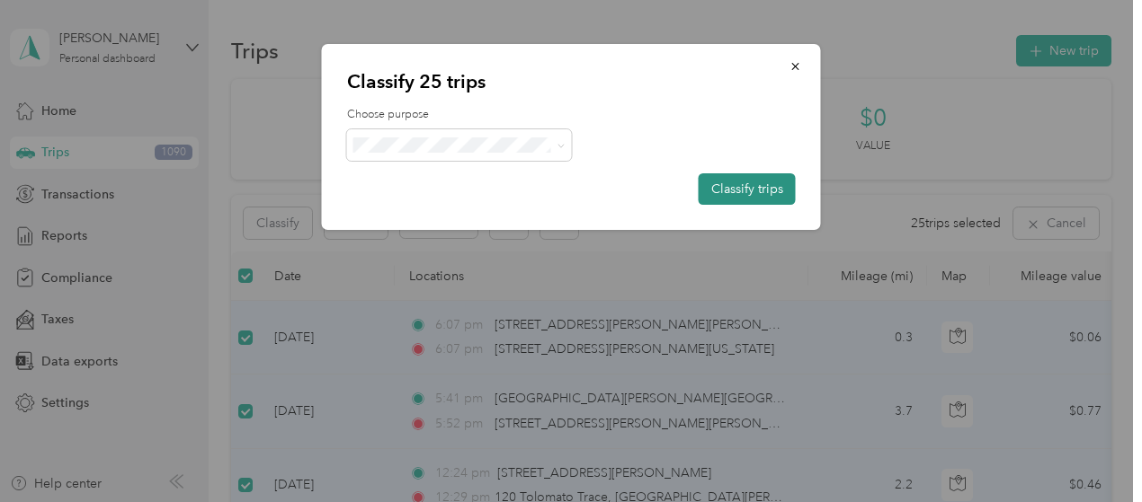
click at [775, 184] on button "Classify trips" at bounding box center [746, 188] width 97 height 31
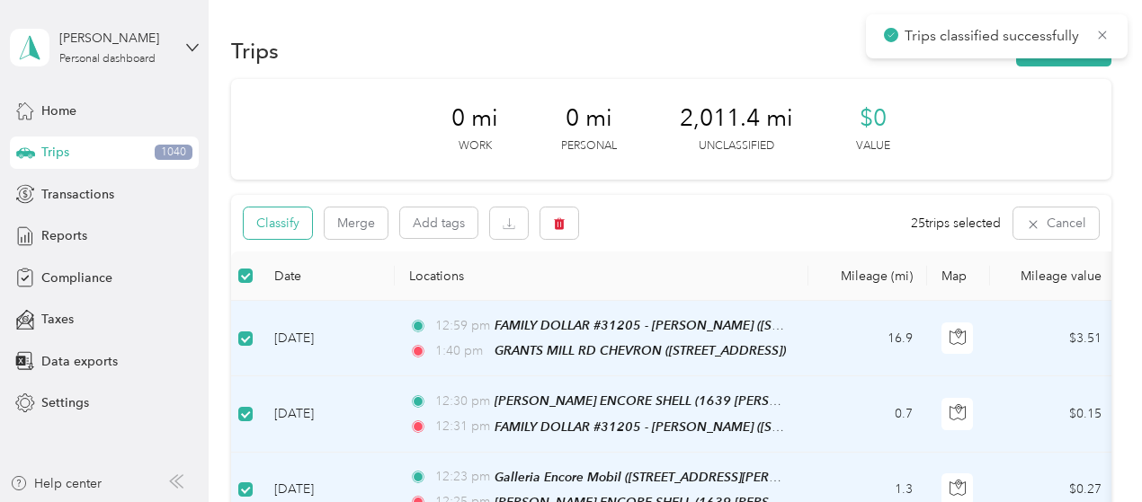
click at [287, 226] on button "Classify" at bounding box center [278, 223] width 68 height 31
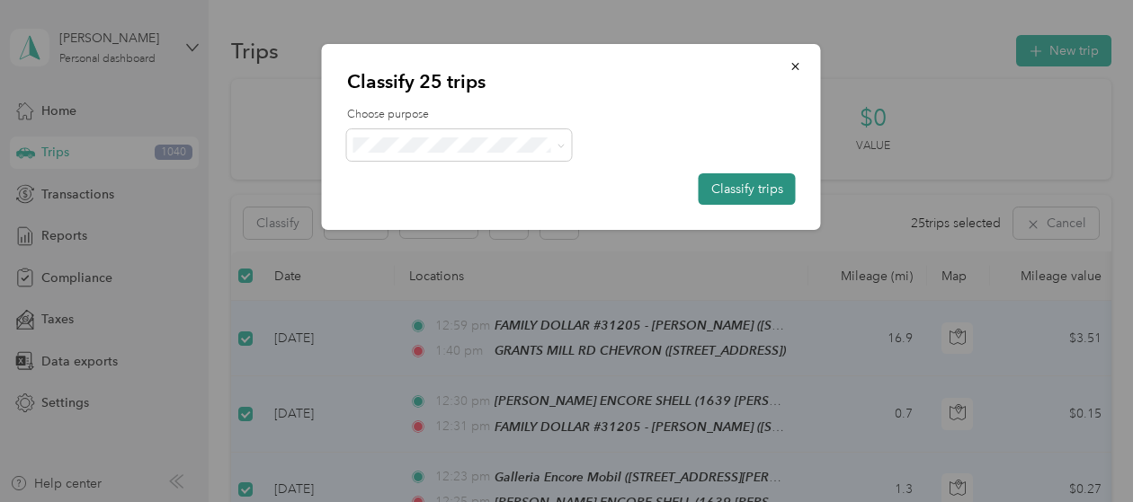
click at [760, 190] on button "Classify trips" at bounding box center [746, 188] width 97 height 31
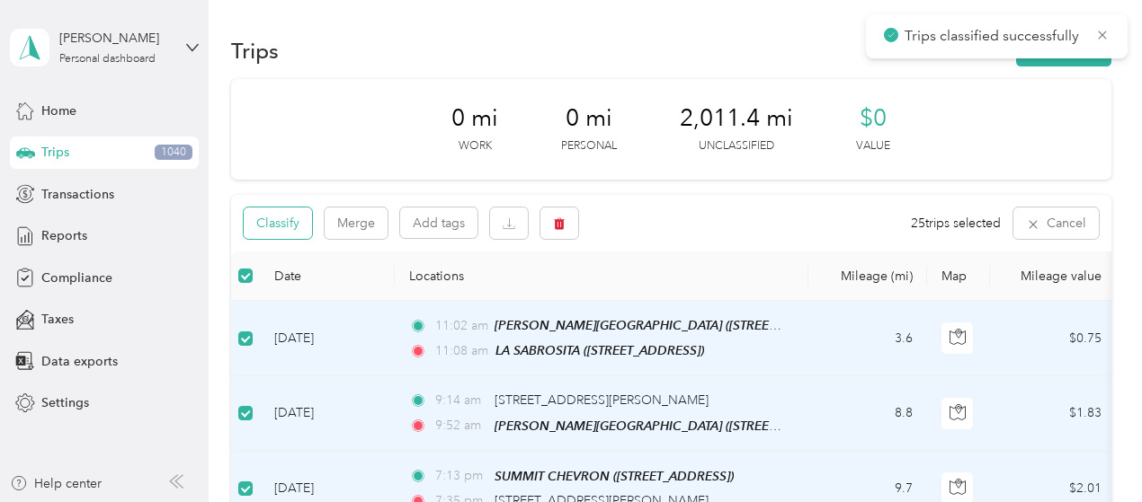
click at [281, 220] on button "Classify" at bounding box center [278, 223] width 68 height 31
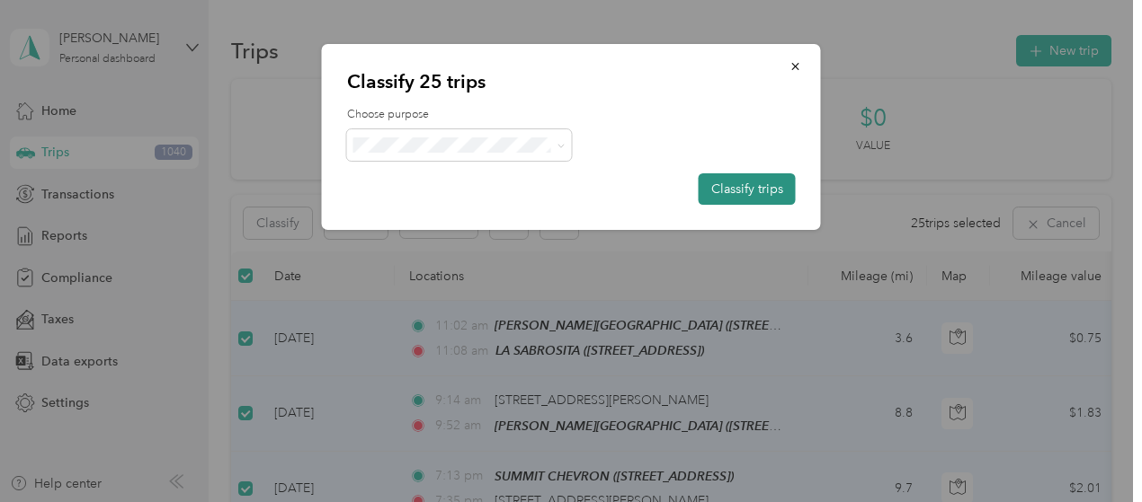
click at [744, 188] on button "Classify trips" at bounding box center [746, 188] width 97 height 31
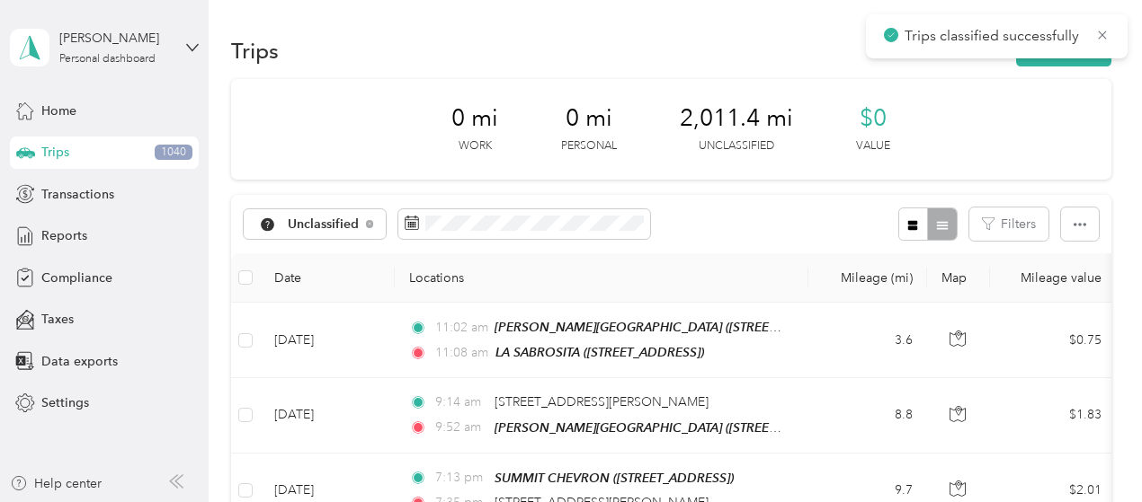
click at [248, 267] on th at bounding box center [245, 277] width 29 height 49
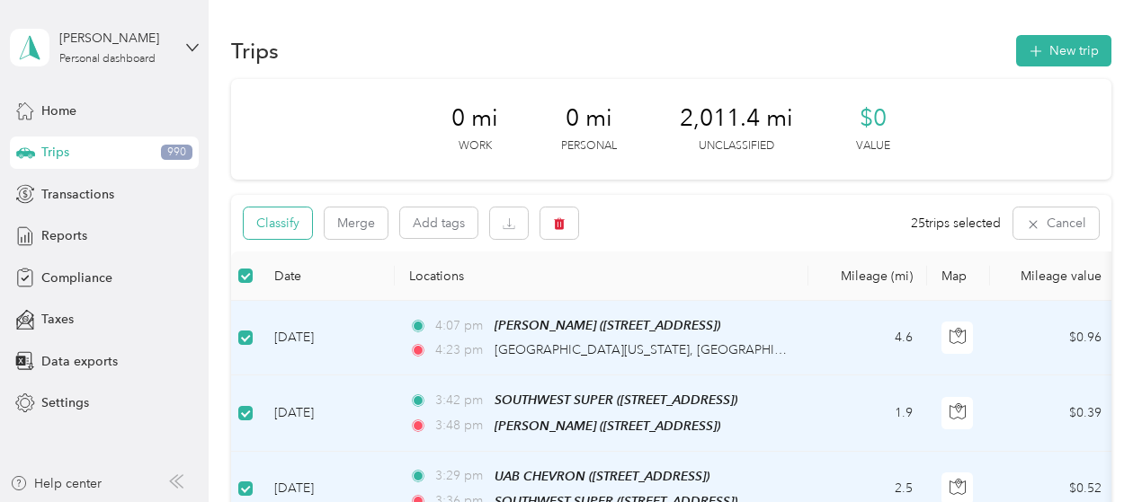
click at [290, 225] on button "Classify" at bounding box center [278, 223] width 68 height 31
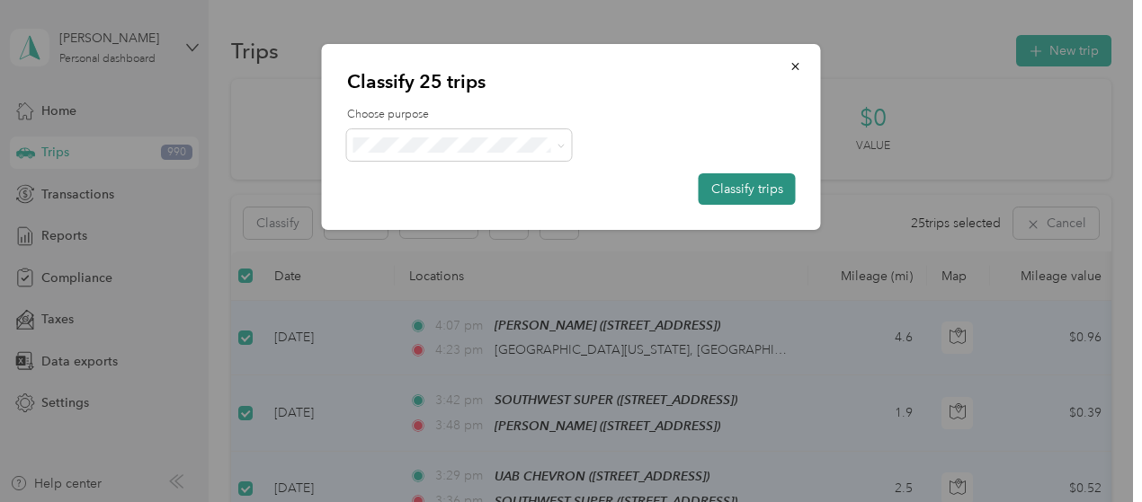
click at [726, 194] on button "Classify trips" at bounding box center [746, 188] width 97 height 31
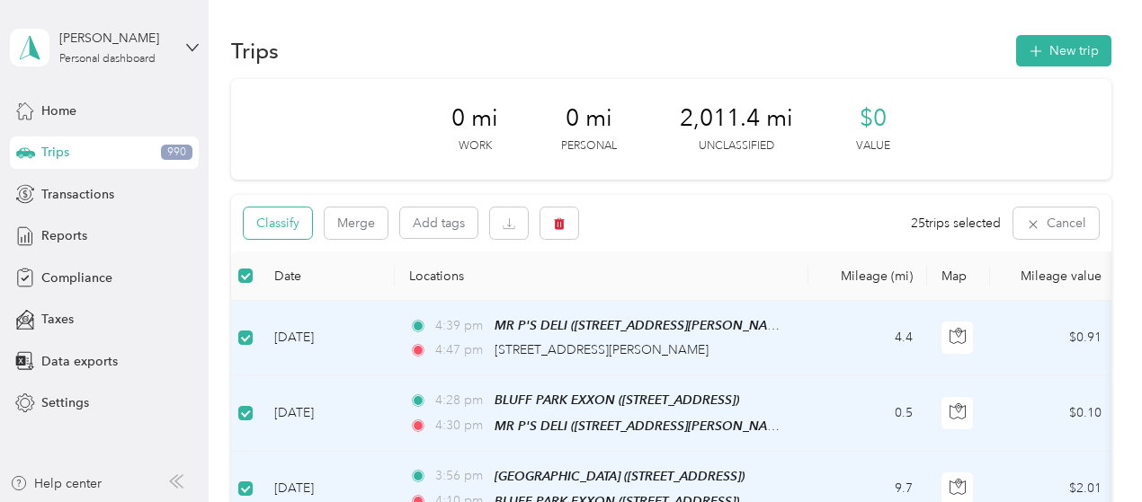
click at [294, 231] on button "Classify" at bounding box center [278, 223] width 68 height 31
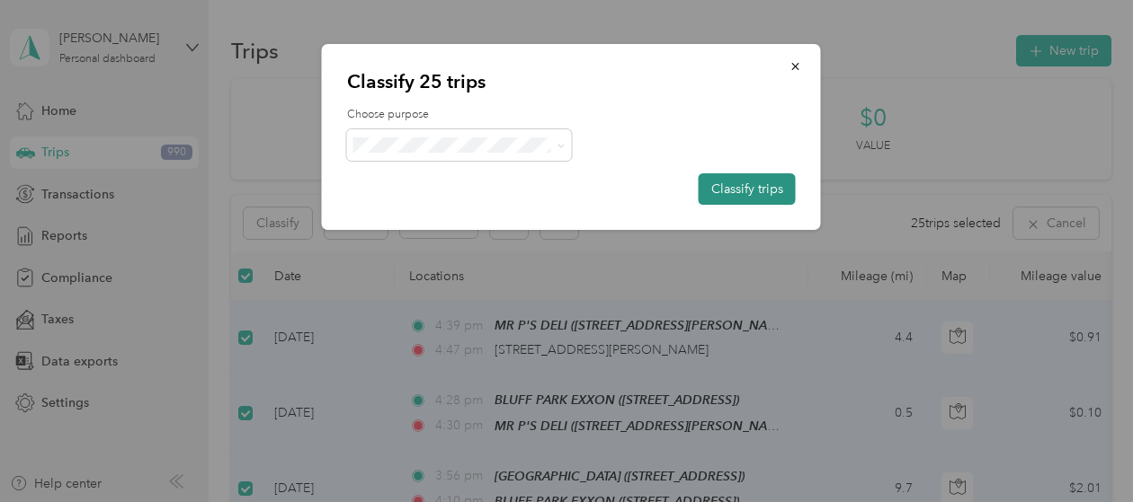
click at [760, 191] on button "Classify trips" at bounding box center [746, 188] width 97 height 31
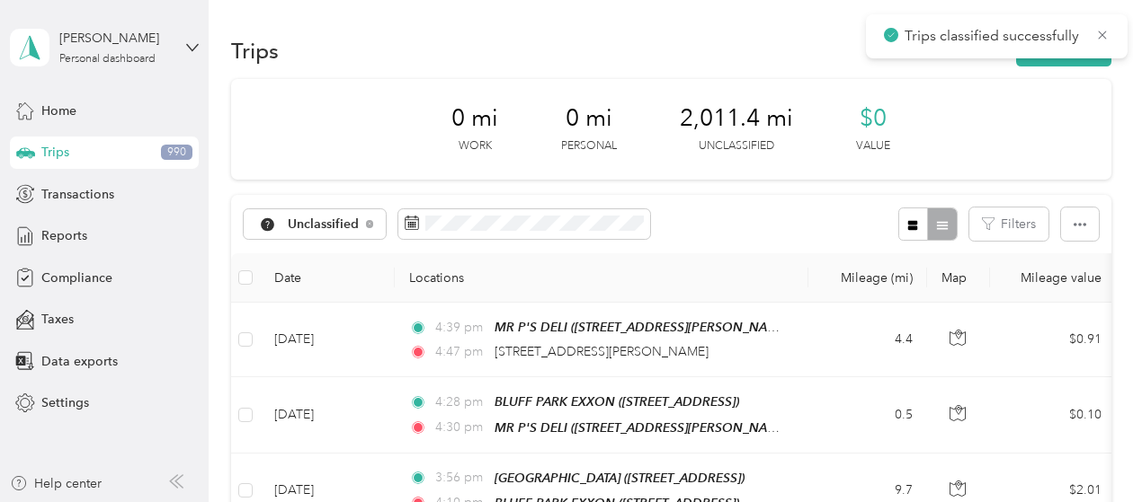
click at [237, 288] on th at bounding box center [245, 277] width 29 height 49
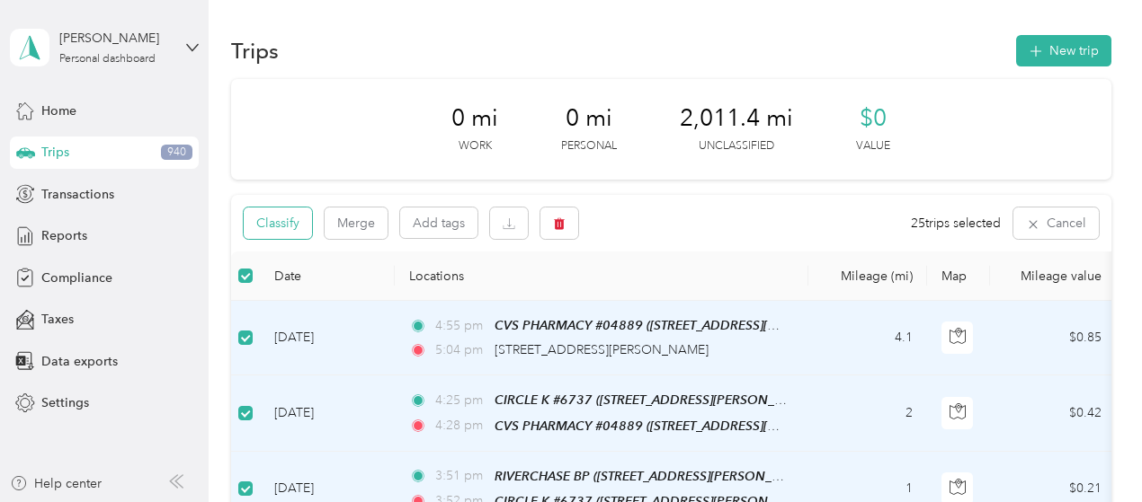
click at [274, 213] on button "Classify" at bounding box center [278, 223] width 68 height 31
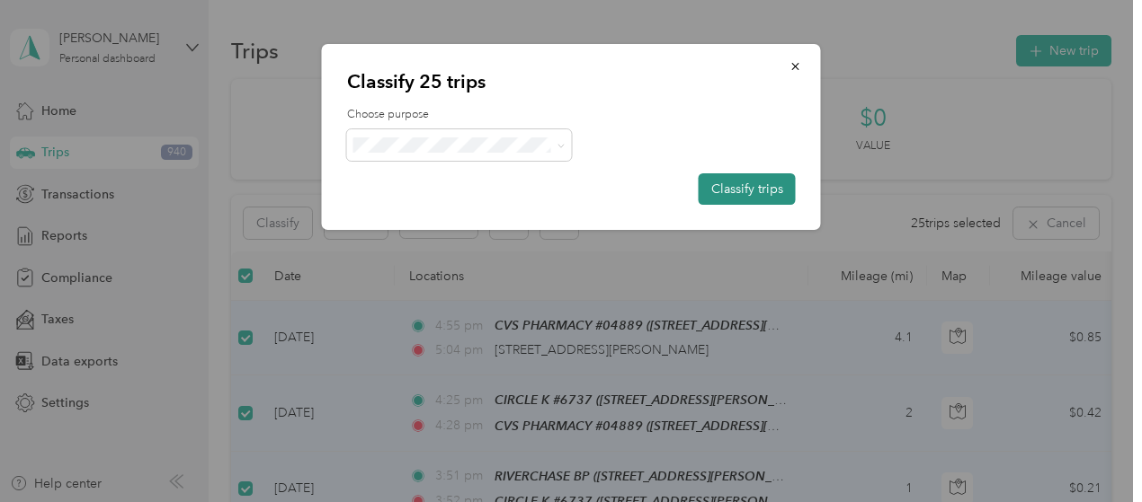
click at [776, 181] on button "Classify trips" at bounding box center [746, 188] width 97 height 31
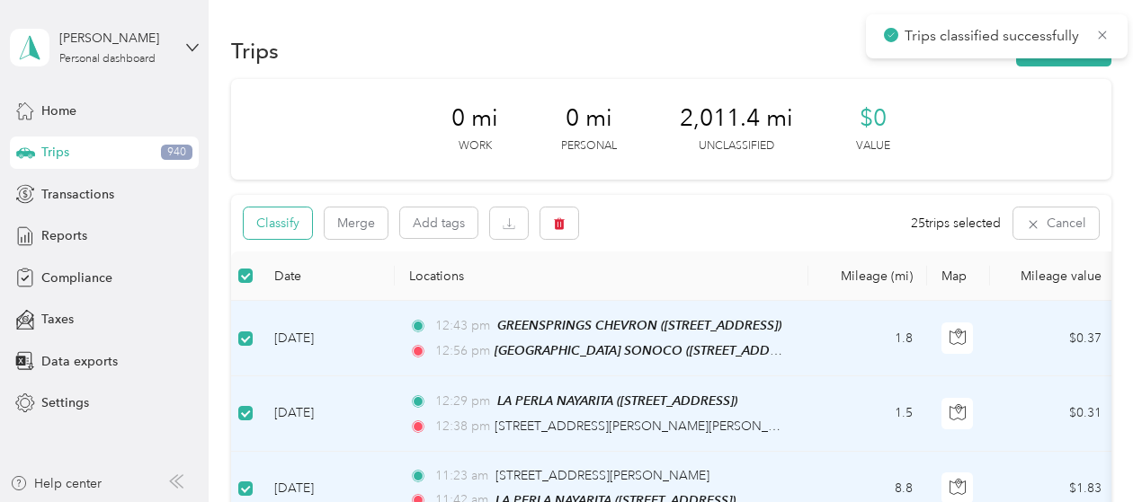
click at [280, 215] on button "Classify" at bounding box center [278, 223] width 68 height 31
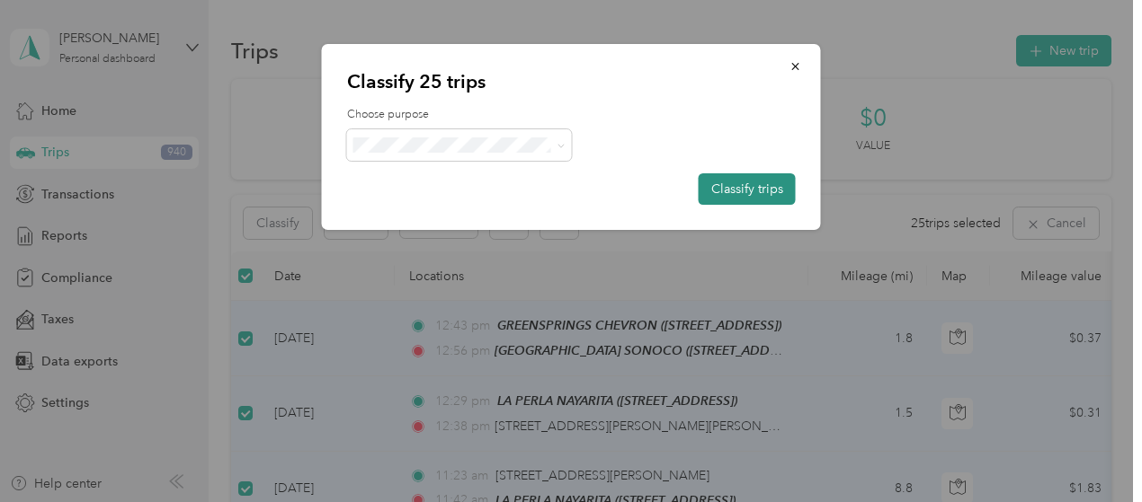
click at [755, 188] on button "Classify trips" at bounding box center [746, 188] width 97 height 31
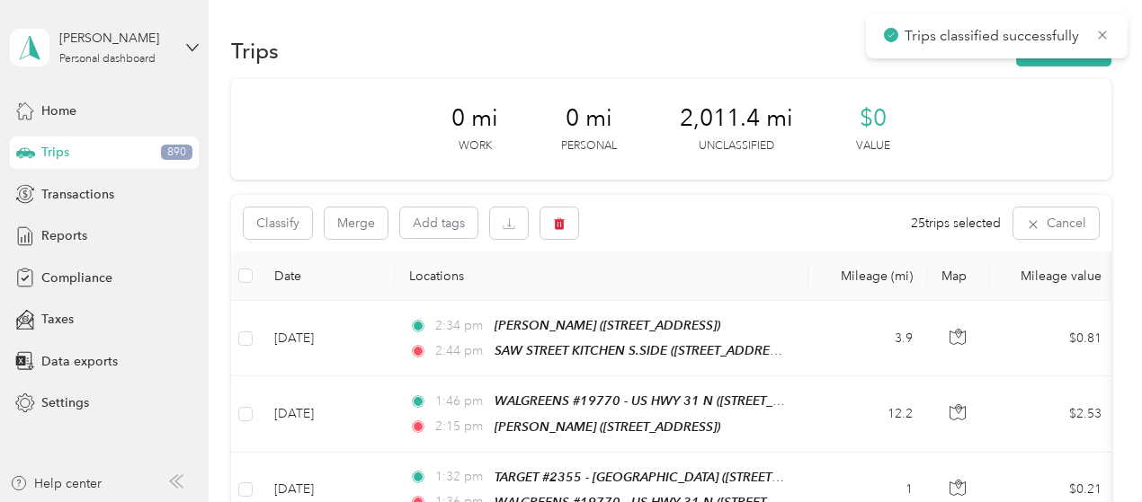
click at [235, 270] on th at bounding box center [245, 276] width 29 height 49
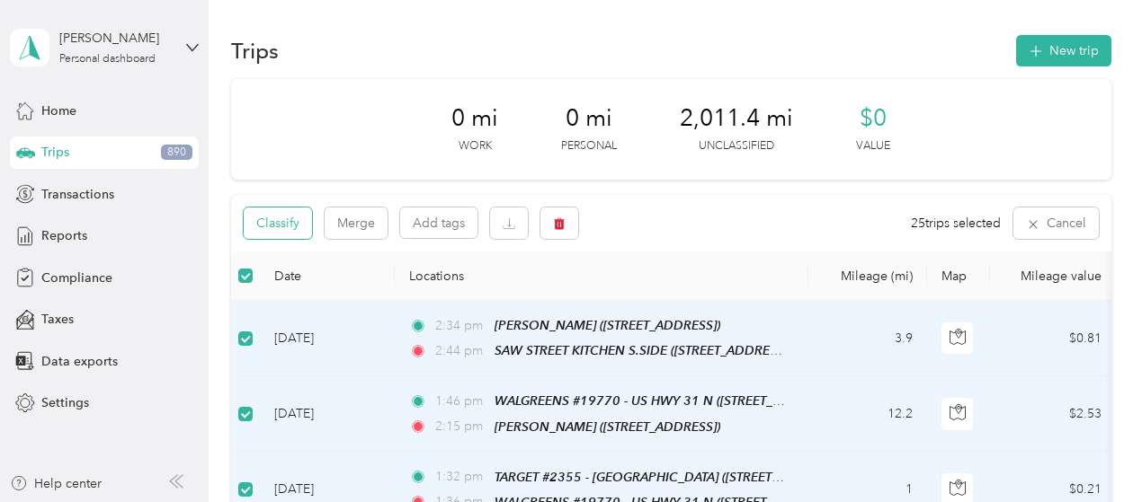
click at [262, 229] on button "Classify" at bounding box center [278, 223] width 68 height 31
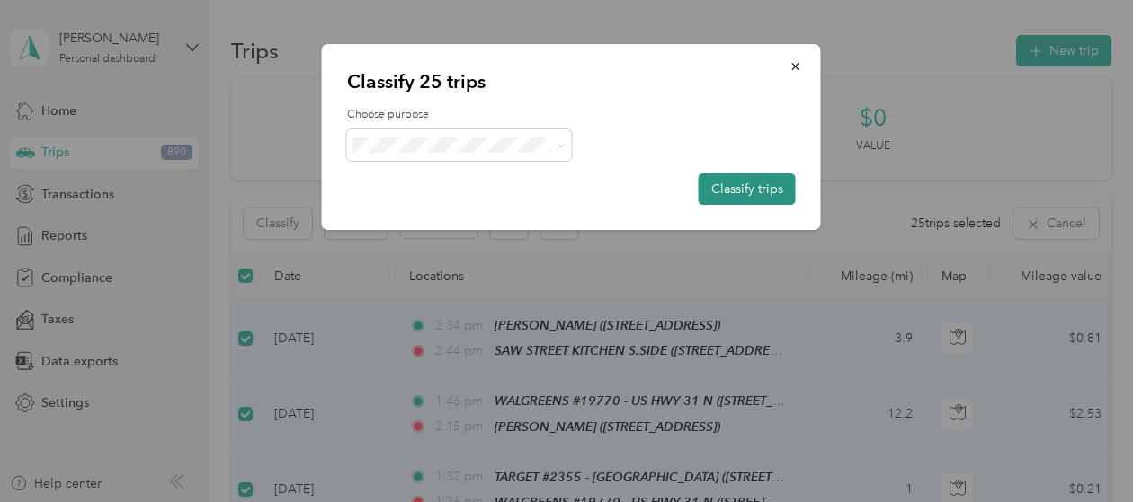
click at [742, 191] on button "Classify trips" at bounding box center [746, 188] width 97 height 31
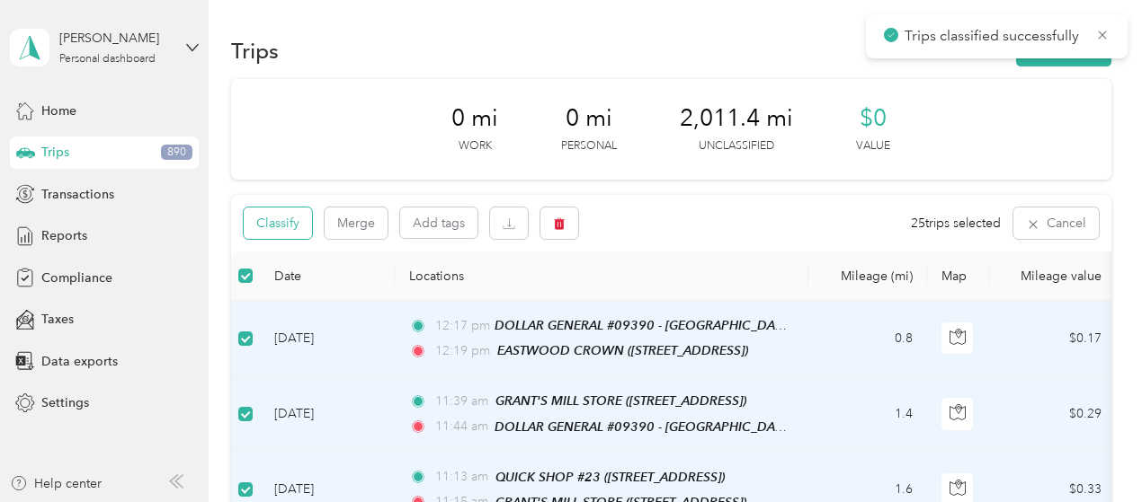
click at [297, 235] on button "Classify" at bounding box center [278, 223] width 68 height 31
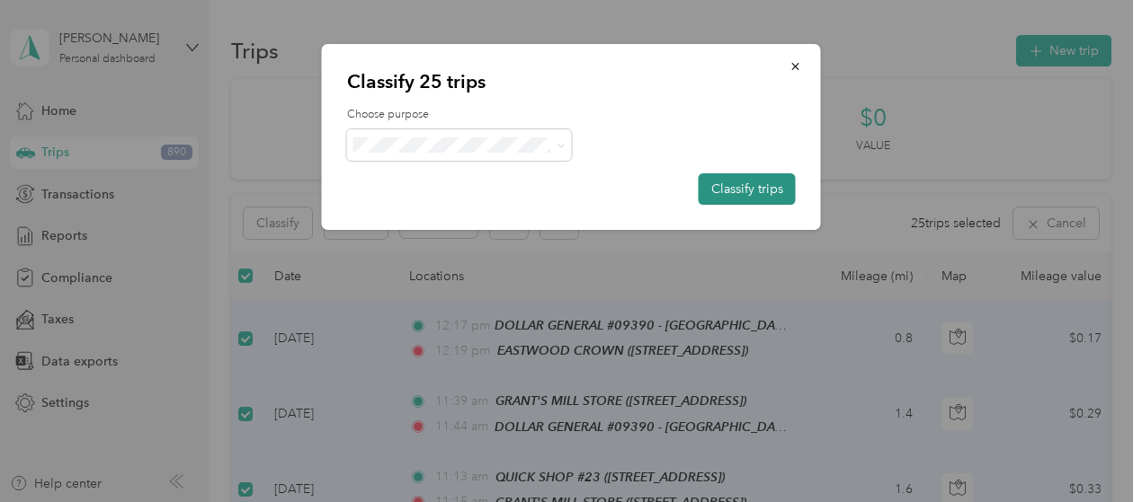
click at [741, 196] on button "Classify trips" at bounding box center [746, 188] width 97 height 31
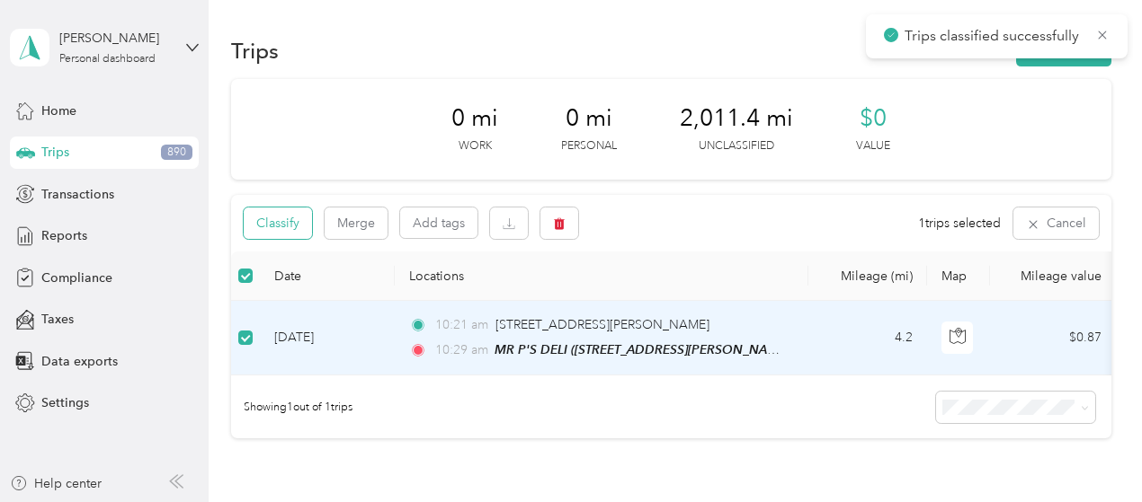
click at [285, 227] on button "Classify" at bounding box center [278, 223] width 68 height 31
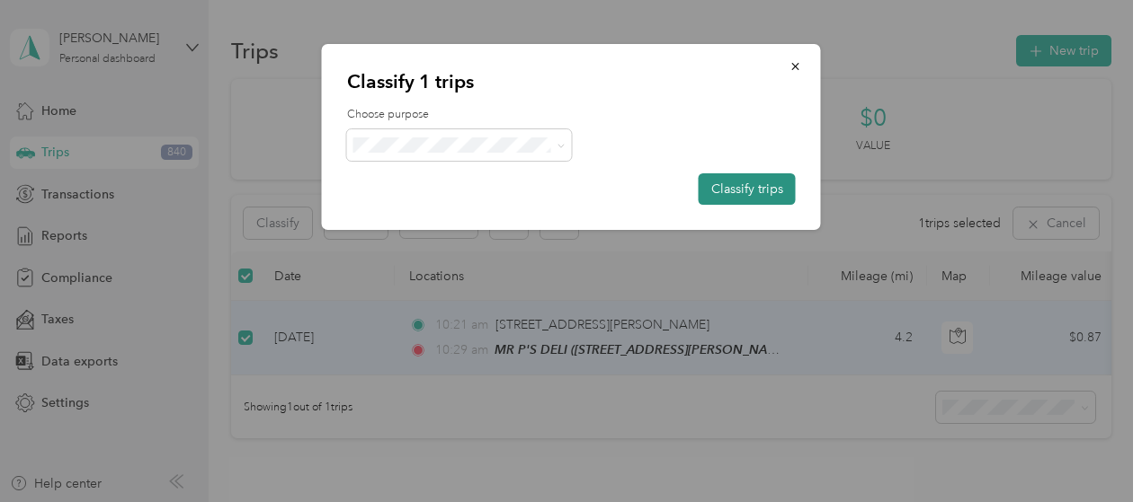
click at [746, 199] on button "Classify trips" at bounding box center [746, 188] width 97 height 31
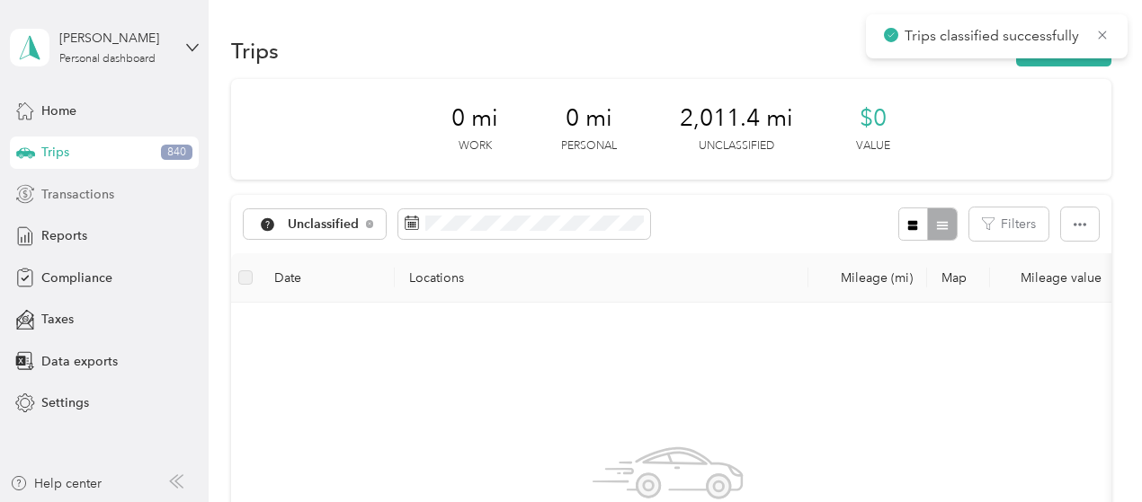
click at [72, 178] on div "Home Trips 840 Transactions Reports Compliance Taxes Data exports Settings" at bounding box center [104, 256] width 189 height 325
click at [73, 183] on div "Transactions" at bounding box center [104, 194] width 189 height 32
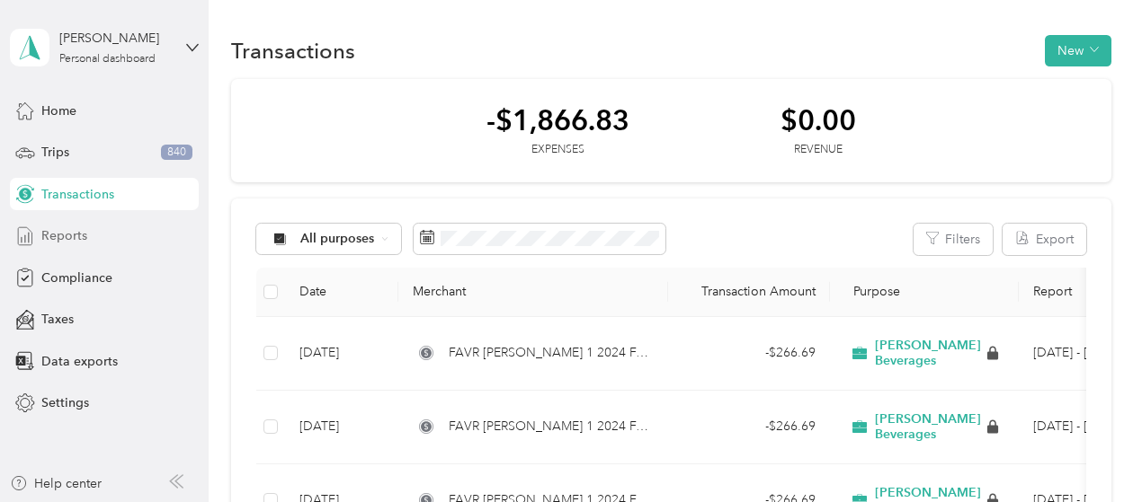
click at [96, 233] on div "Reports" at bounding box center [104, 236] width 189 height 32
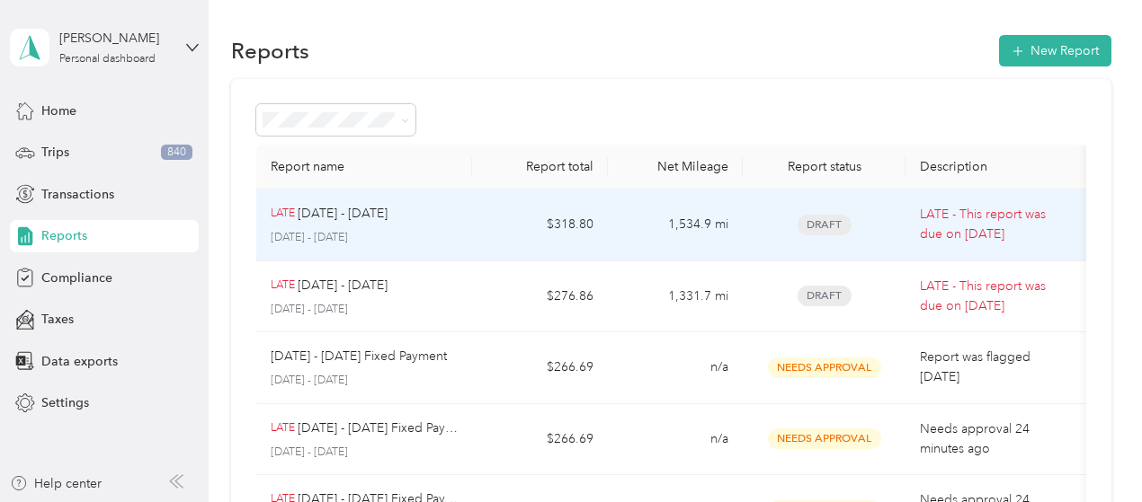
click at [456, 235] on p "[DATE] - [DATE]" at bounding box center [365, 238] width 188 height 16
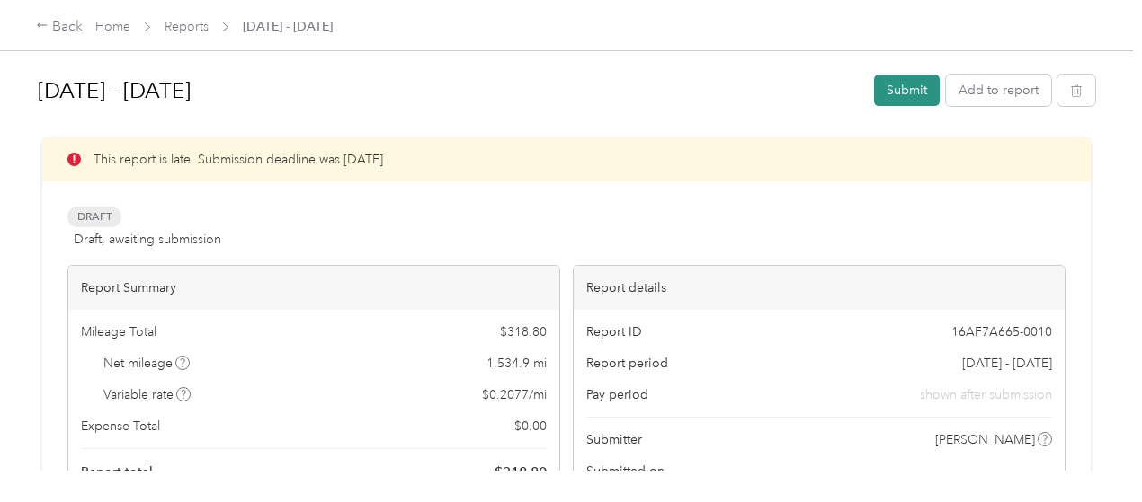
click at [885, 89] on button "Submit" at bounding box center [907, 90] width 66 height 31
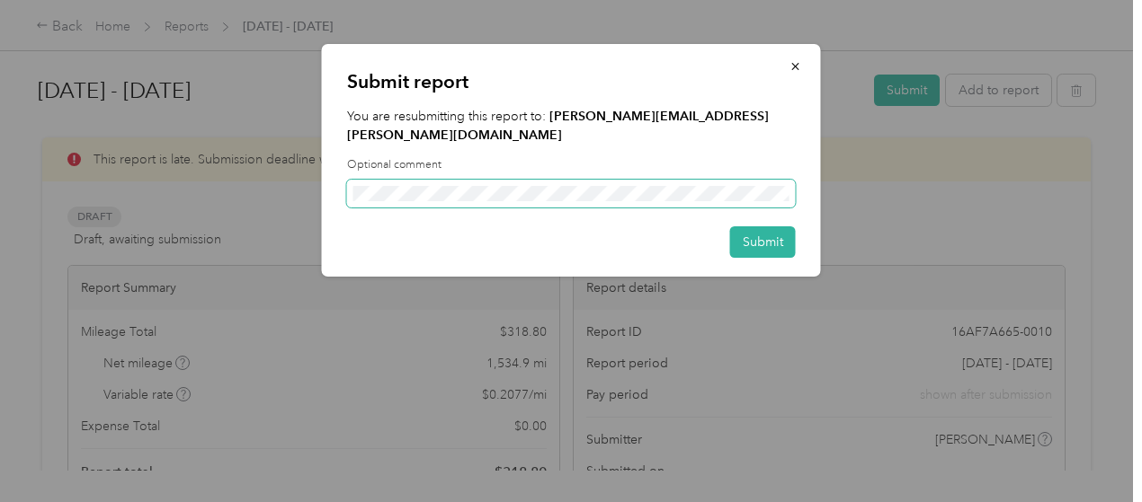
click at [162, 502] on div "Submit report You are resubmitting this report to: [PERSON_NAME][EMAIL_ADDRESS]…" at bounding box center [566, 502] width 1133 height 0
click at [756, 227] on button "Submit" at bounding box center [763, 242] width 66 height 31
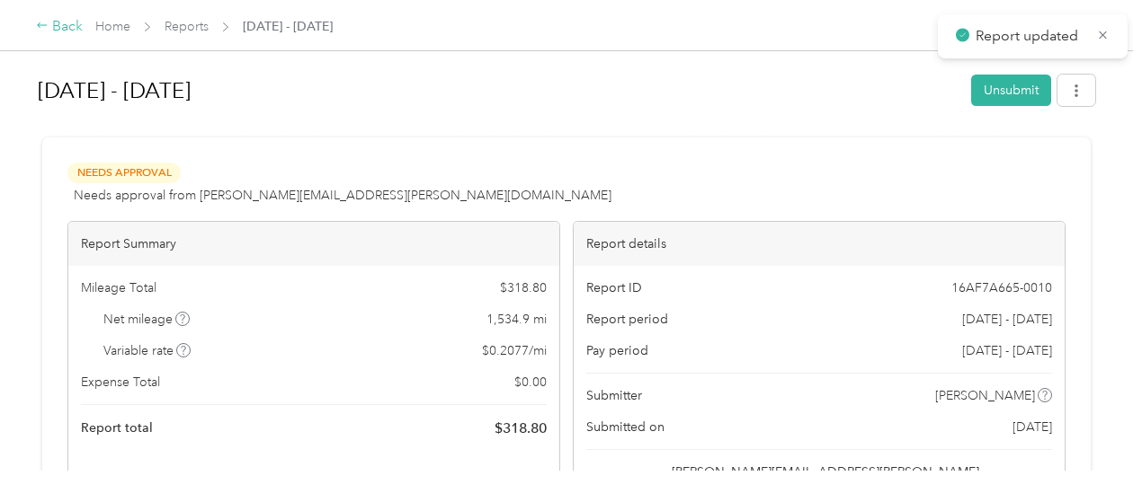
click at [57, 23] on div "Back" at bounding box center [59, 27] width 47 height 22
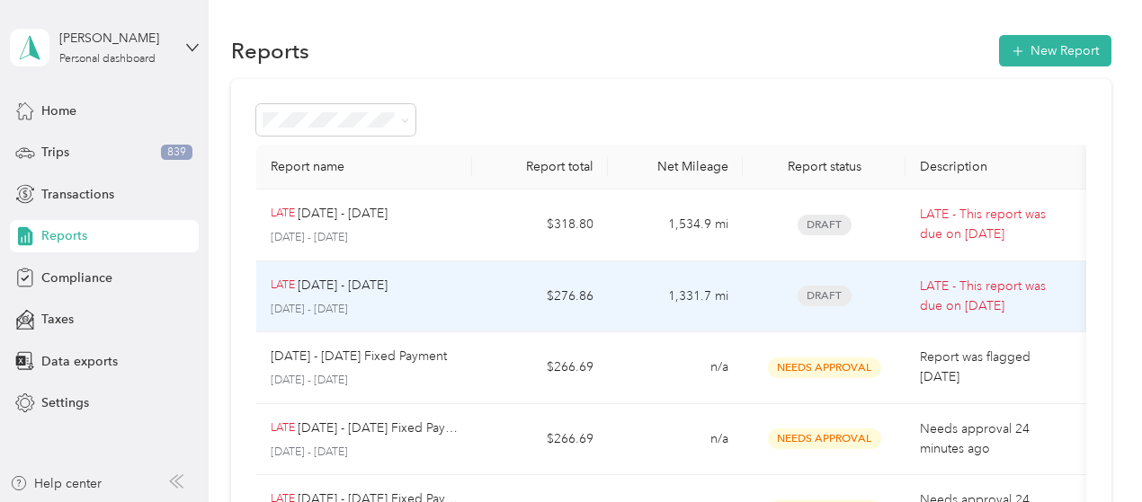
click at [436, 287] on div "LATE [DATE] - [DATE]" at bounding box center [365, 286] width 188 height 20
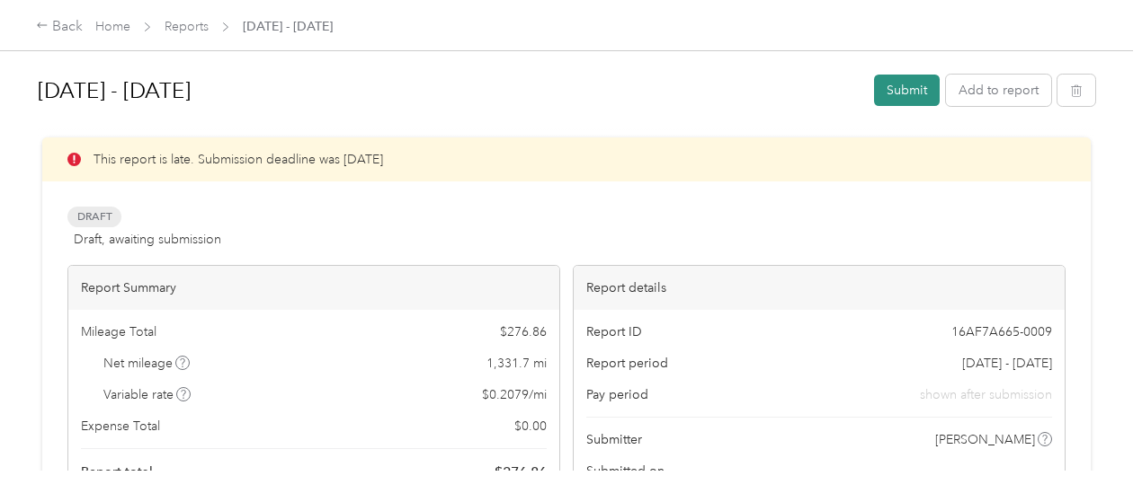
click at [894, 82] on button "Submit" at bounding box center [907, 90] width 66 height 31
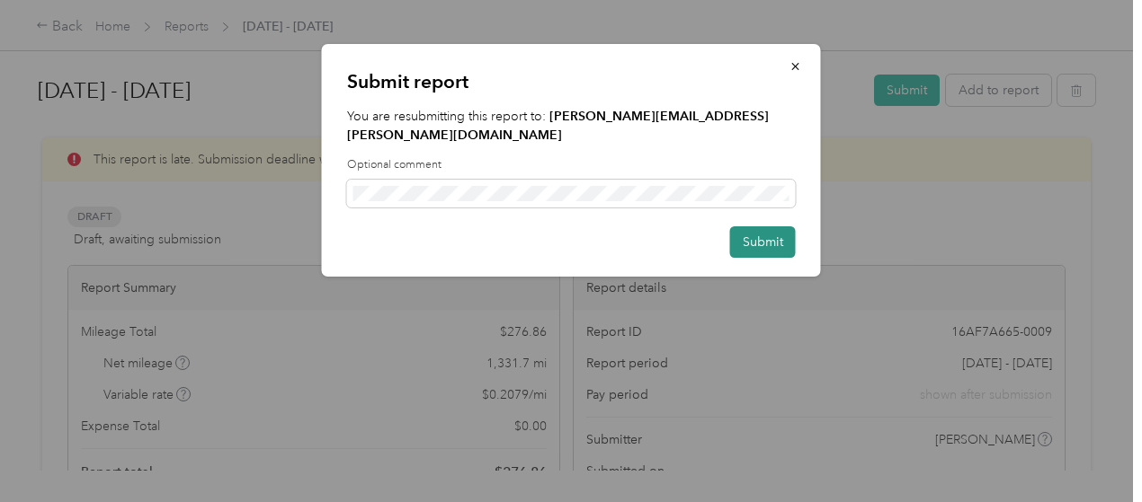
click at [768, 227] on button "Submit" at bounding box center [763, 242] width 66 height 31
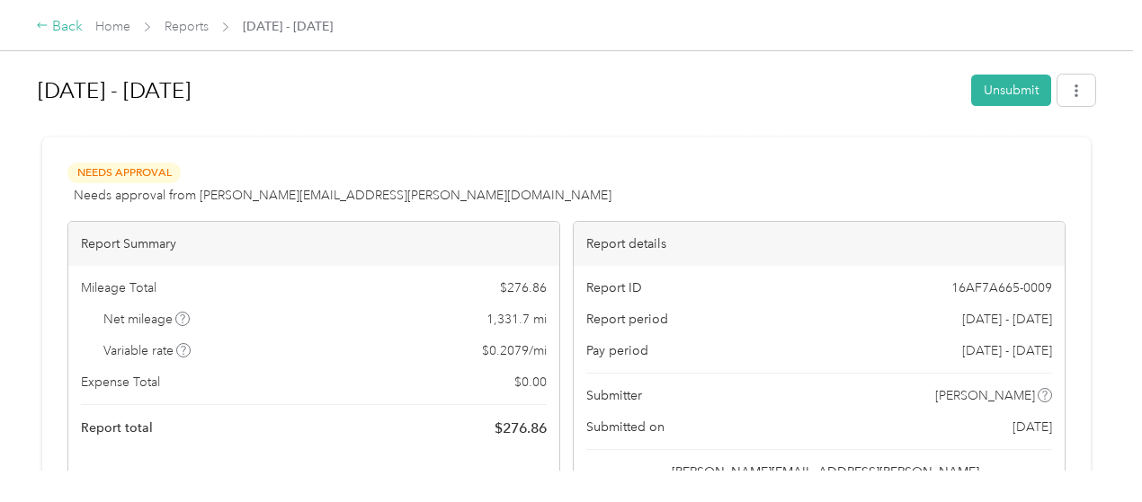
click at [65, 30] on div "Back" at bounding box center [59, 27] width 47 height 22
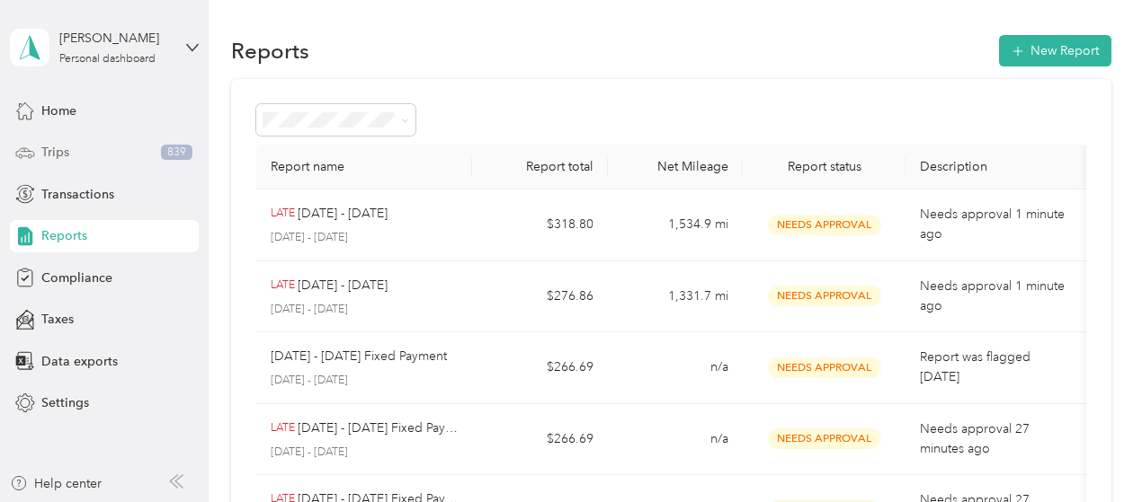
click at [104, 162] on div "Trips 839" at bounding box center [104, 153] width 189 height 32
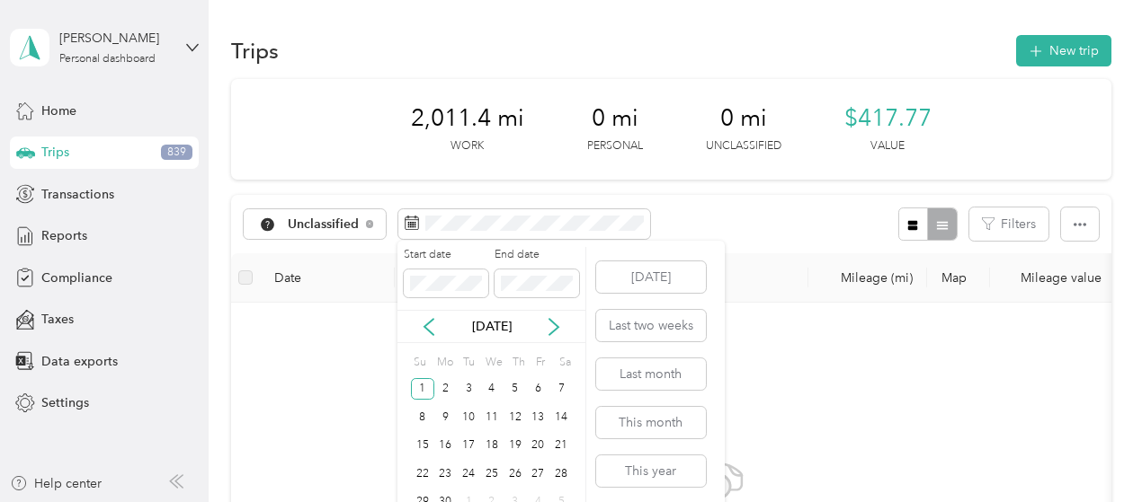
click at [564, 298] on div "Start date End date" at bounding box center [491, 278] width 188 height 63
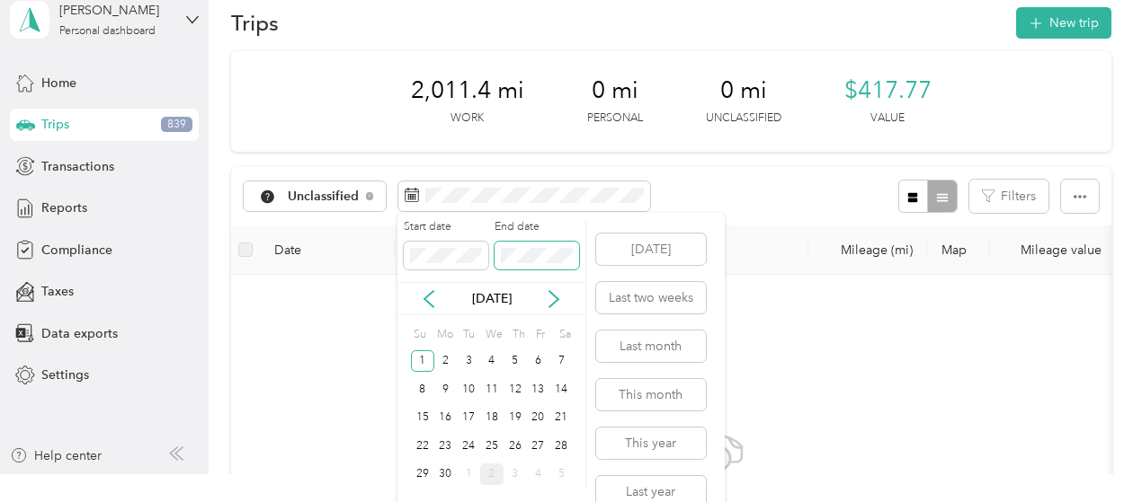
scroll to position [53, 0]
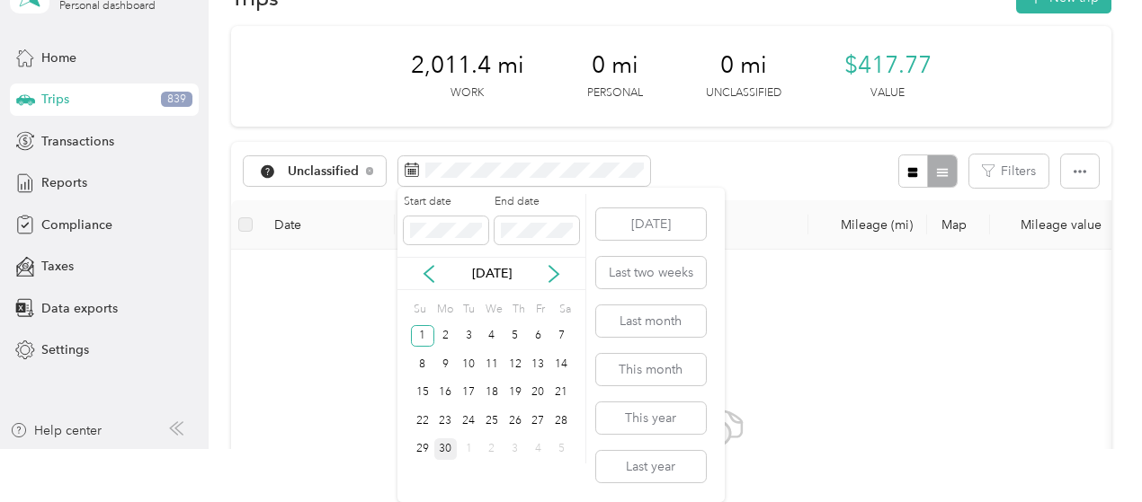
click at [442, 456] on div "30" at bounding box center [445, 450] width 23 height 22
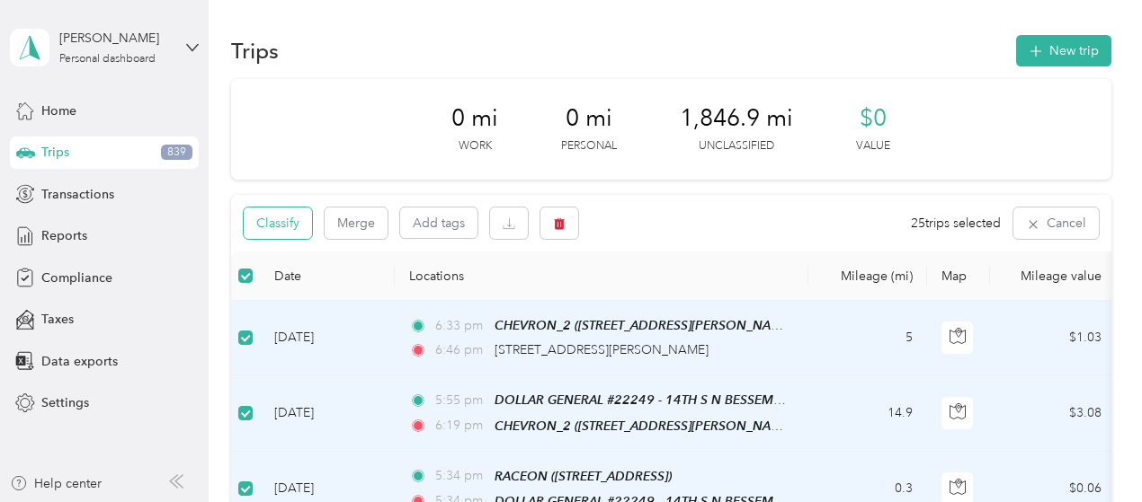
click at [295, 235] on button "Classify" at bounding box center [278, 223] width 68 height 31
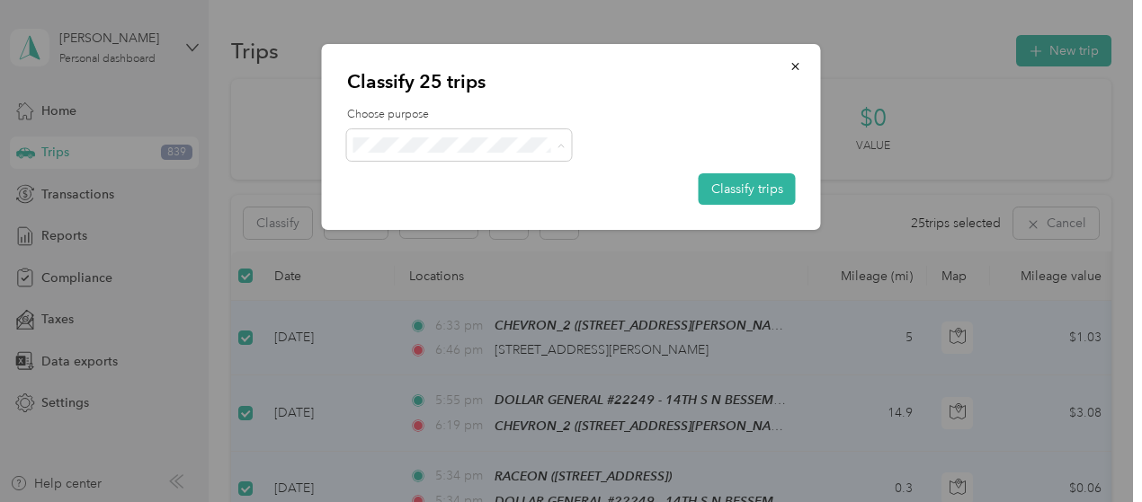
click at [431, 182] on span "[PERSON_NAME] Beverages" at bounding box center [476, 178] width 171 height 19
click at [760, 186] on button "Classify trips" at bounding box center [746, 188] width 97 height 31
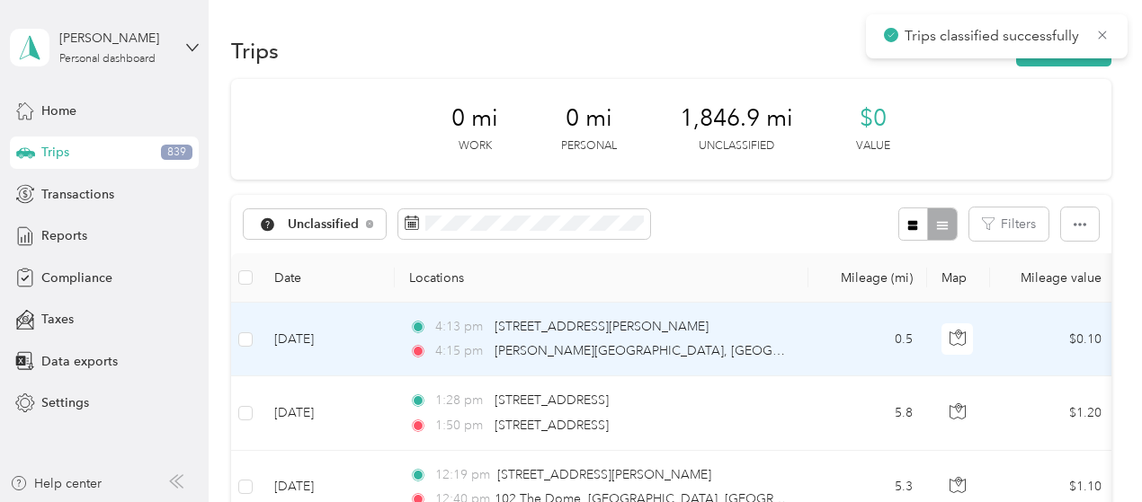
click at [236, 271] on th at bounding box center [245, 277] width 29 height 49
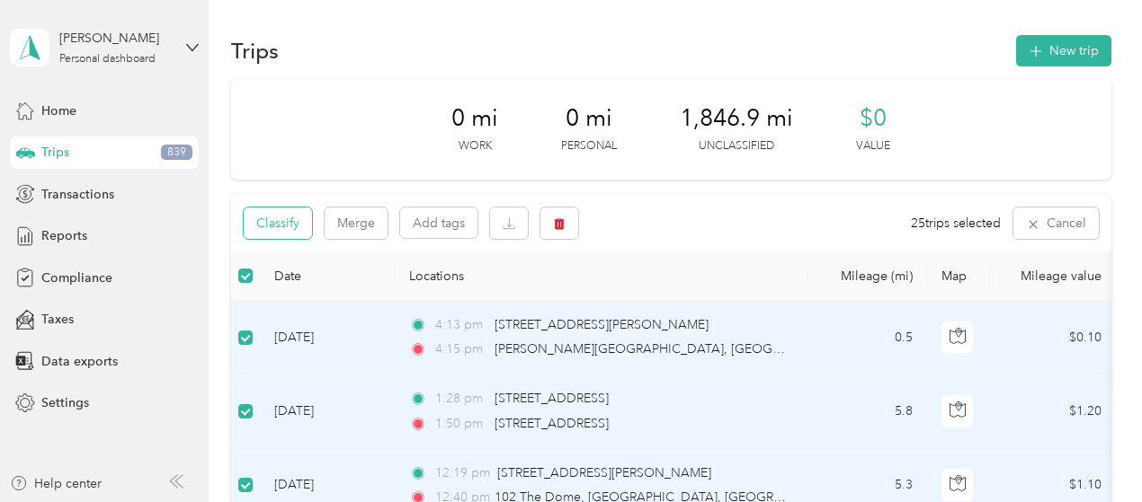
click at [283, 228] on button "Classify" at bounding box center [278, 223] width 68 height 31
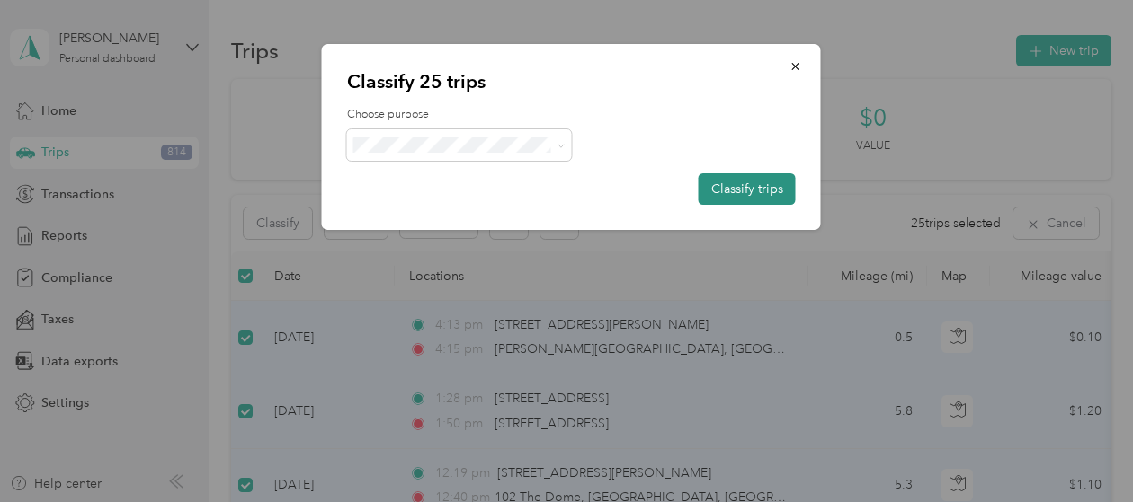
click at [774, 188] on button "Classify trips" at bounding box center [746, 188] width 97 height 31
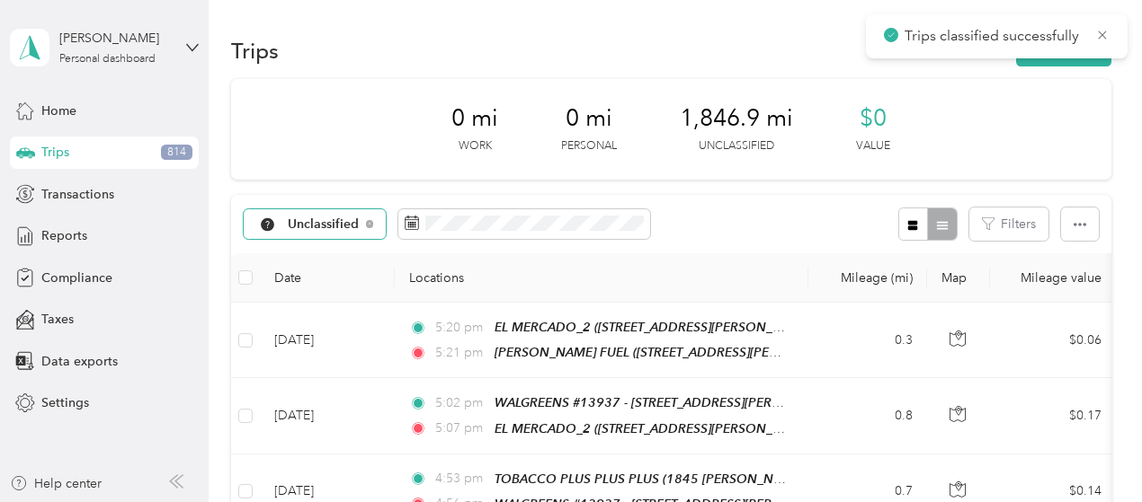
click at [348, 221] on span "Unclassified" at bounding box center [324, 224] width 72 height 13
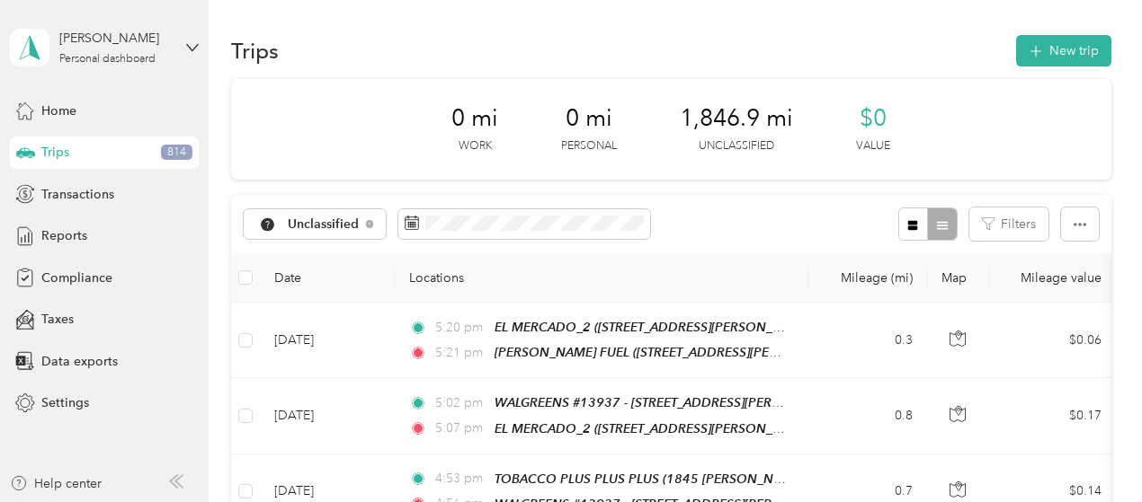
click at [322, 314] on span "[PERSON_NAME] Beverages" at bounding box center [374, 317] width 171 height 19
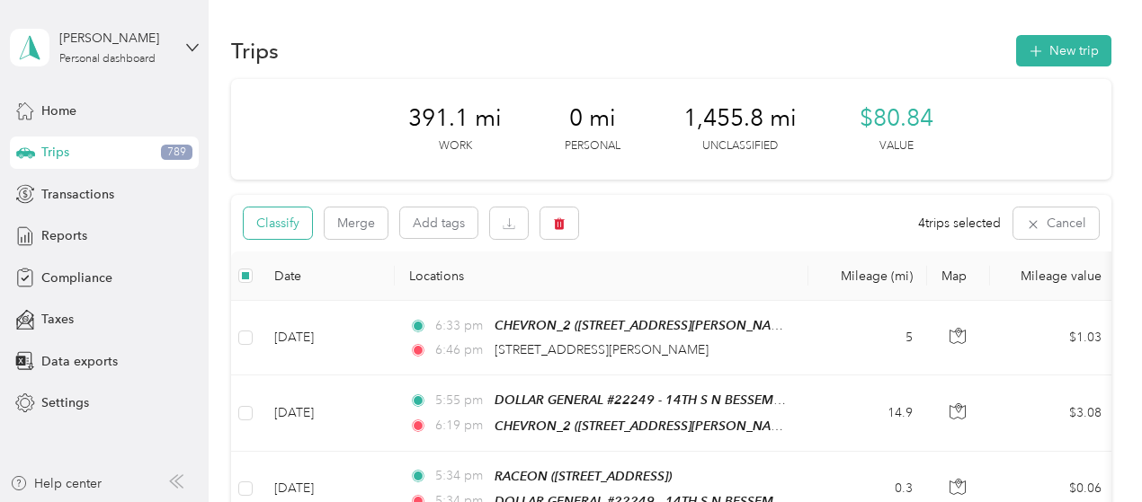
click at [292, 223] on button "Classify" at bounding box center [278, 223] width 68 height 31
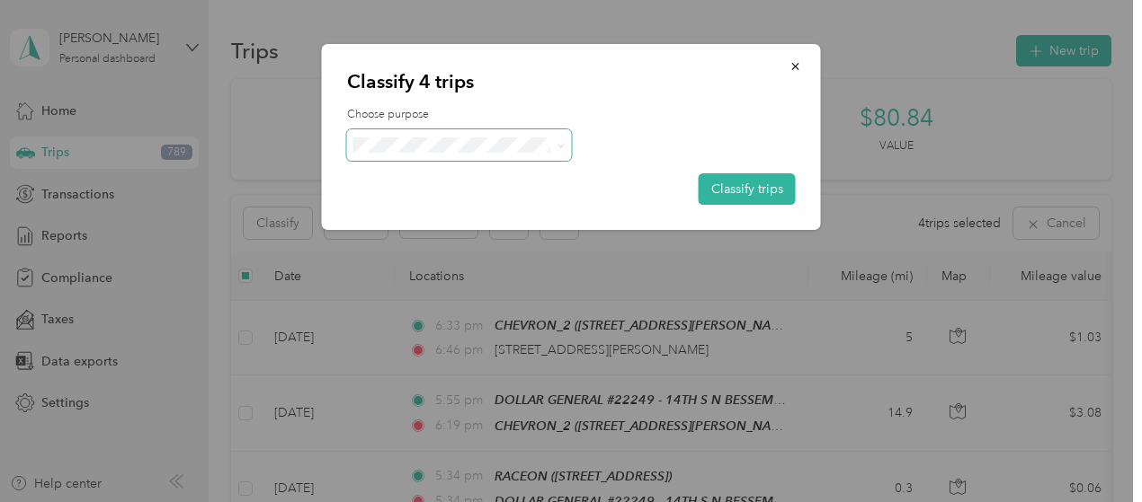
click at [448, 158] on span at bounding box center [459, 144] width 225 height 31
click at [422, 202] on span "Personal" at bounding box center [487, 209] width 193 height 19
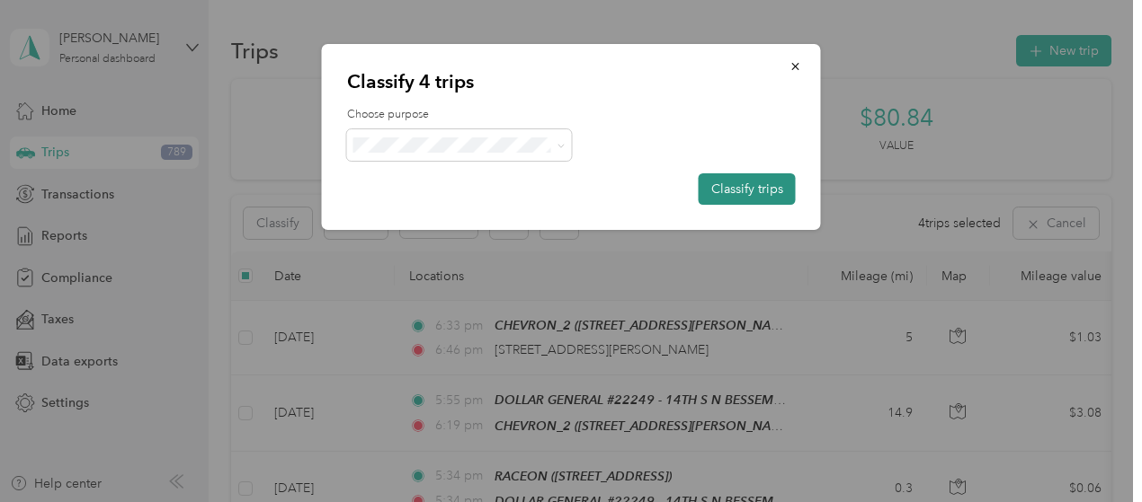
click at [774, 193] on button "Classify trips" at bounding box center [746, 188] width 97 height 31
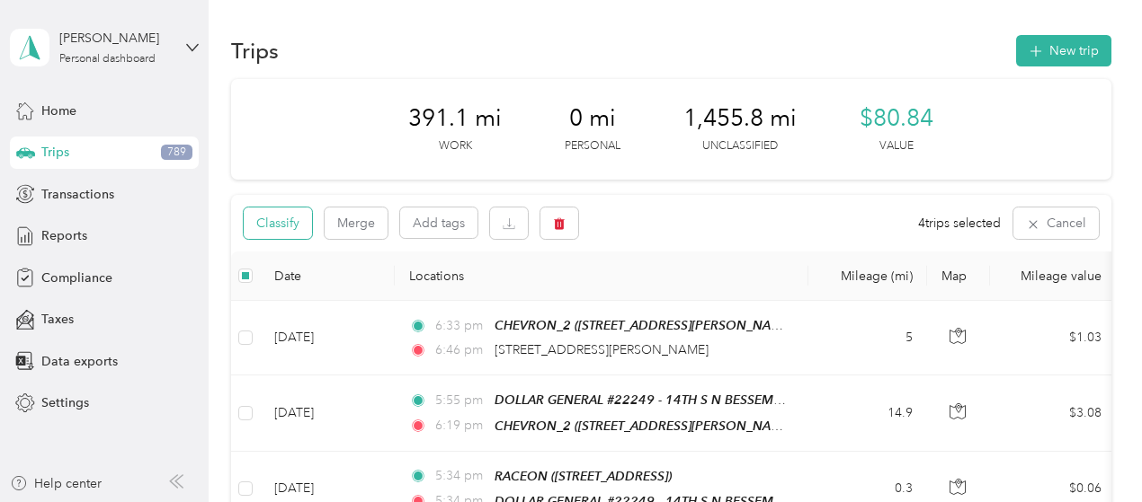
click at [283, 229] on button "Classify" at bounding box center [278, 223] width 68 height 31
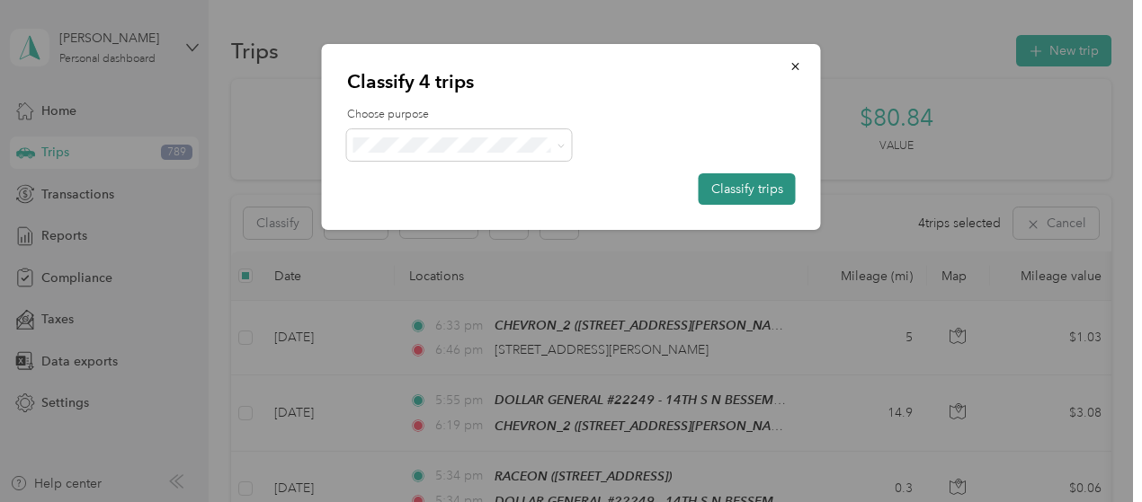
click at [754, 189] on button "Classify trips" at bounding box center [746, 188] width 97 height 31
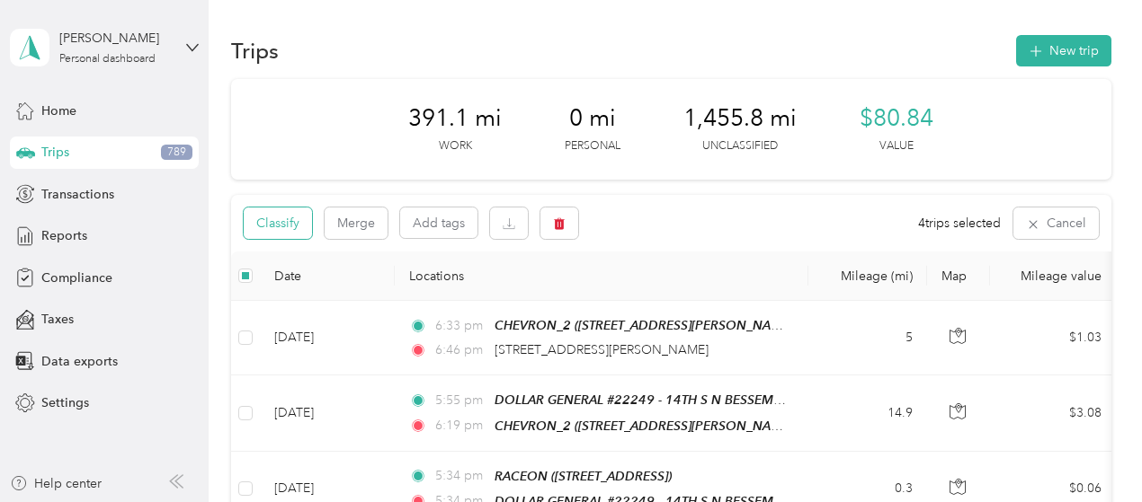
click at [287, 234] on button "Classify" at bounding box center [278, 223] width 68 height 31
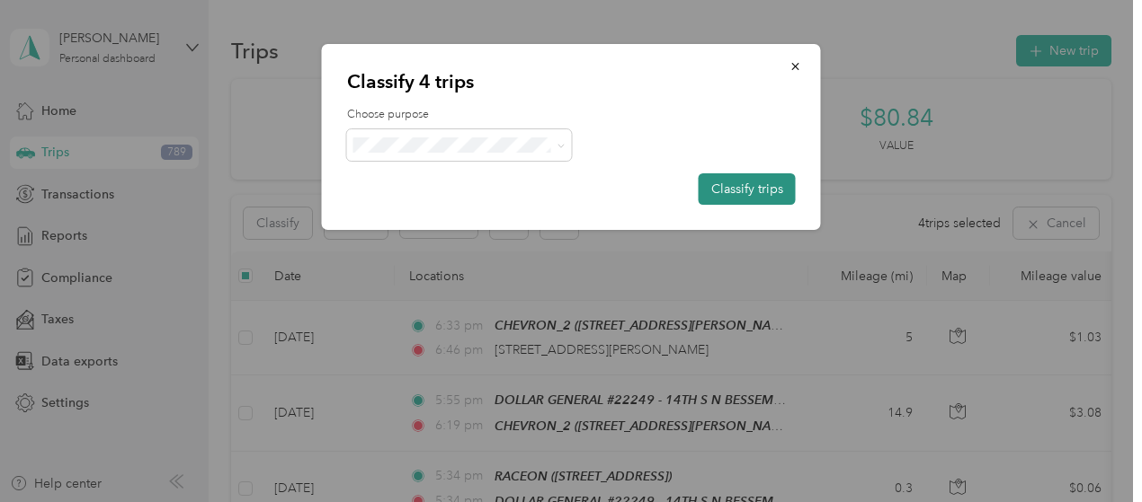
click at [715, 191] on button "Classify trips" at bounding box center [746, 188] width 97 height 31
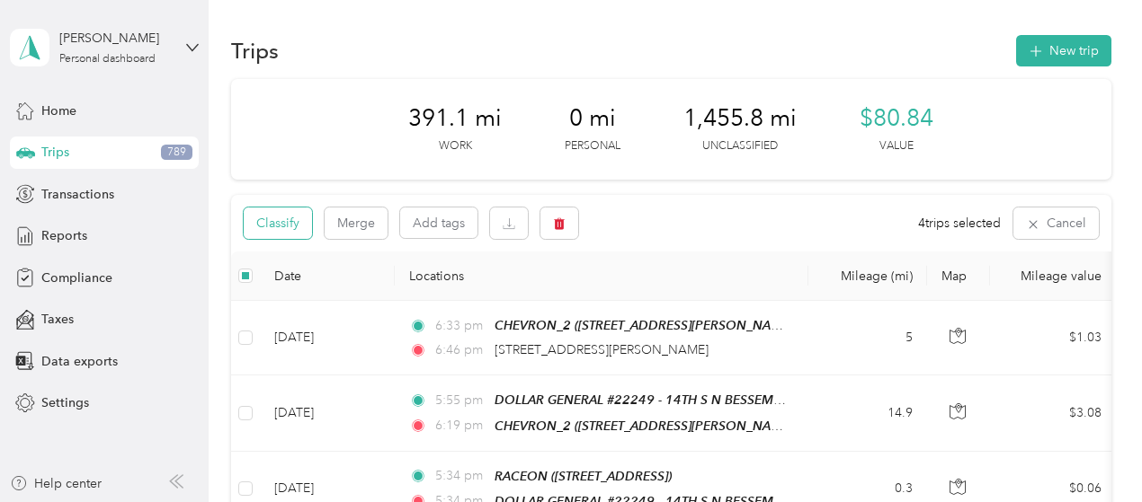
click at [274, 232] on button "Classify" at bounding box center [278, 223] width 68 height 31
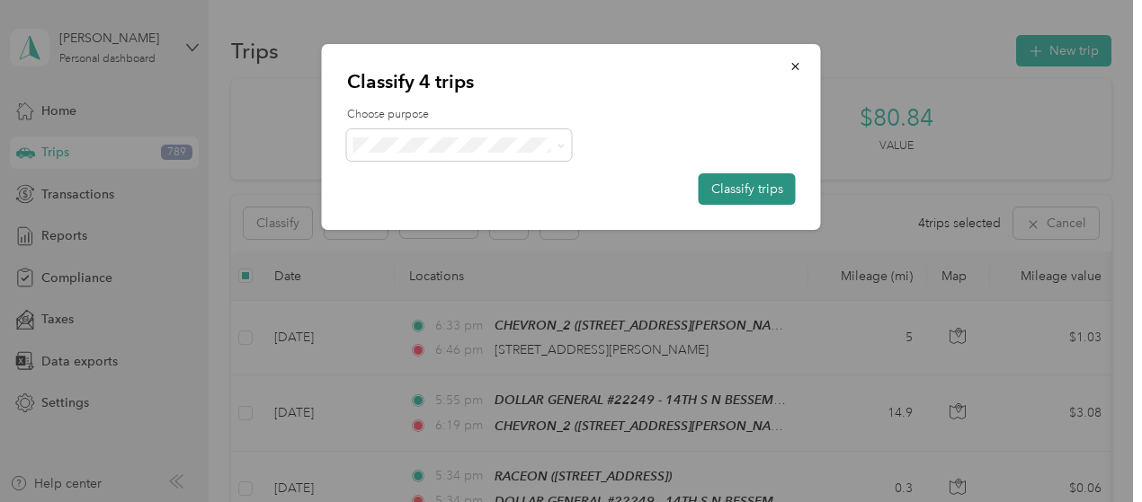
click at [753, 200] on button "Classify trips" at bounding box center [746, 188] width 97 height 31
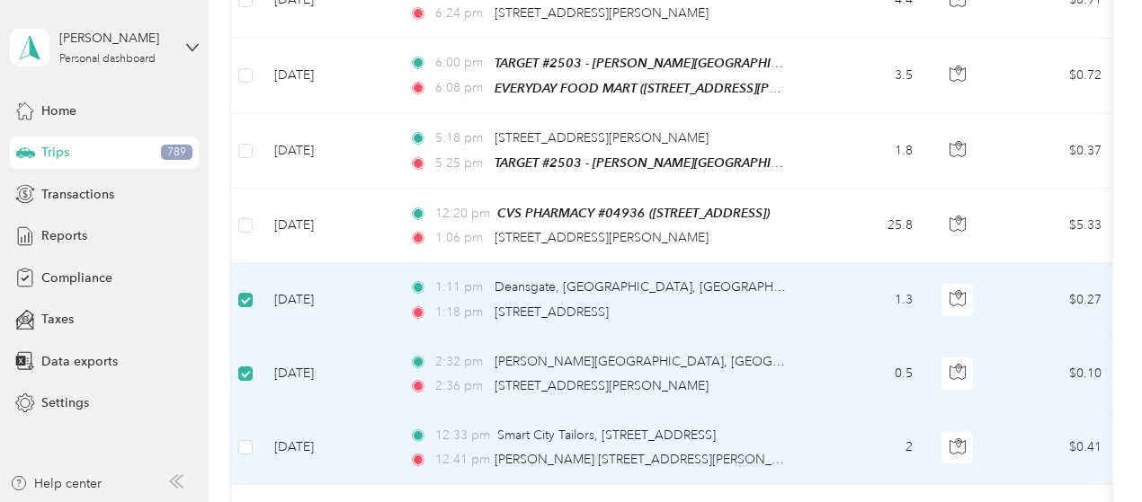
scroll to position [1796, 0]
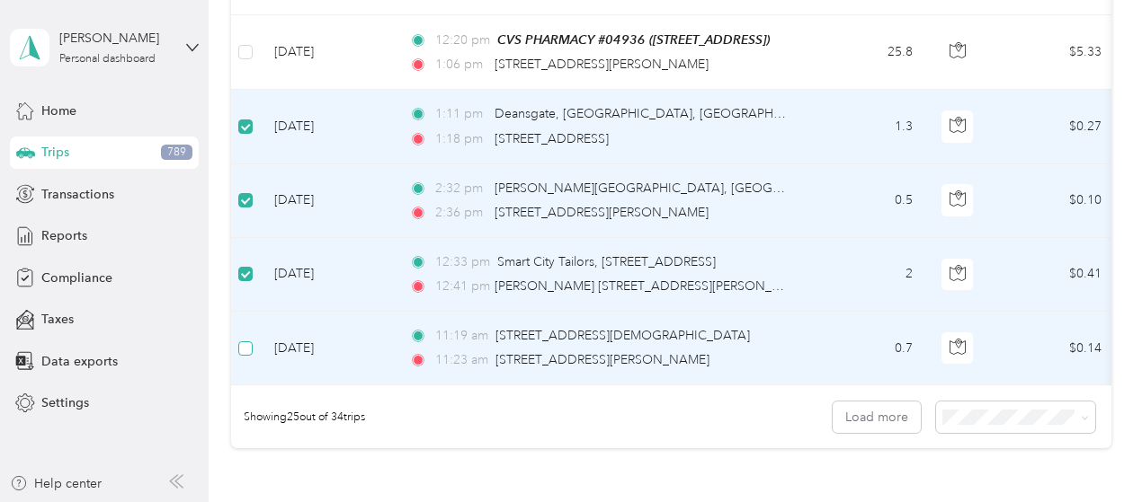
click at [243, 339] on label at bounding box center [245, 349] width 14 height 20
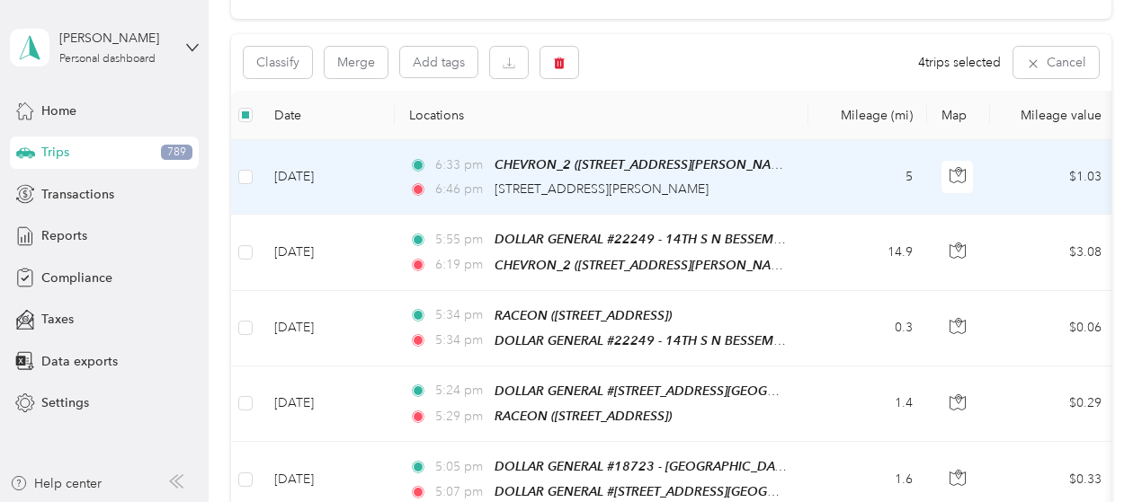
scroll to position [0, 0]
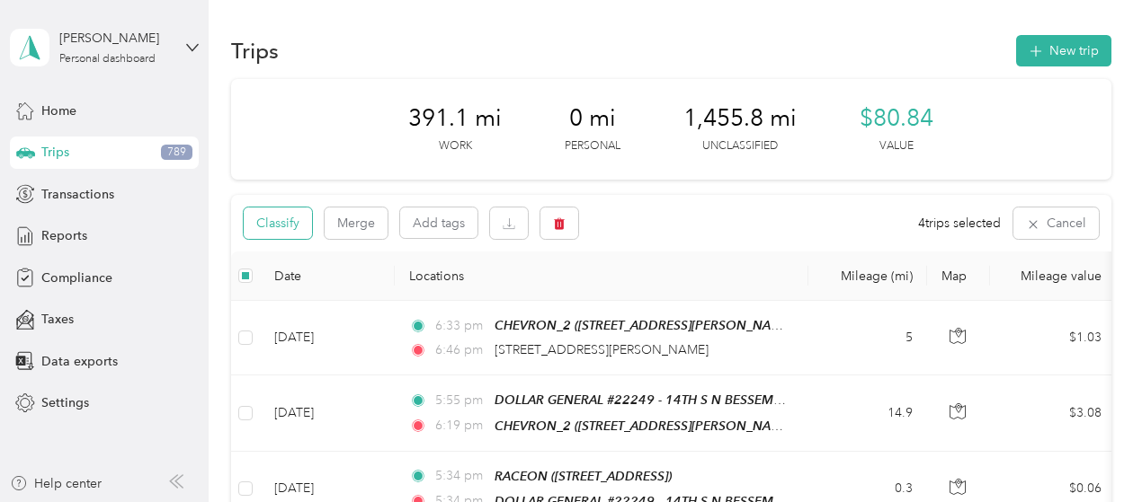
click at [289, 227] on button "Classify" at bounding box center [278, 223] width 68 height 31
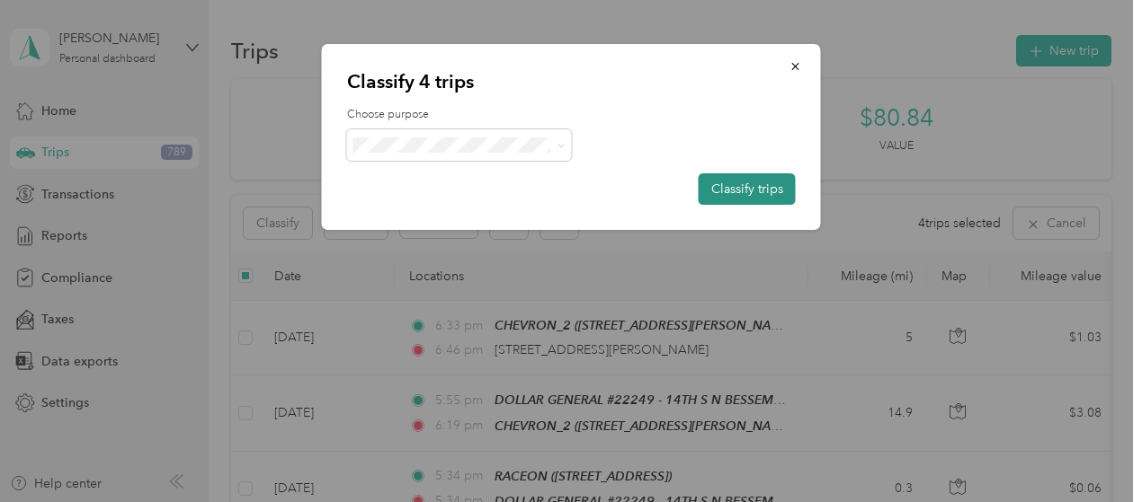
click at [748, 189] on button "Classify trips" at bounding box center [746, 188] width 97 height 31
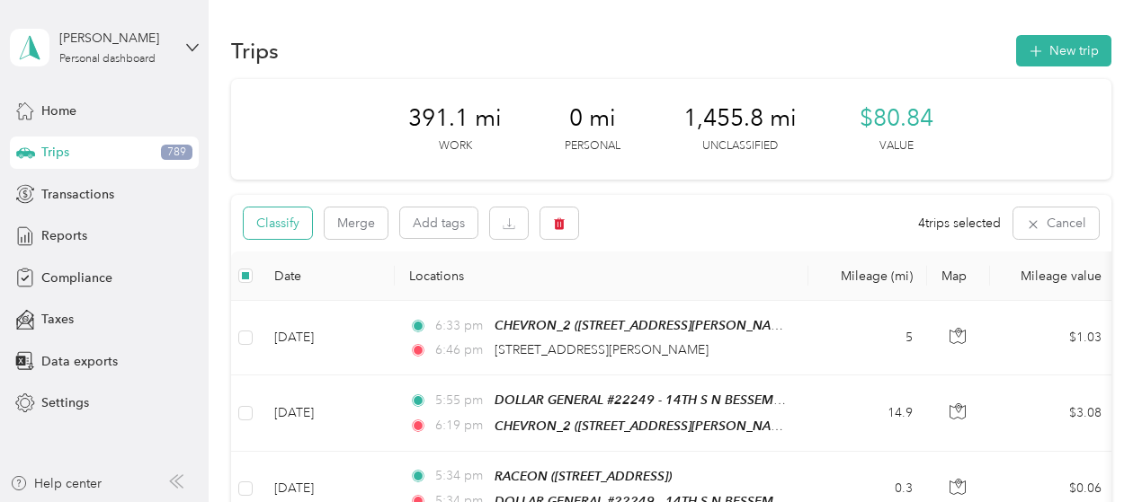
click at [281, 212] on button "Classify" at bounding box center [278, 223] width 68 height 31
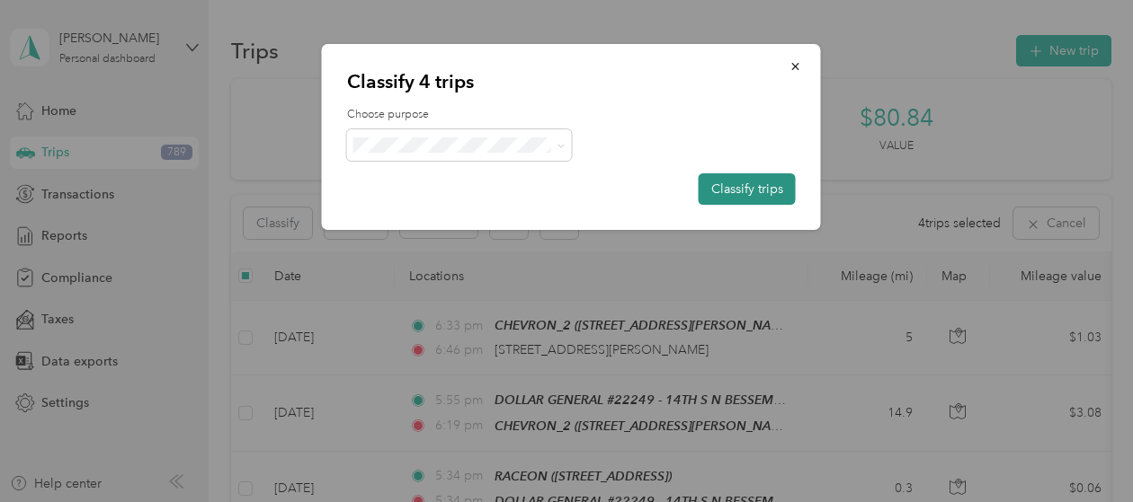
click at [736, 191] on button "Classify trips" at bounding box center [746, 188] width 97 height 31
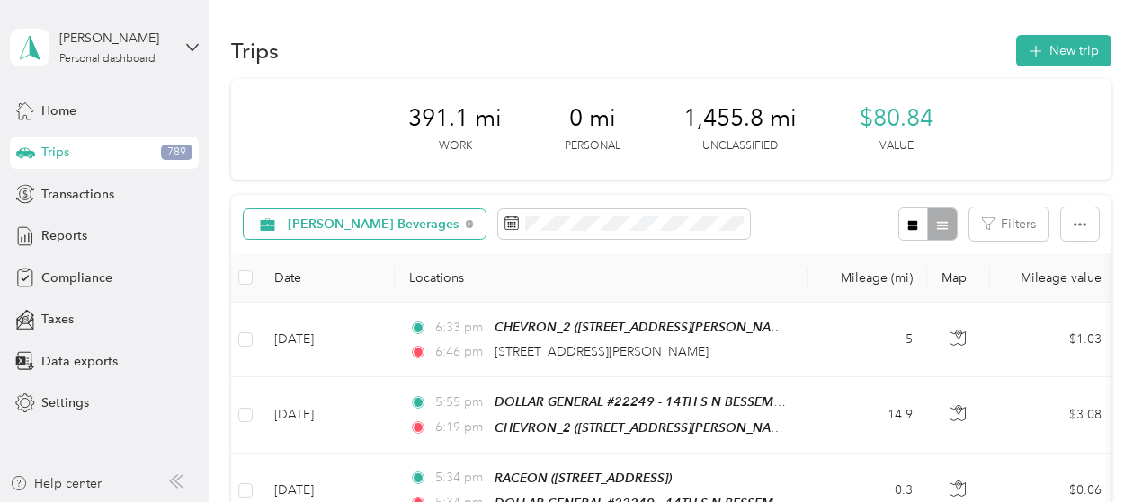
click at [312, 229] on span "[PERSON_NAME] Beverages" at bounding box center [373, 224] width 171 height 13
click at [325, 283] on span "Unclassified" at bounding box center [385, 288] width 193 height 19
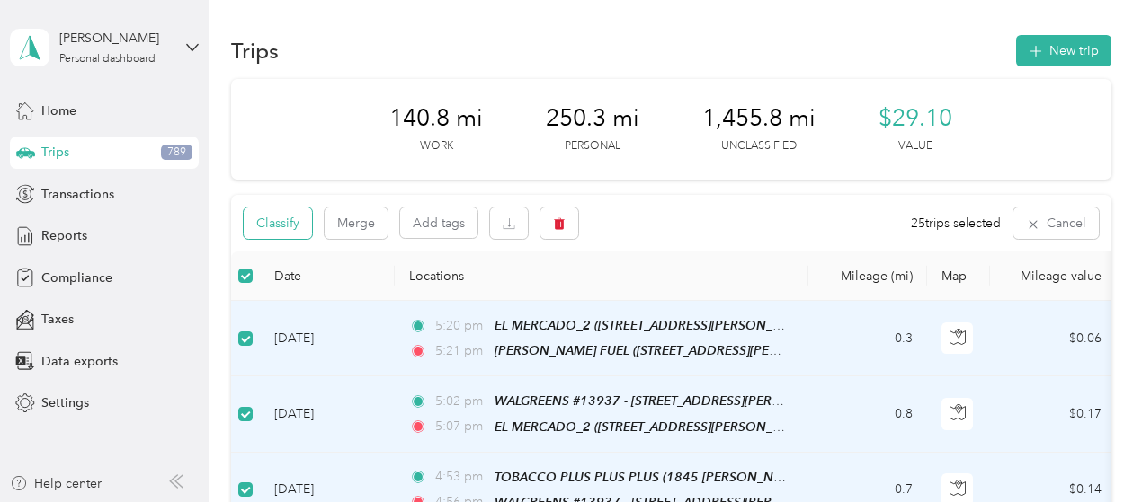
click at [302, 235] on button "Classify" at bounding box center [278, 223] width 68 height 31
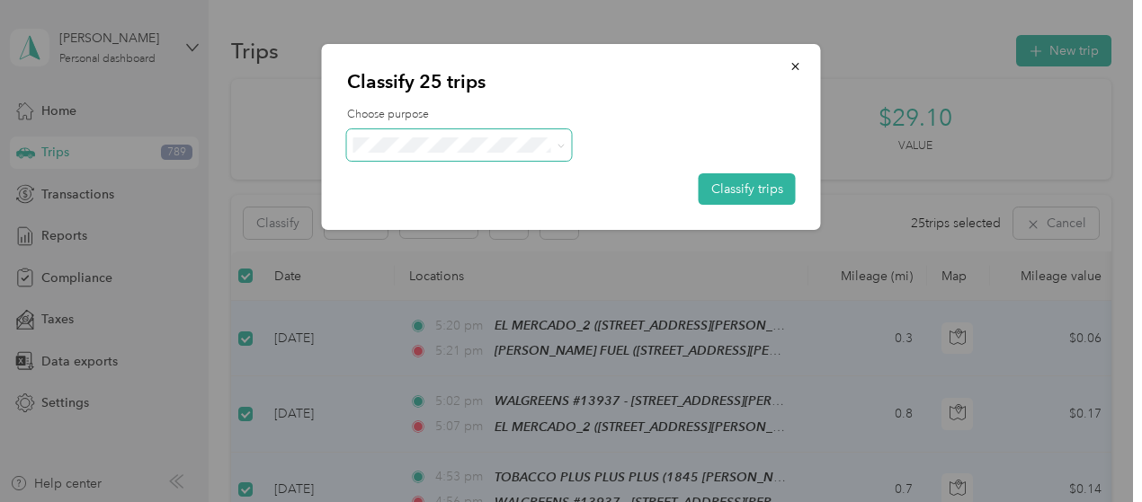
click at [468, 155] on span at bounding box center [459, 144] width 225 height 31
click at [423, 185] on li "[PERSON_NAME] Beverages" at bounding box center [461, 178] width 228 height 31
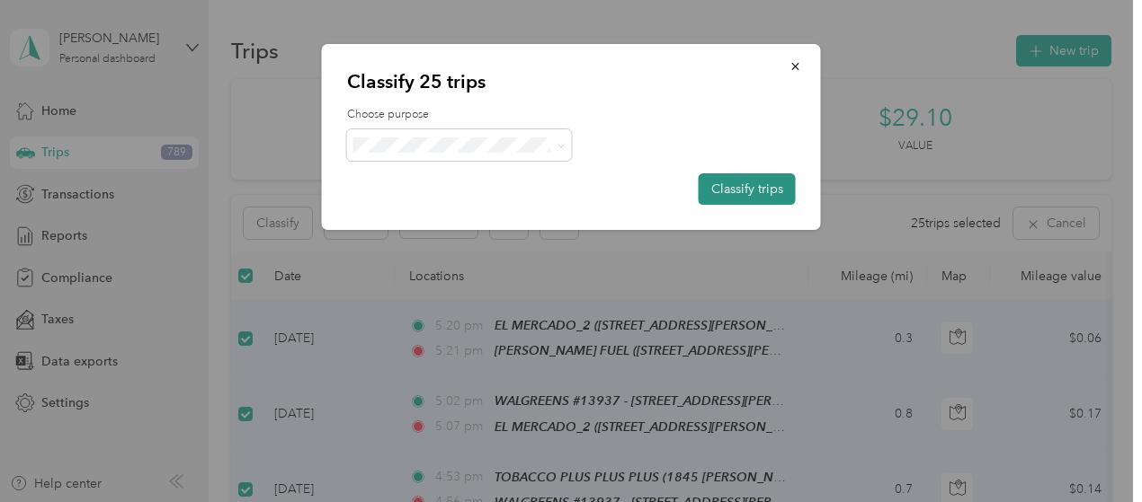
click at [716, 188] on button "Classify trips" at bounding box center [746, 188] width 97 height 31
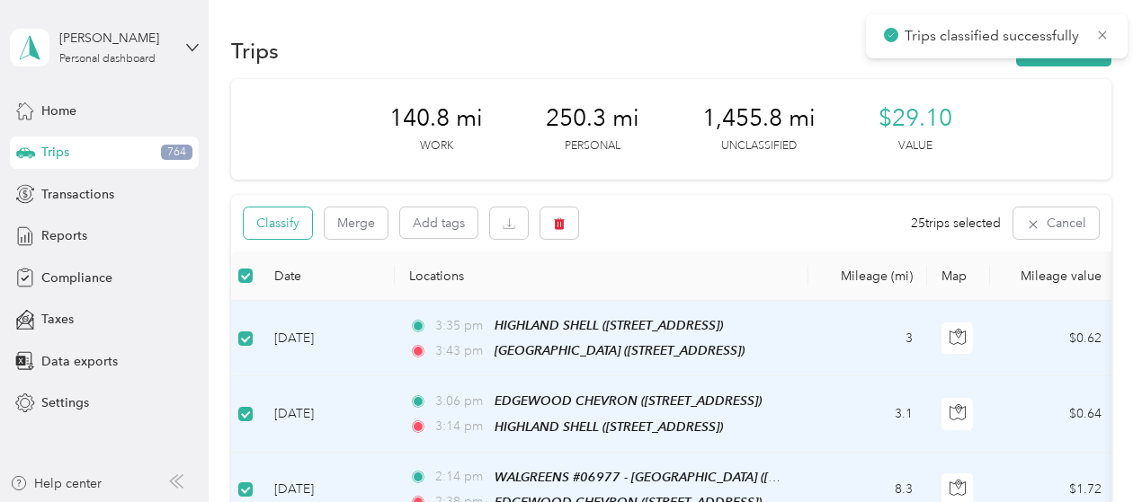
click at [280, 217] on button "Classify" at bounding box center [278, 223] width 68 height 31
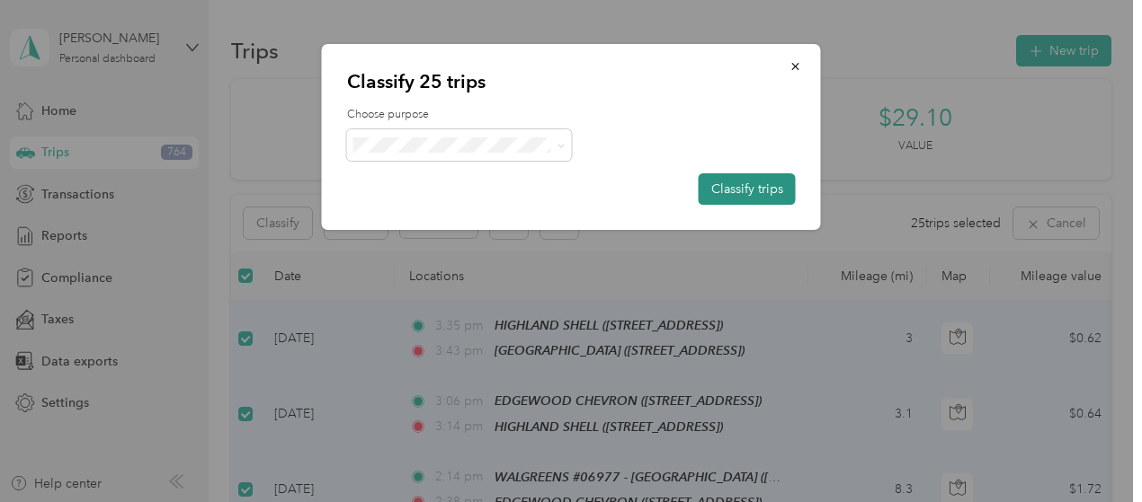
click at [718, 183] on button "Classify trips" at bounding box center [746, 188] width 97 height 31
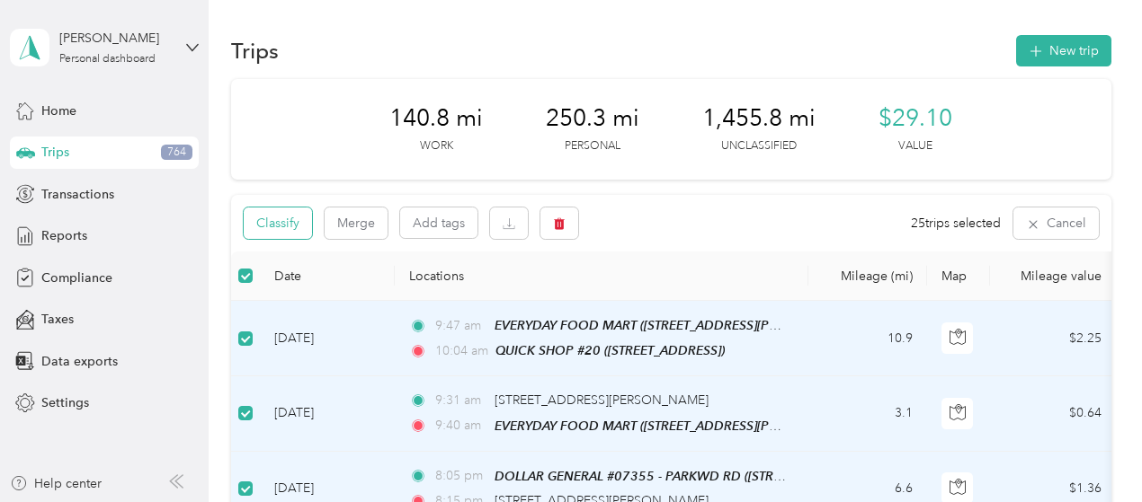
click at [286, 209] on button "Classify" at bounding box center [278, 223] width 68 height 31
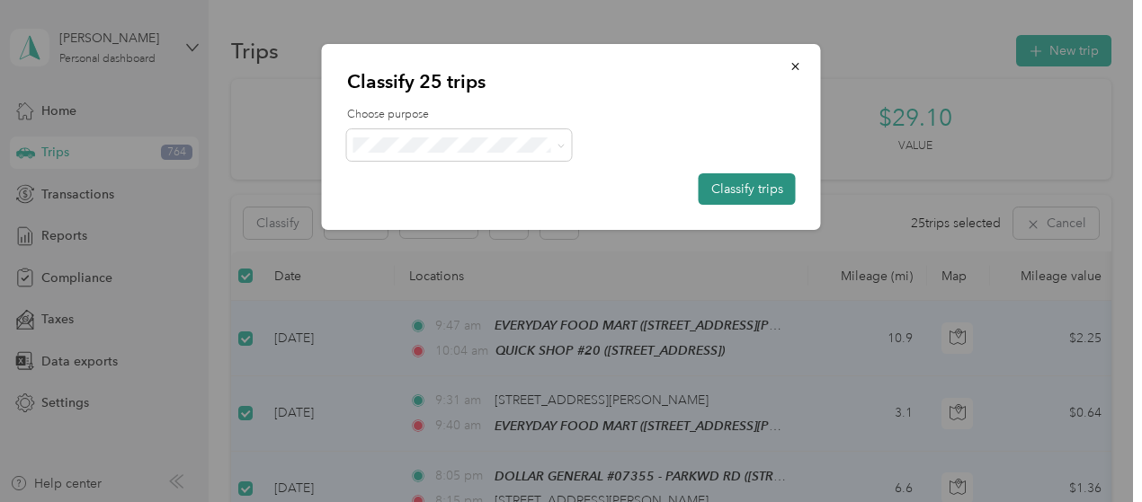
click at [733, 188] on button "Classify trips" at bounding box center [746, 188] width 97 height 31
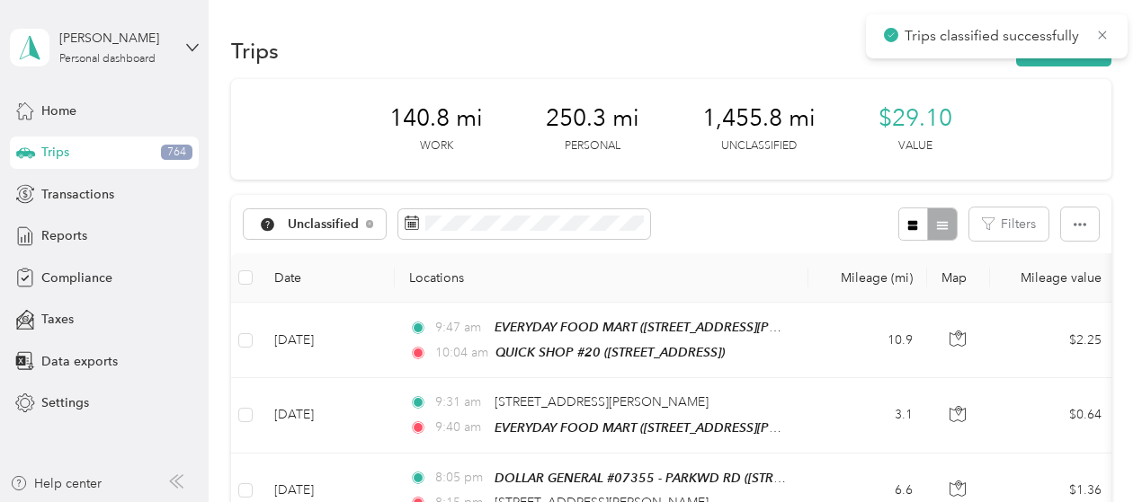
click at [237, 280] on th at bounding box center [245, 277] width 29 height 49
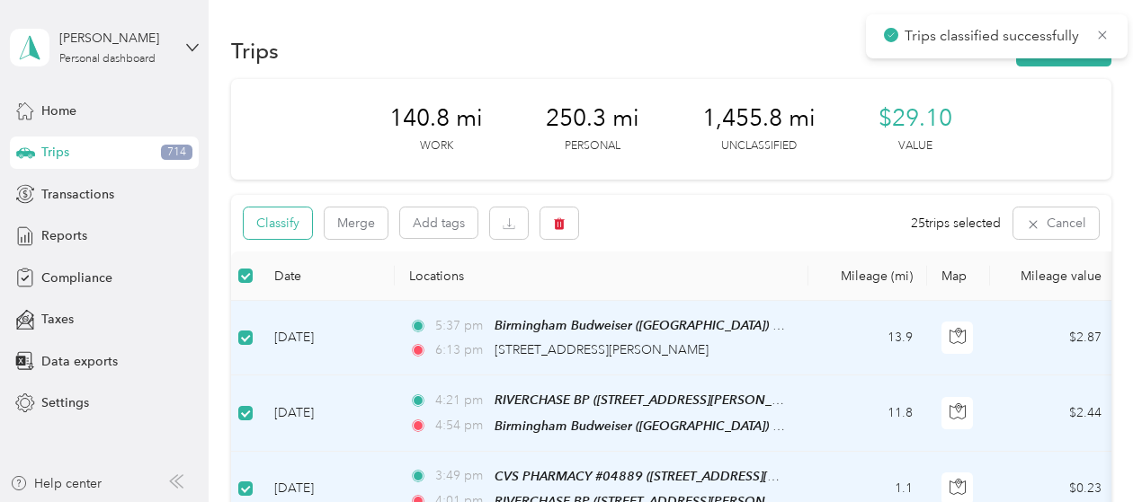
click at [280, 234] on button "Classify" at bounding box center [278, 223] width 68 height 31
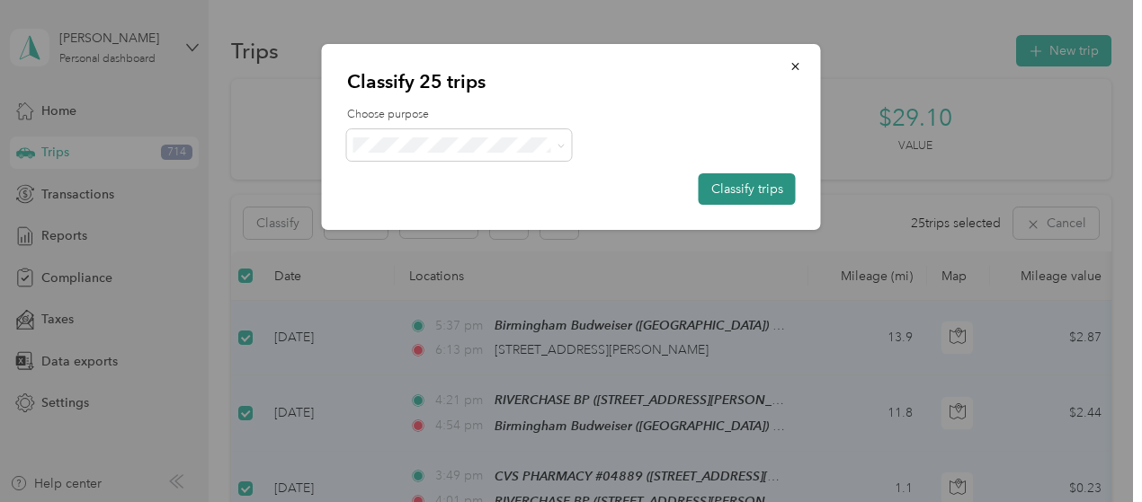
click at [729, 186] on button "Classify trips" at bounding box center [746, 188] width 97 height 31
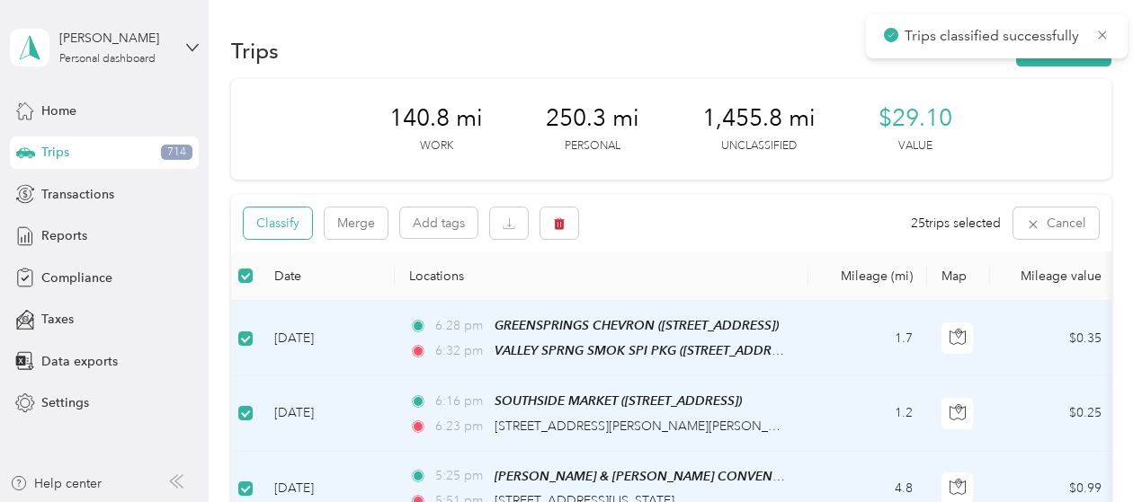
click at [294, 227] on button "Classify" at bounding box center [278, 223] width 68 height 31
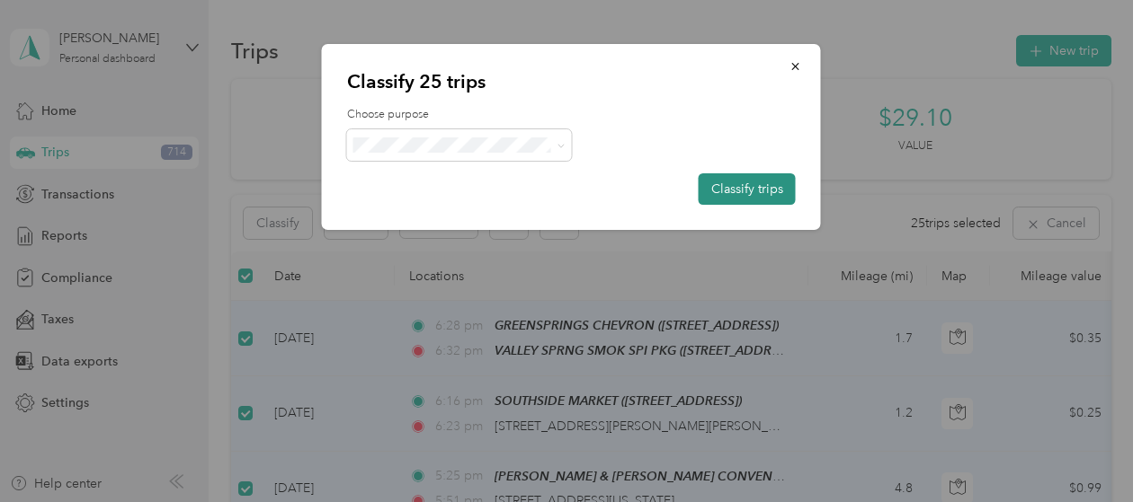
click at [746, 174] on button "Classify trips" at bounding box center [746, 188] width 97 height 31
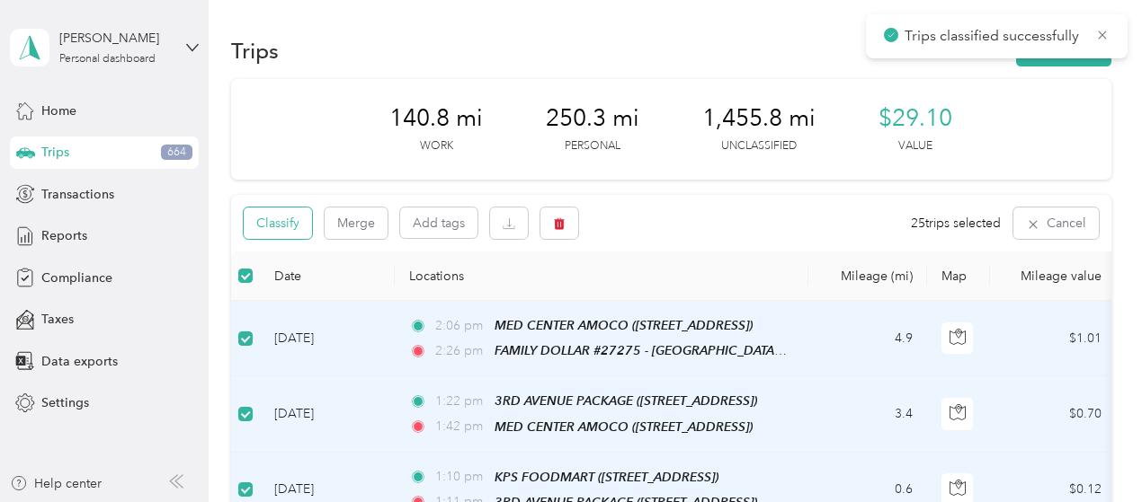
click at [293, 221] on button "Classify" at bounding box center [278, 223] width 68 height 31
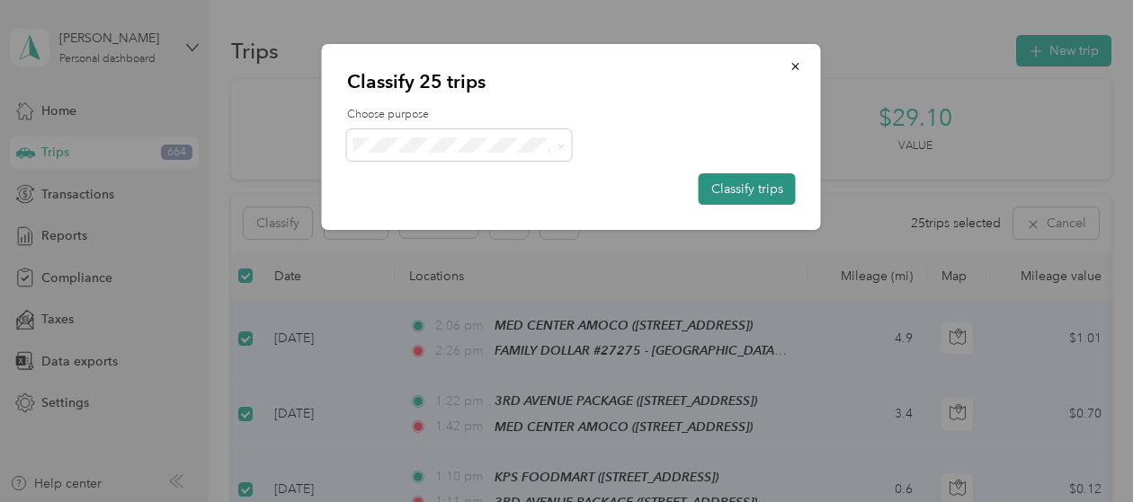
click at [748, 181] on button "Classify trips" at bounding box center [746, 188] width 97 height 31
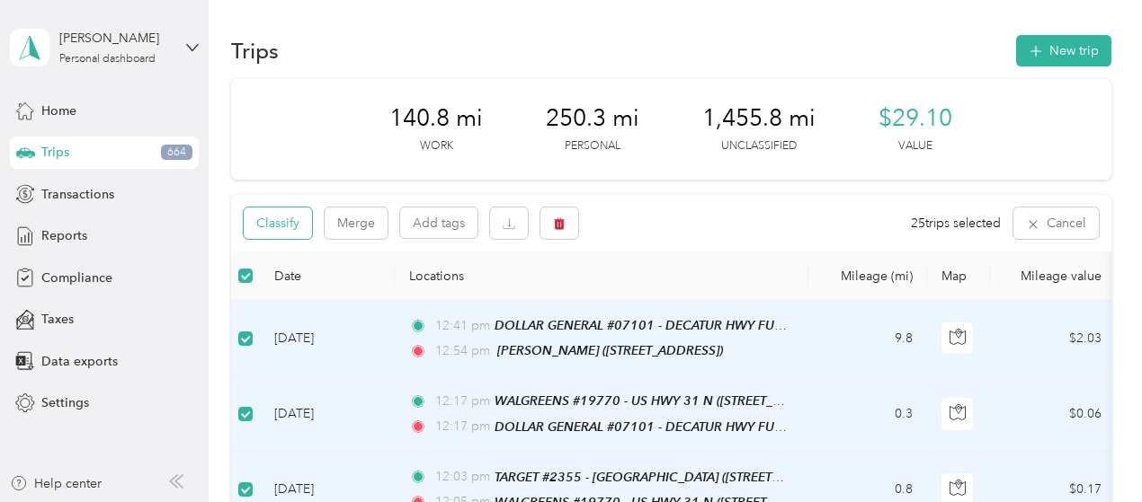
click at [307, 221] on button "Classify" at bounding box center [278, 223] width 68 height 31
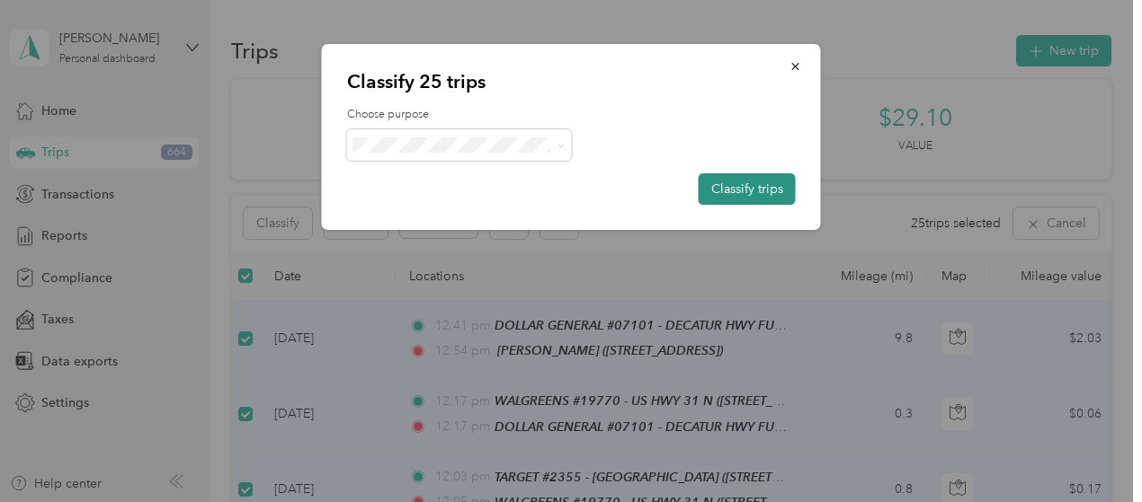
click at [712, 189] on button "Classify trips" at bounding box center [746, 188] width 97 height 31
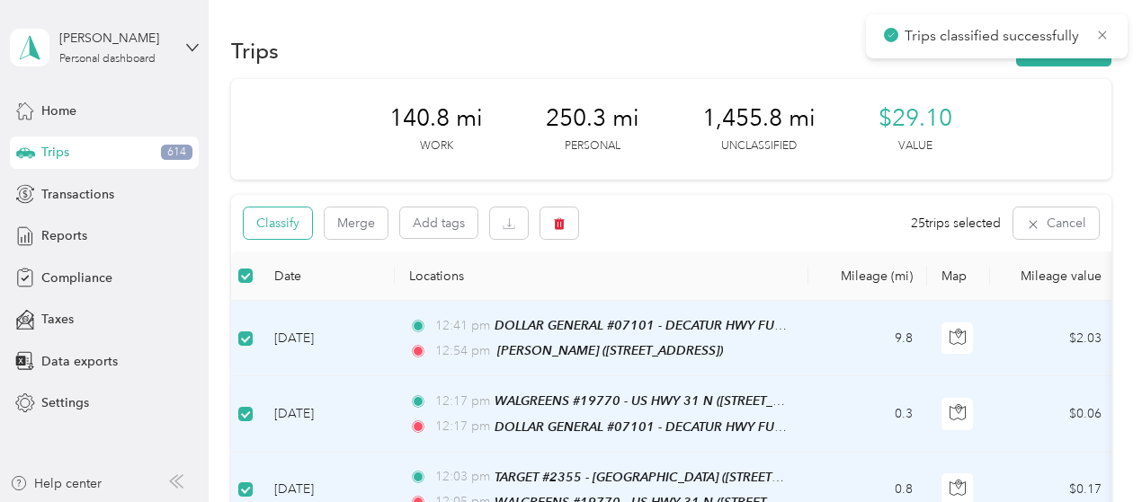
click at [290, 226] on button "Classify" at bounding box center [278, 223] width 68 height 31
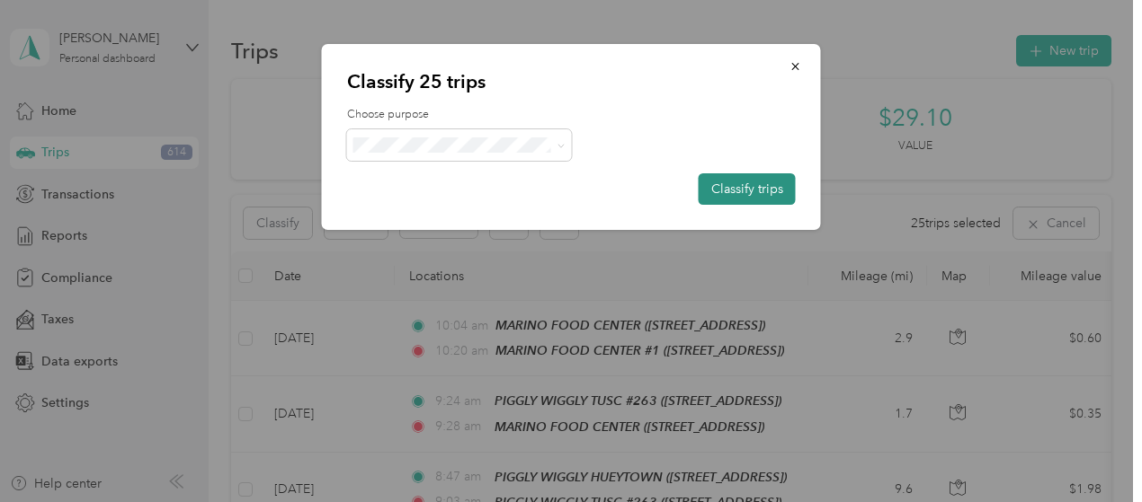
click at [749, 178] on button "Classify trips" at bounding box center [746, 188] width 97 height 31
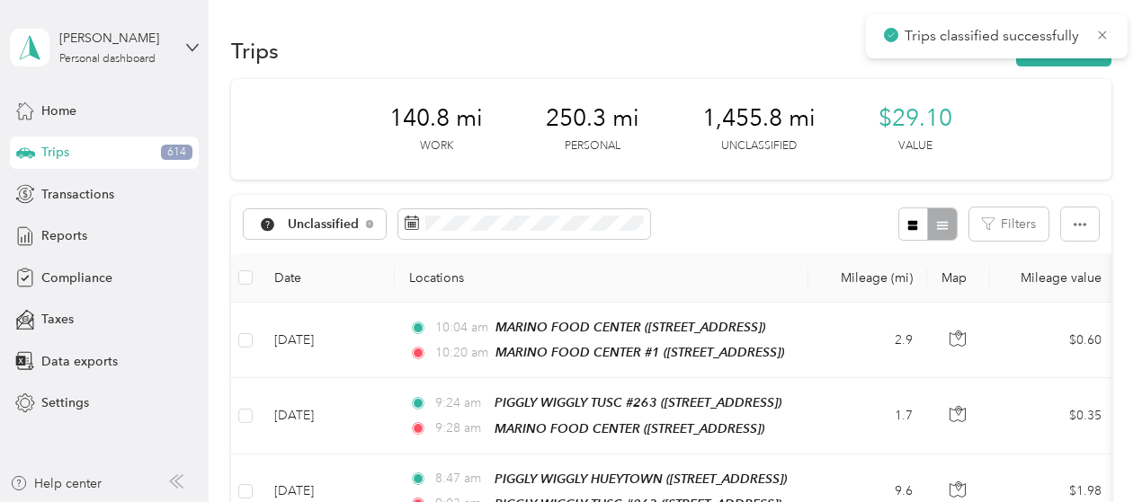
click at [246, 285] on label at bounding box center [245, 278] width 14 height 20
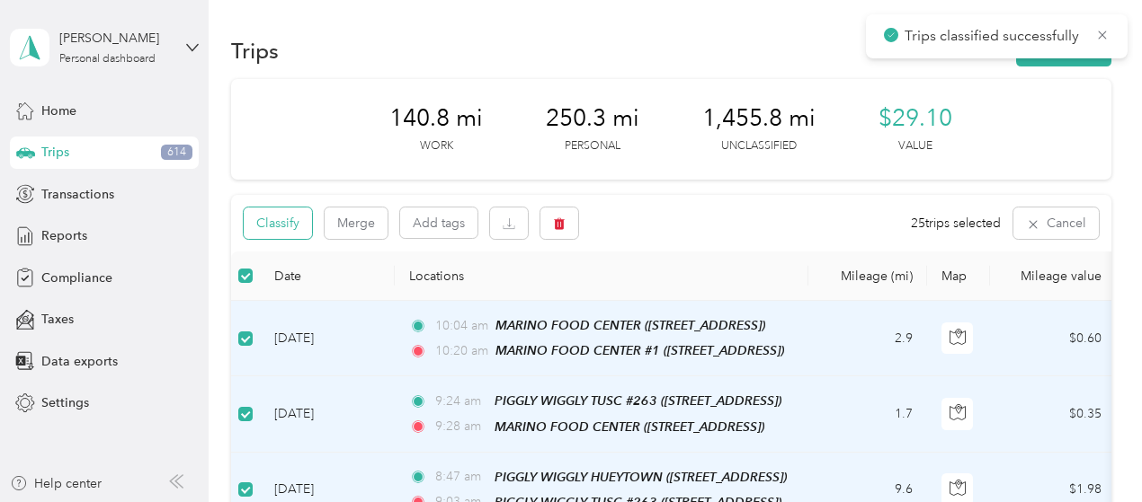
click at [305, 227] on button "Classify" at bounding box center [278, 223] width 68 height 31
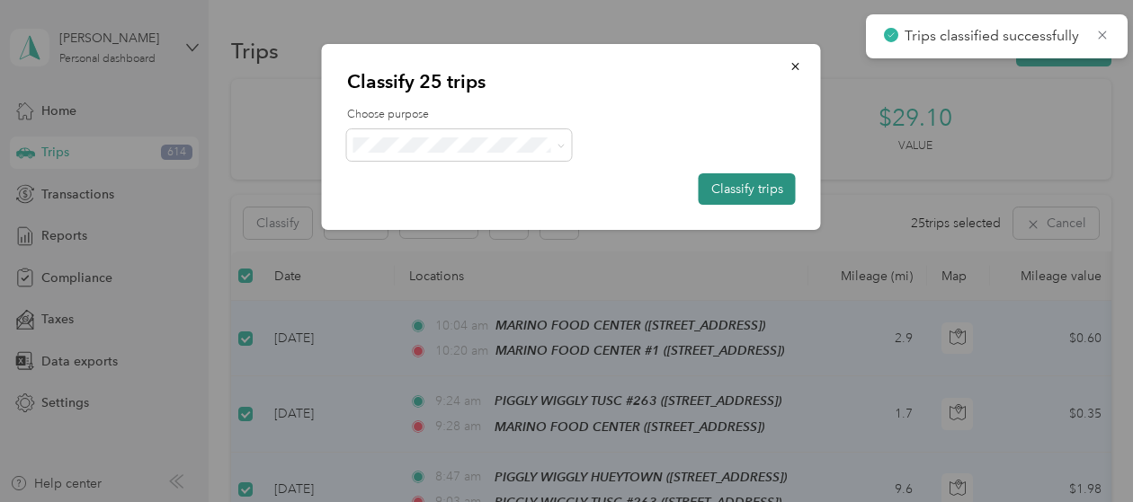
click at [742, 182] on button "Classify trips" at bounding box center [746, 188] width 97 height 31
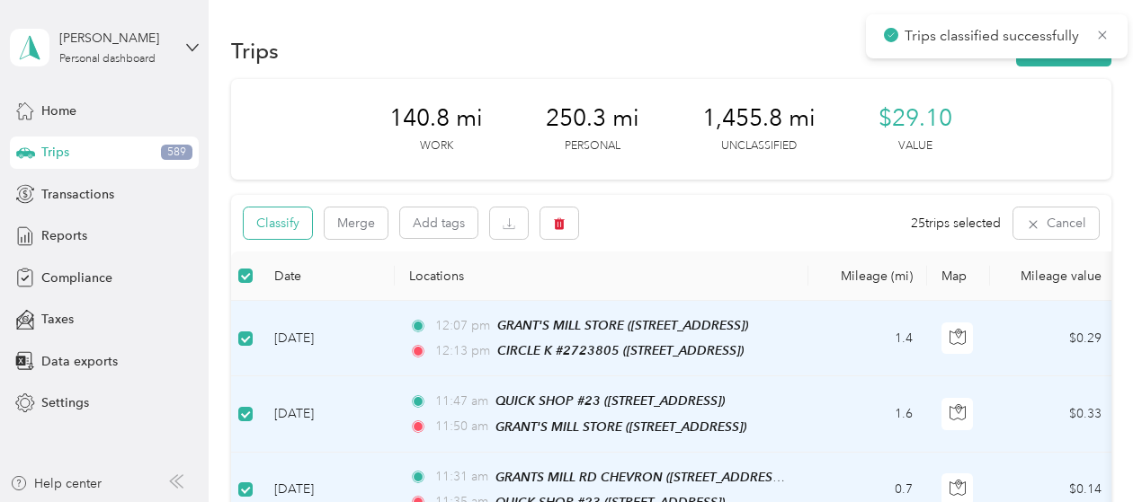
click at [290, 219] on button "Classify" at bounding box center [278, 223] width 68 height 31
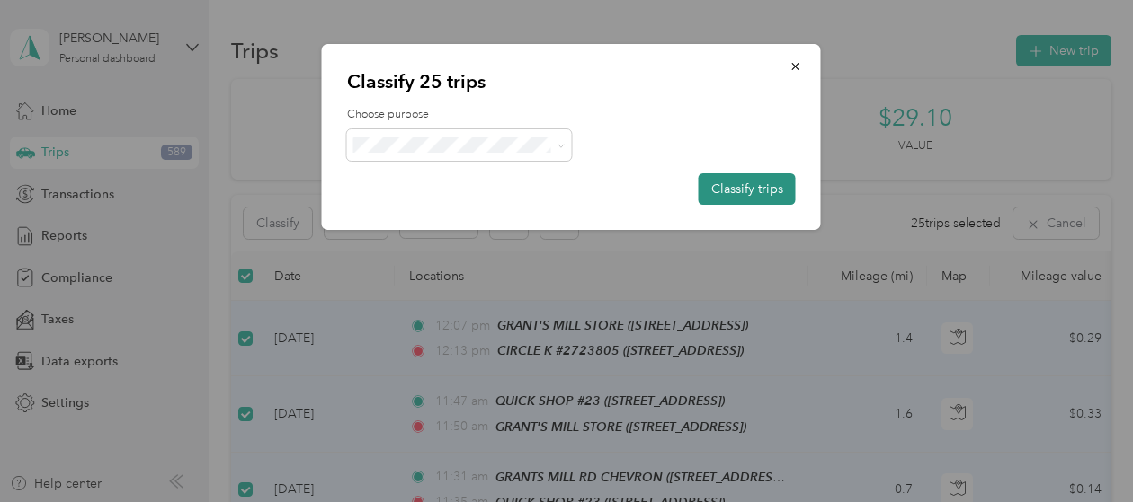
click at [735, 182] on button "Classify trips" at bounding box center [746, 188] width 97 height 31
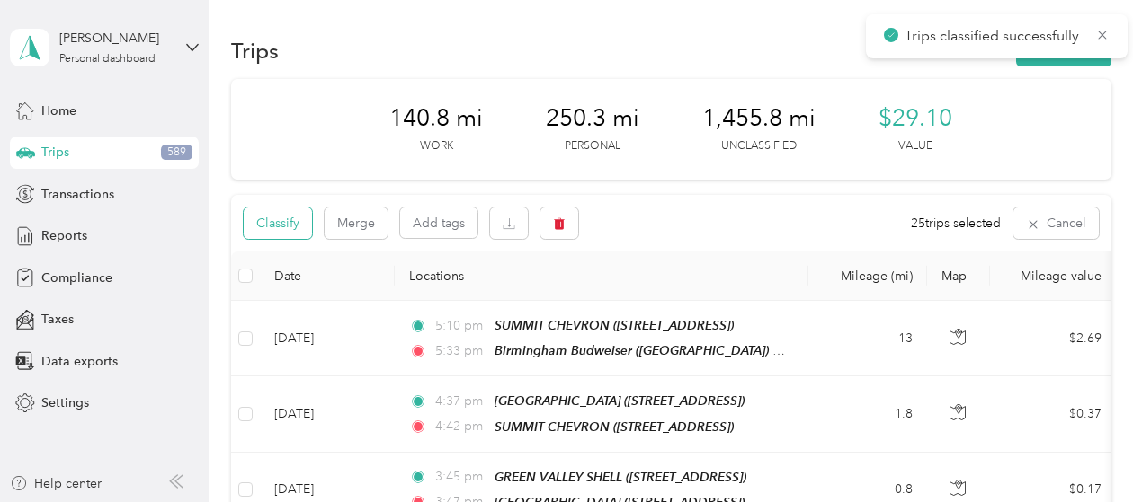
click at [298, 227] on button "Classify" at bounding box center [278, 223] width 68 height 31
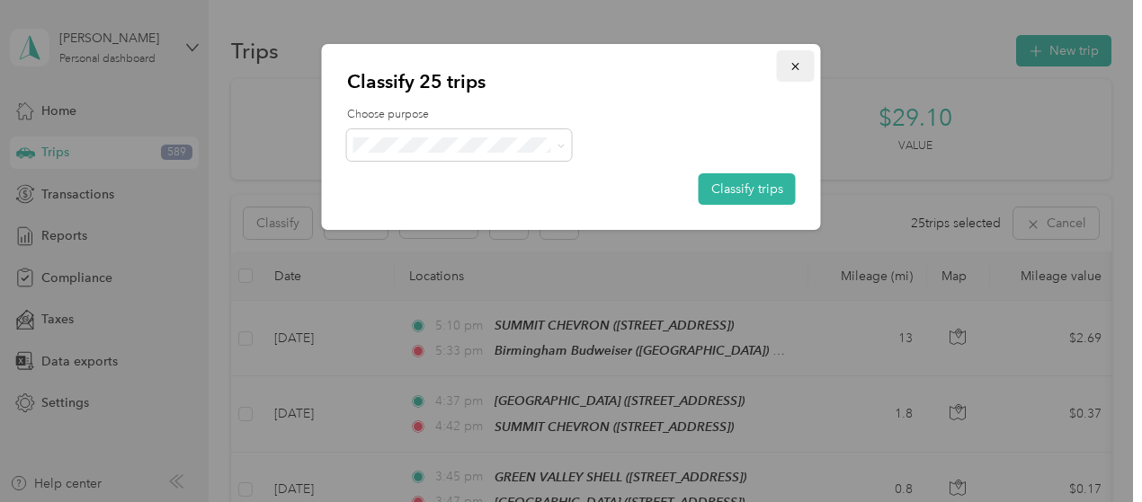
click at [784, 76] on button "button" at bounding box center [796, 65] width 38 height 31
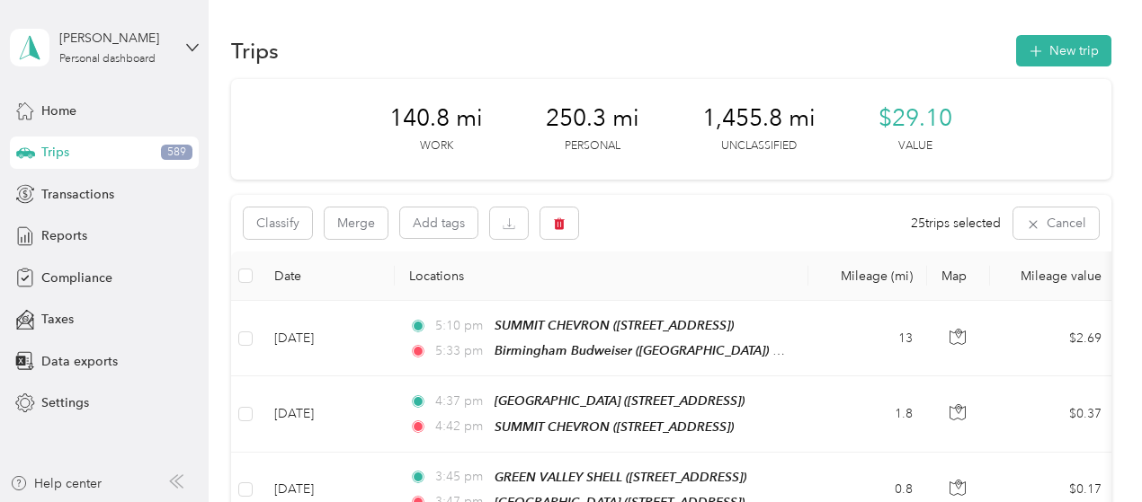
click at [254, 280] on th at bounding box center [245, 276] width 29 height 49
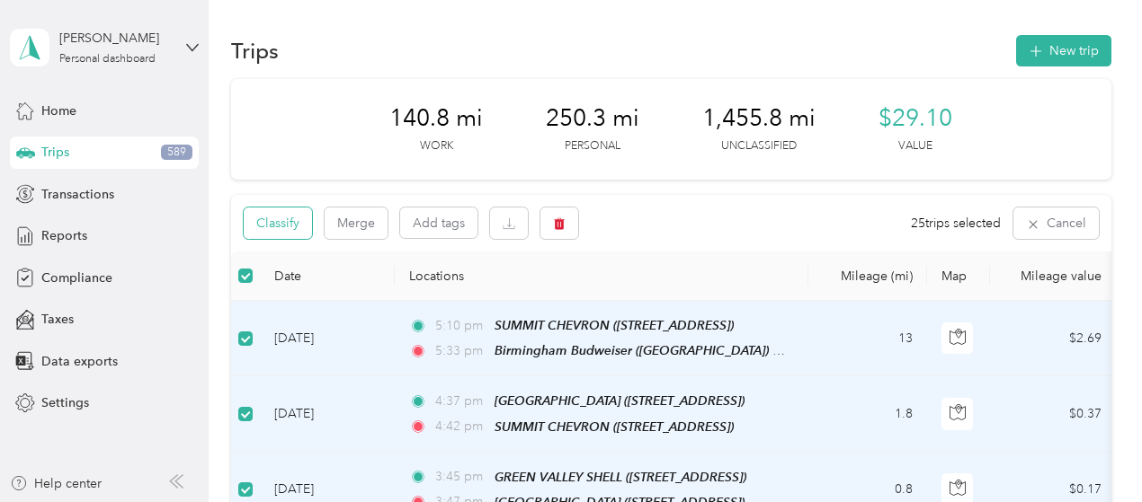
click at [280, 227] on button "Classify" at bounding box center [278, 223] width 68 height 31
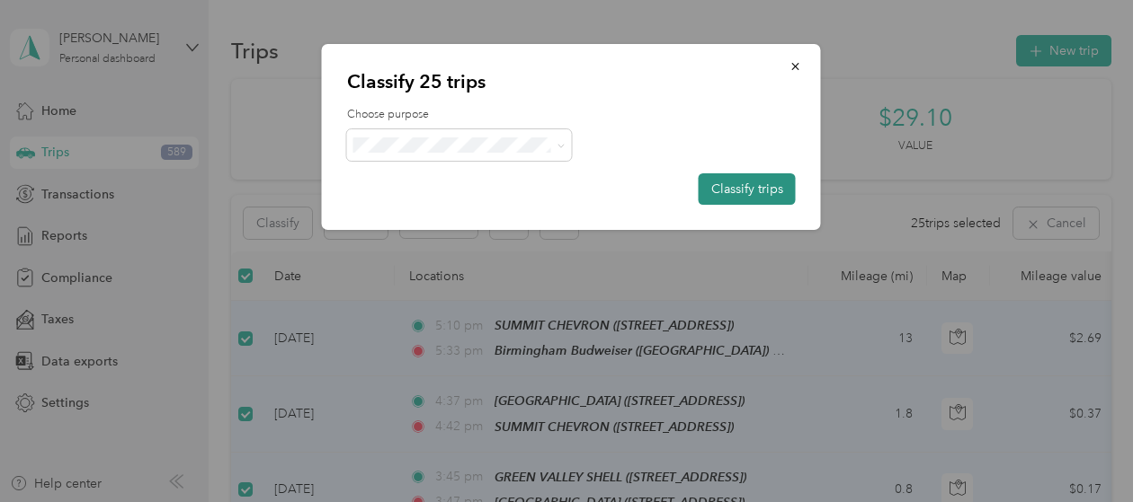
click at [721, 187] on button "Classify trips" at bounding box center [746, 188] width 97 height 31
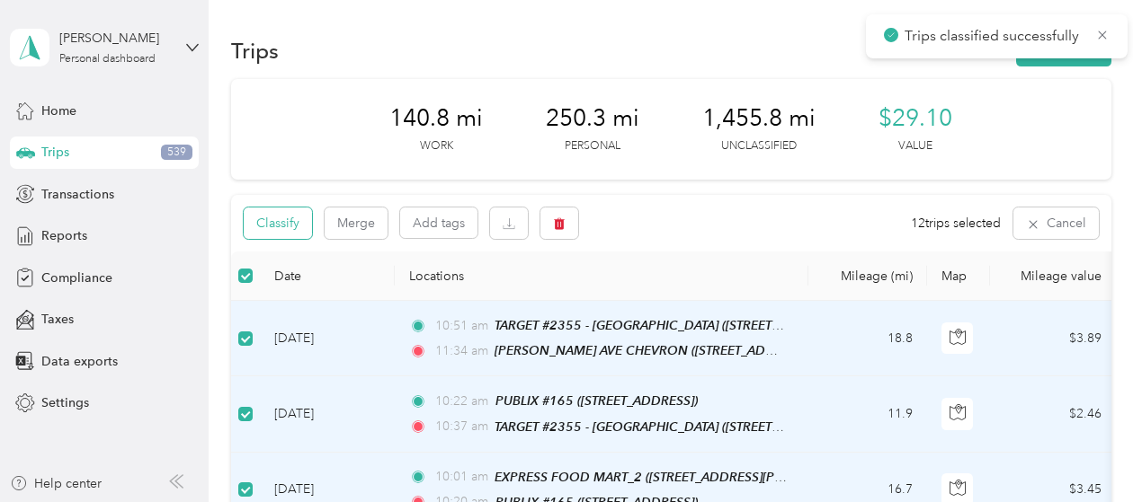
click at [301, 225] on button "Classify" at bounding box center [278, 223] width 68 height 31
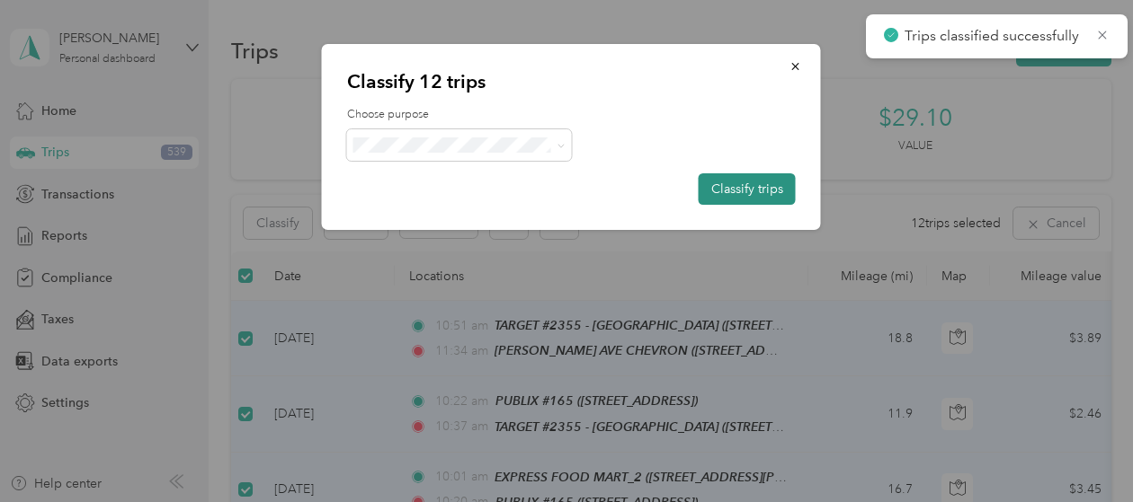
click at [746, 191] on button "Classify trips" at bounding box center [746, 188] width 97 height 31
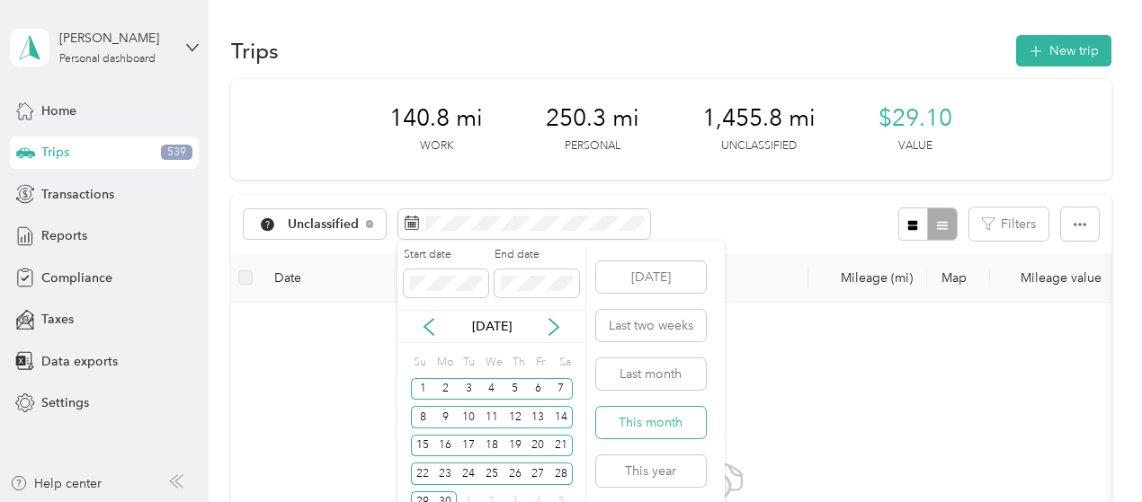
click at [655, 416] on button "This month" at bounding box center [651, 422] width 110 height 31
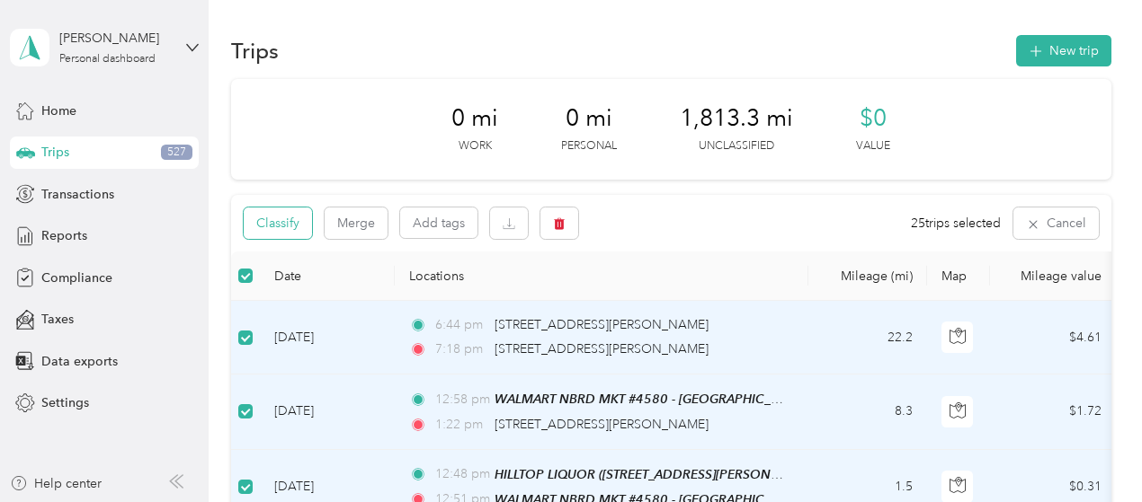
click at [298, 218] on button "Classify" at bounding box center [278, 223] width 68 height 31
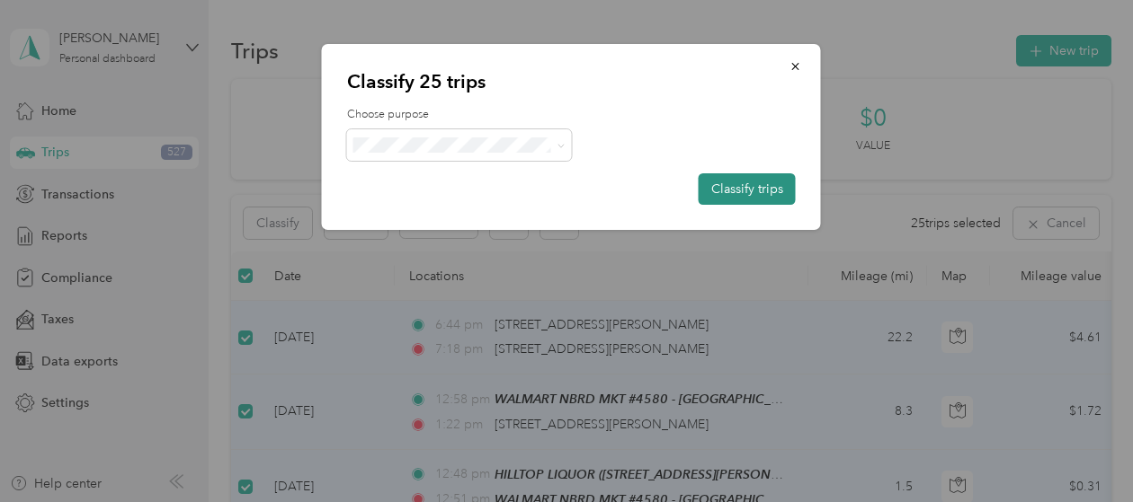
click at [761, 191] on button "Classify trips" at bounding box center [746, 188] width 97 height 31
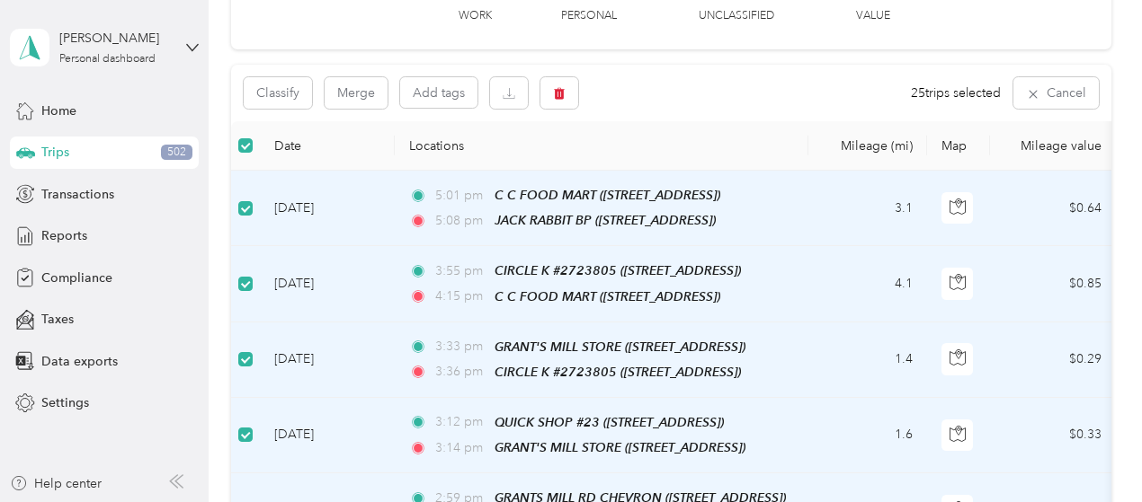
scroll to position [88, 0]
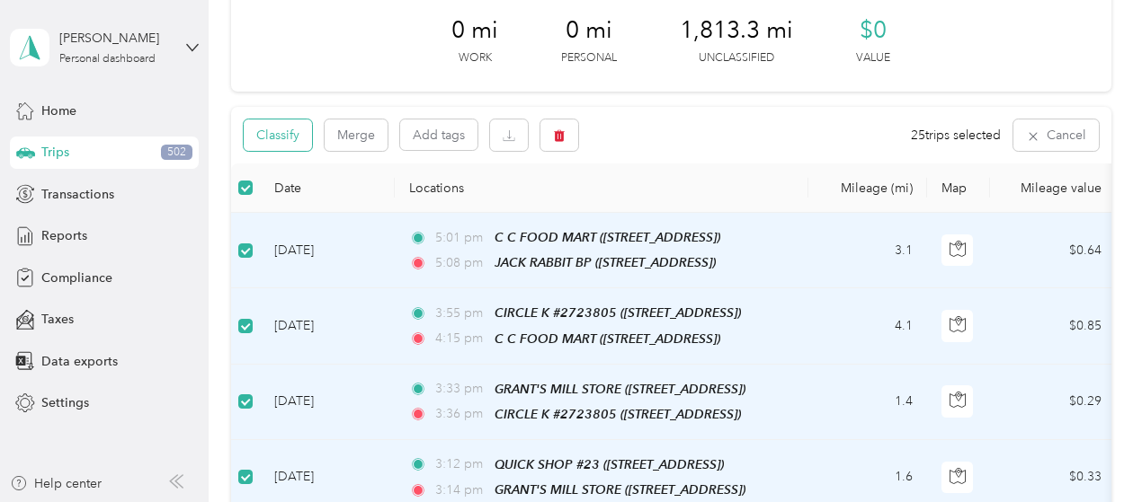
click at [290, 136] on button "Classify" at bounding box center [278, 135] width 68 height 31
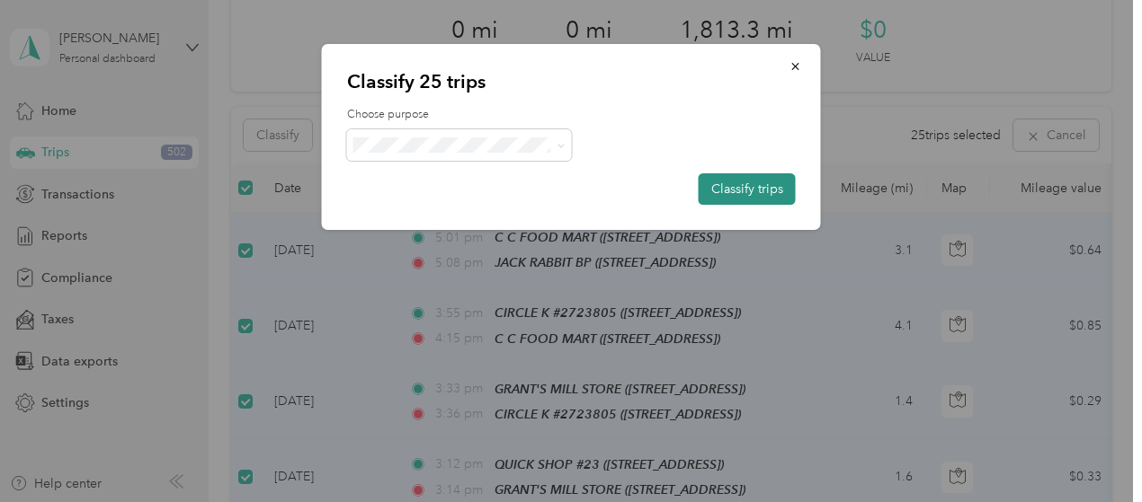
click at [760, 191] on button "Classify trips" at bounding box center [746, 188] width 97 height 31
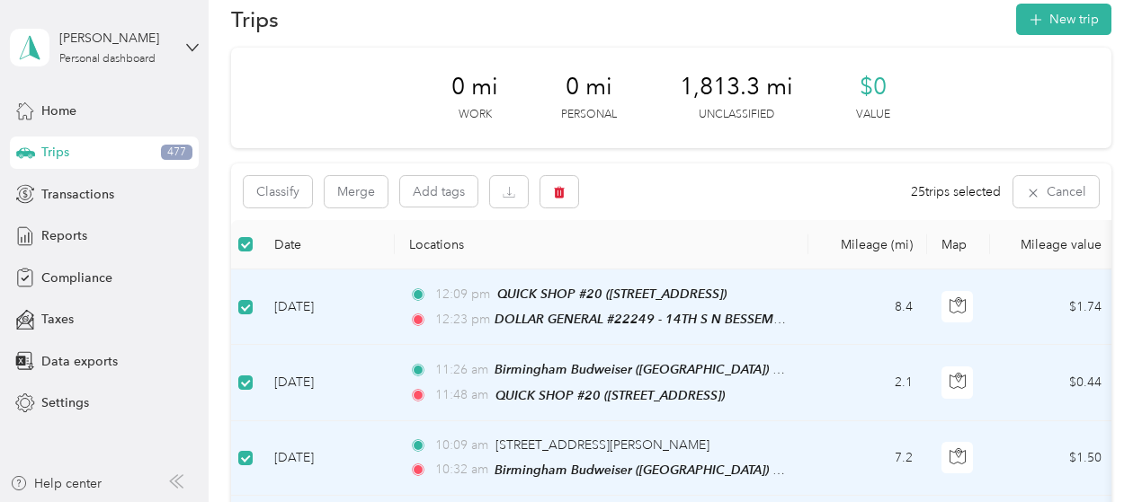
scroll to position [0, 0]
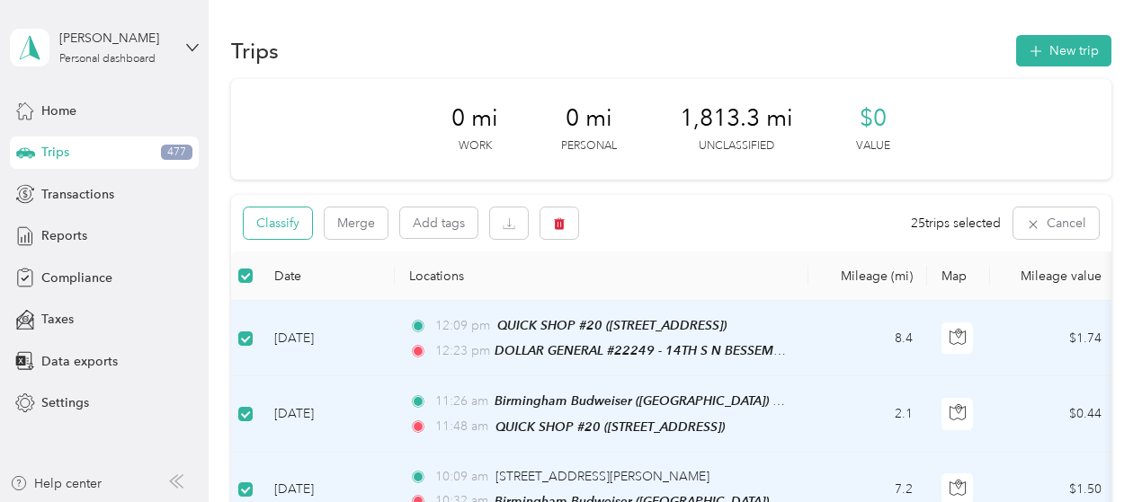
click at [301, 232] on button "Classify" at bounding box center [278, 223] width 68 height 31
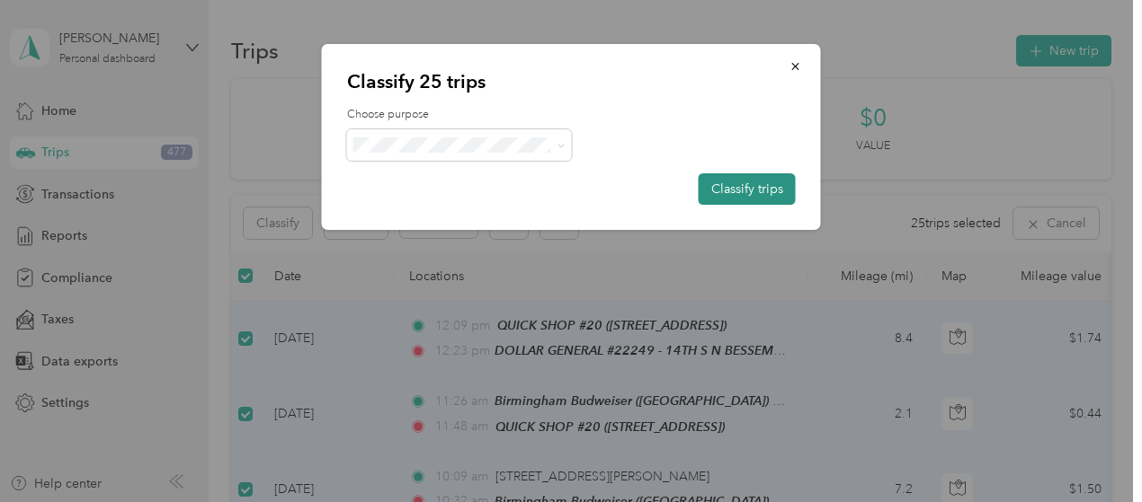
click at [728, 190] on button "Classify trips" at bounding box center [746, 188] width 97 height 31
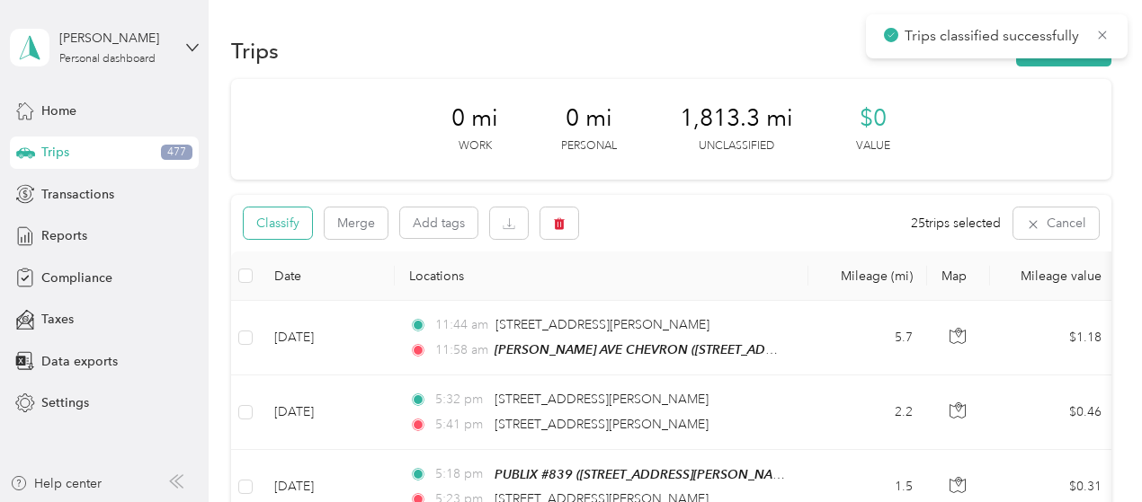
click at [302, 227] on button "Classify" at bounding box center [278, 223] width 68 height 31
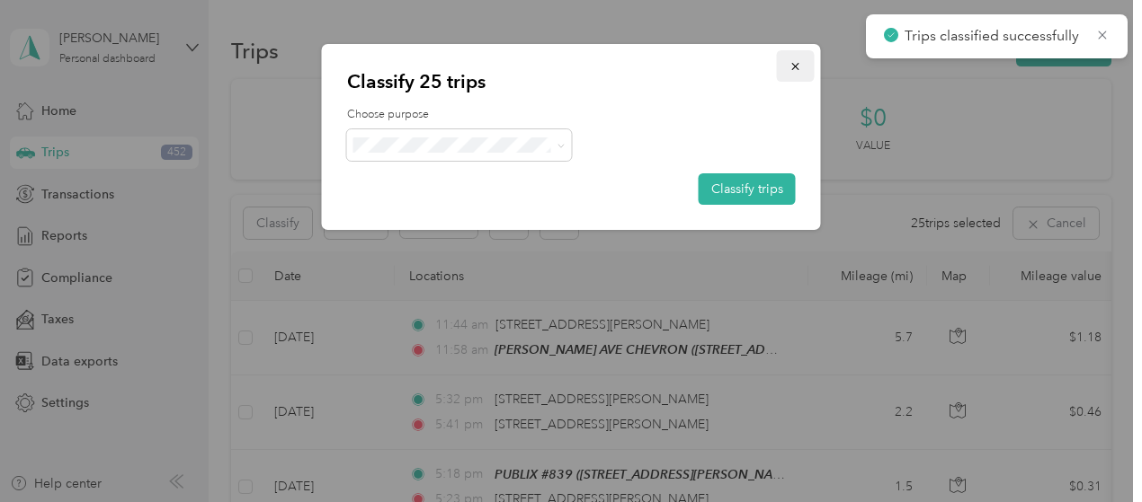
click at [789, 67] on icon "button" at bounding box center [795, 66] width 13 height 13
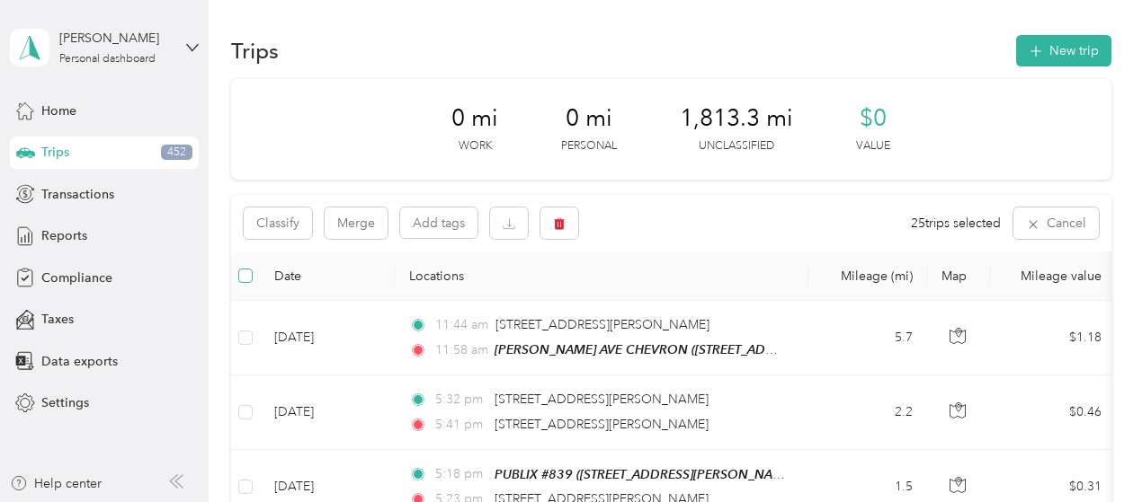
click at [248, 280] on label at bounding box center [245, 276] width 14 height 20
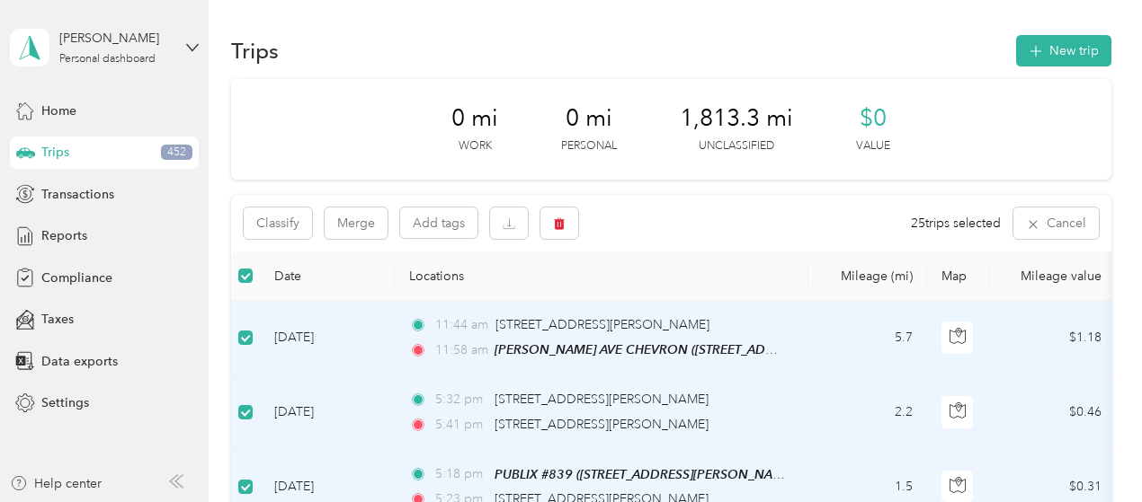
click at [289, 207] on div "Classify Merge Add tags 25 trips selected Cancel" at bounding box center [671, 223] width 880 height 57
click at [288, 214] on button "Classify" at bounding box center [278, 223] width 68 height 31
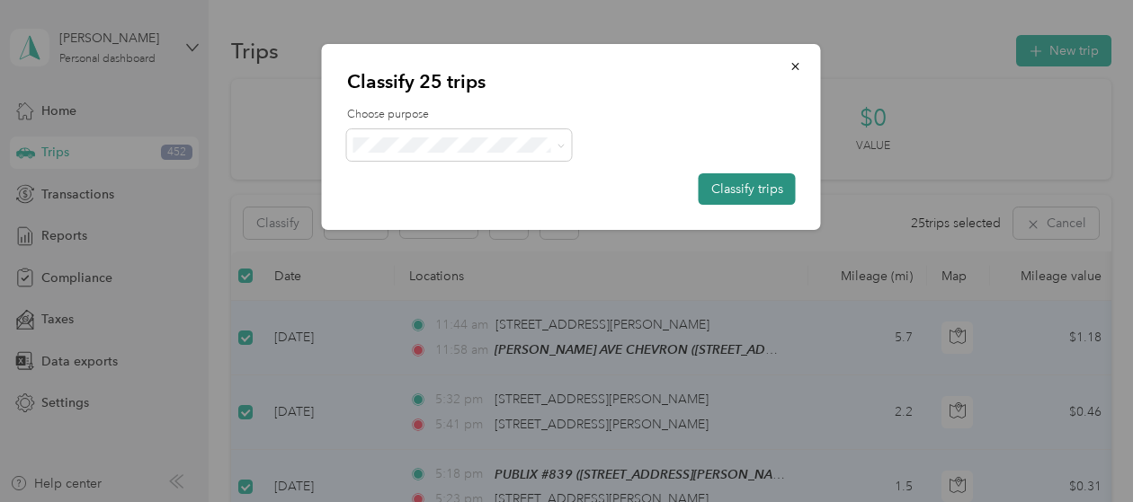
click at [731, 188] on button "Classify trips" at bounding box center [746, 188] width 97 height 31
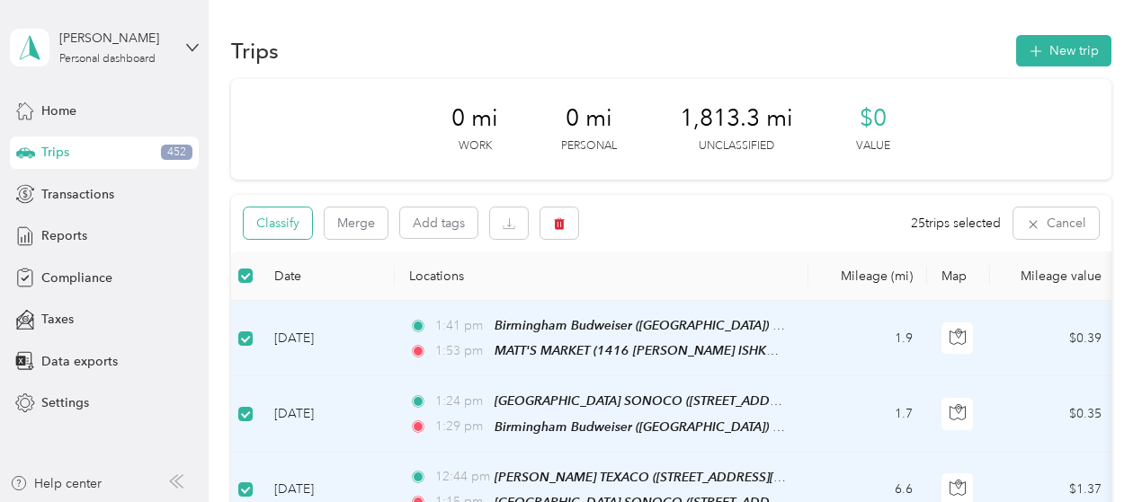
click at [286, 217] on button "Classify" at bounding box center [278, 223] width 68 height 31
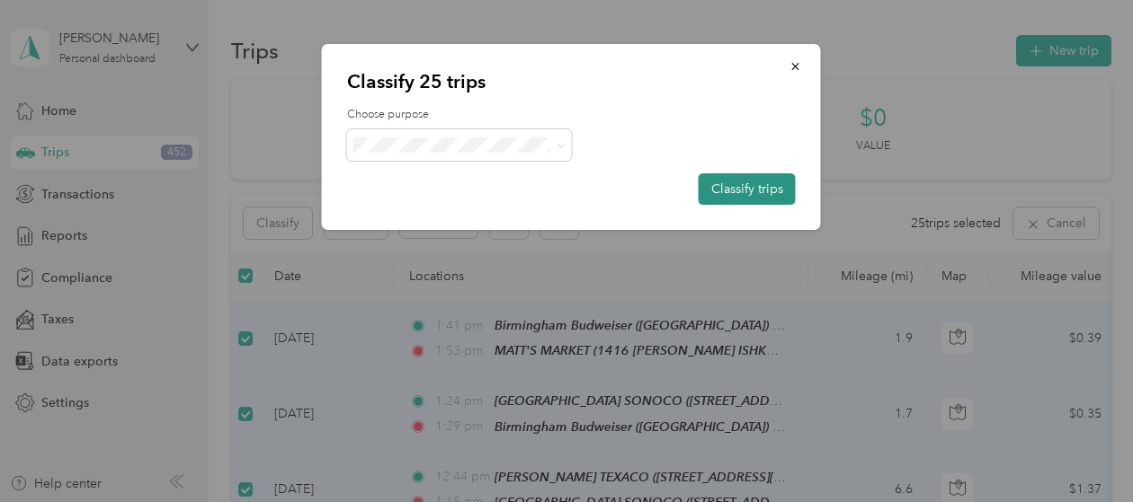
click at [728, 195] on button "Classify trips" at bounding box center [746, 188] width 97 height 31
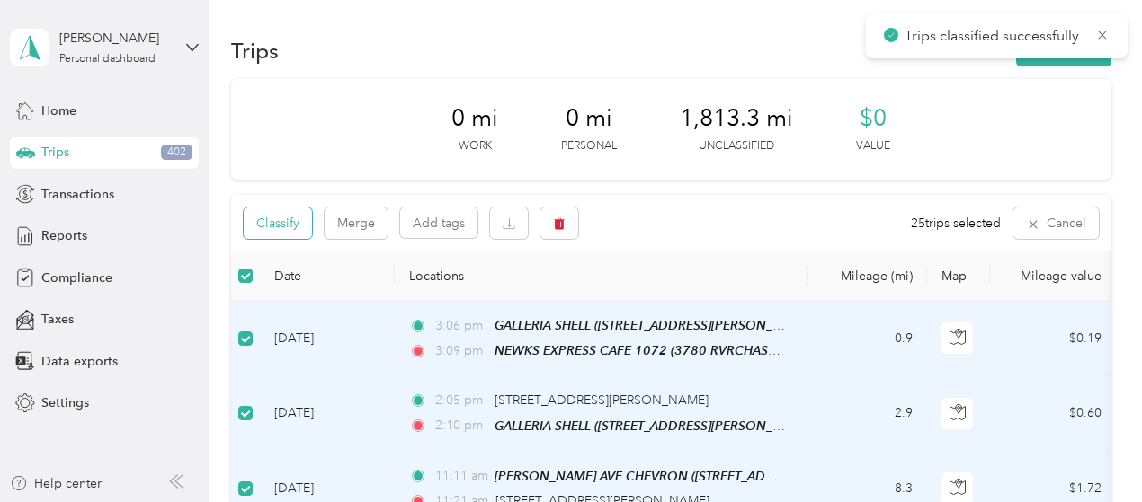
click at [286, 230] on button "Classify" at bounding box center [278, 223] width 68 height 31
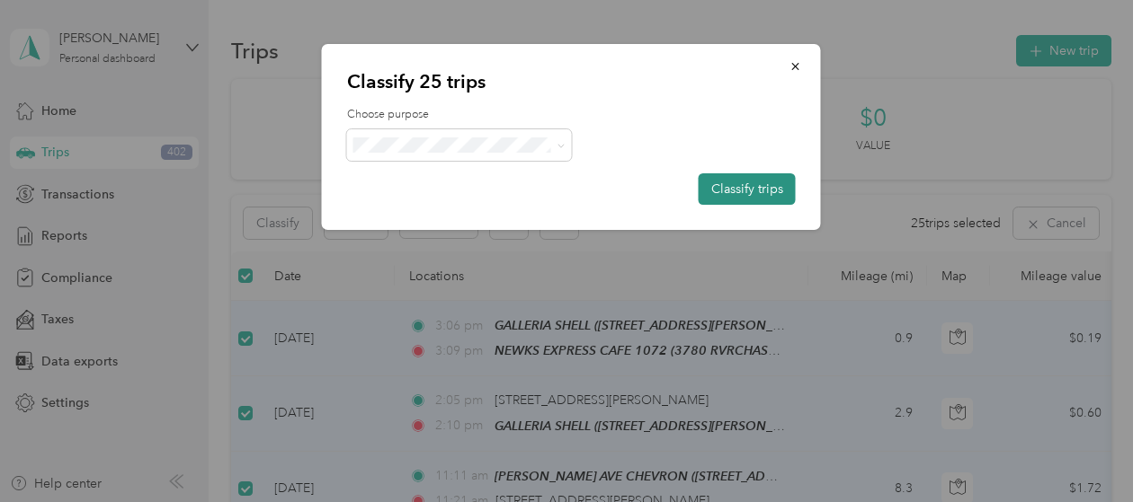
click at [751, 194] on button "Classify trips" at bounding box center [746, 188] width 97 height 31
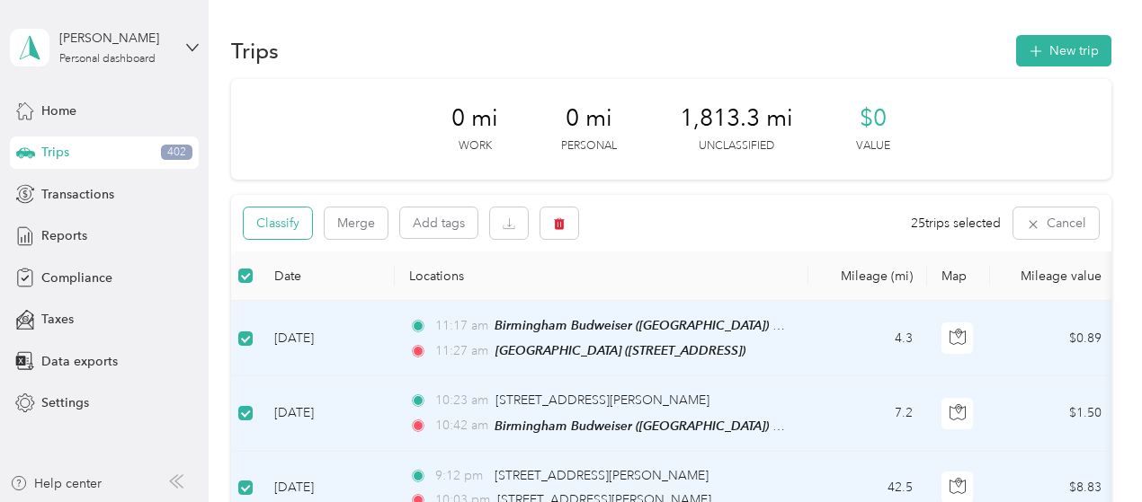
click at [294, 217] on button "Classify" at bounding box center [278, 223] width 68 height 31
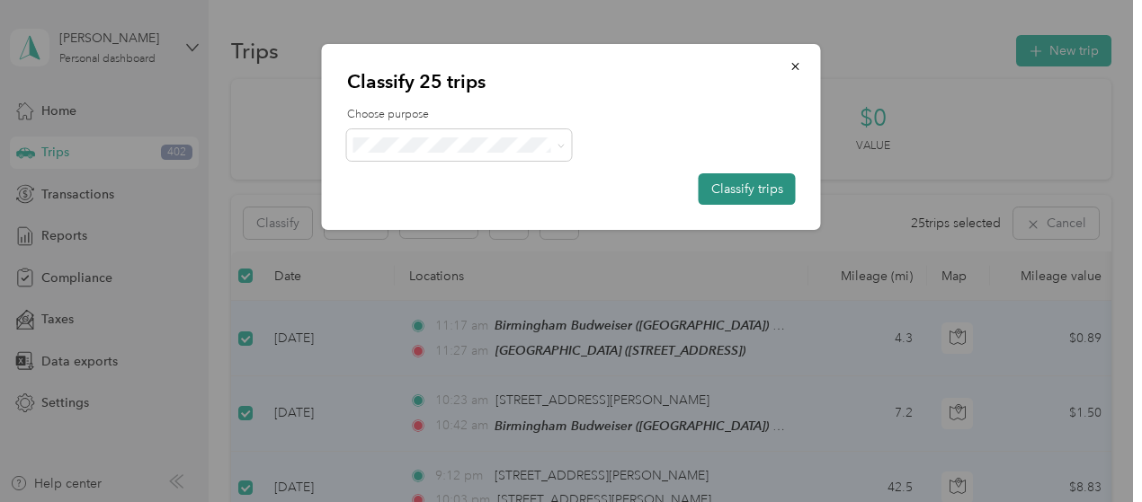
click at [714, 186] on button "Classify trips" at bounding box center [746, 188] width 97 height 31
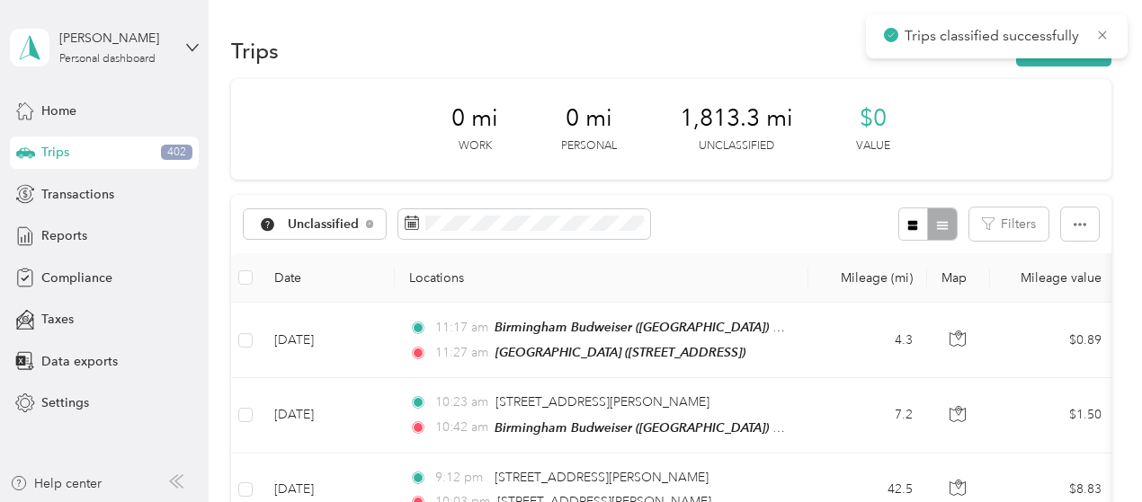
click at [244, 289] on th at bounding box center [245, 277] width 29 height 49
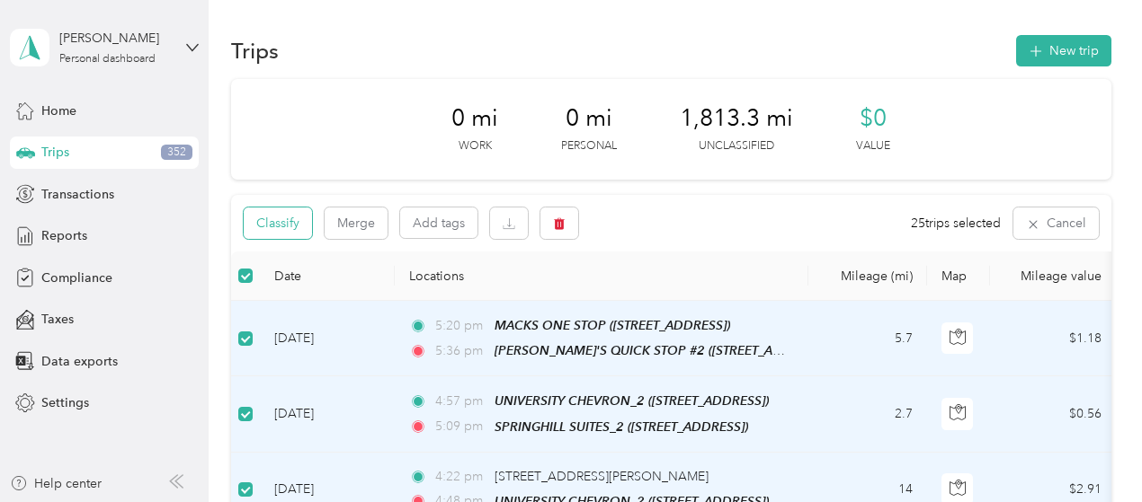
click at [283, 222] on button "Classify" at bounding box center [278, 223] width 68 height 31
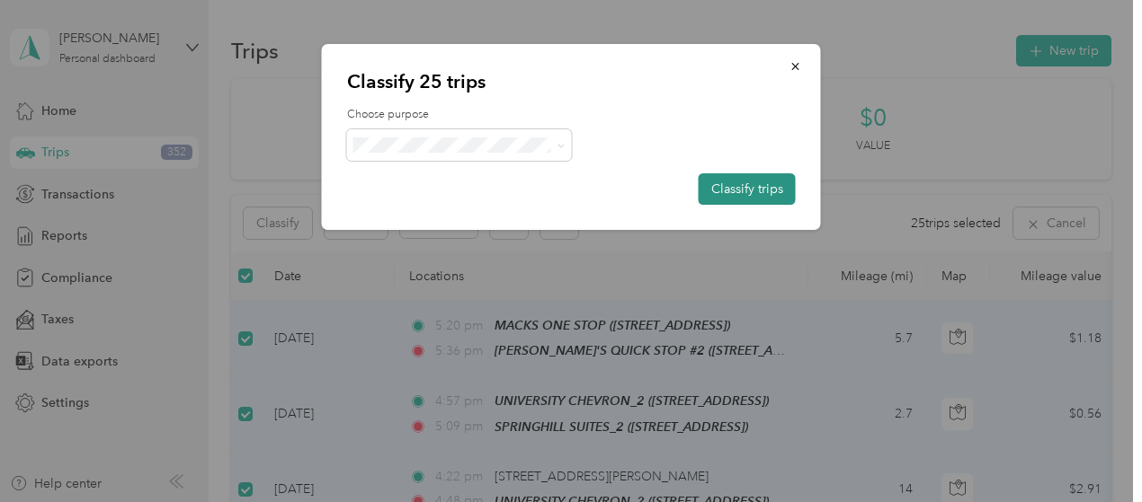
click at [757, 186] on button "Classify trips" at bounding box center [746, 188] width 97 height 31
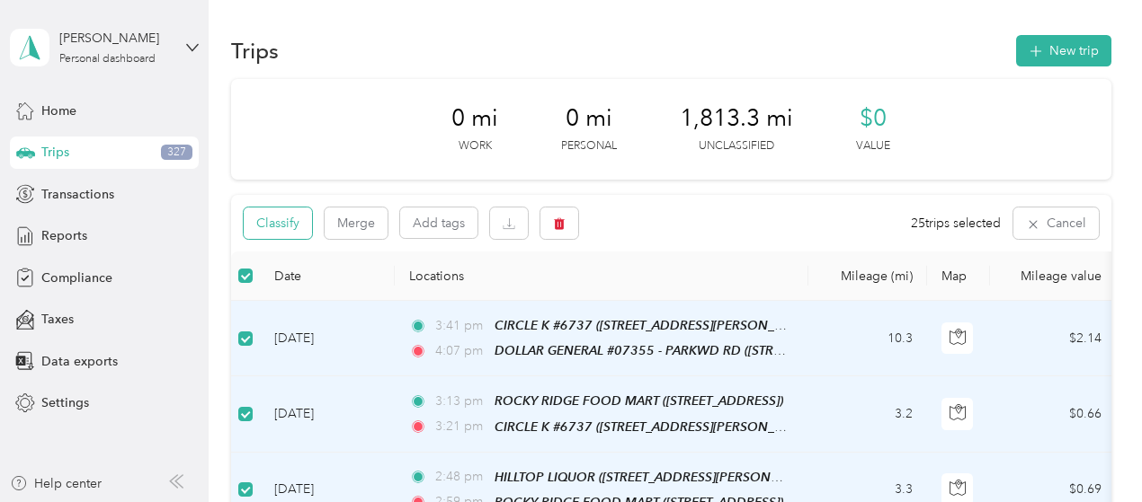
click at [280, 222] on button "Classify" at bounding box center [278, 223] width 68 height 31
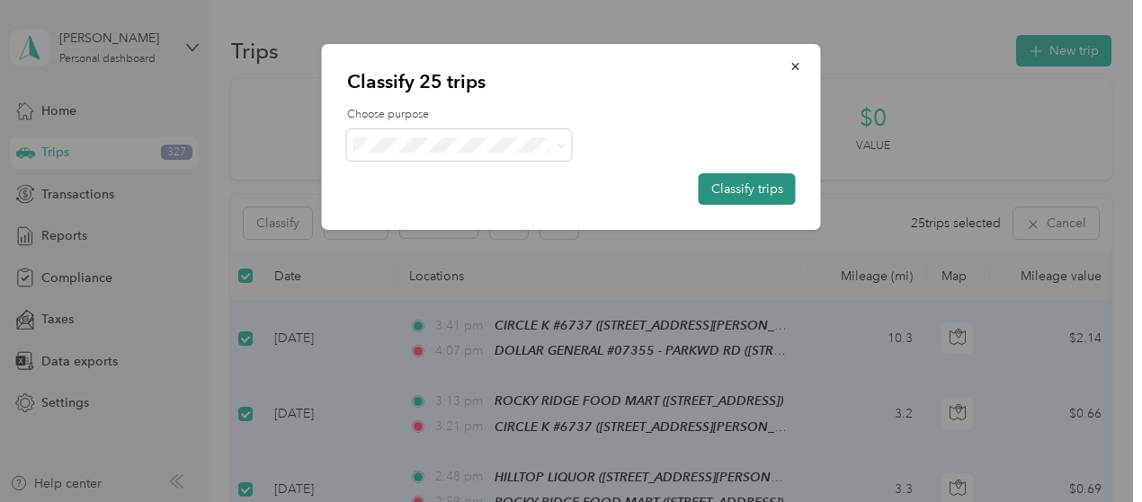
click at [722, 186] on button "Classify trips" at bounding box center [746, 188] width 97 height 31
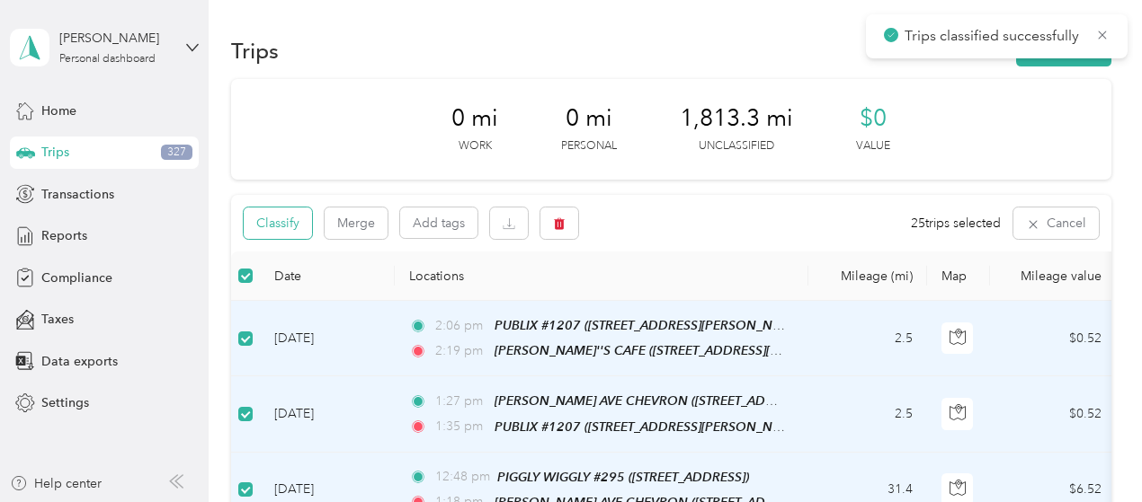
click at [285, 213] on button "Classify" at bounding box center [278, 223] width 68 height 31
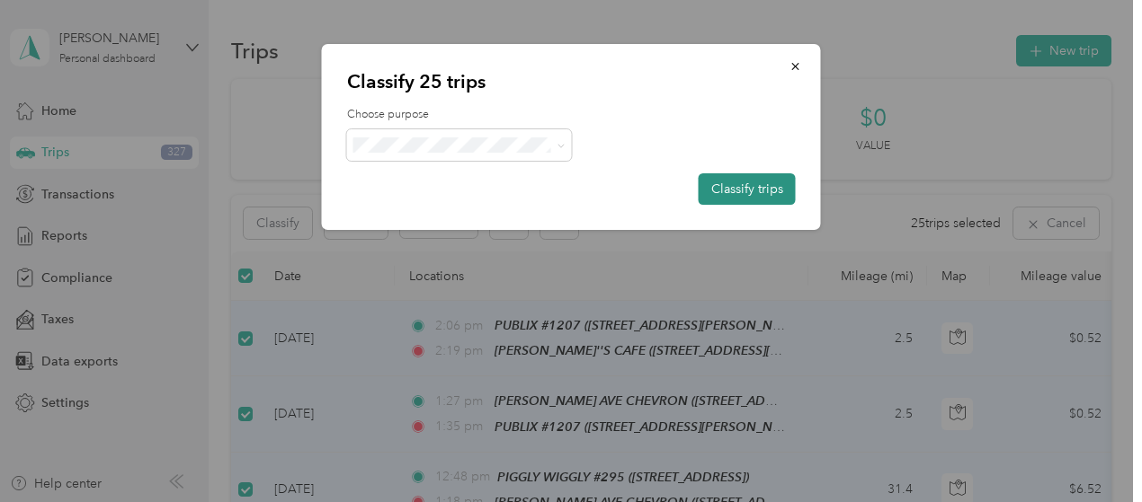
click at [740, 188] on button "Classify trips" at bounding box center [746, 188] width 97 height 31
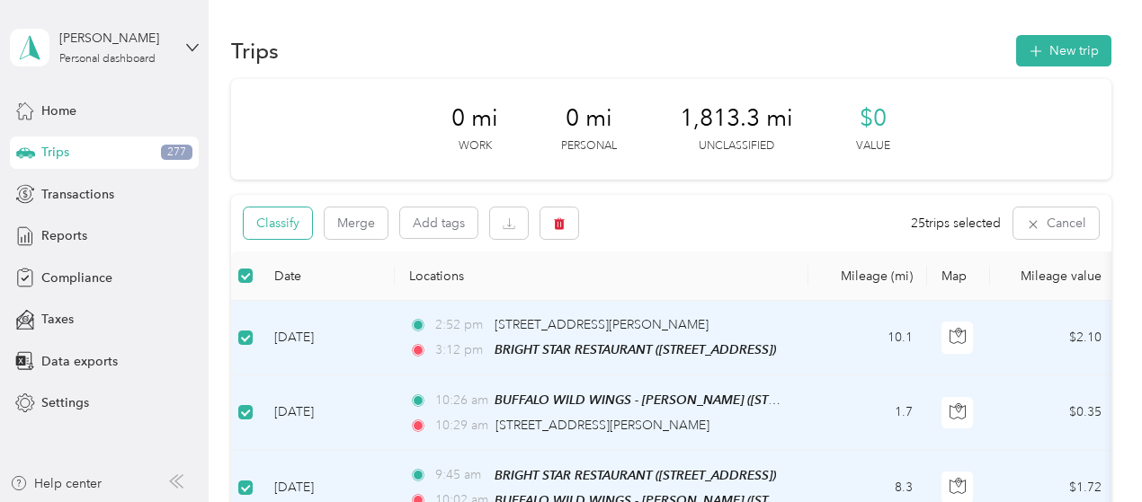
click at [289, 222] on button "Classify" at bounding box center [278, 223] width 68 height 31
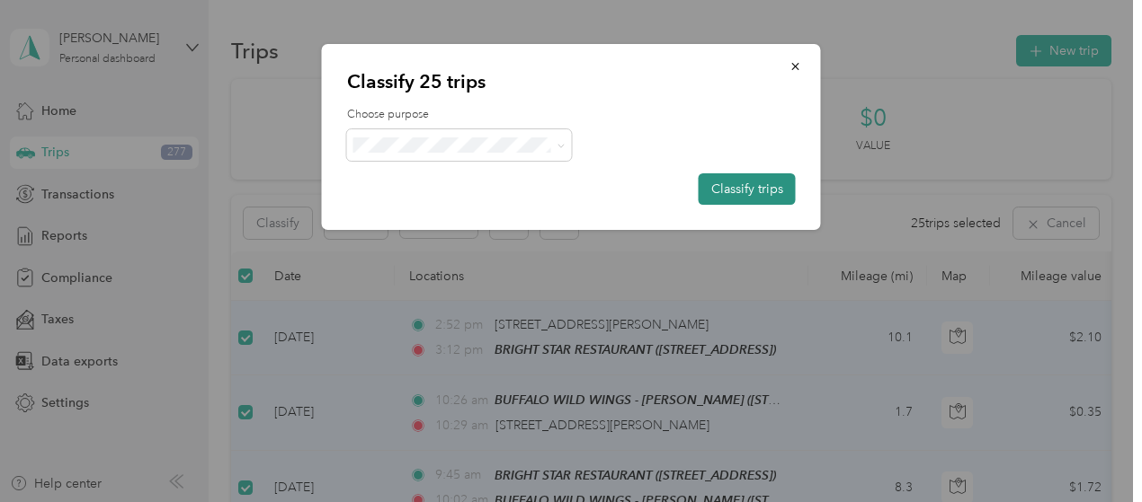
click at [756, 184] on button "Classify trips" at bounding box center [746, 188] width 97 height 31
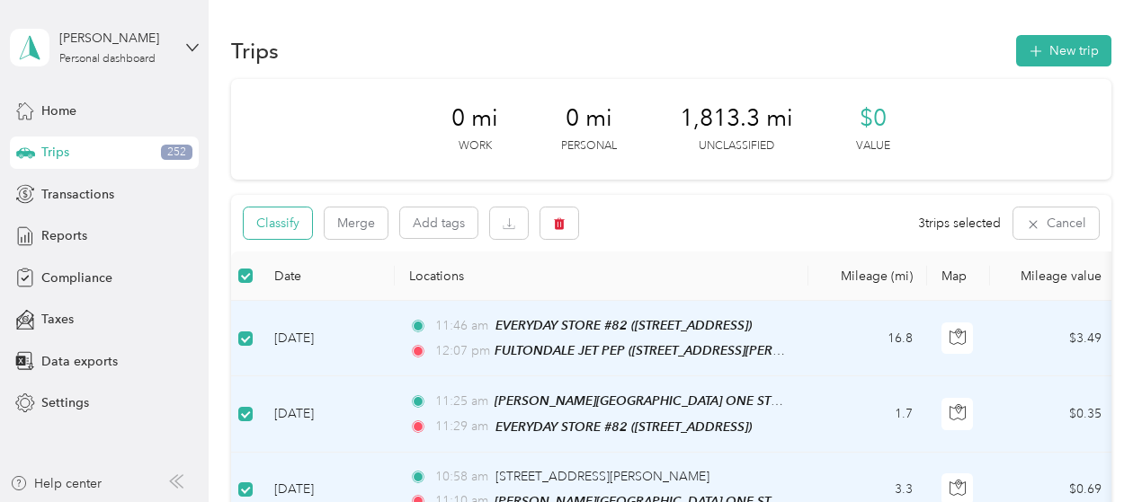
click at [278, 211] on button "Classify" at bounding box center [278, 223] width 68 height 31
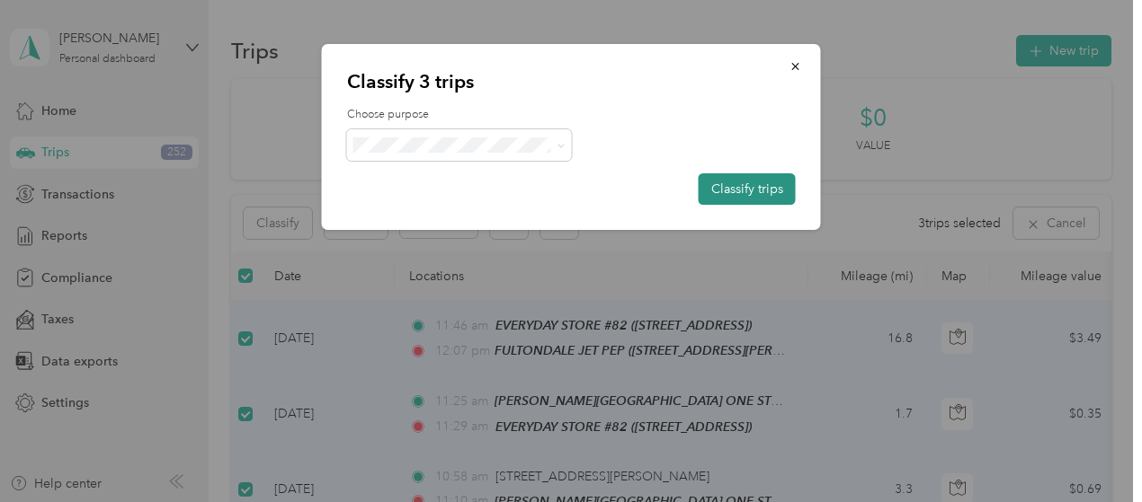
click at [760, 182] on button "Classify trips" at bounding box center [746, 188] width 97 height 31
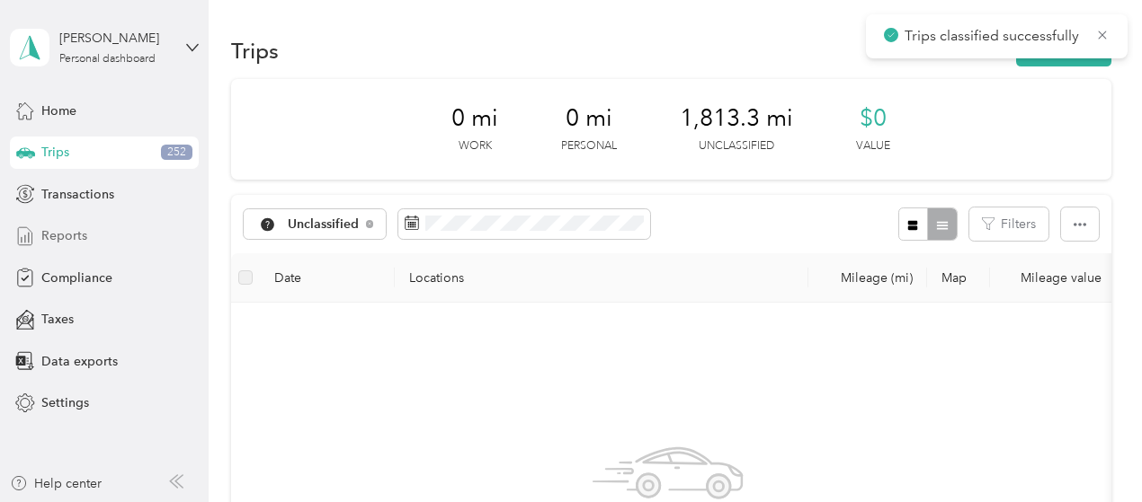
click at [89, 227] on div "Reports" at bounding box center [104, 236] width 189 height 32
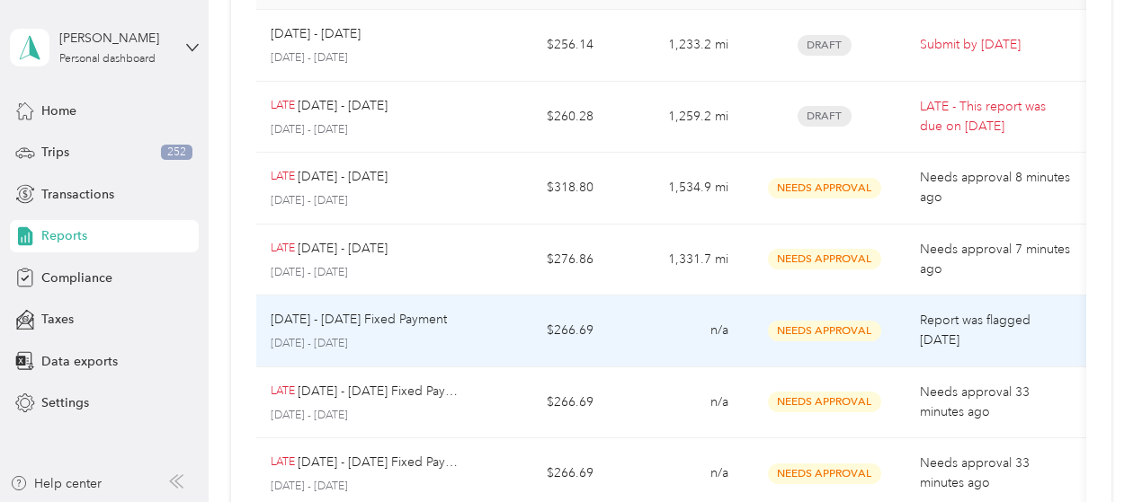
scroll to position [90, 0]
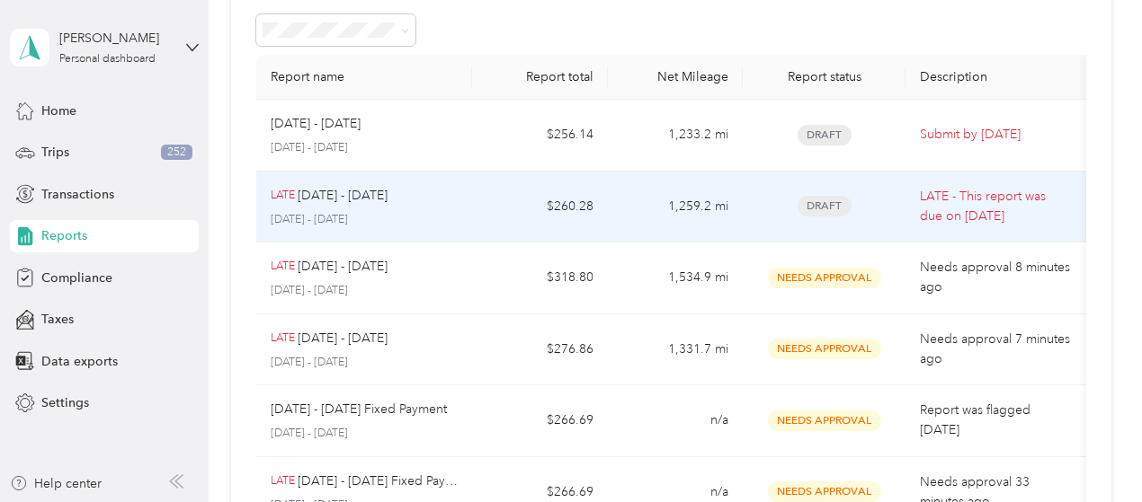
click at [448, 217] on p "[DATE] - [DATE]" at bounding box center [365, 220] width 188 height 16
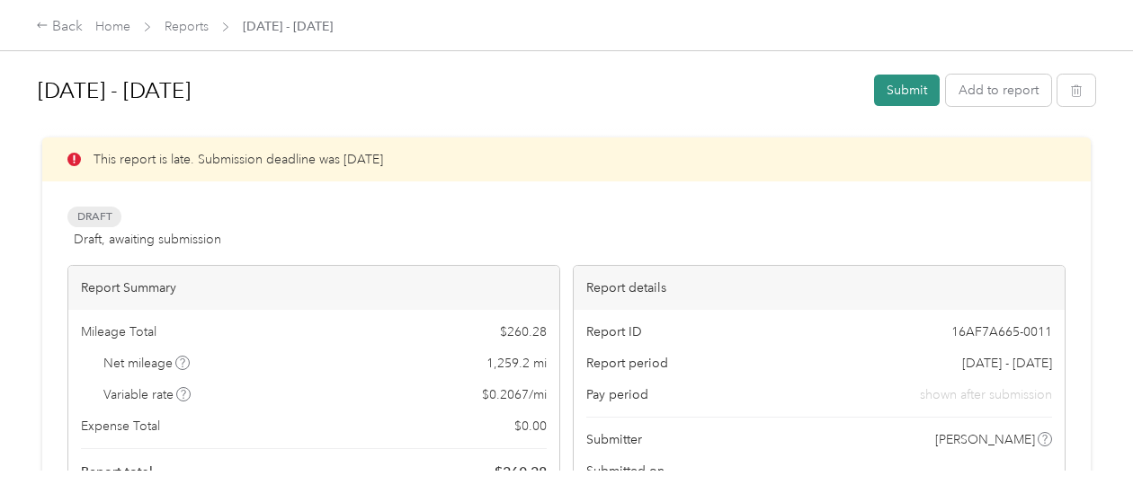
click at [884, 82] on button "Submit" at bounding box center [907, 90] width 66 height 31
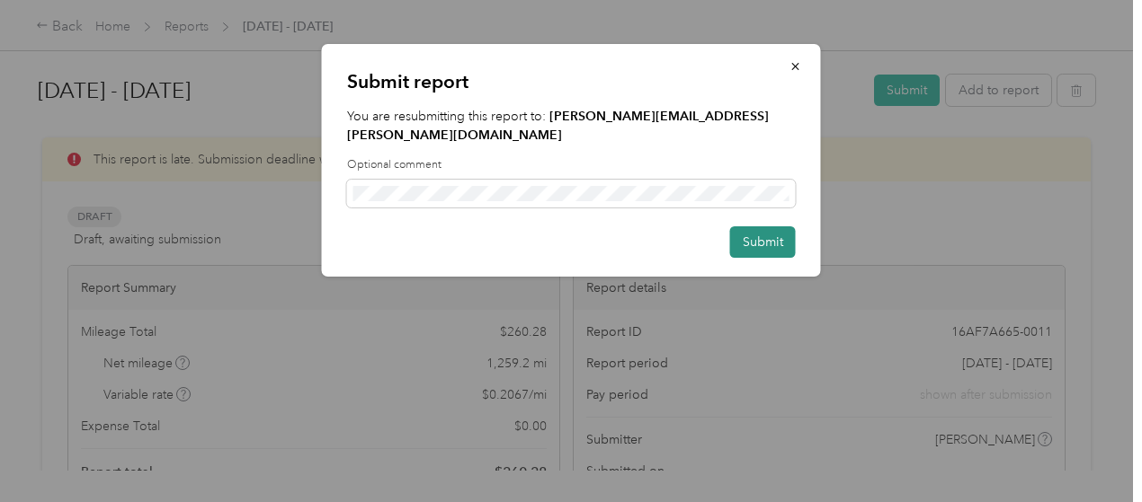
click at [745, 227] on button "Submit" at bounding box center [763, 242] width 66 height 31
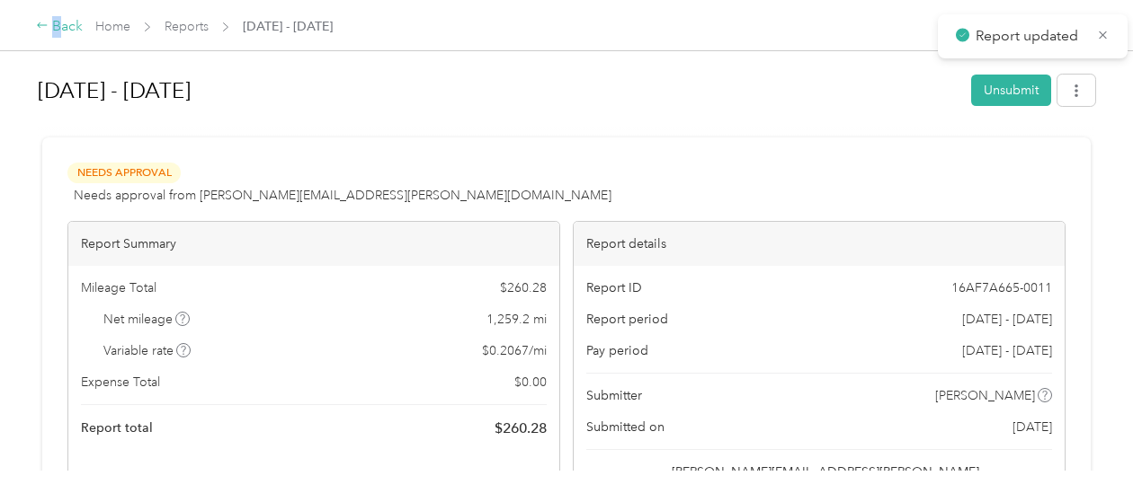
click at [56, 29] on div "Back" at bounding box center [59, 27] width 47 height 22
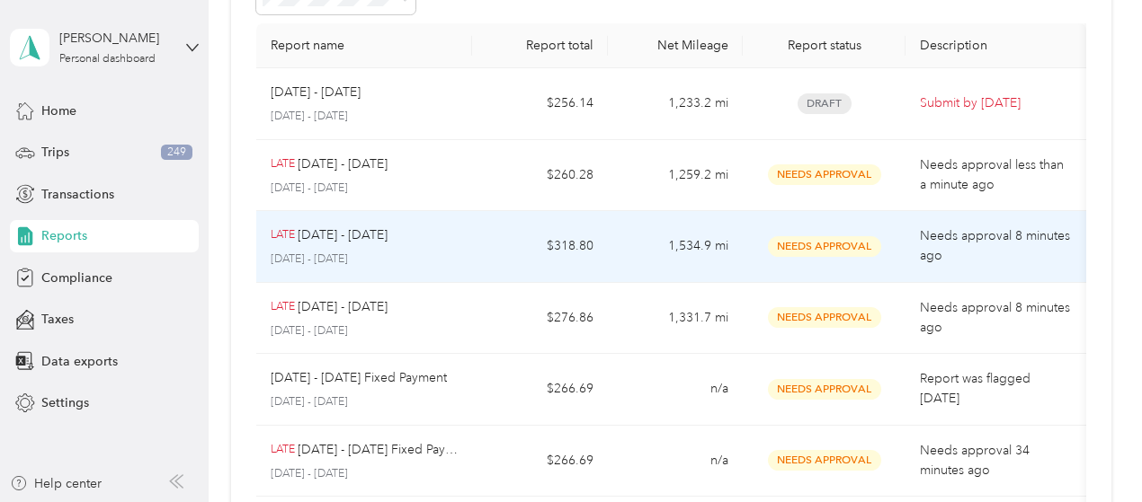
scroll to position [90, 0]
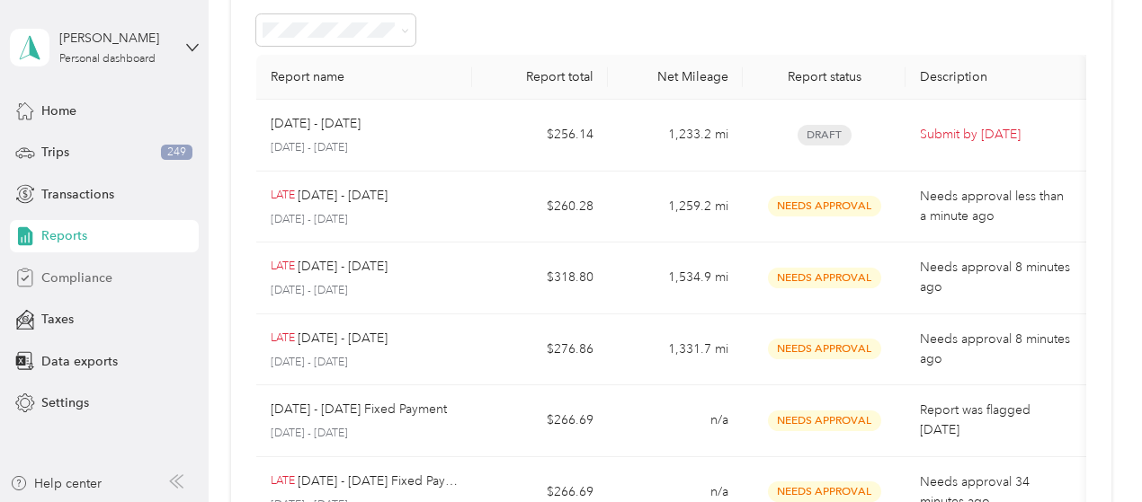
click at [102, 273] on span "Compliance" at bounding box center [76, 278] width 71 height 19
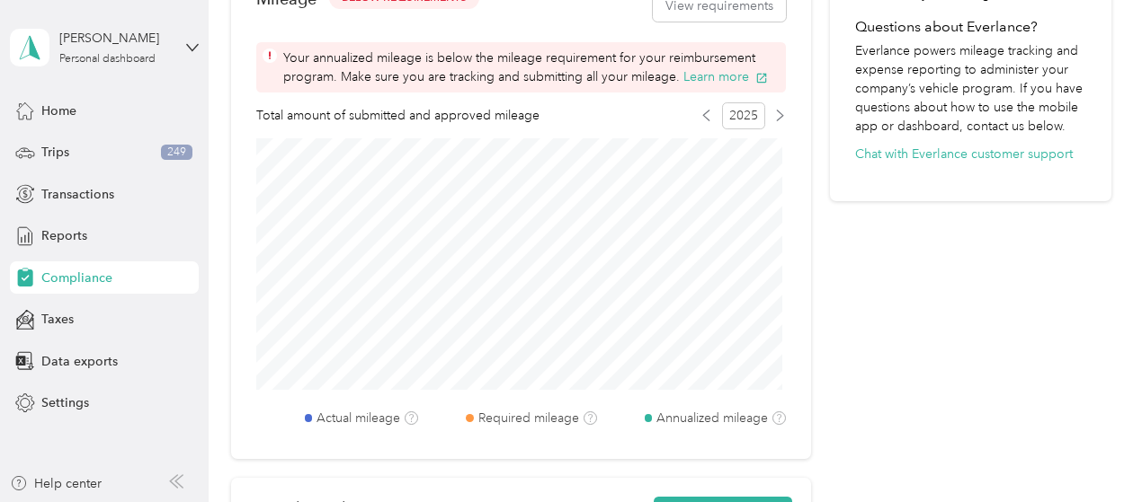
scroll to position [809, 0]
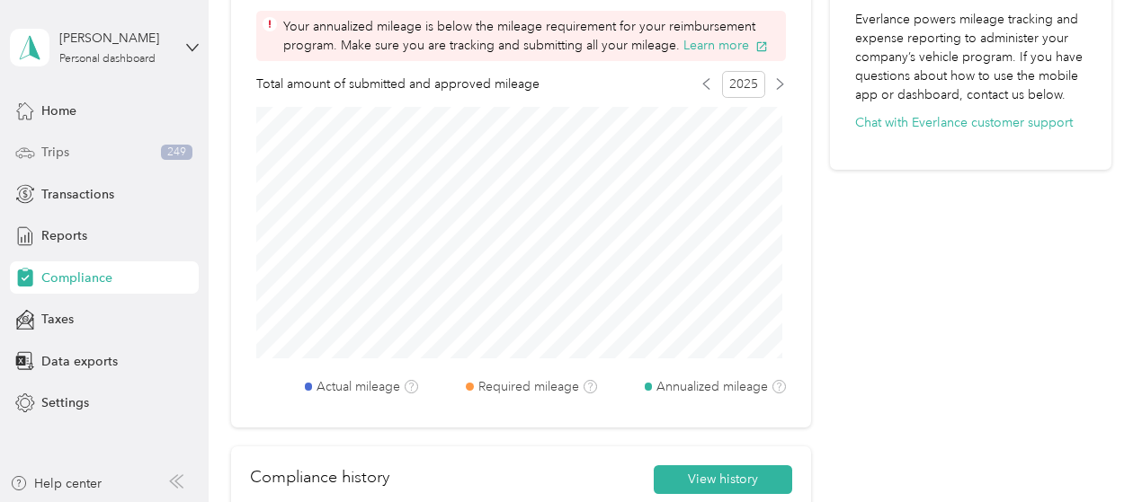
click at [90, 152] on div "Trips 249" at bounding box center [104, 153] width 189 height 32
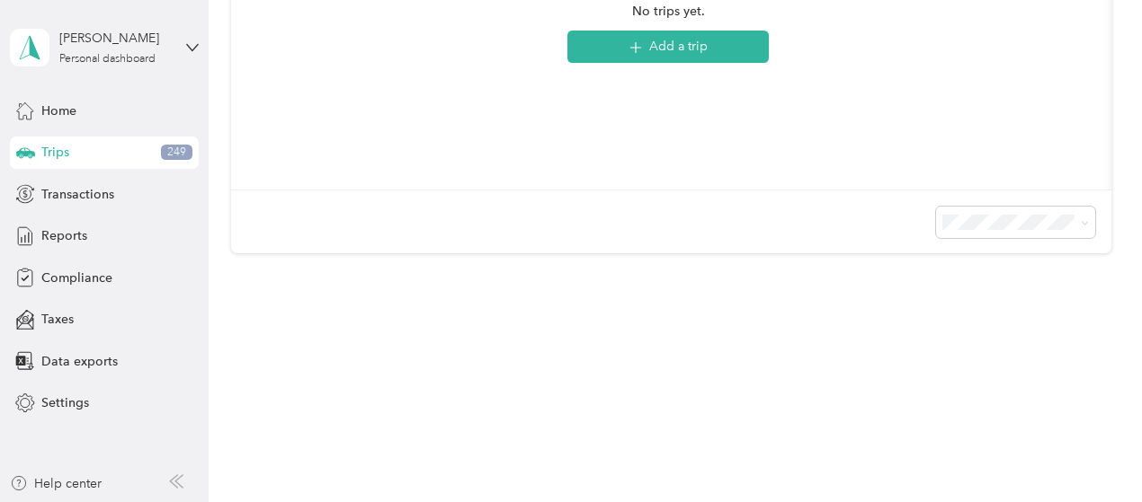
scroll to position [224, 0]
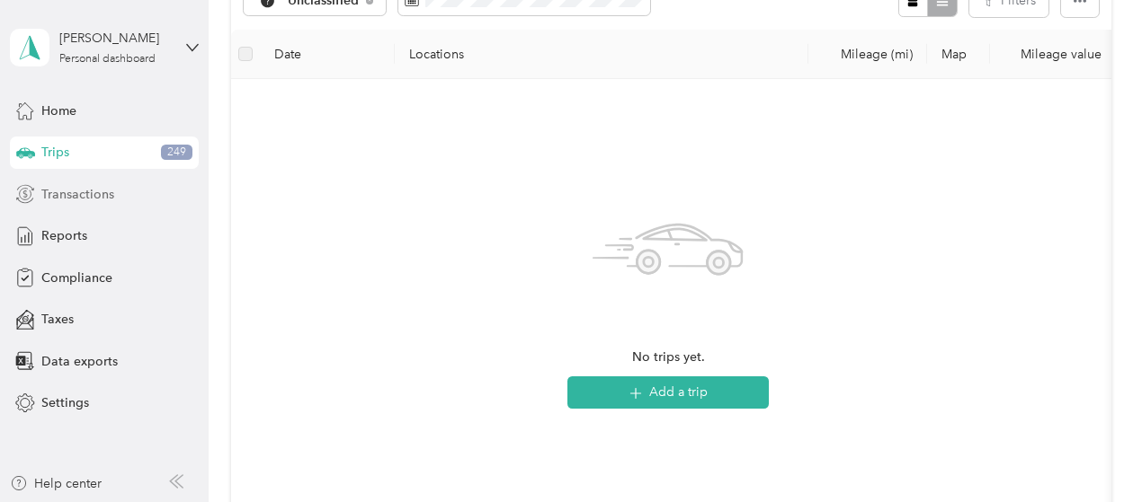
click at [94, 198] on span "Transactions" at bounding box center [77, 194] width 73 height 19
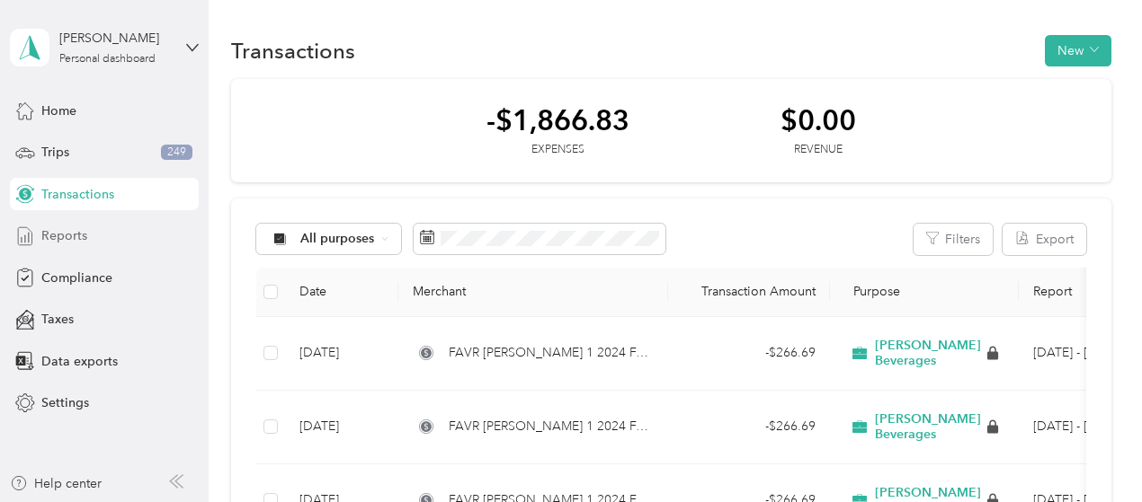
click at [93, 237] on div "Reports" at bounding box center [104, 236] width 189 height 32
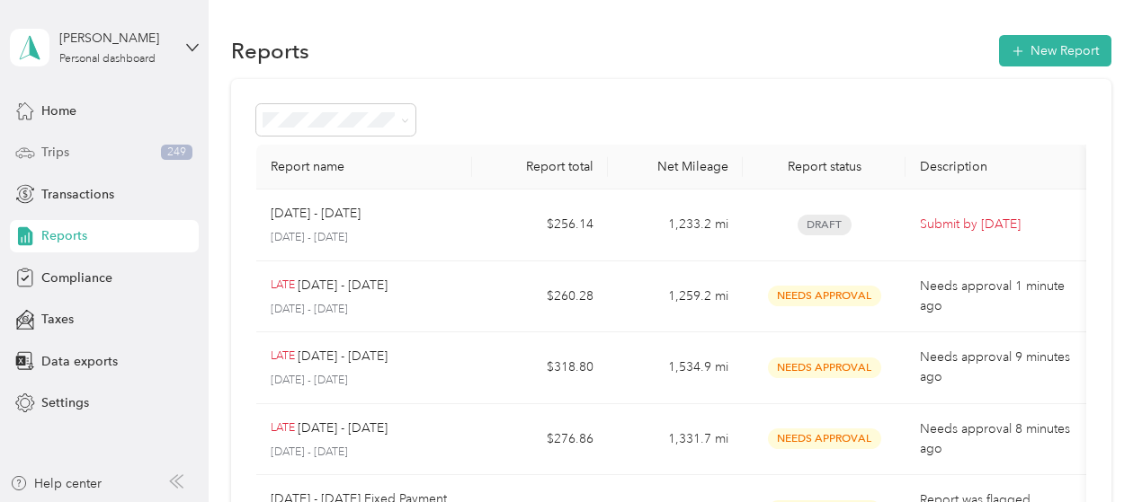
click at [136, 165] on div "Trips 249" at bounding box center [104, 153] width 189 height 32
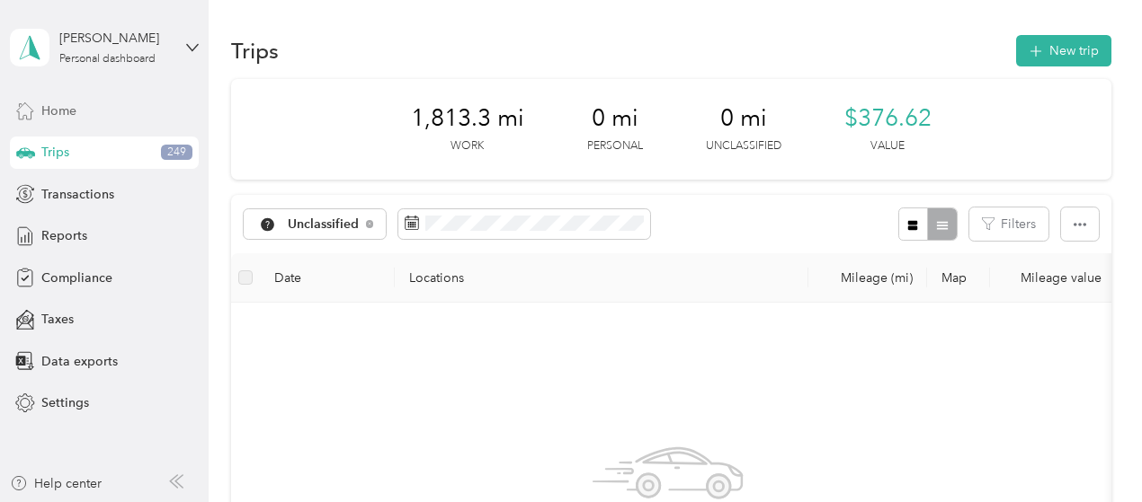
click at [91, 111] on div "Home" at bounding box center [104, 110] width 189 height 32
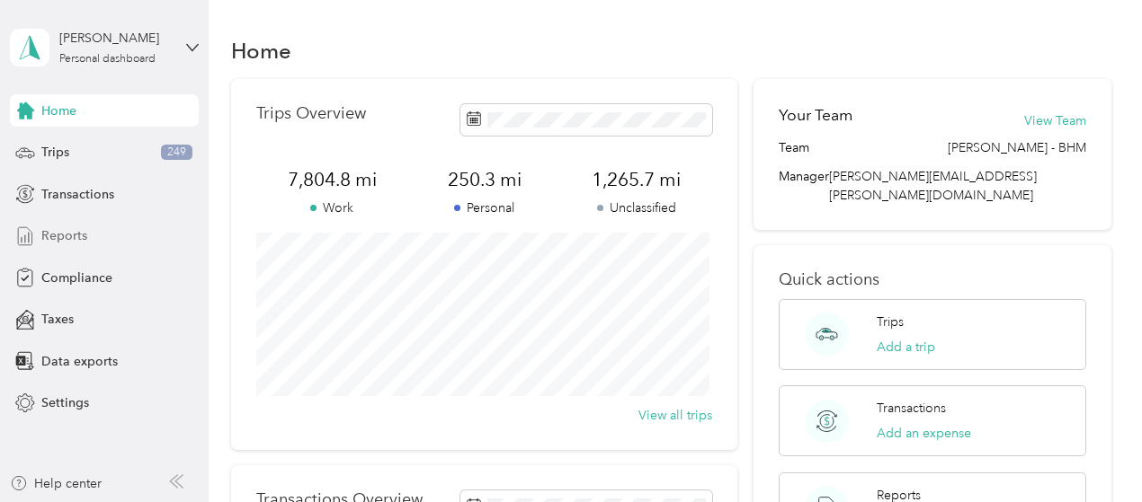
click at [129, 230] on div "Reports" at bounding box center [104, 236] width 189 height 32
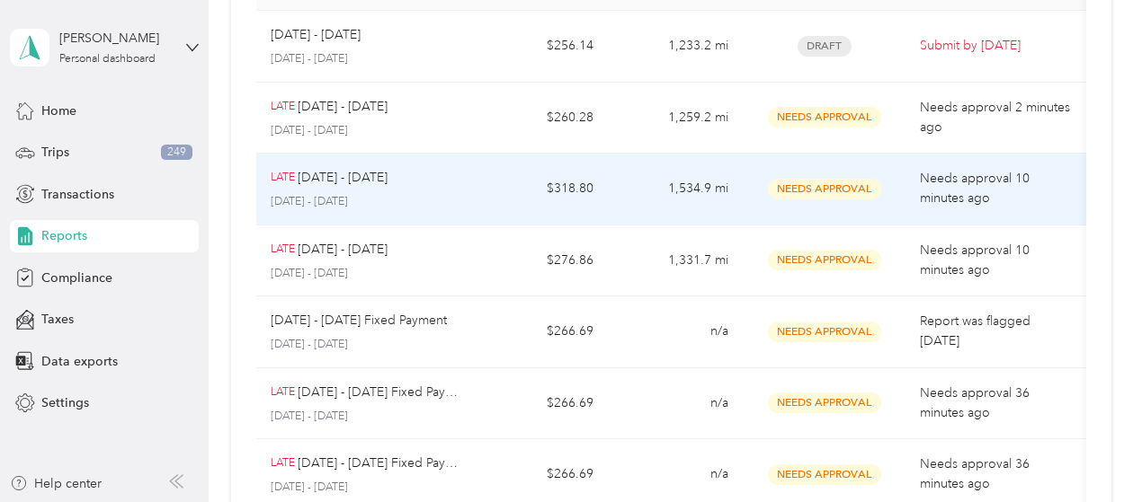
scroll to position [180, 0]
